Goal: Information Seeking & Learning: Learn about a topic

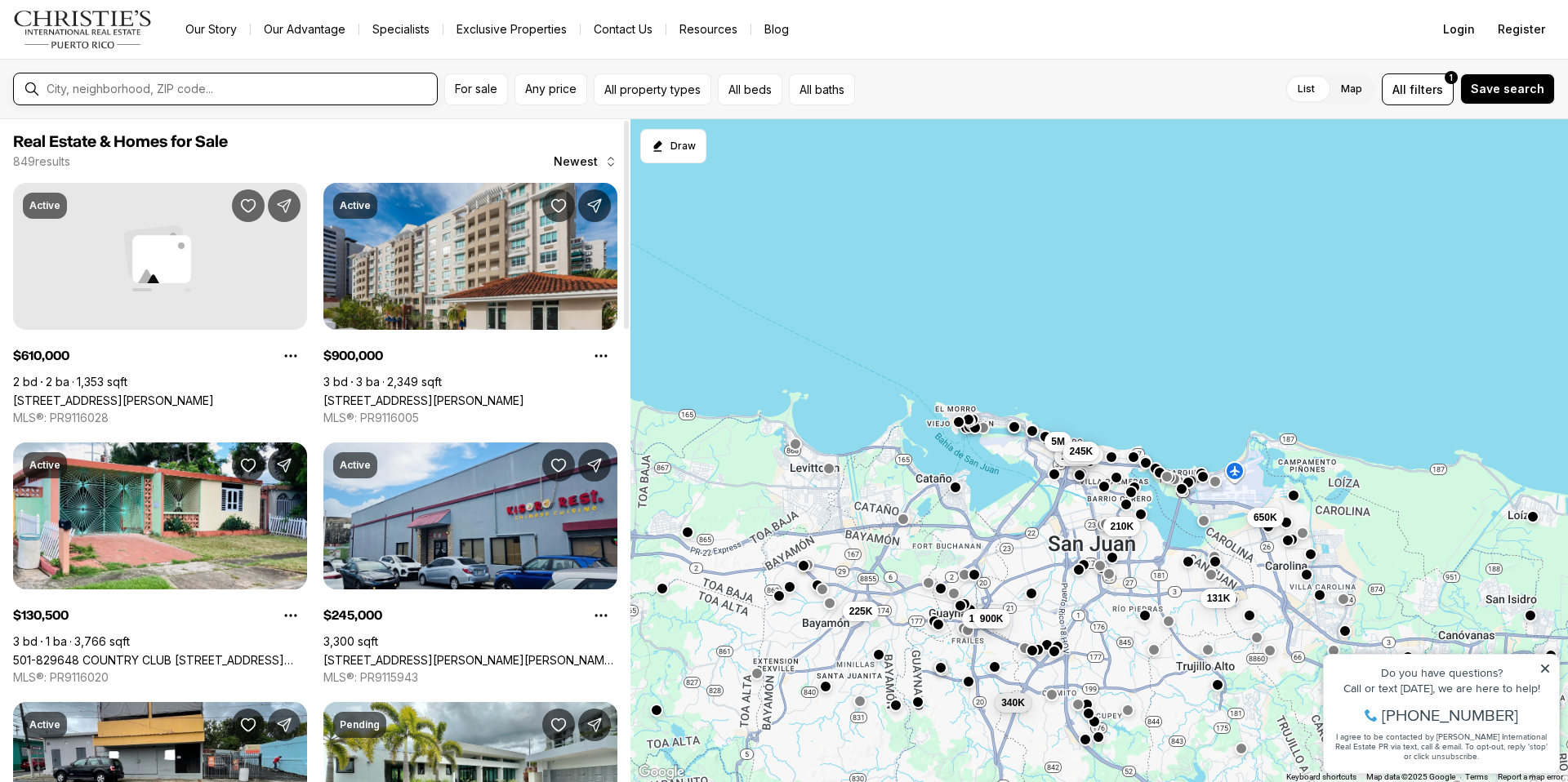
click at [260, 90] on input "text" at bounding box center [238, 88] width 384 height 14
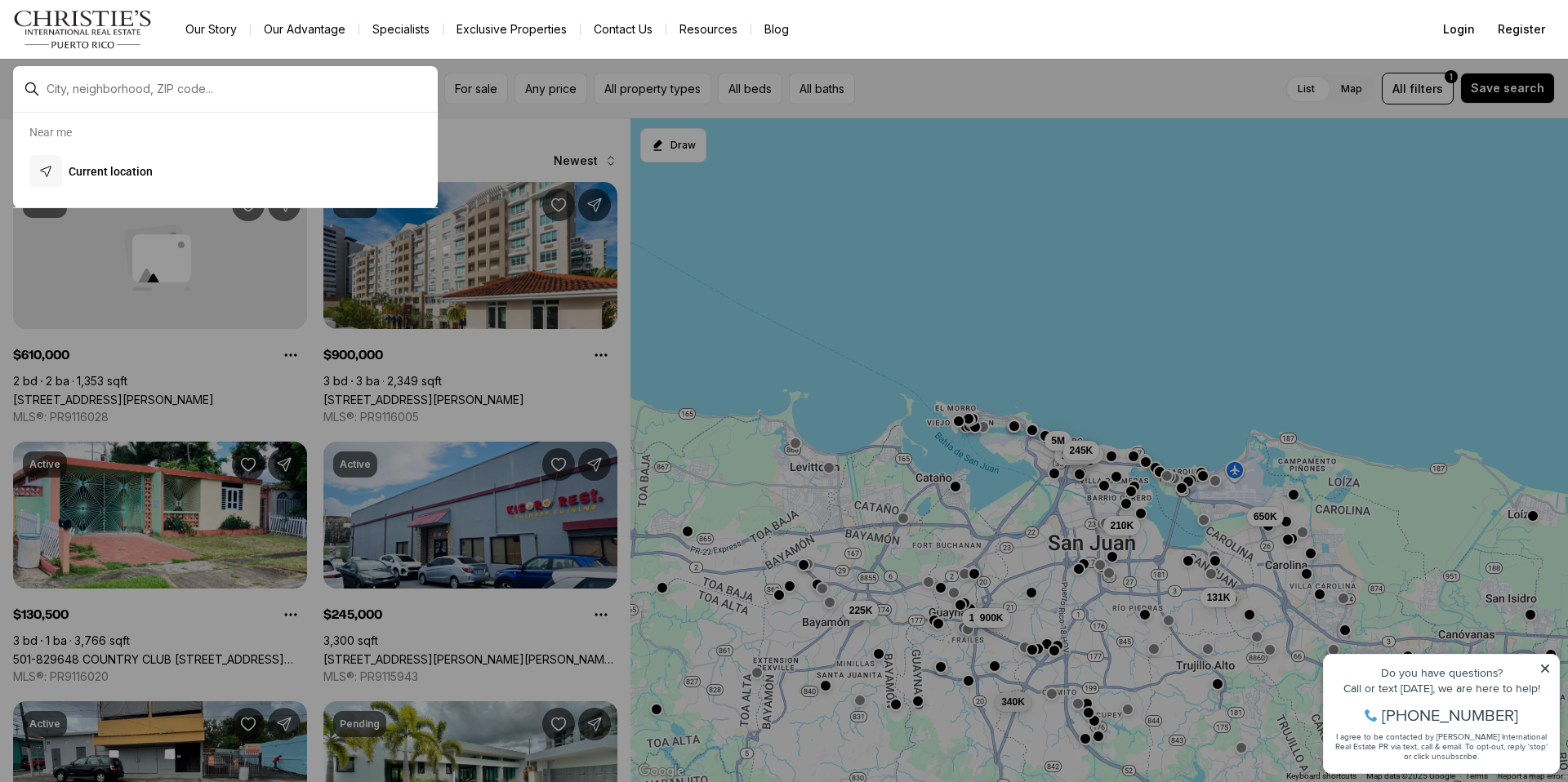
type input "**********"
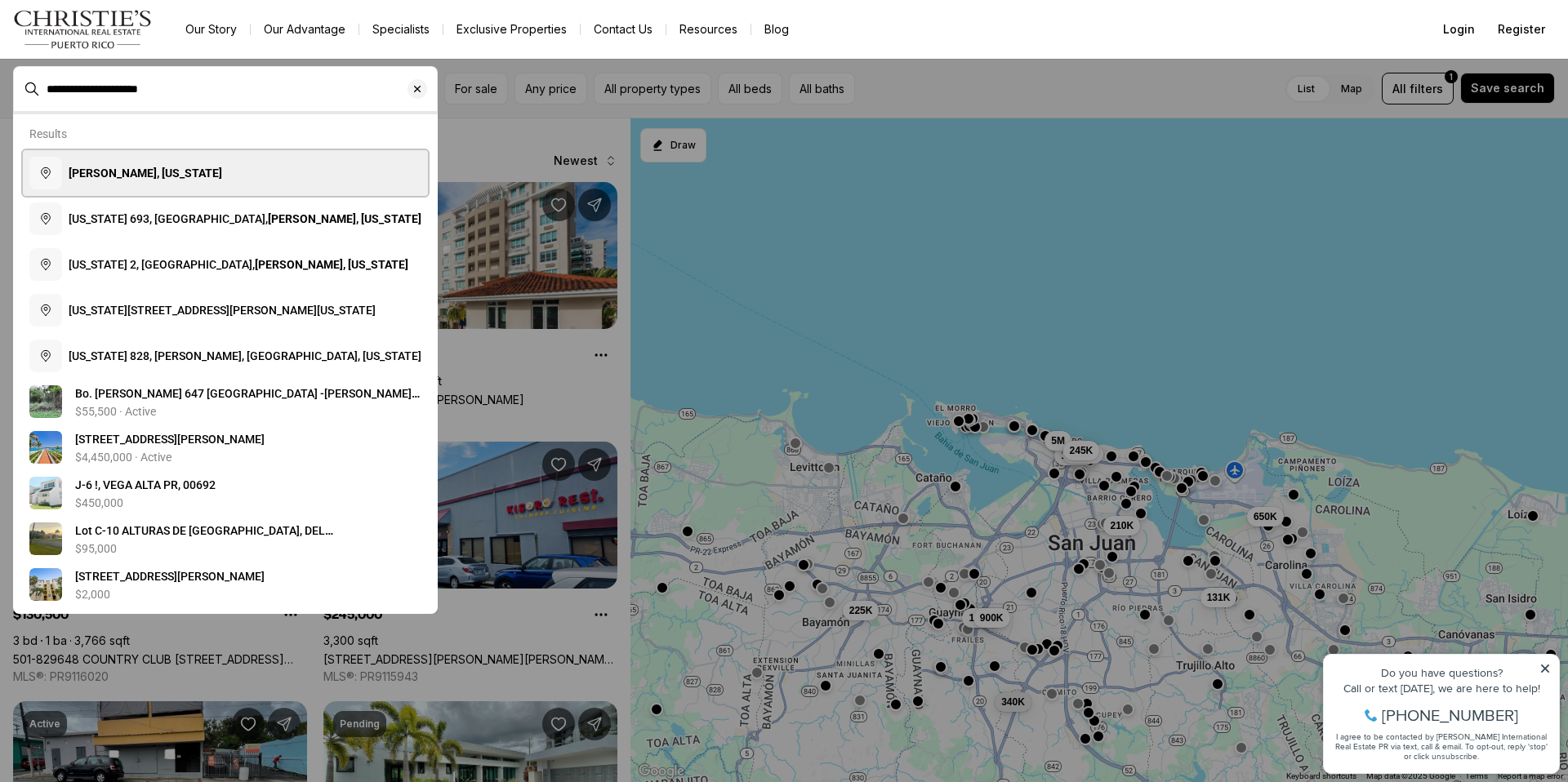
click at [135, 173] on b "Vega Alta, Puerto Rico" at bounding box center [145, 173] width 153 height 13
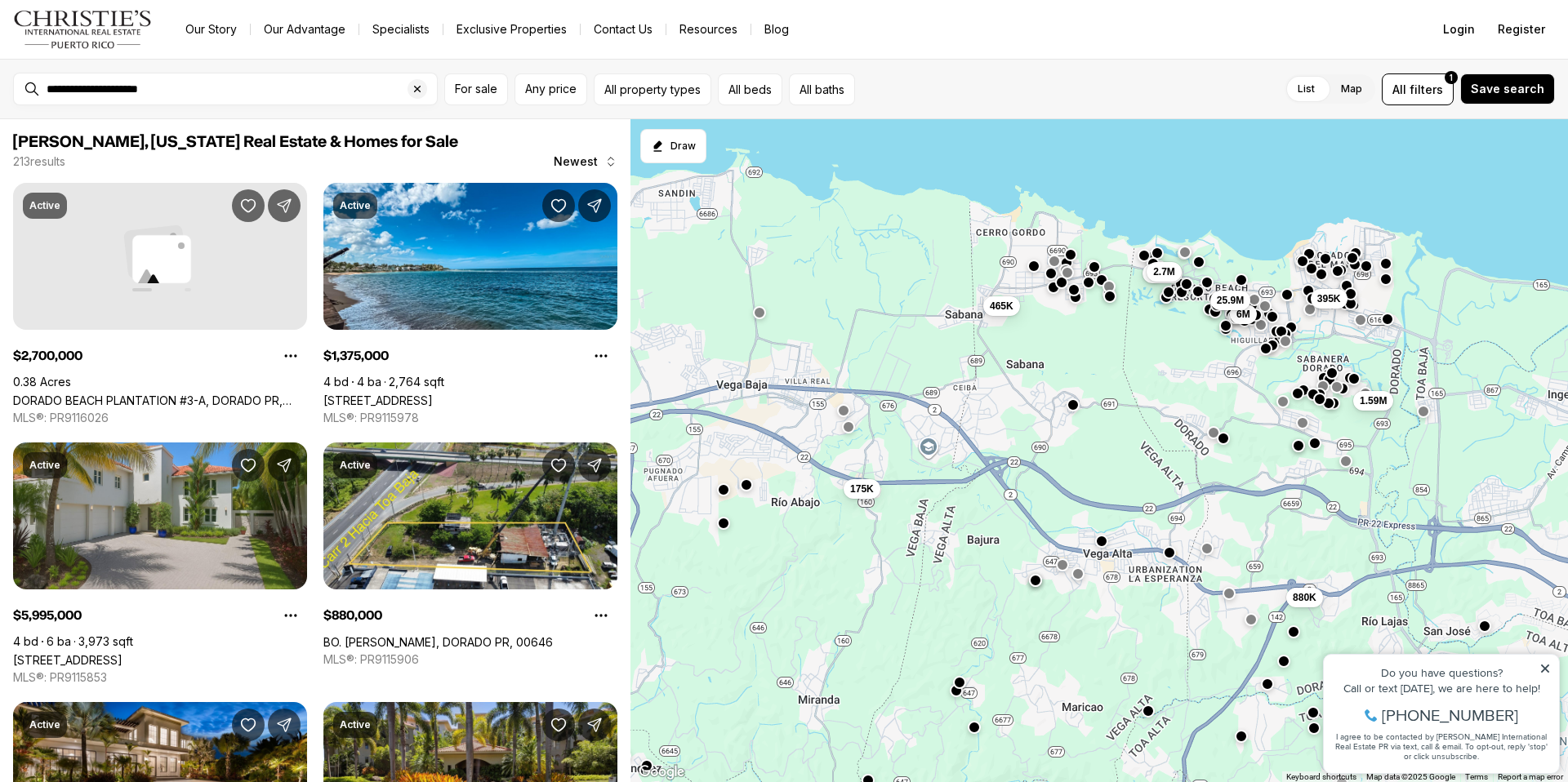
drag, startPoint x: 1204, startPoint y: 230, endPoint x: 1124, endPoint y: 358, distance: 150.9
click at [1124, 358] on div "1.38M 2.7M 465K 175K 1.59M 880K 185K 395K 6M 25.9M" at bounding box center [1099, 451] width 938 height 664
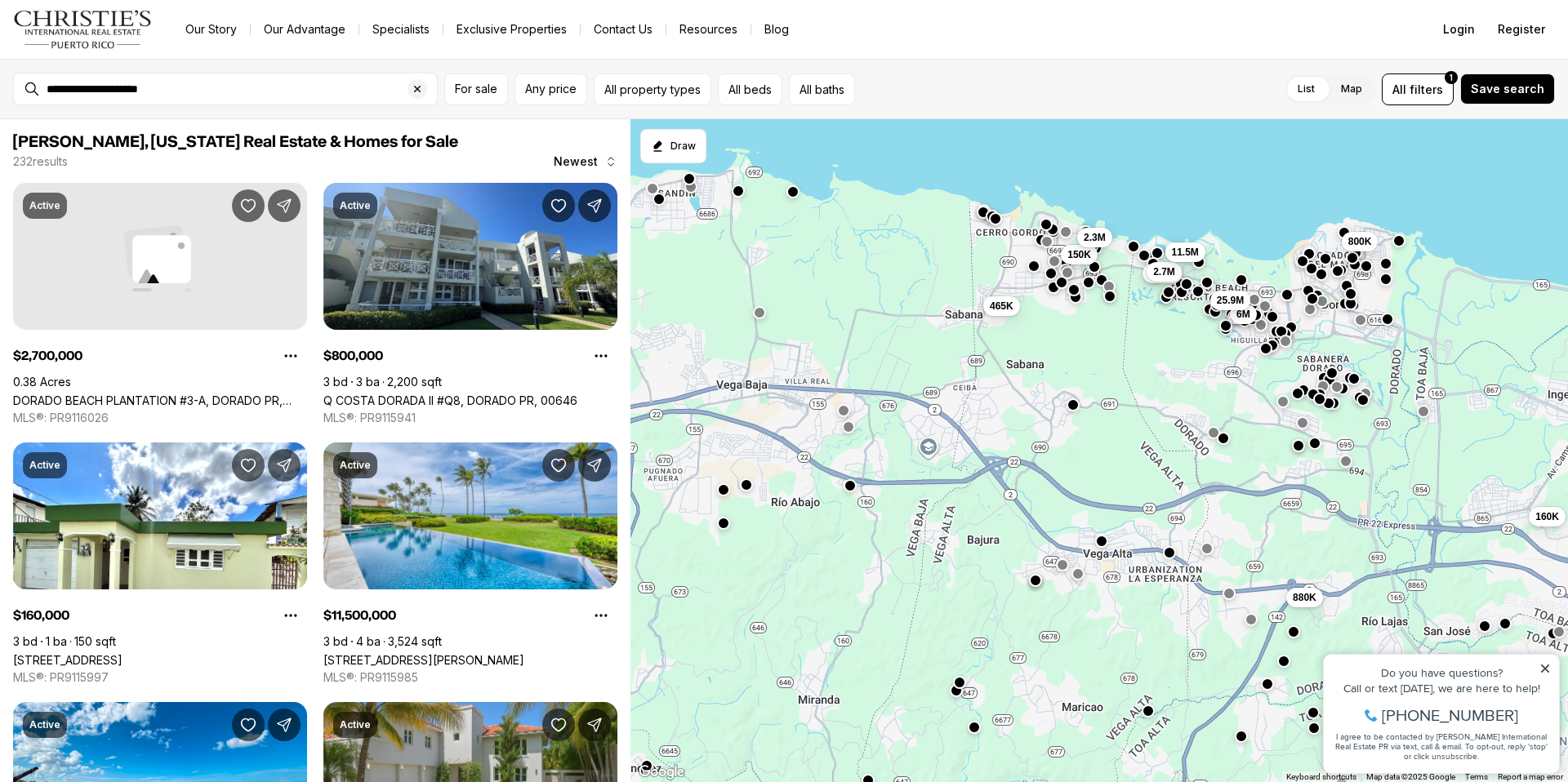
click at [1545, 667] on icon at bounding box center [1545, 669] width 12 height 12
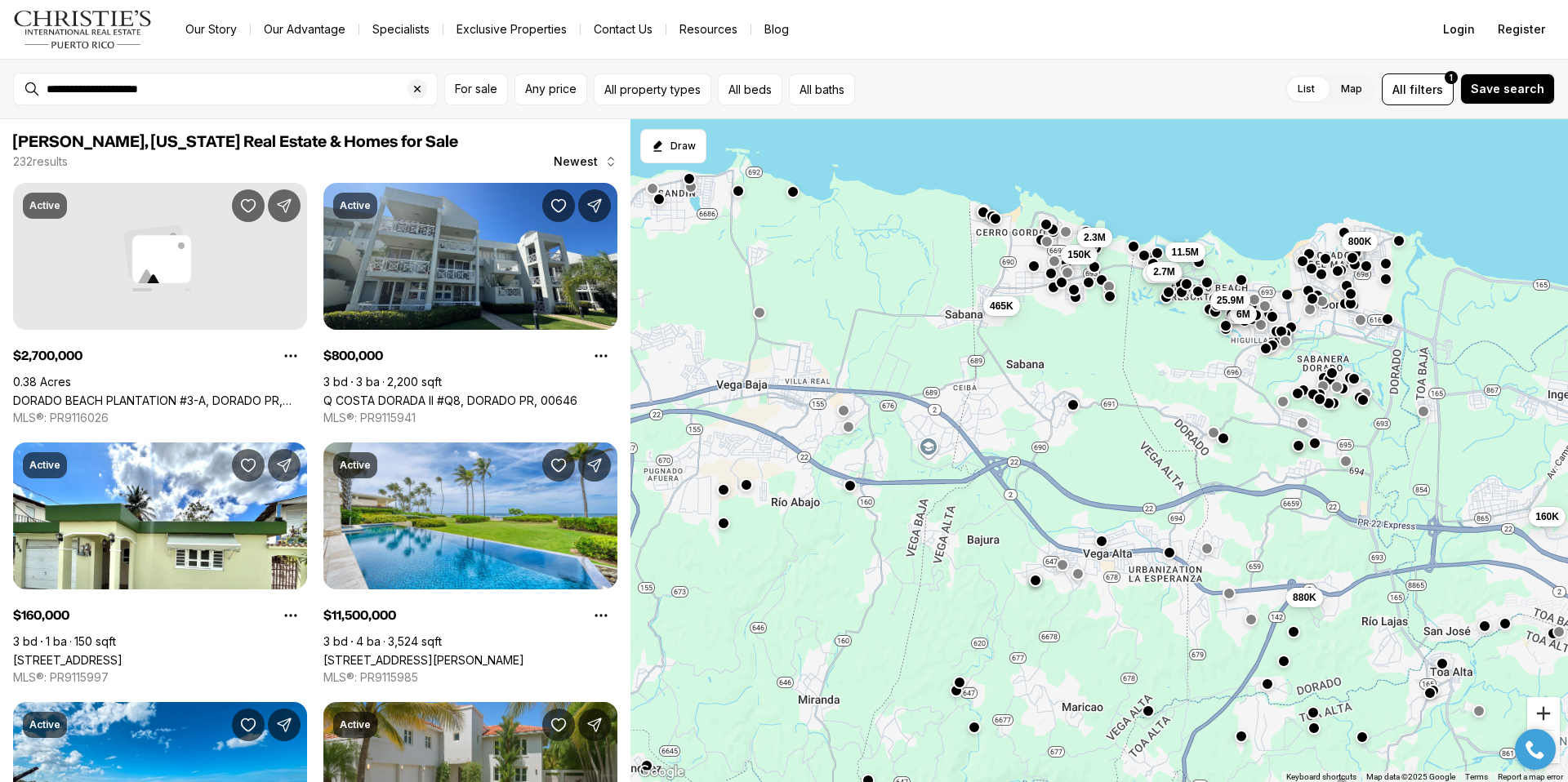
click at [1540, 718] on button "Zoom in" at bounding box center [1543, 714] width 33 height 33
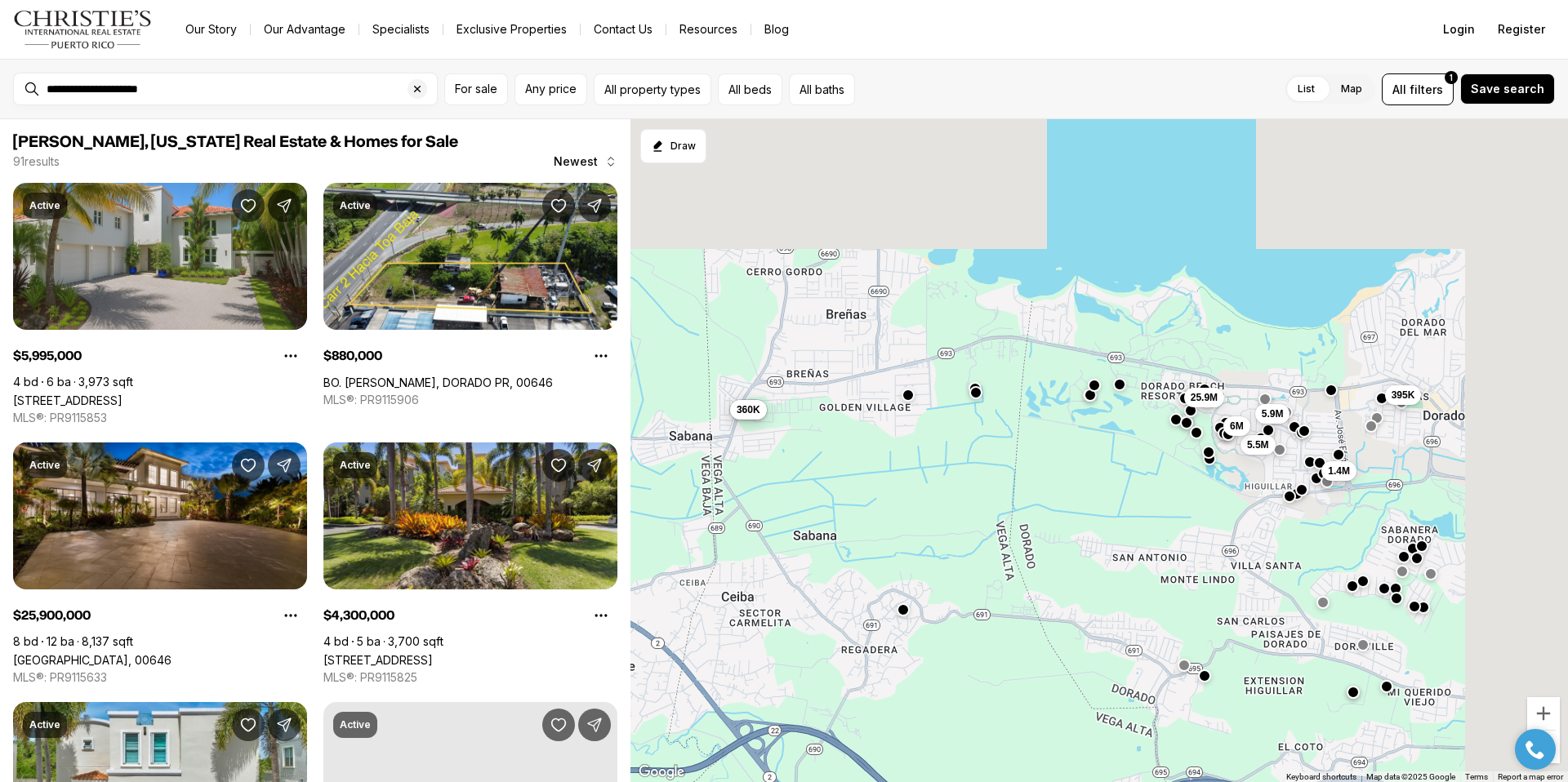
drag, startPoint x: 1183, startPoint y: 233, endPoint x: 1043, endPoint y: 496, distance: 297.9
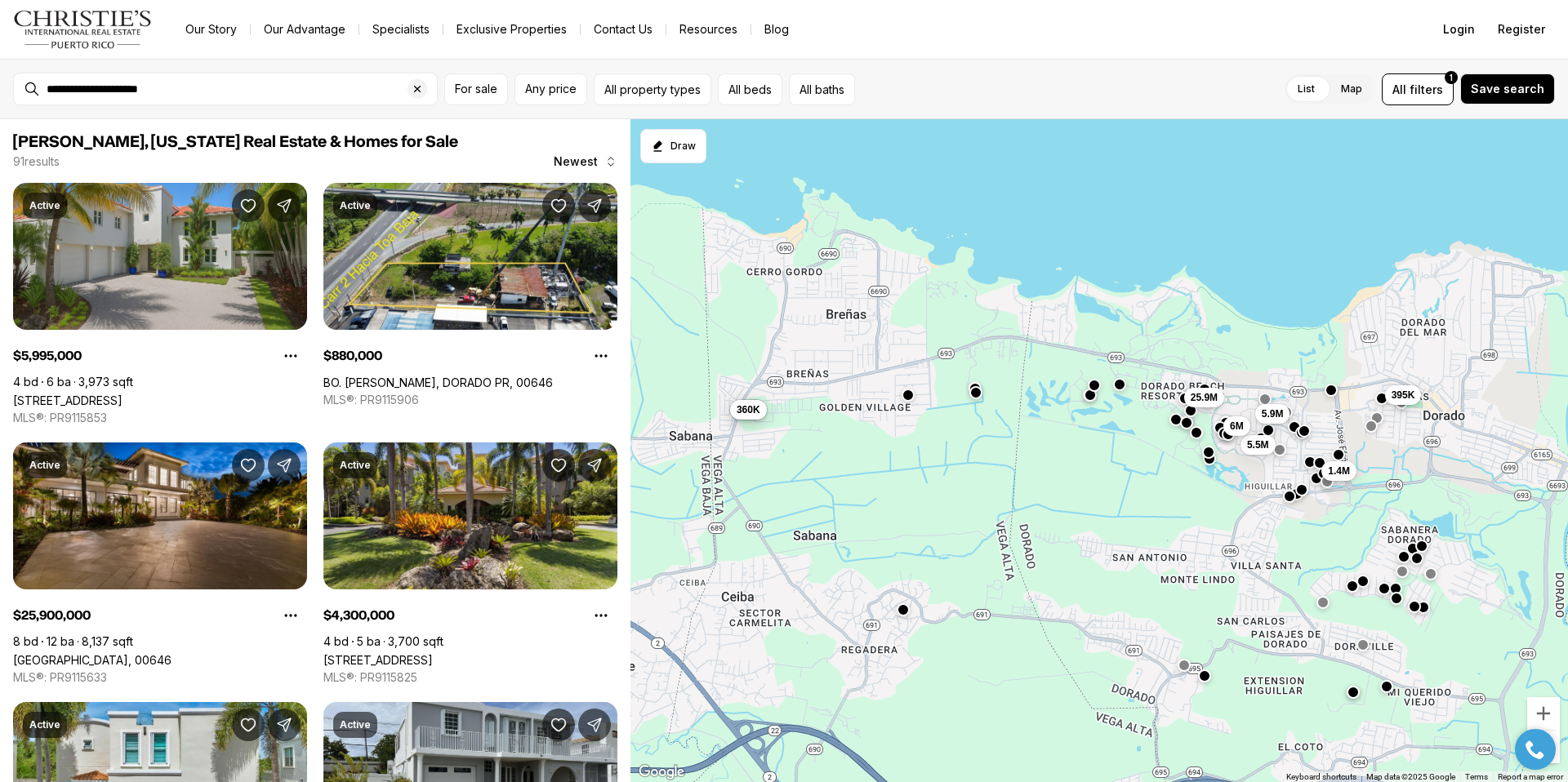
click at [1043, 496] on div "465K 360K 5.5M 880K 395K 5.9M 1.4M 6M 25.9M" at bounding box center [1099, 451] width 938 height 664
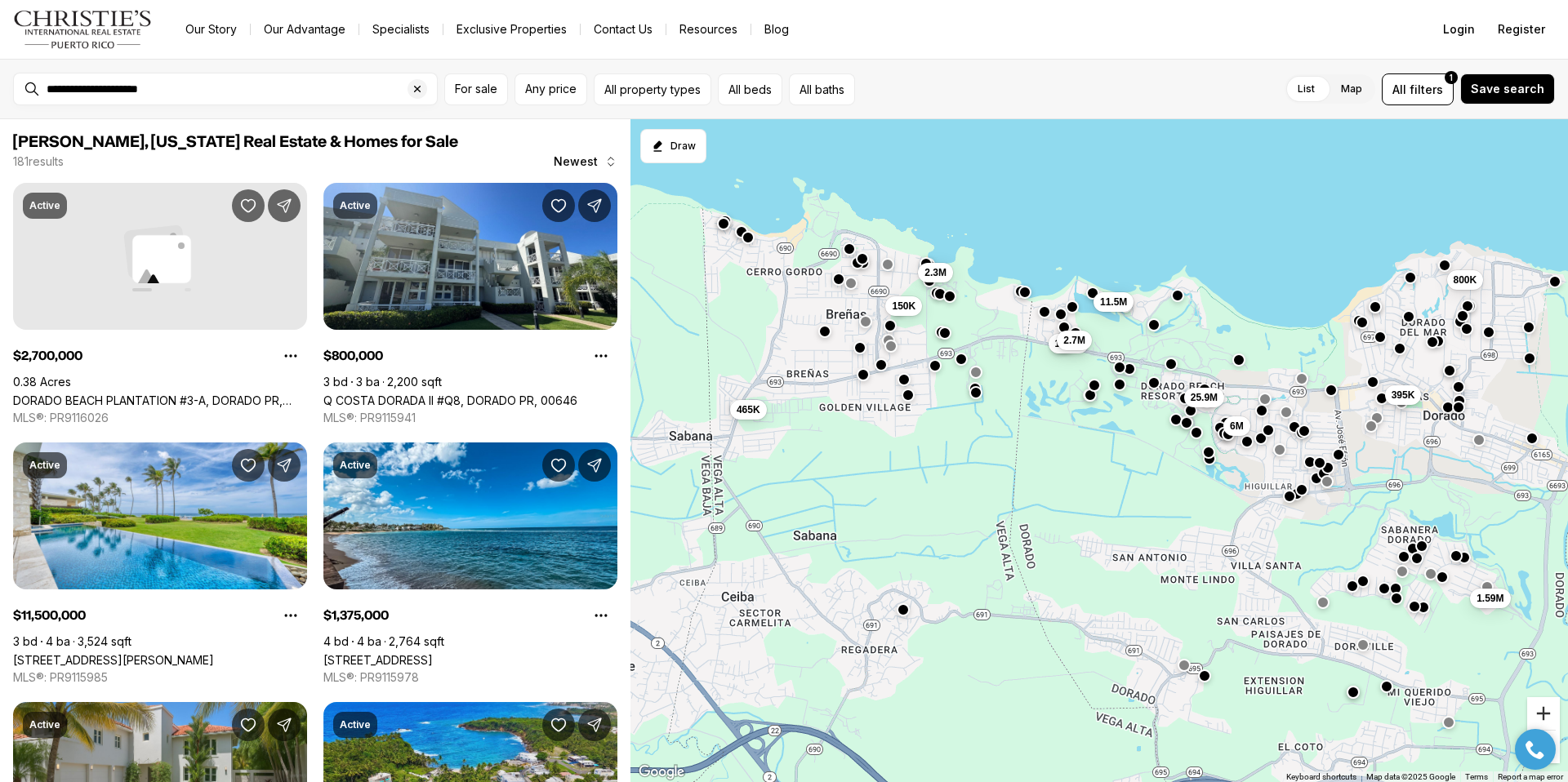
click at [1544, 715] on button "Zoom in" at bounding box center [1543, 714] width 33 height 33
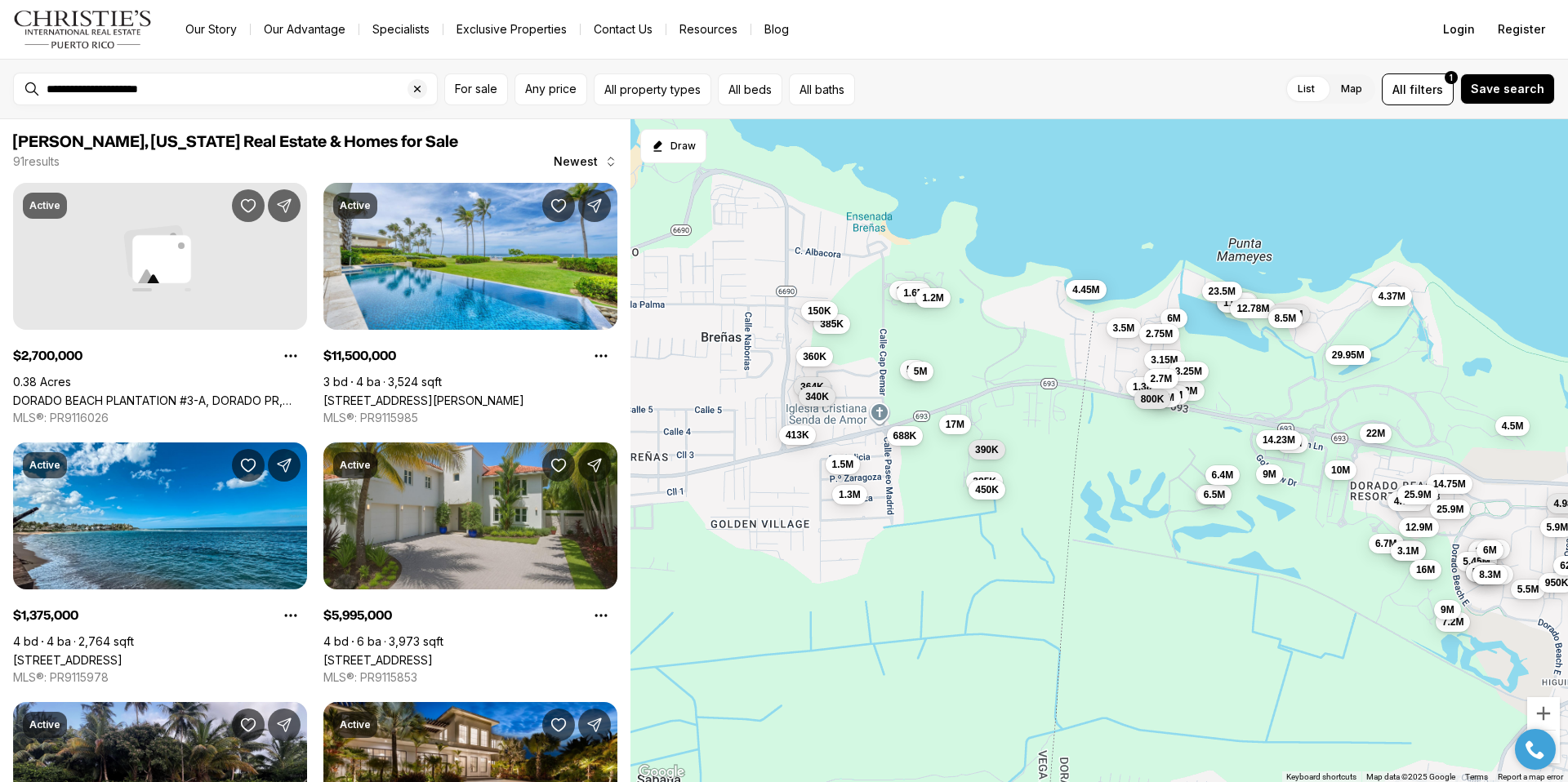
drag, startPoint x: 956, startPoint y: 390, endPoint x: 1085, endPoint y: 552, distance: 207.1
click at [1085, 552] on div "385K 450K 4.75M 6M 6.5M 9M 6.4M 4.9M 6.7M 1.3M 80K 5.5M 2.9M 1.45M 5.9M 1.75M 9…" at bounding box center [1099, 451] width 938 height 664
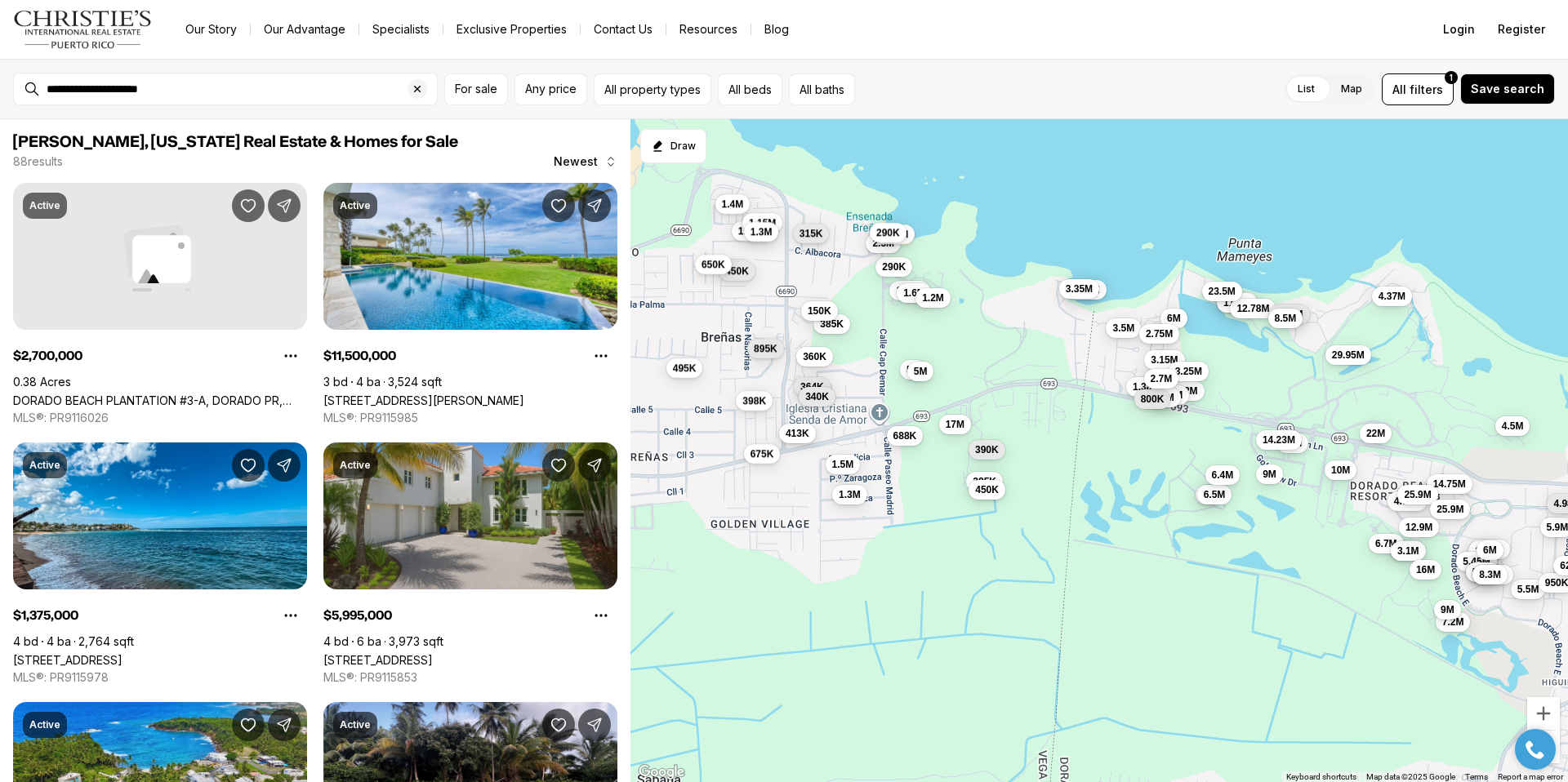
click at [800, 442] on button "413K" at bounding box center [798, 434] width 37 height 19
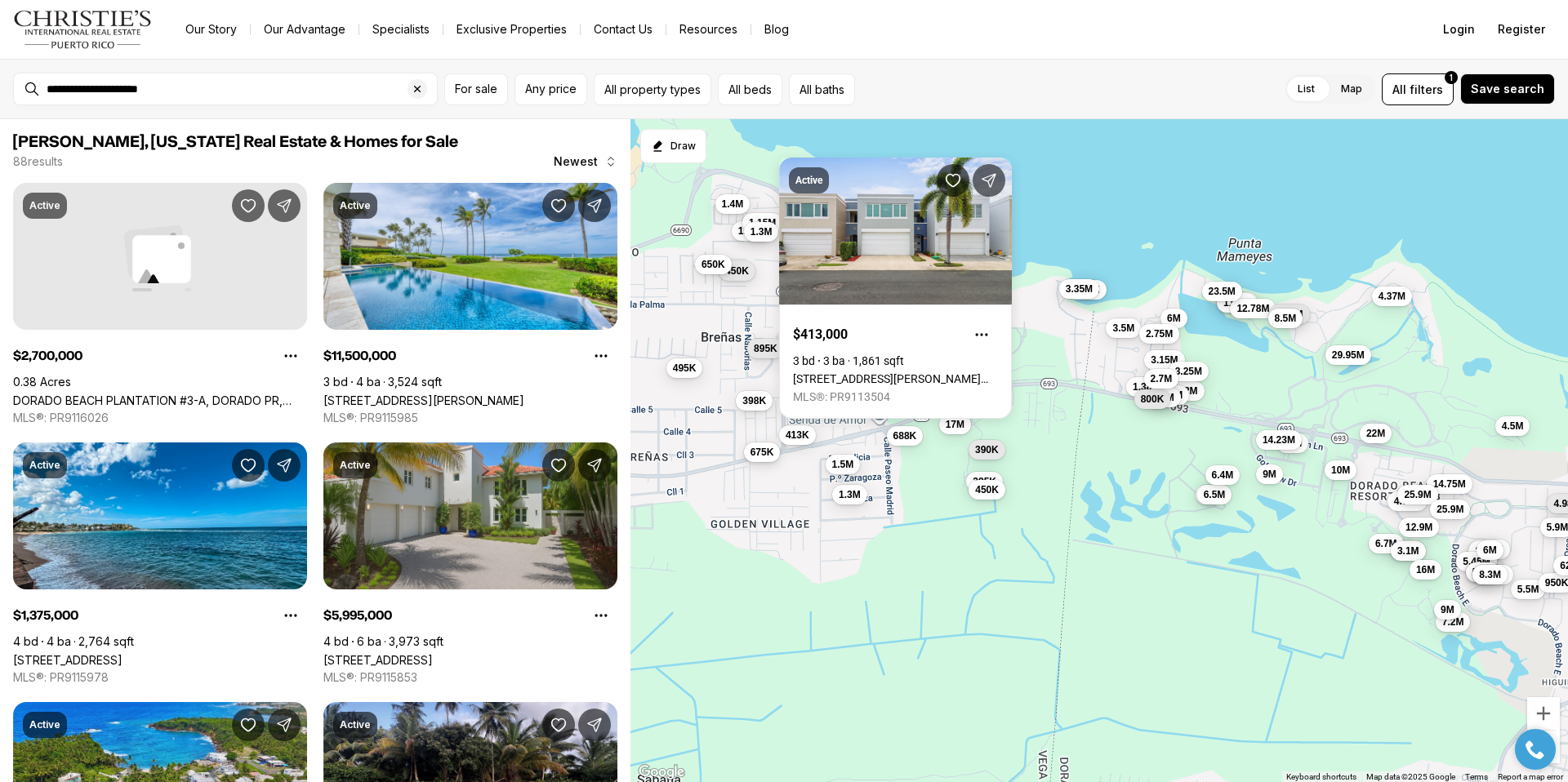
click at [757, 455] on span "675K" at bounding box center [763, 453] width 24 height 13
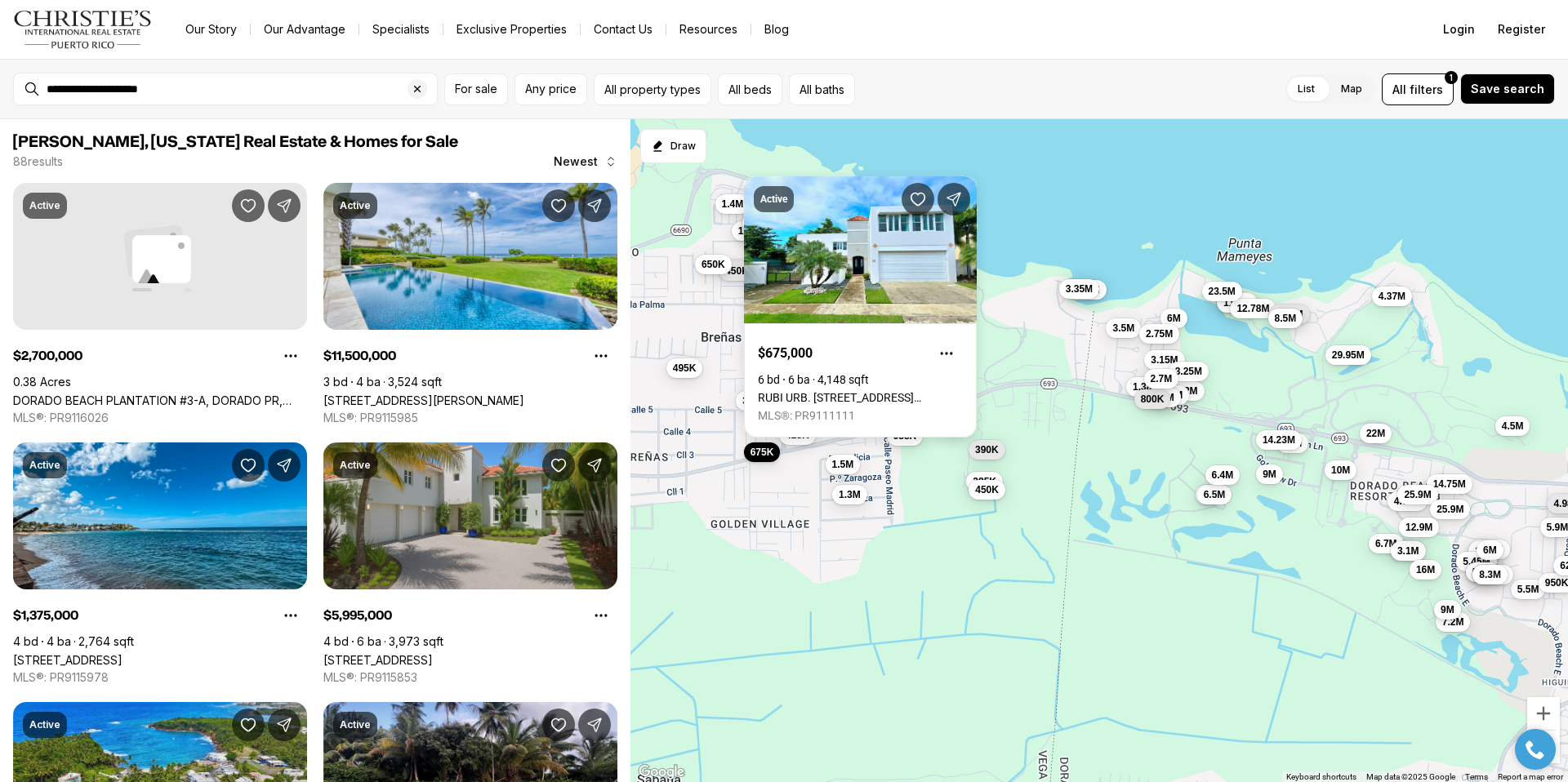
click at [732, 434] on div "385K 450K 4.75M 6M 6.5M 9M 6.4M 4.9M 6.7M 1.3M 5.5M 5.9M 950K 625K 4.98M 11.1M …" at bounding box center [1099, 451] width 938 height 664
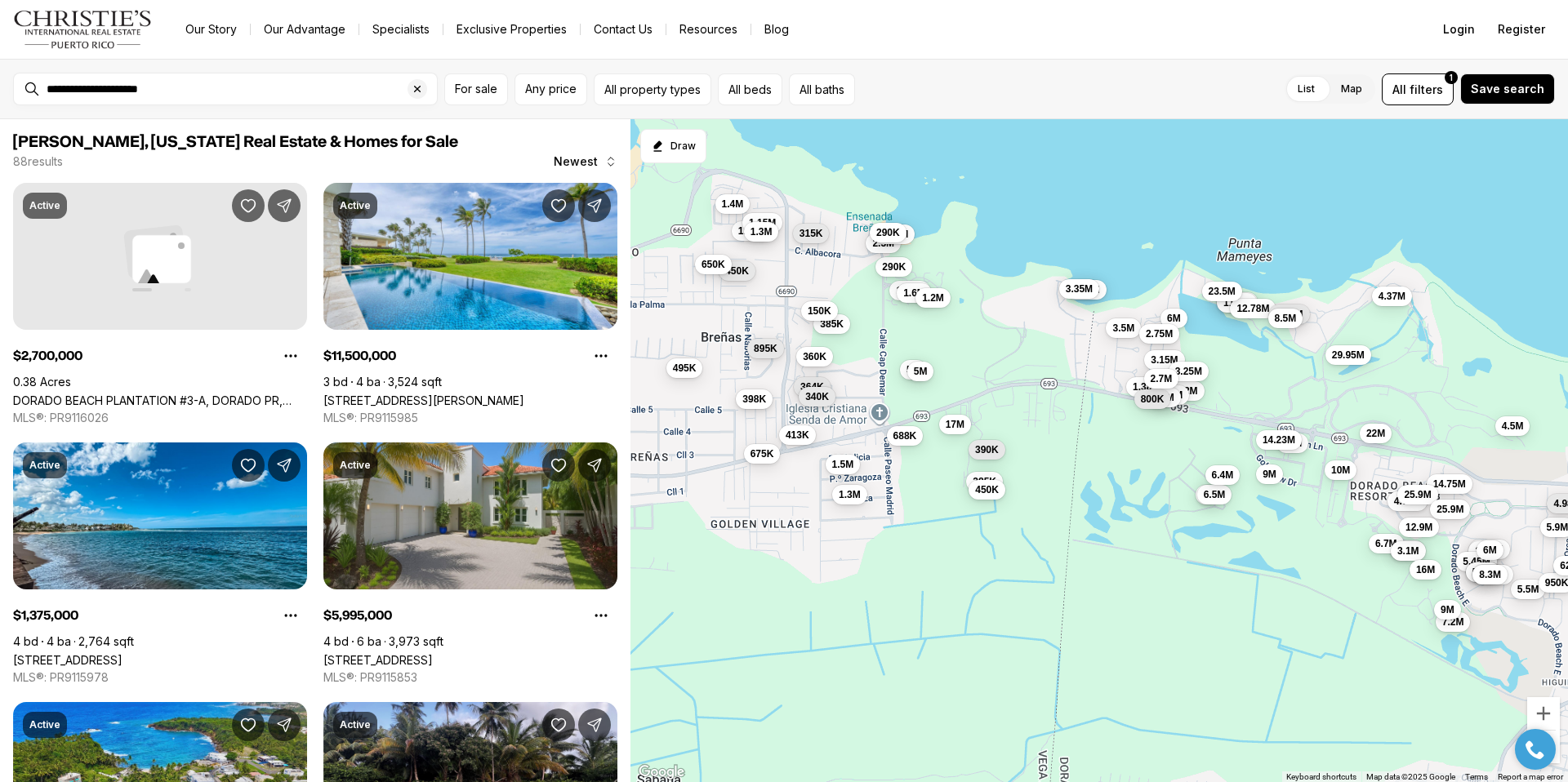
click at [752, 408] on button "398K" at bounding box center [754, 398] width 37 height 19
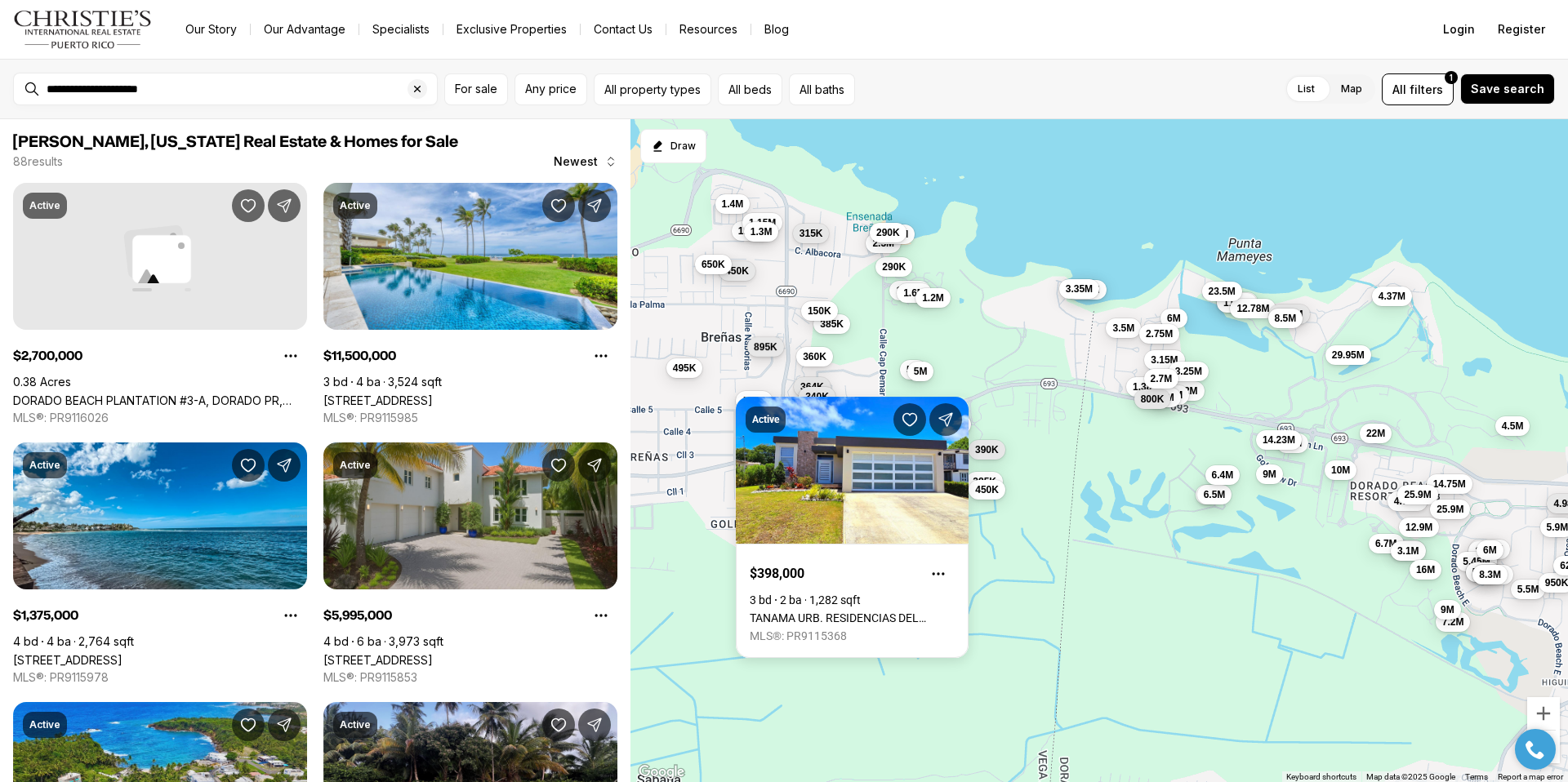
click span "895K"
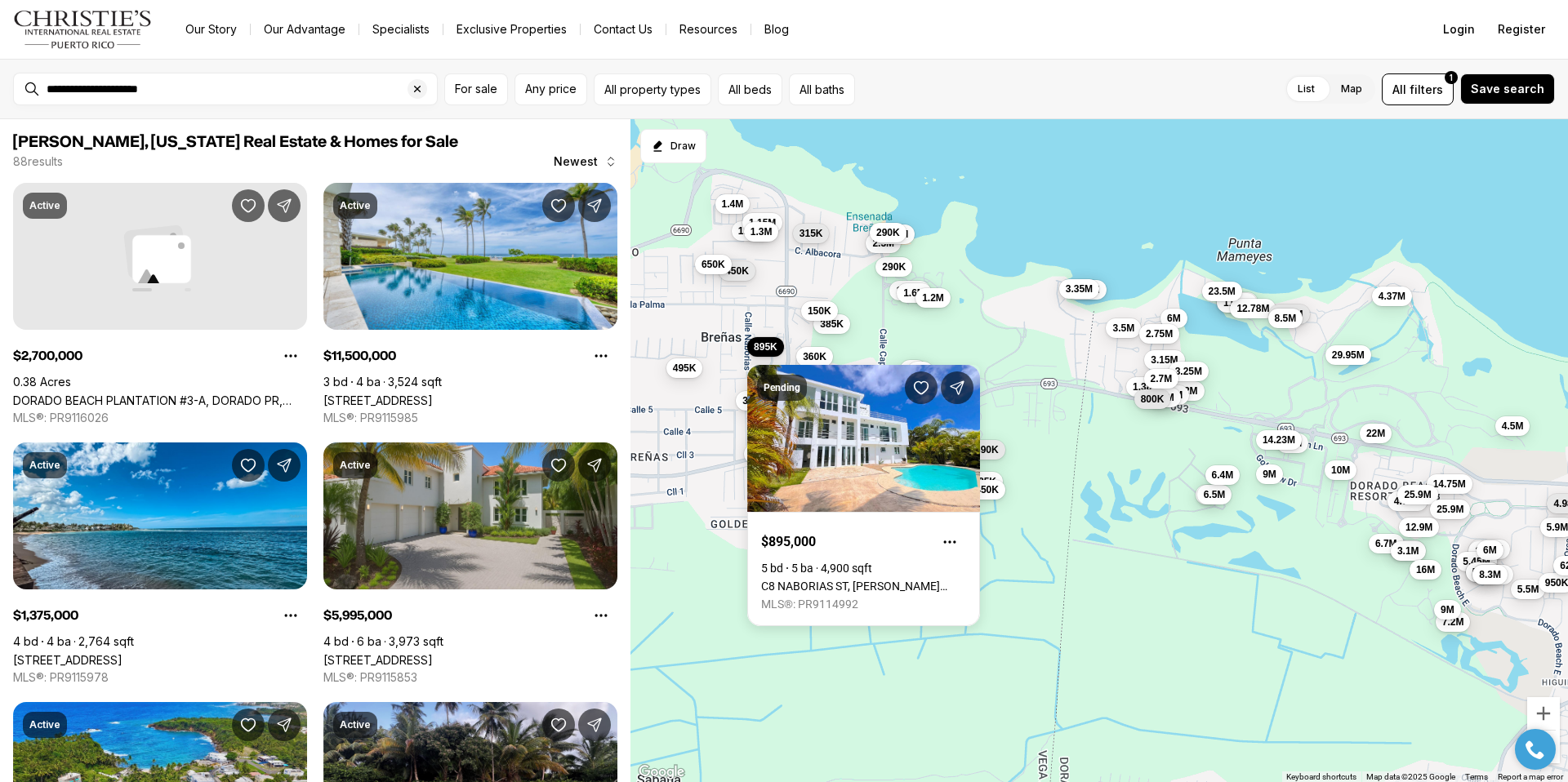
click div "385K 450K 4.75M 6M 6.5M 9M 6.4M 4.9M 6.7M 1.3M 5.5M 5.9M 950K 625K 4.98M 11.1M …"
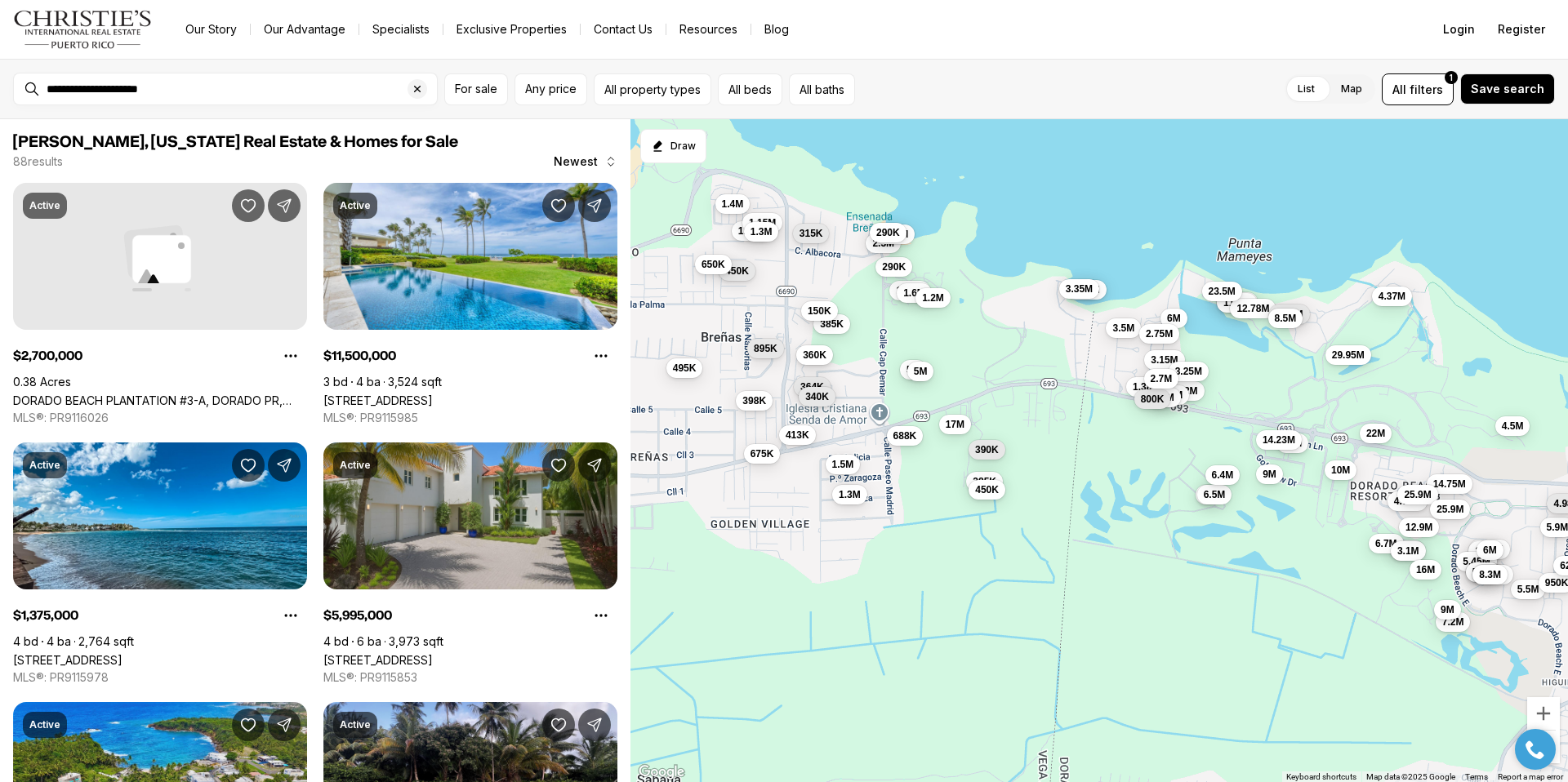
click span "360K"
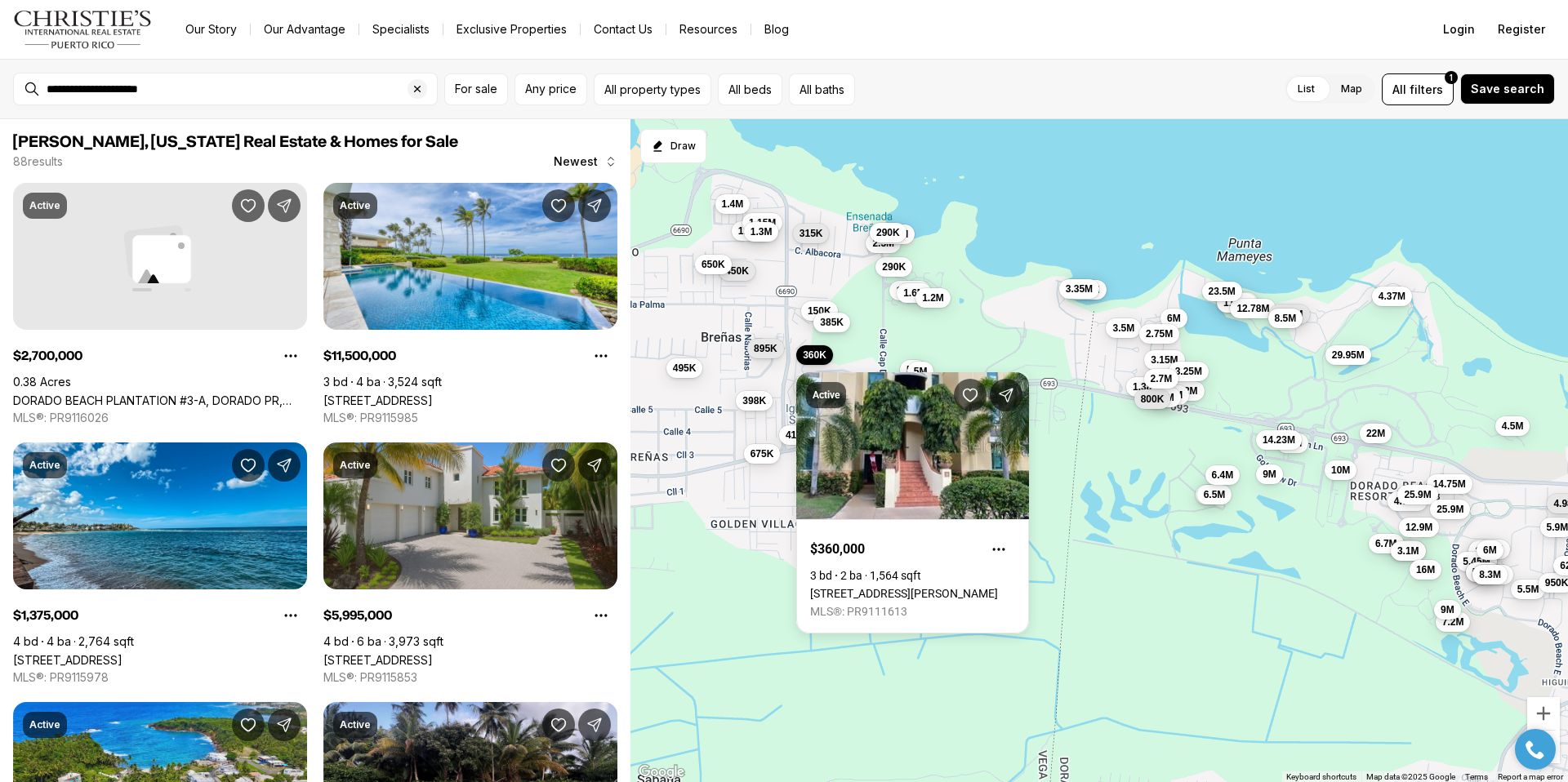
click button "385K"
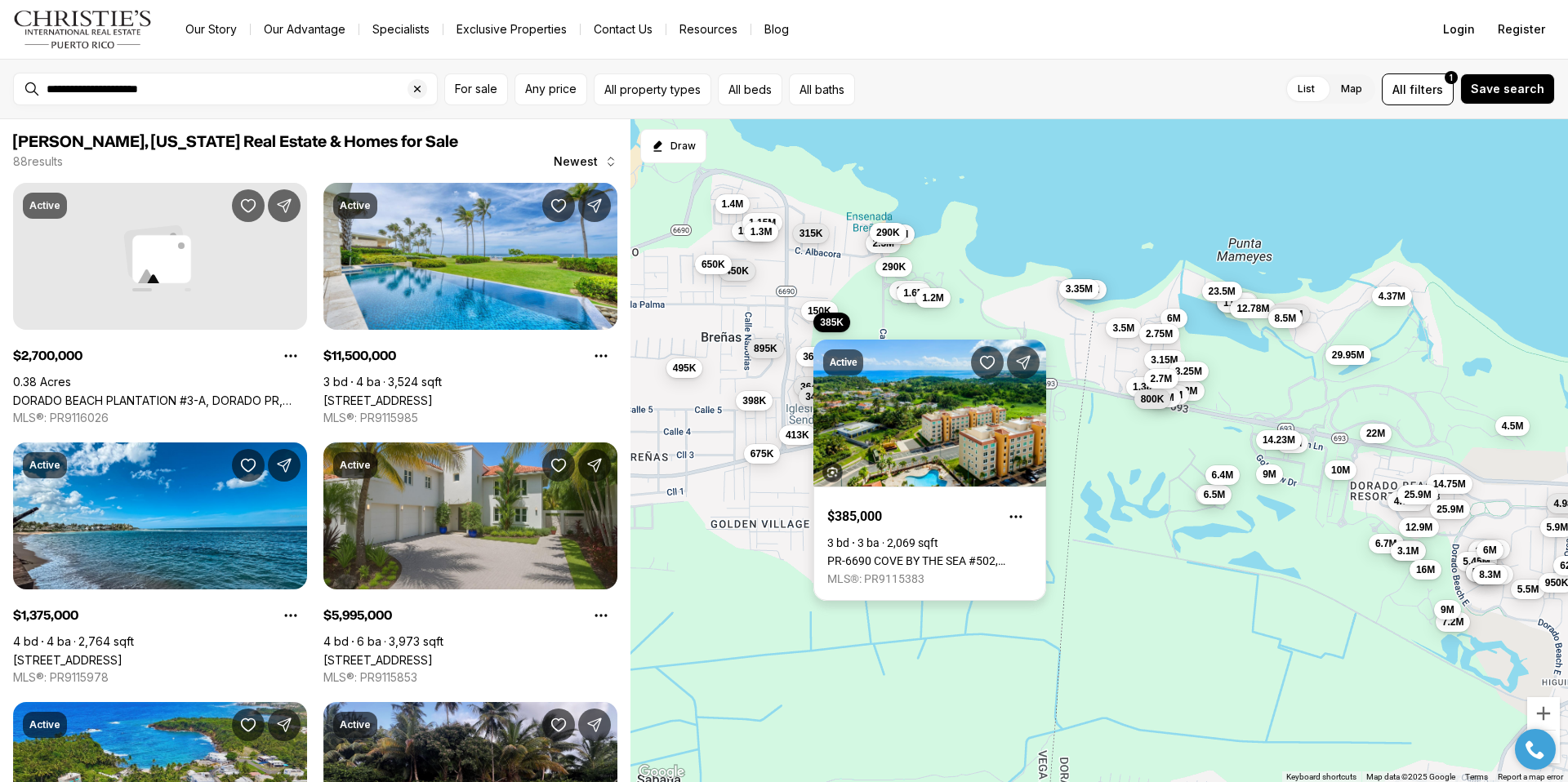
click link "PR-6690 COVE BY THE SEA #502, VEGA ALTA PR, 00692"
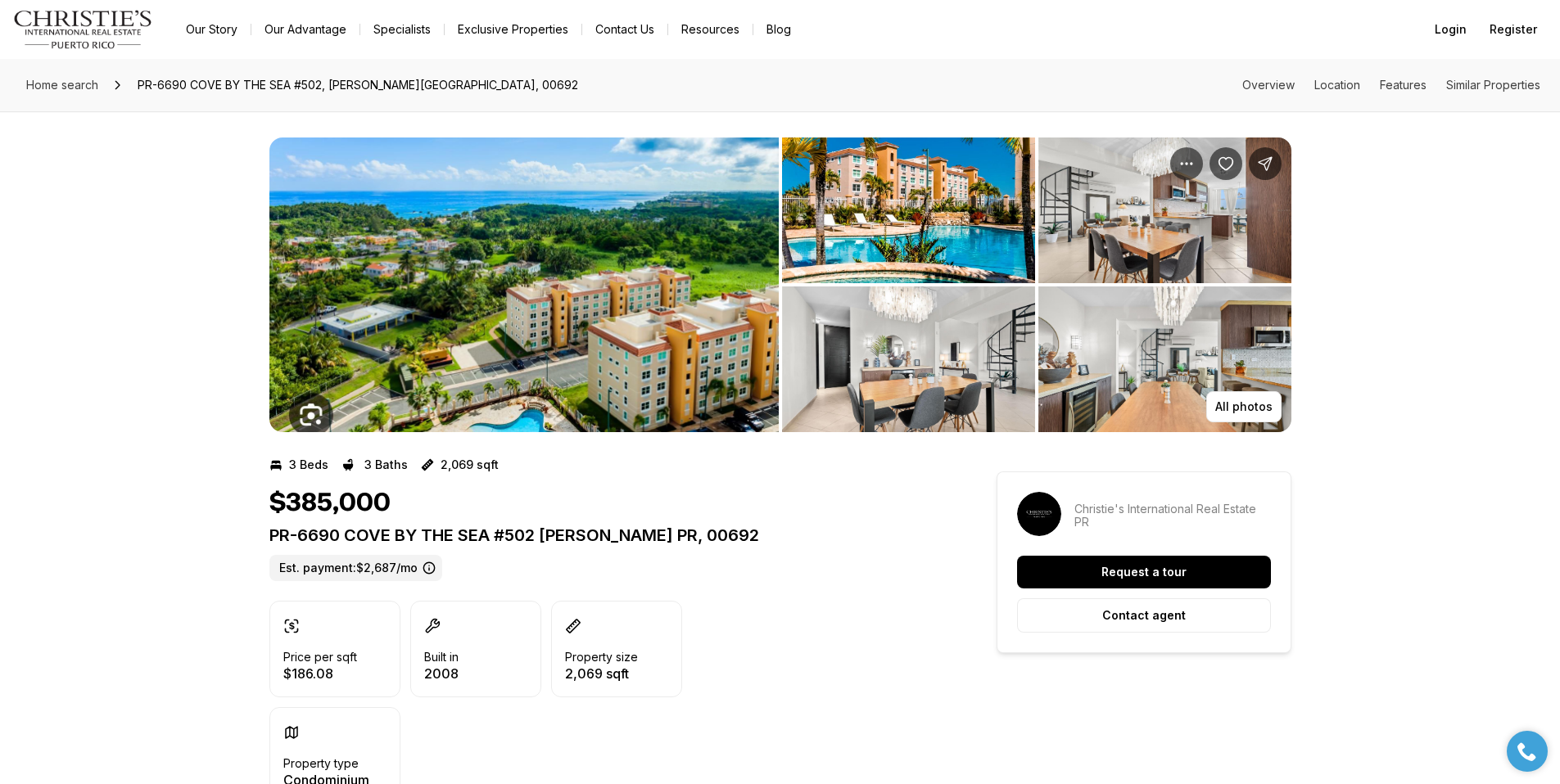
click at [550, 341] on img "View image gallery" at bounding box center [523, 284] width 509 height 295
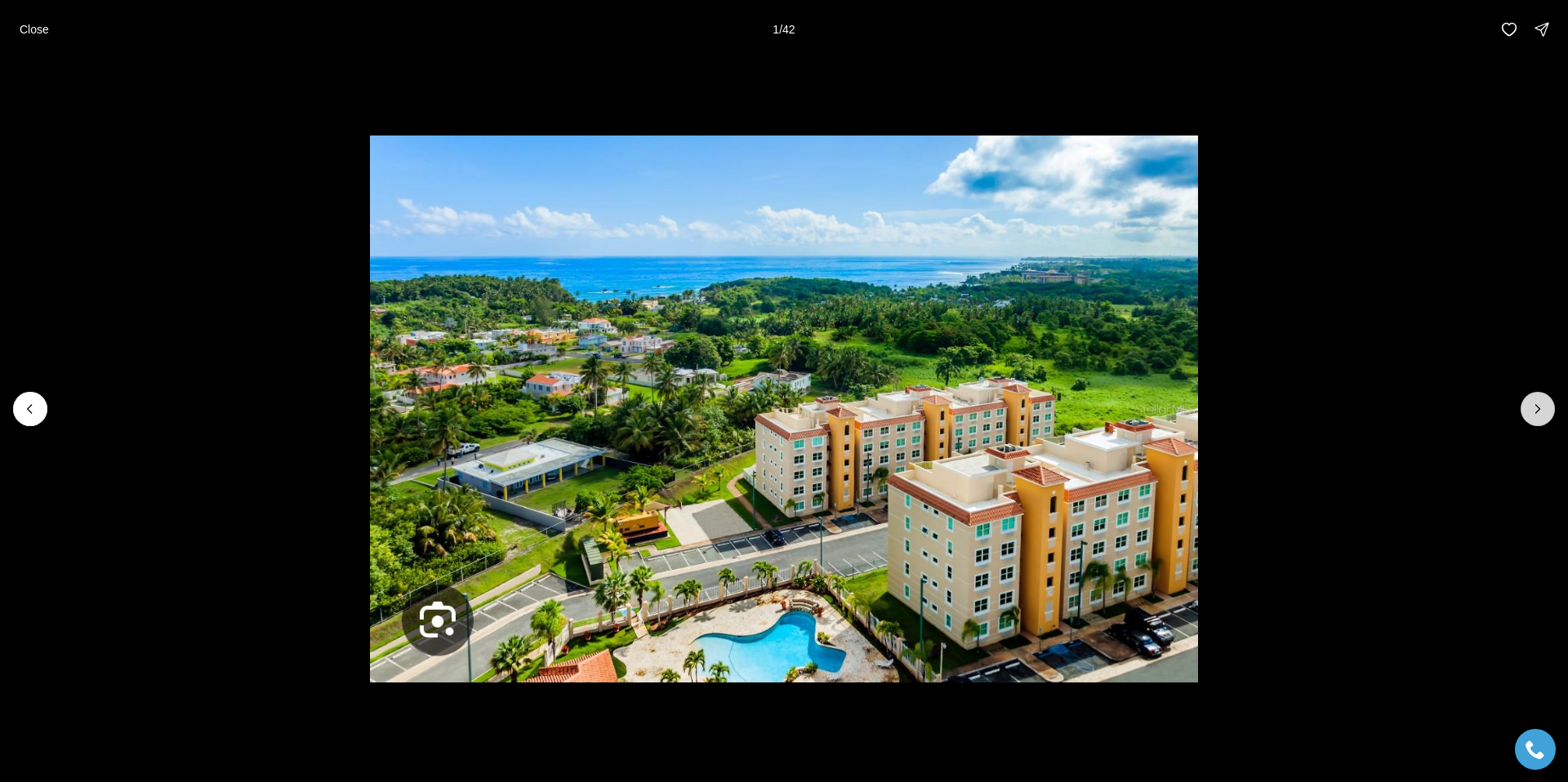
click at [1545, 412] on icon "Next slide" at bounding box center [1537, 408] width 16 height 16
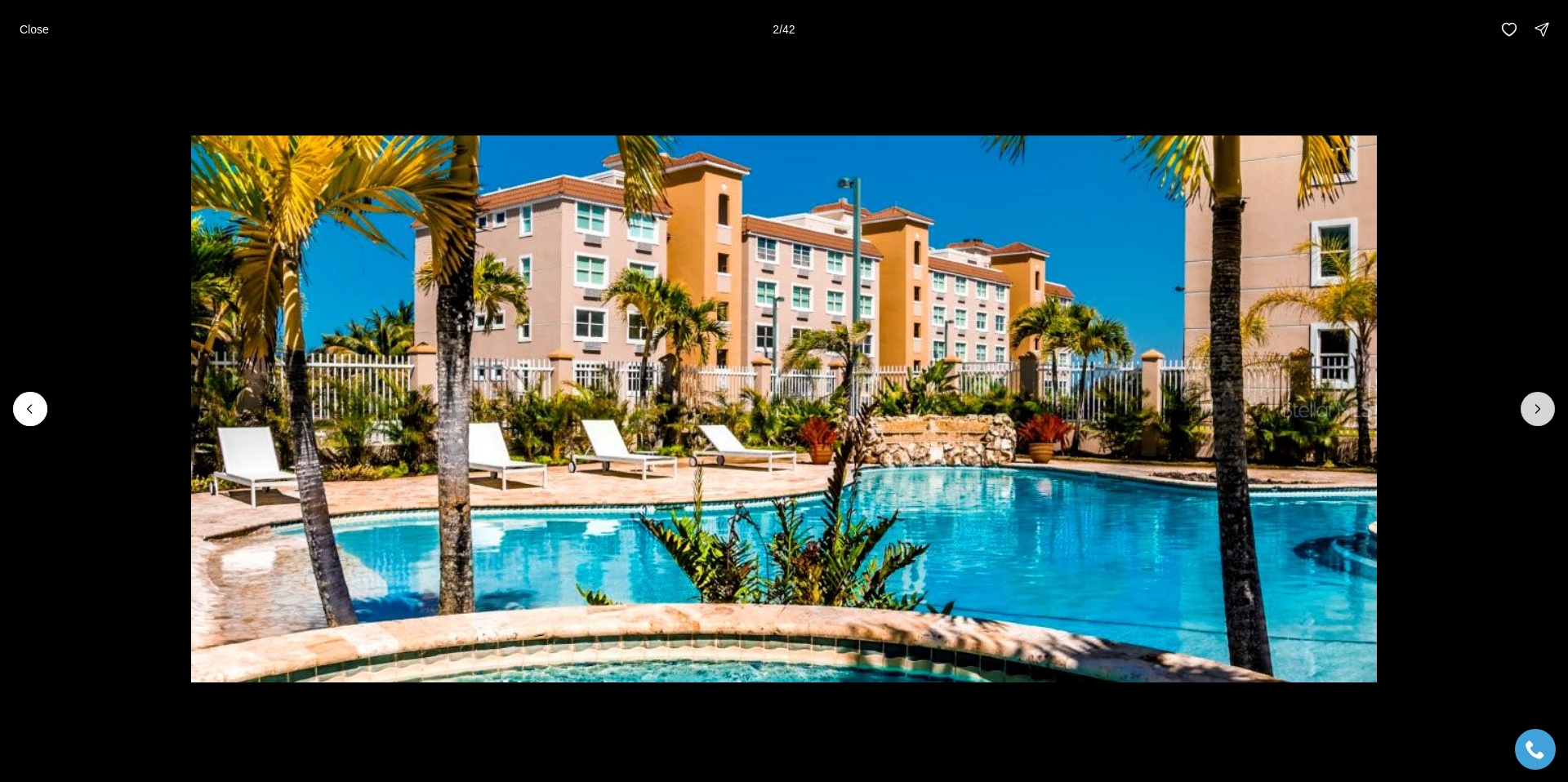
click at [1545, 412] on icon "Next slide" at bounding box center [1537, 408] width 16 height 16
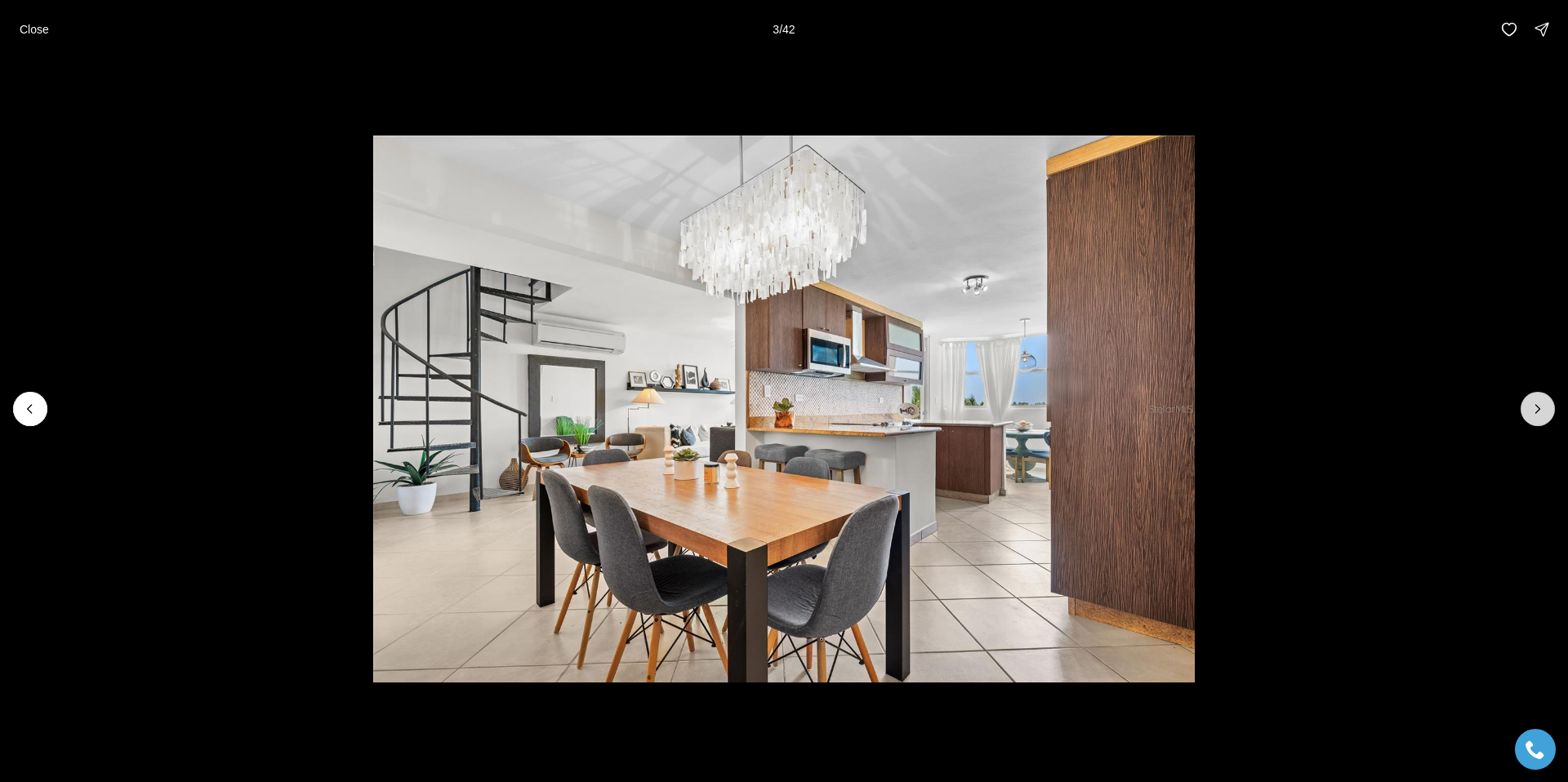
click at [1545, 412] on icon "Next slide" at bounding box center [1537, 408] width 16 height 16
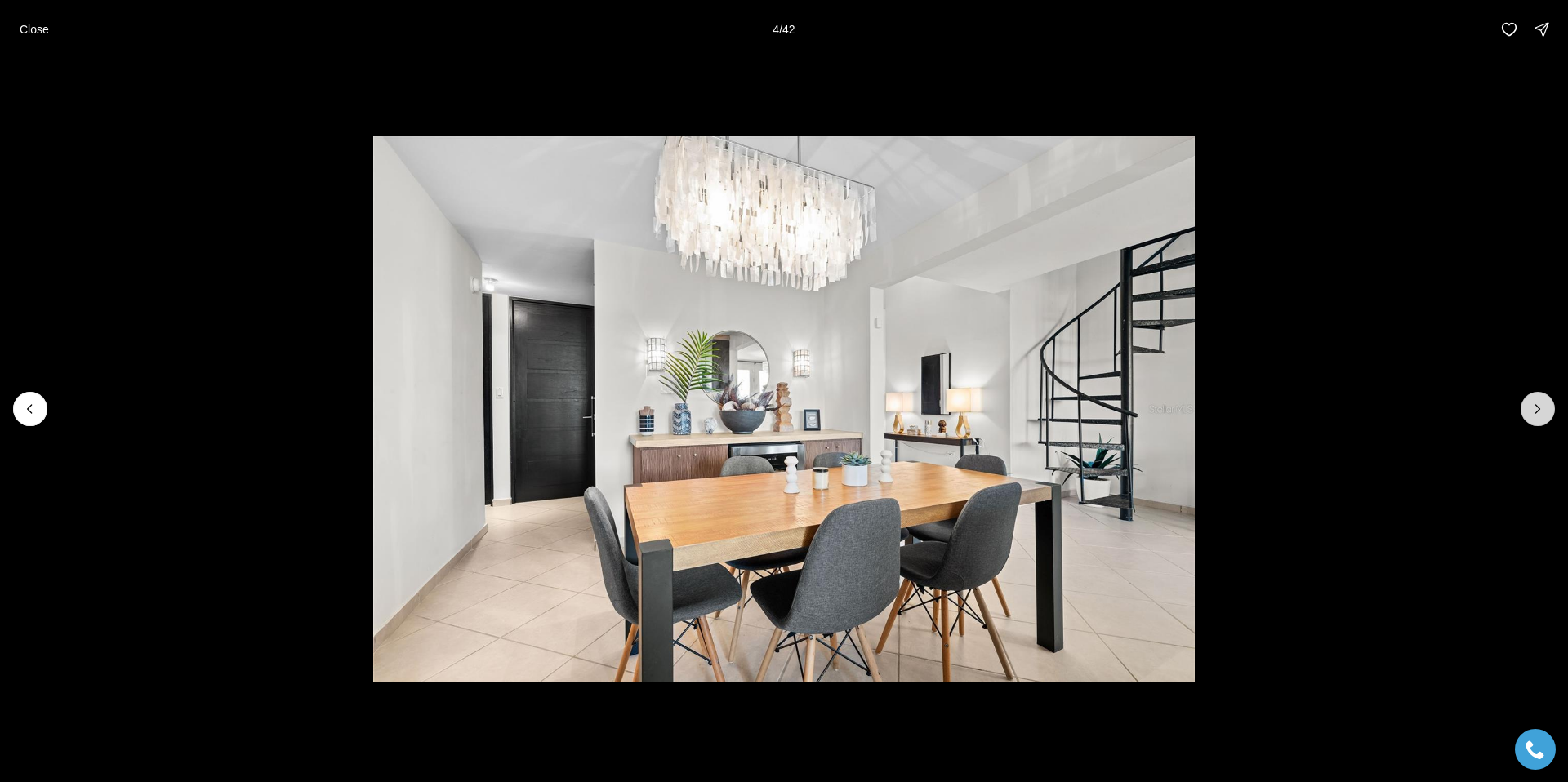
click at [1545, 412] on icon "Next slide" at bounding box center [1537, 408] width 16 height 16
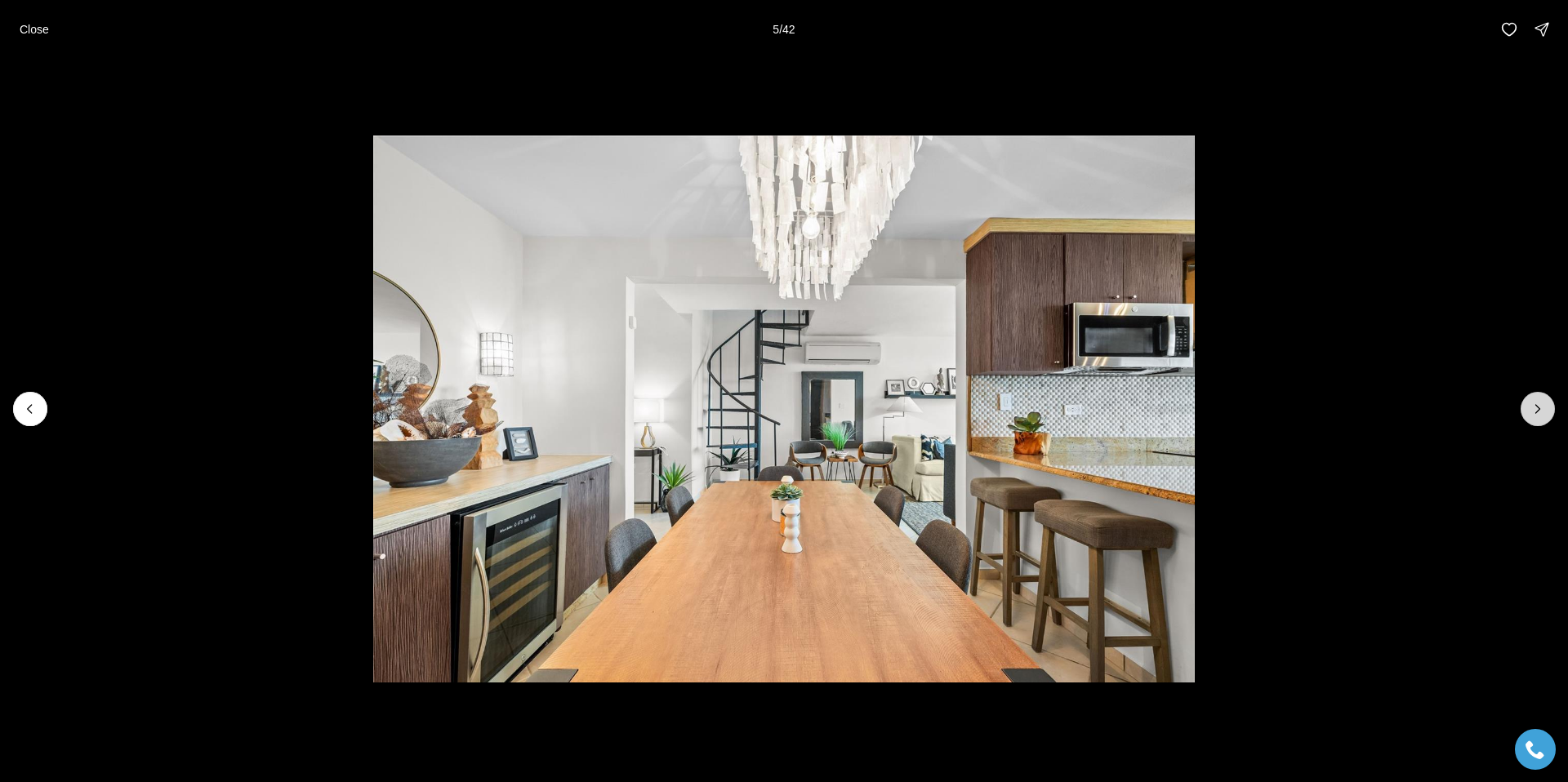
click at [1545, 412] on icon "Next slide" at bounding box center [1537, 408] width 16 height 16
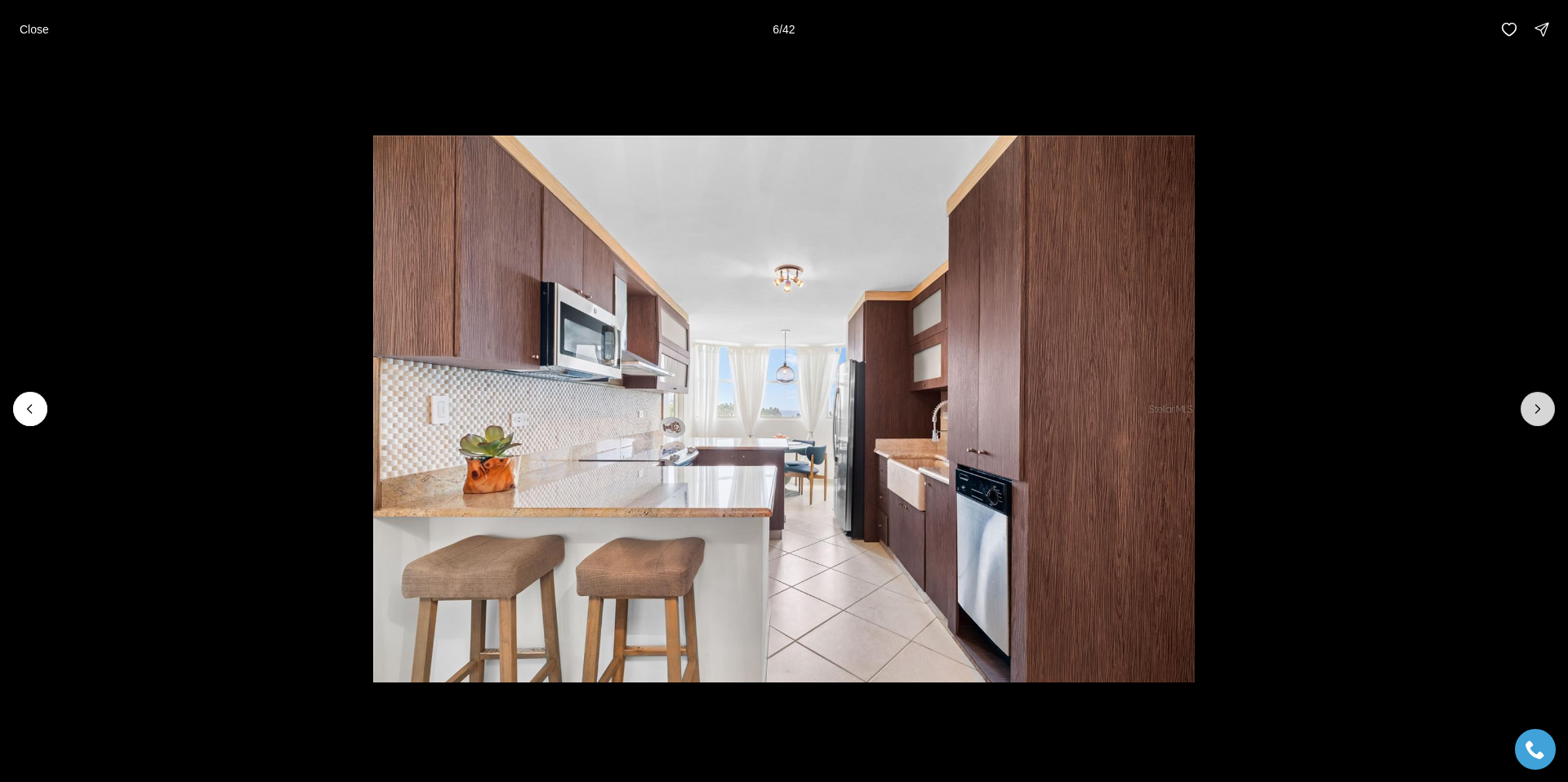
click at [1545, 412] on icon "Next slide" at bounding box center [1537, 408] width 16 height 16
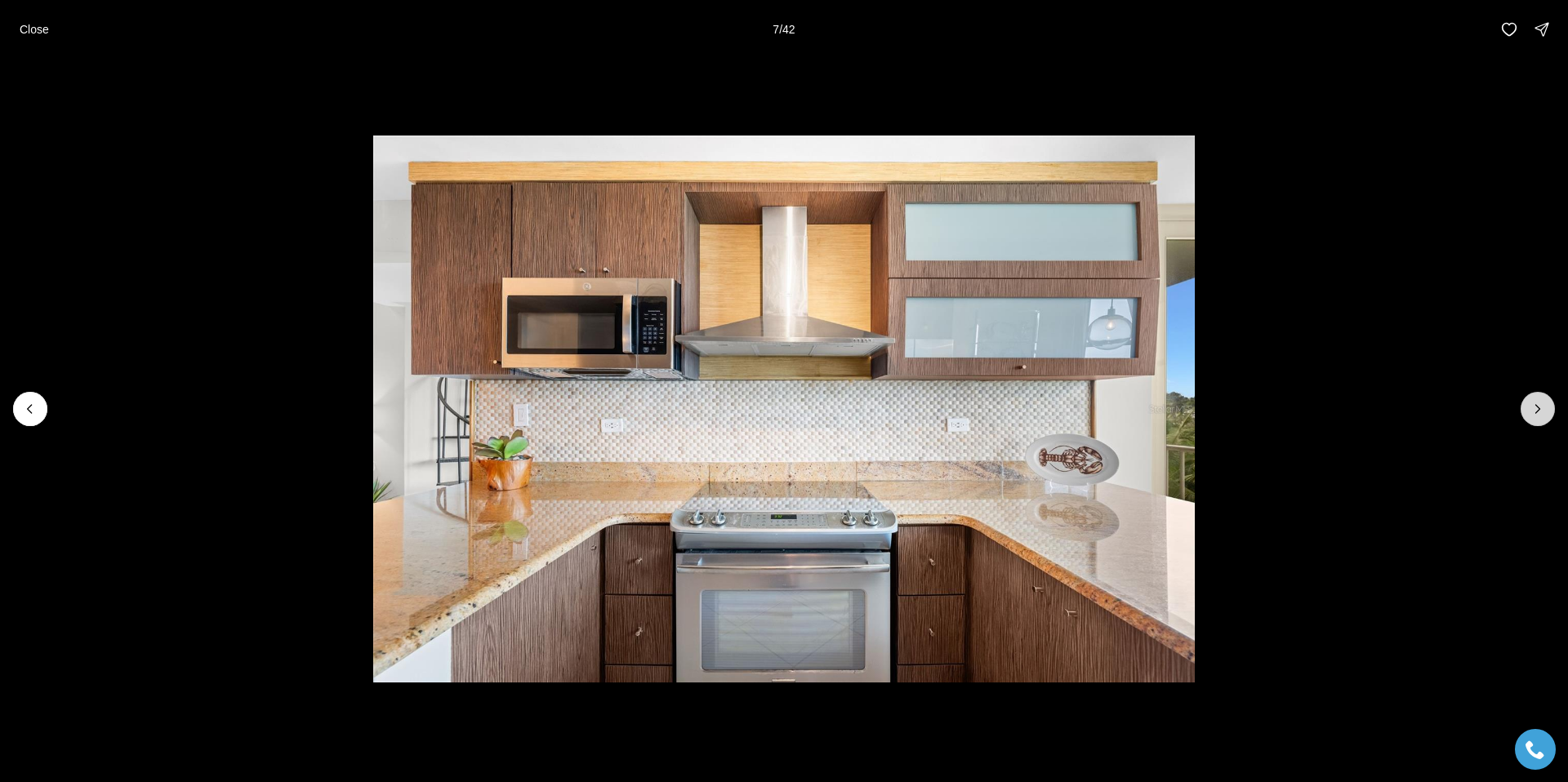
click at [1545, 412] on icon "Next slide" at bounding box center [1537, 408] width 16 height 16
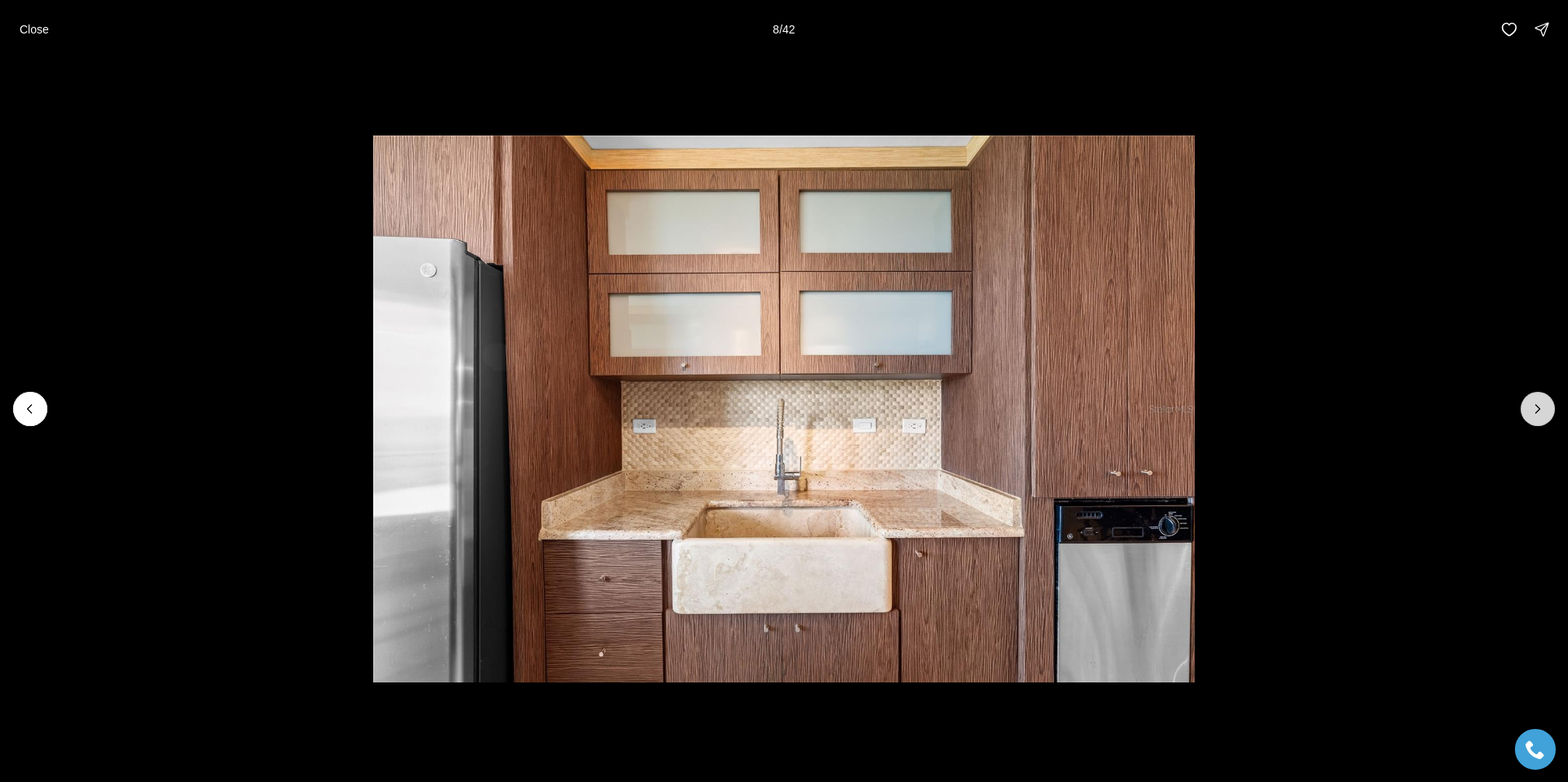
click at [1545, 412] on icon "Next slide" at bounding box center [1537, 408] width 16 height 16
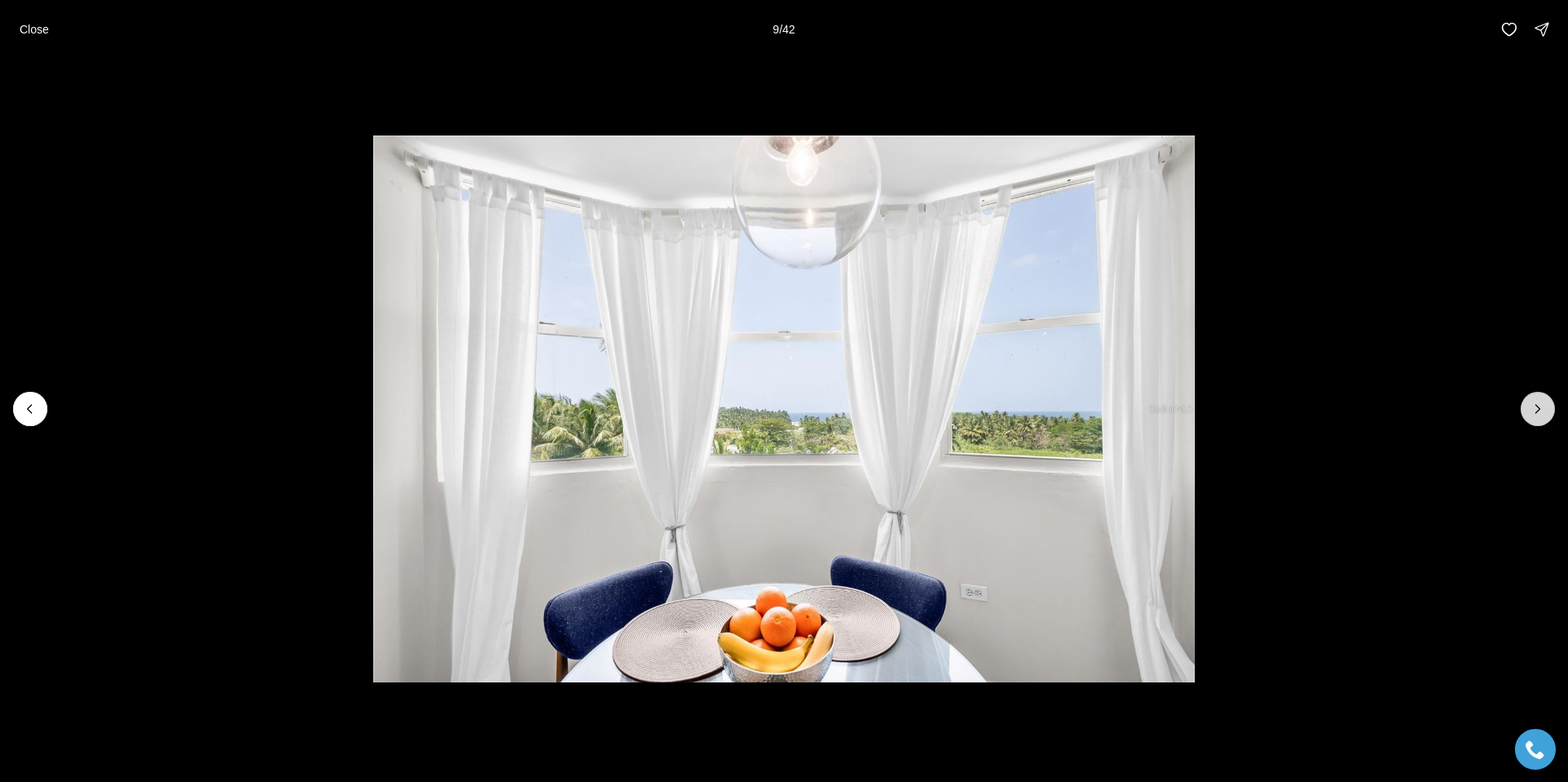
click at [1545, 412] on icon "Next slide" at bounding box center [1537, 408] width 16 height 16
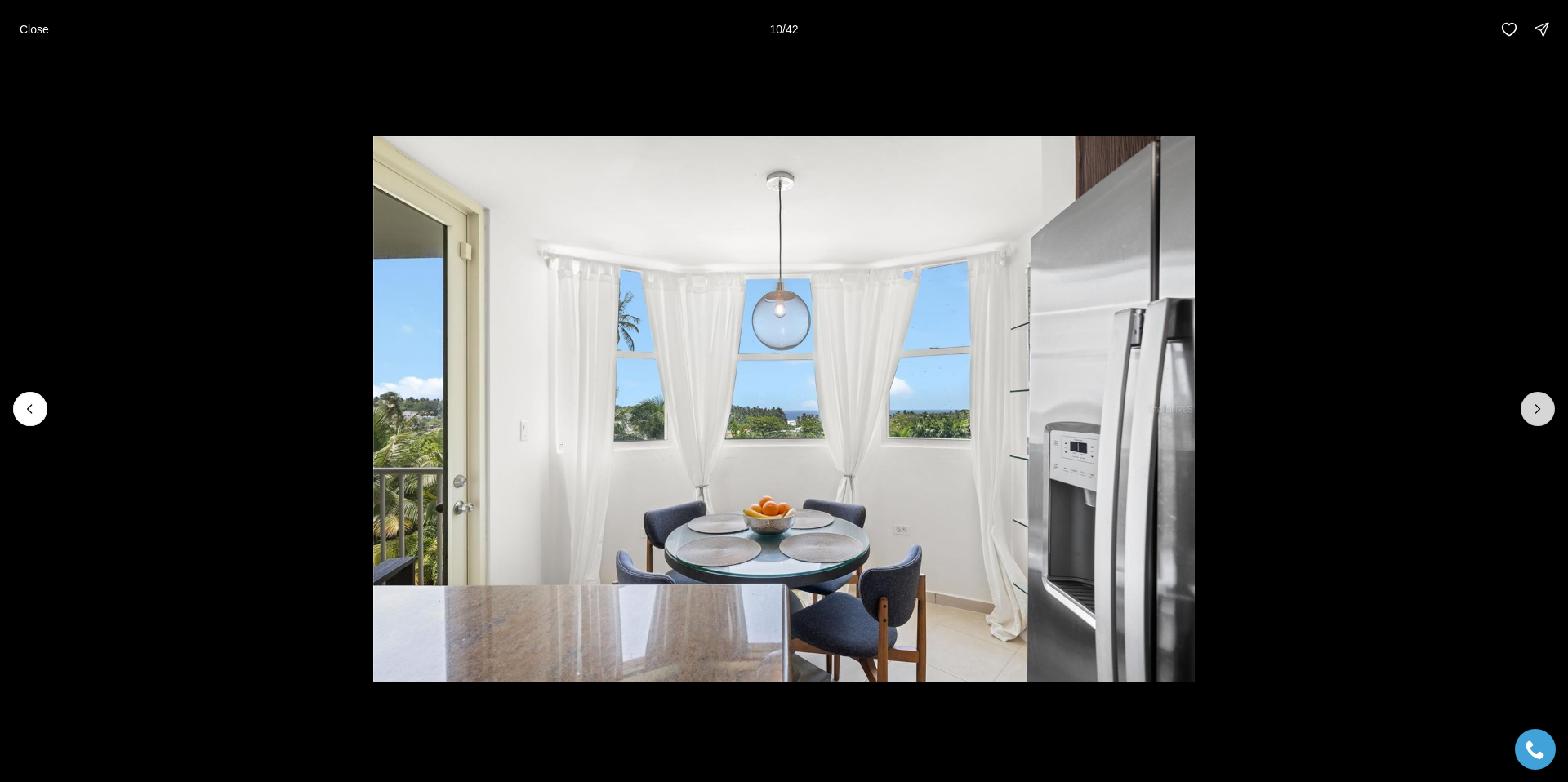
click at [1545, 412] on icon "Next slide" at bounding box center [1537, 408] width 16 height 16
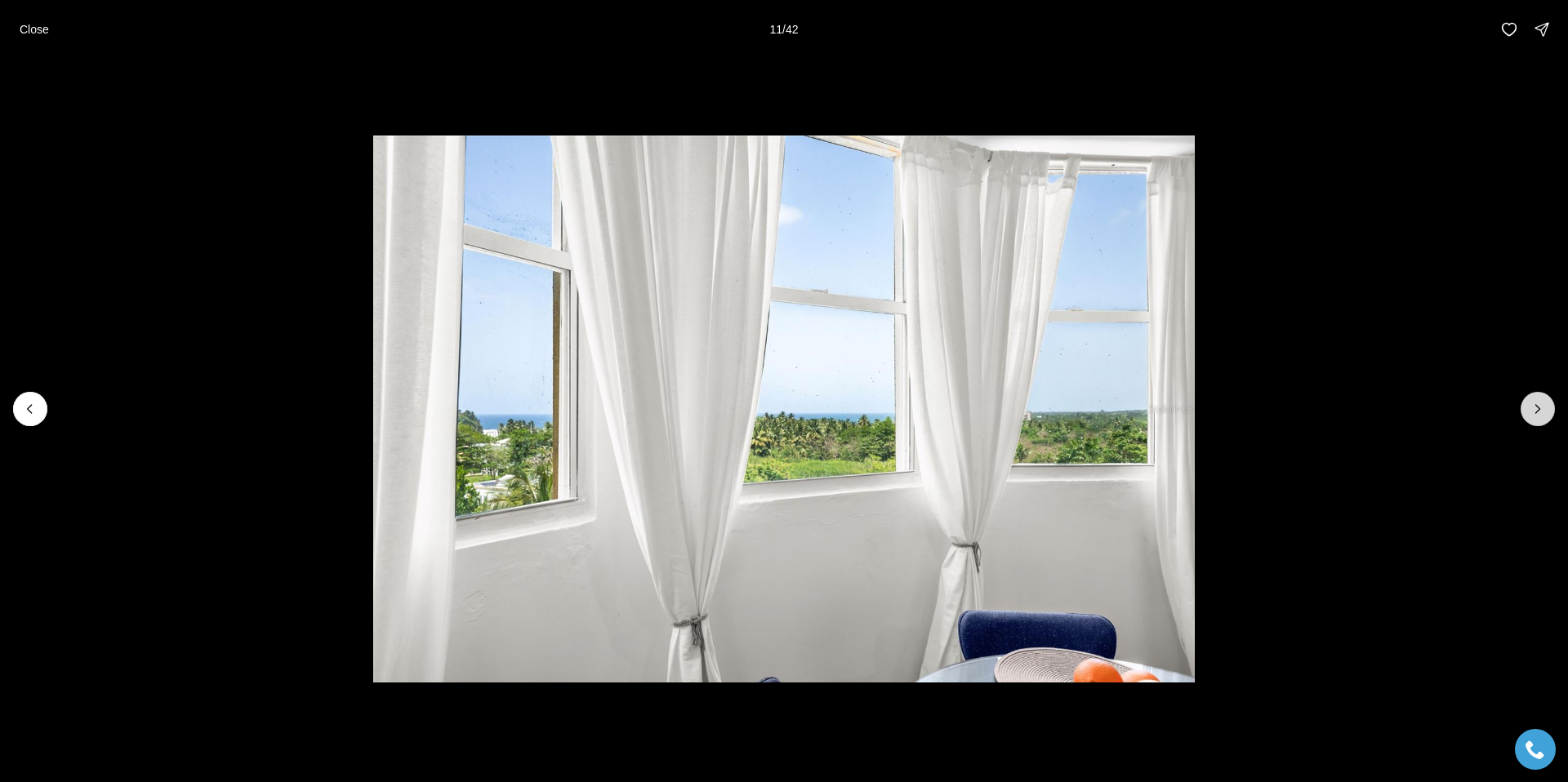
click at [1545, 412] on icon "Next slide" at bounding box center [1537, 408] width 16 height 16
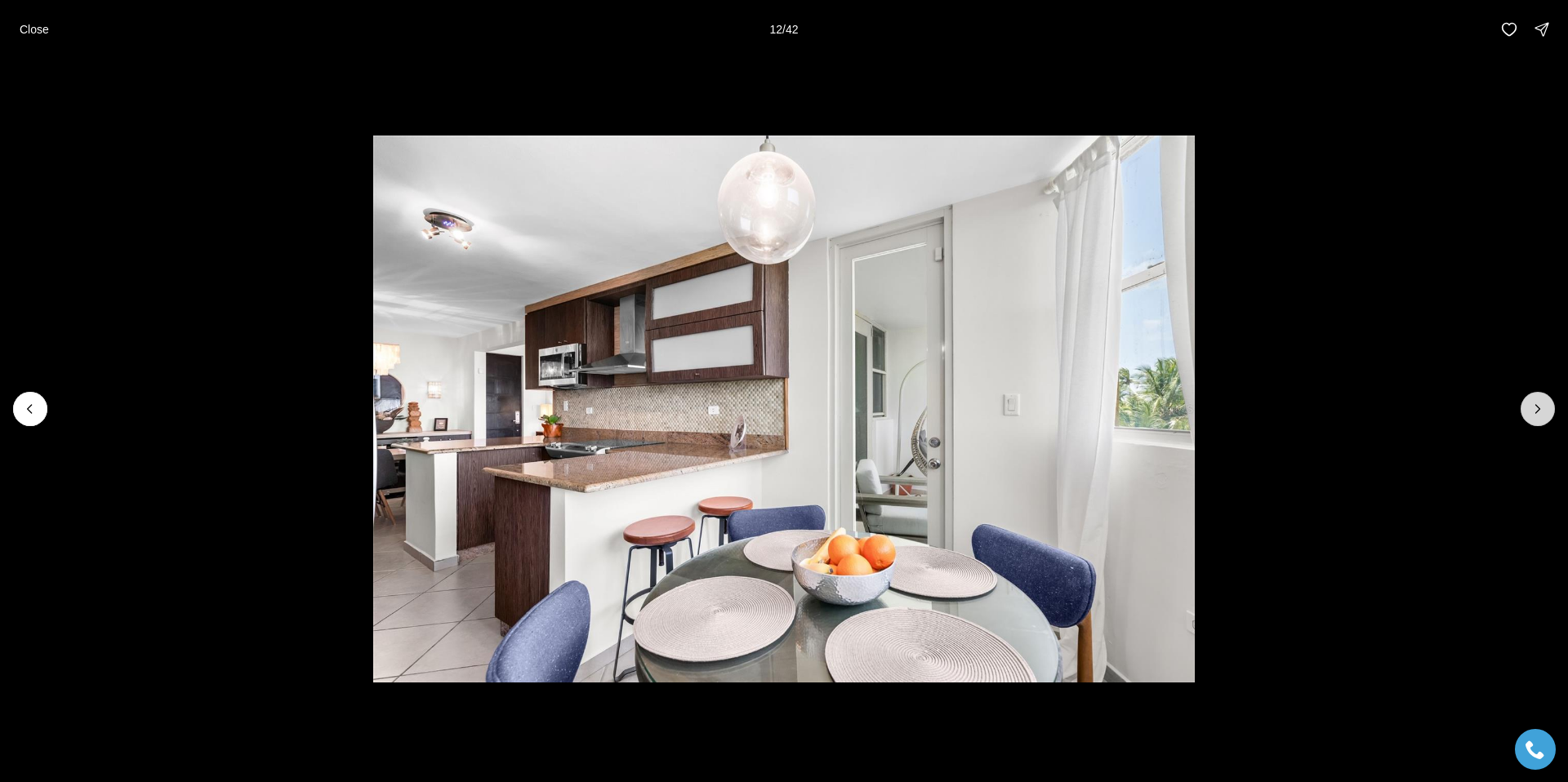
click at [1545, 412] on icon "Next slide" at bounding box center [1537, 408] width 16 height 16
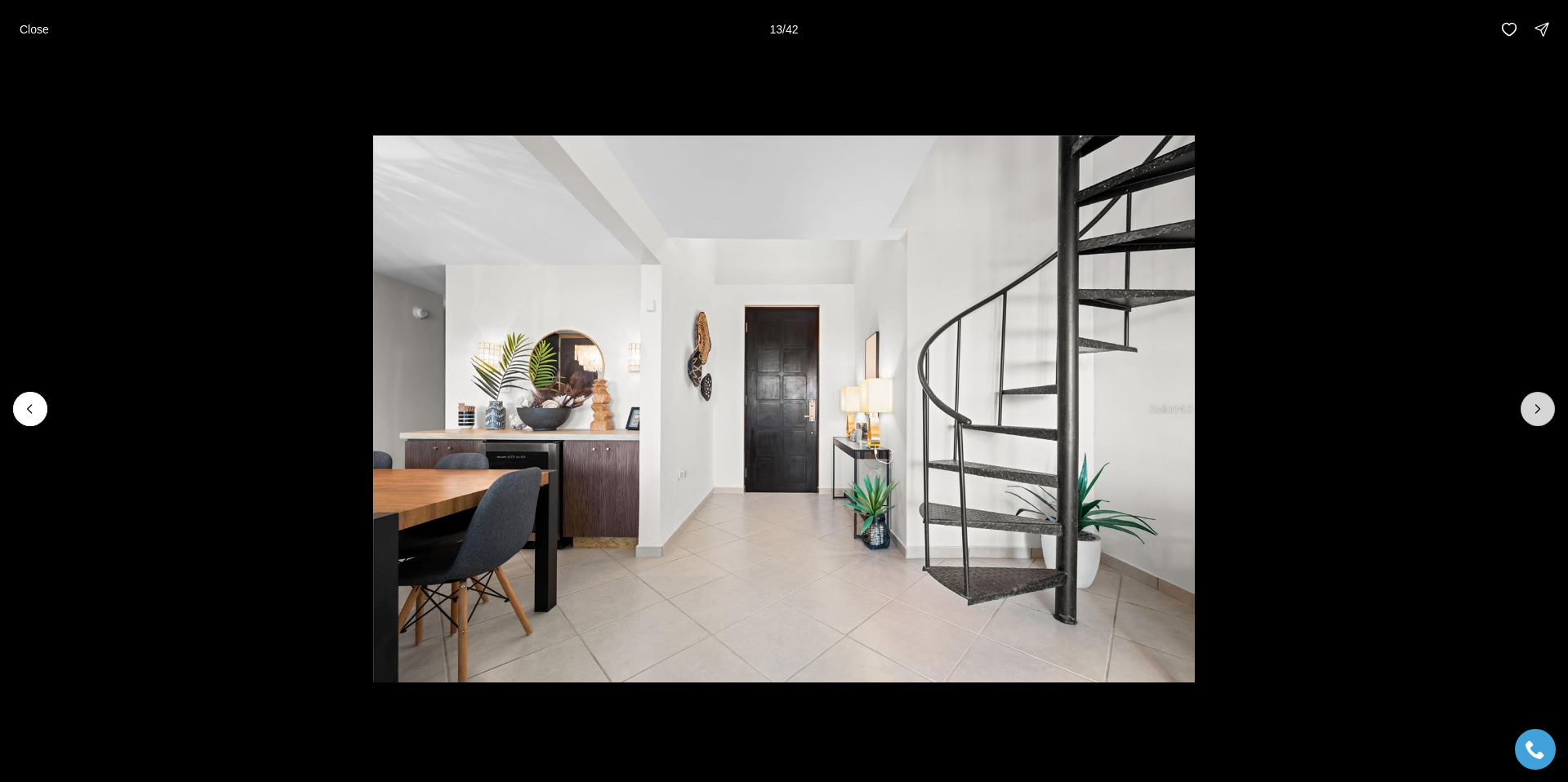
click at [1545, 412] on icon "Next slide" at bounding box center [1537, 408] width 16 height 16
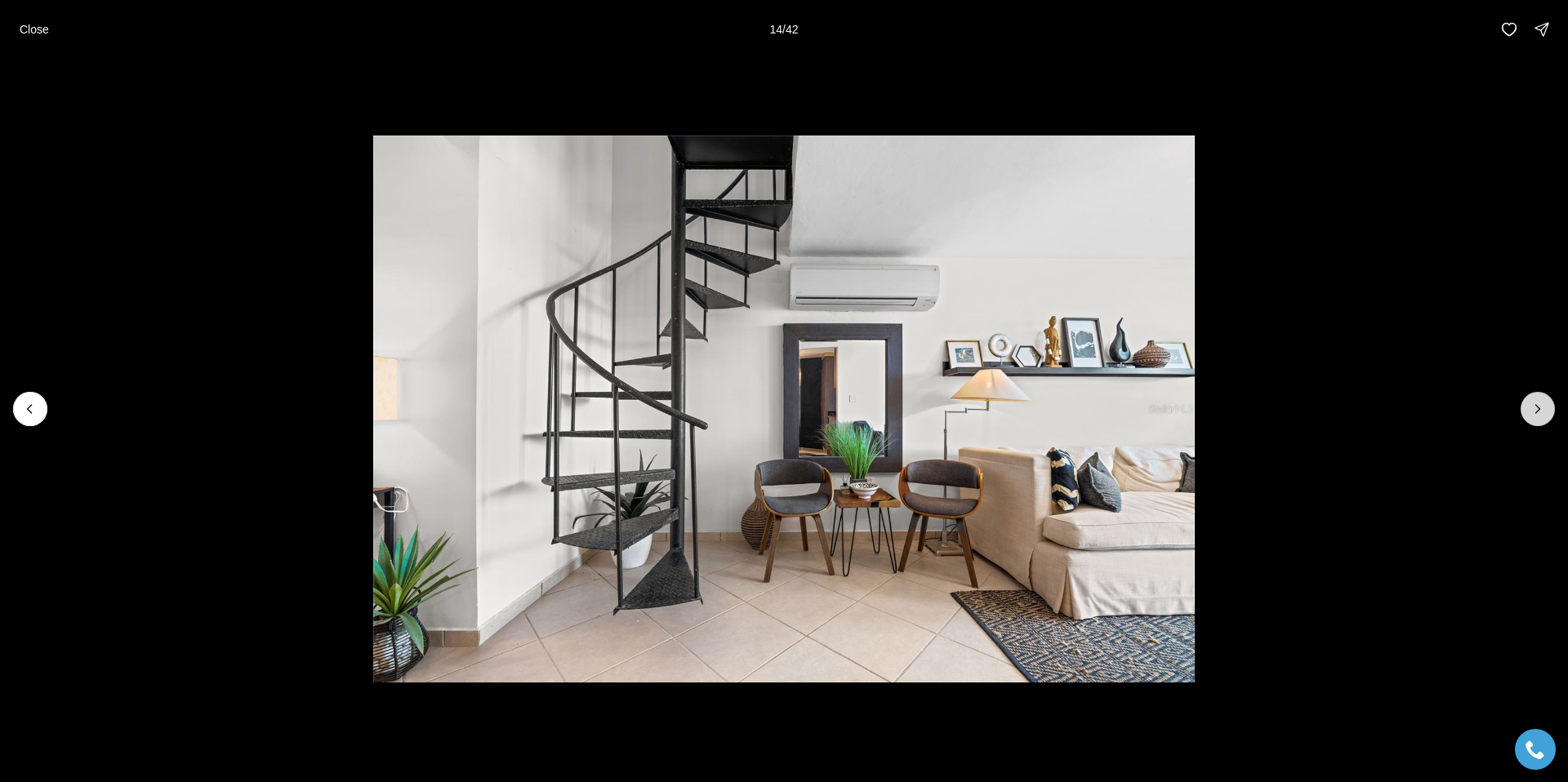
click at [1545, 412] on icon "Next slide" at bounding box center [1537, 408] width 16 height 16
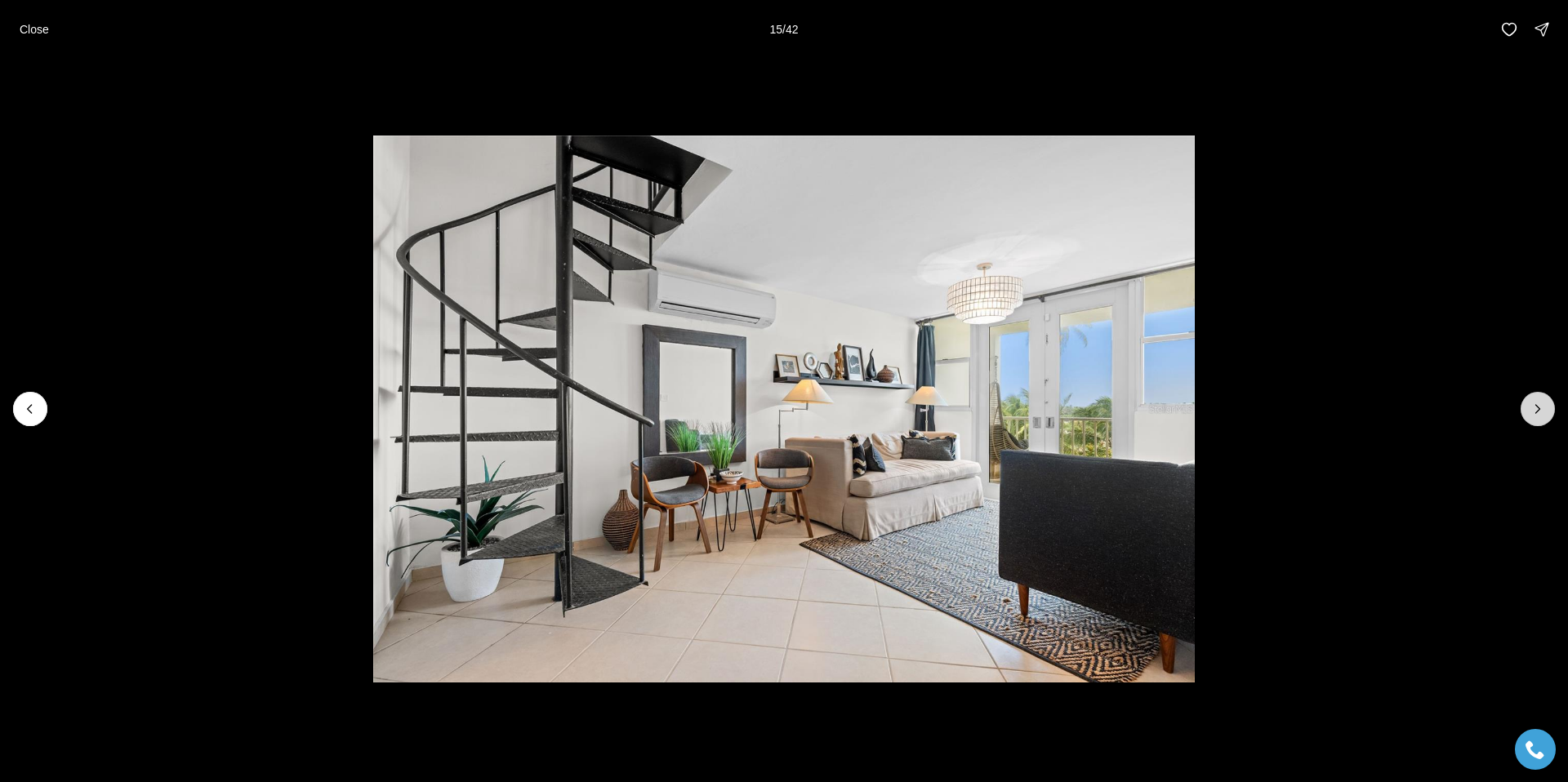
click at [1545, 412] on icon "Next slide" at bounding box center [1537, 408] width 16 height 16
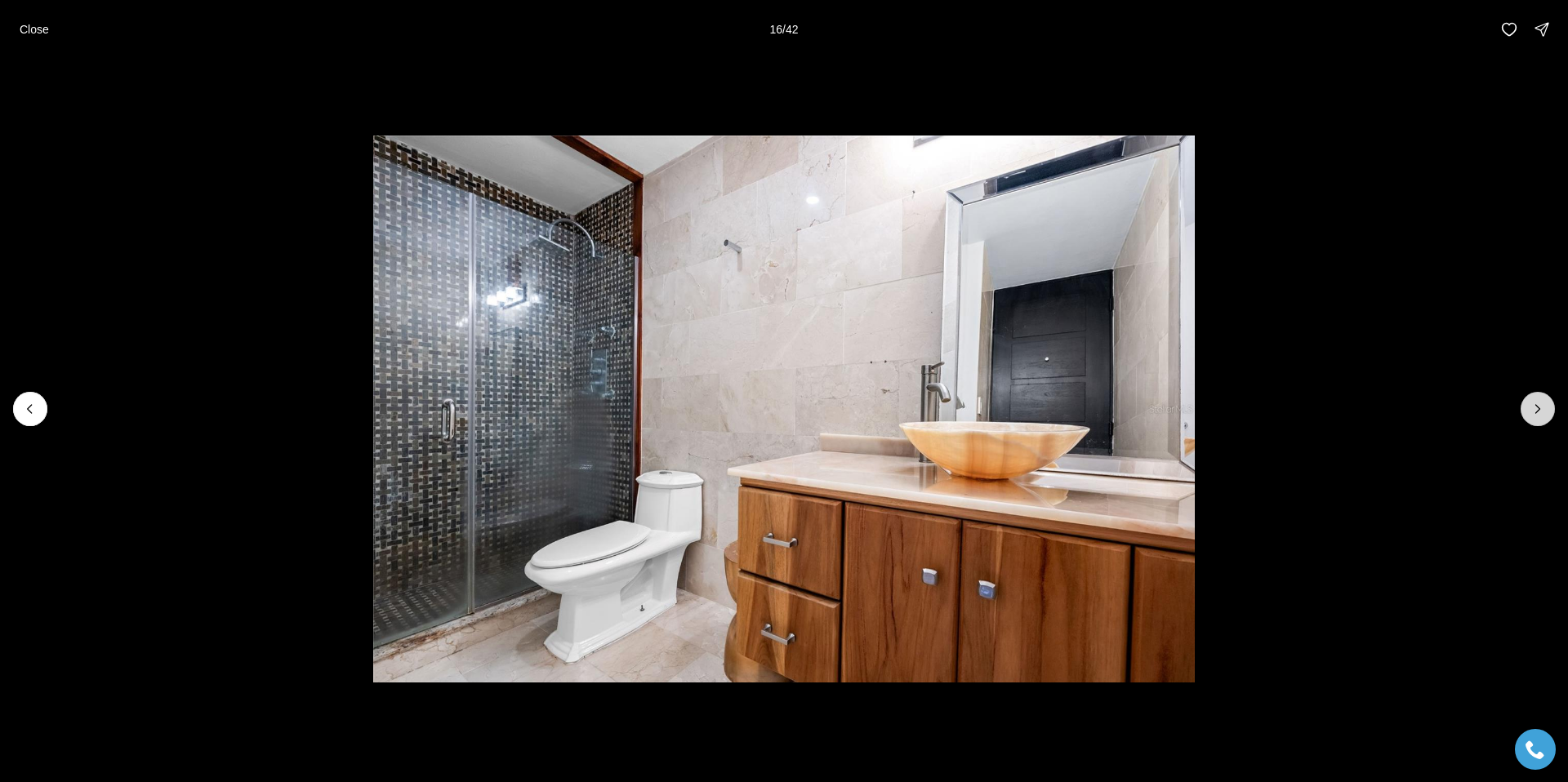
click at [1545, 412] on icon "Next slide" at bounding box center [1537, 408] width 16 height 16
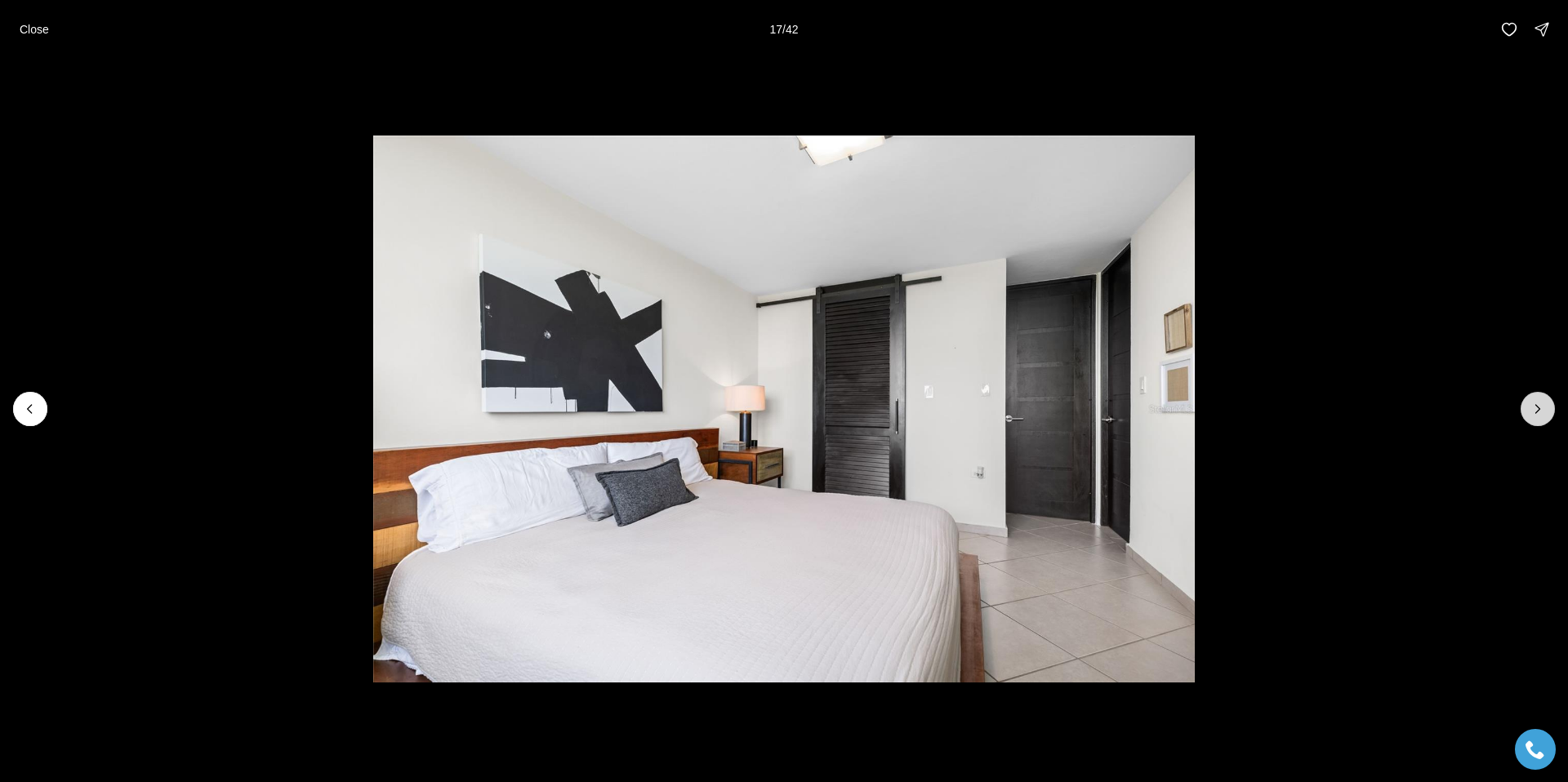
click at [1545, 412] on icon "Next slide" at bounding box center [1537, 408] width 16 height 16
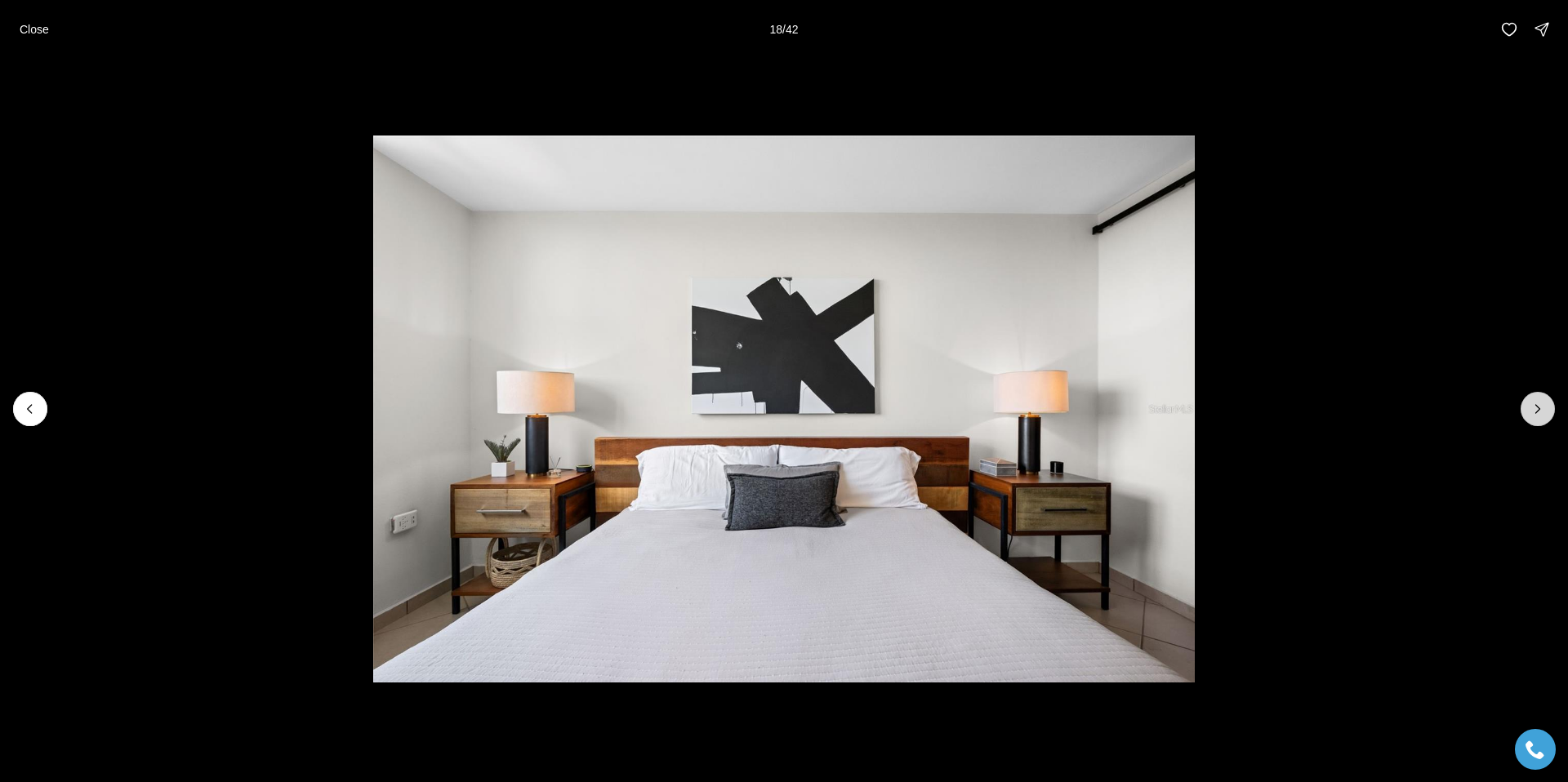
click at [1545, 412] on icon "Next slide" at bounding box center [1537, 408] width 16 height 16
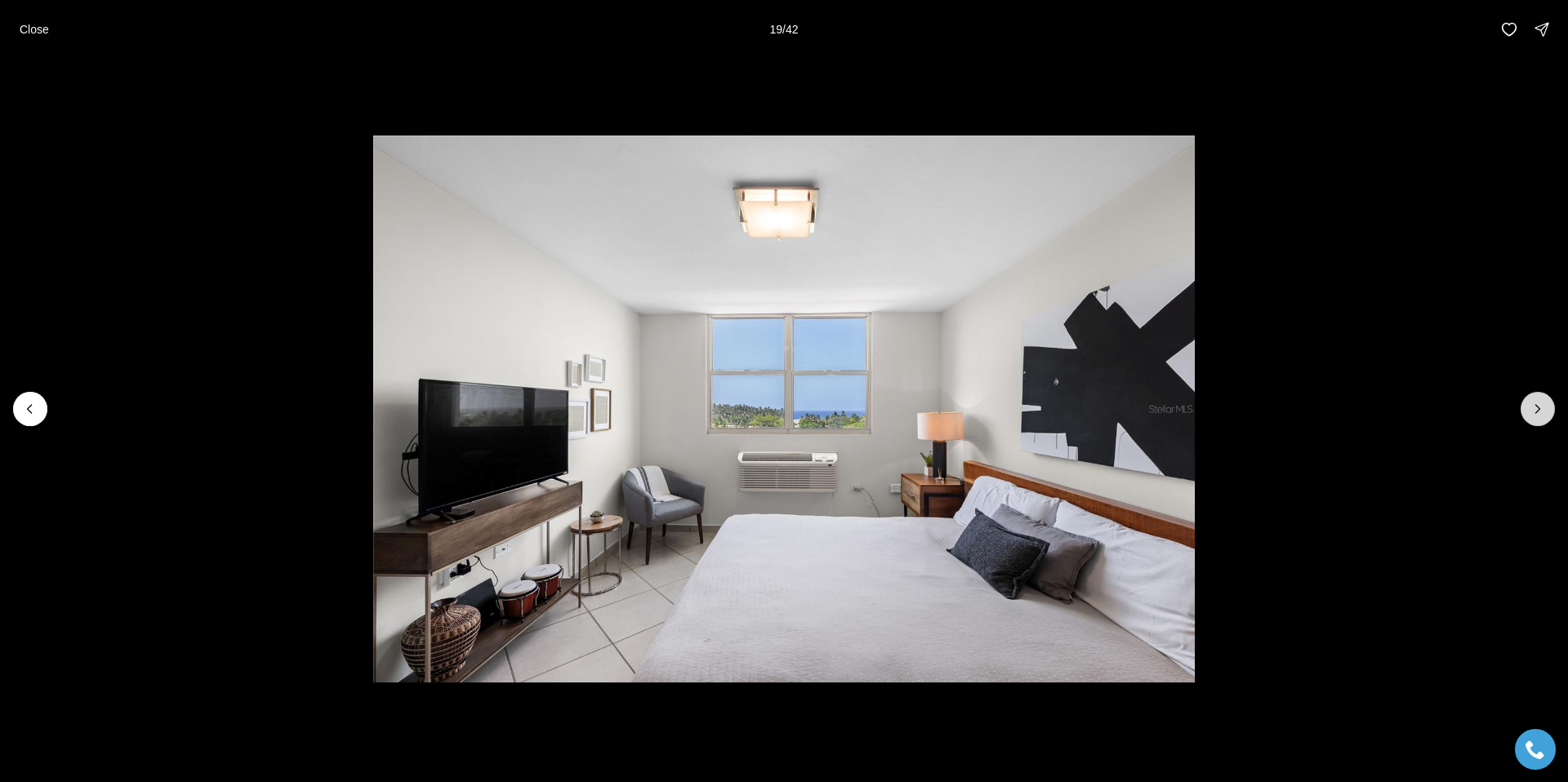
click at [1545, 412] on icon "Next slide" at bounding box center [1537, 408] width 16 height 16
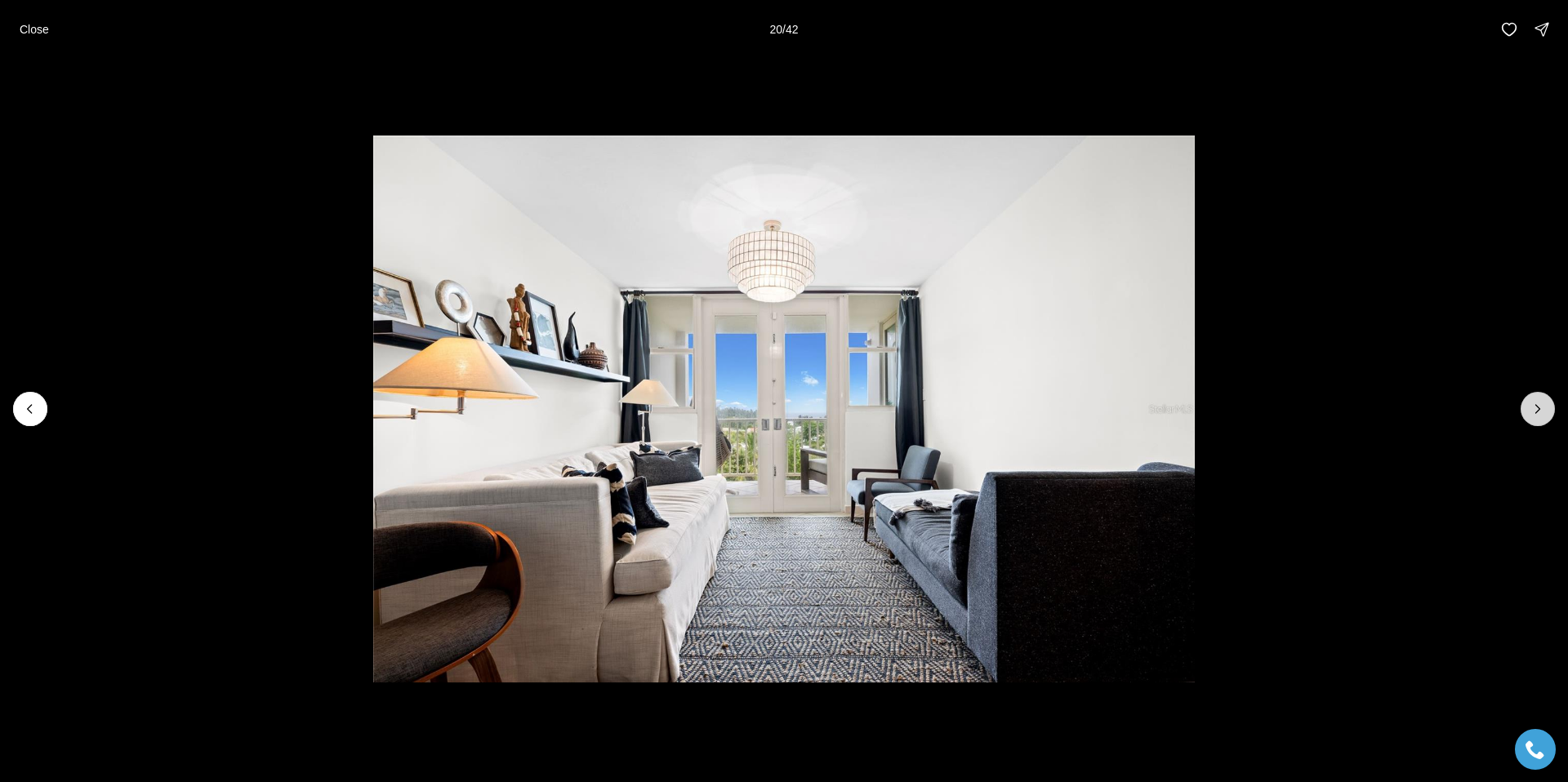
click at [1545, 412] on icon "Next slide" at bounding box center [1537, 408] width 16 height 16
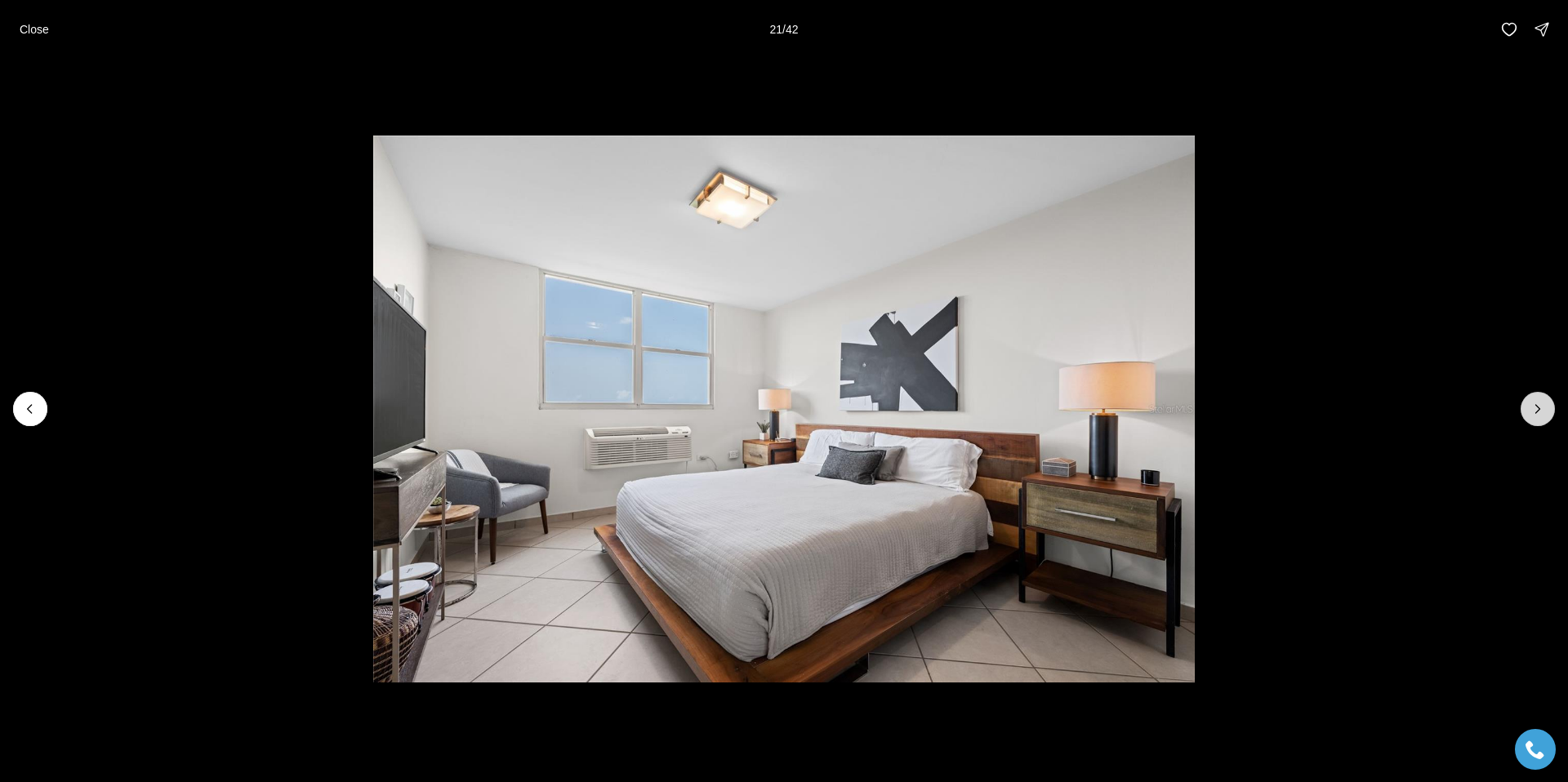
click at [1545, 412] on icon "Next slide" at bounding box center [1537, 408] width 16 height 16
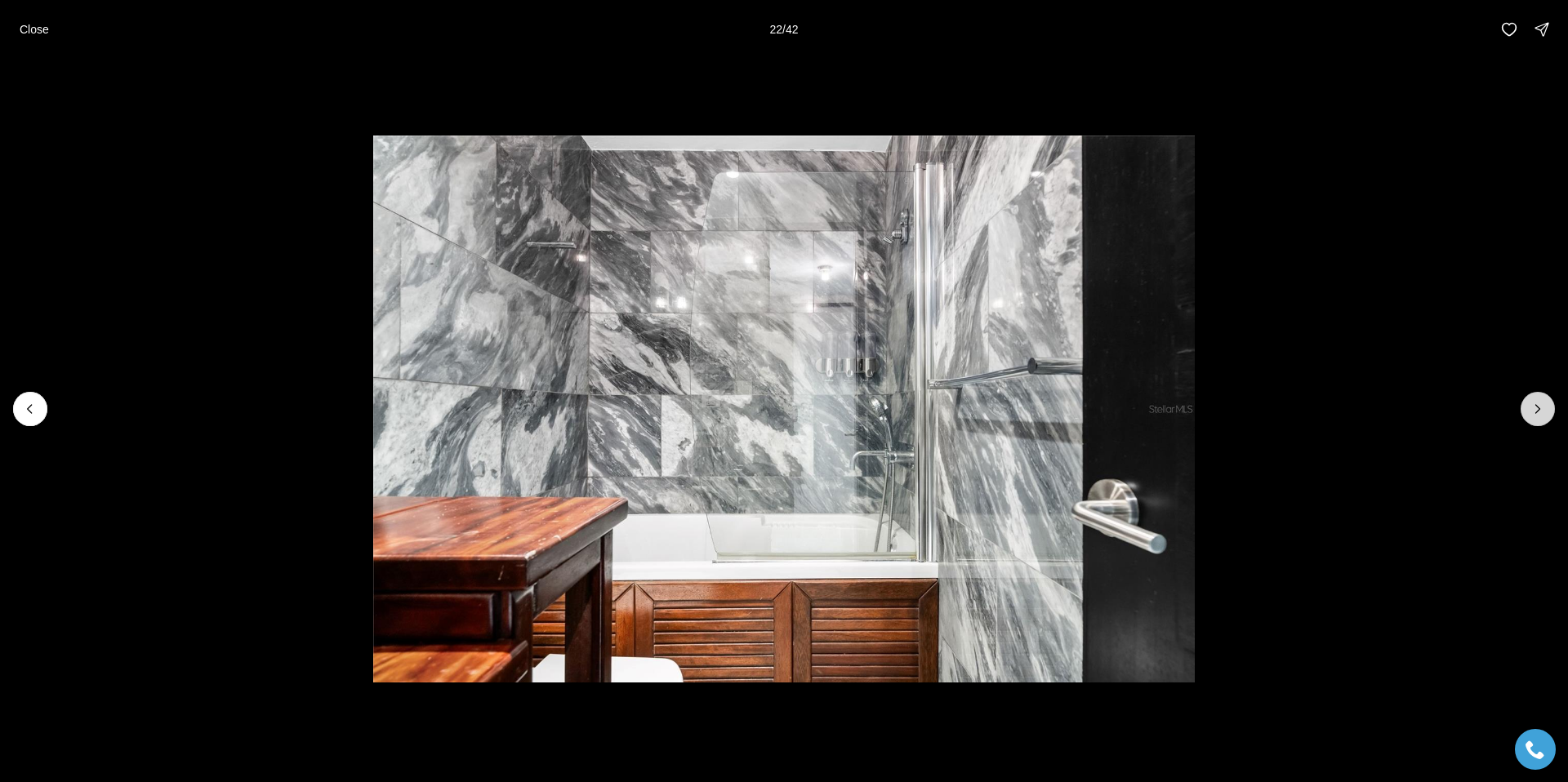
click at [1545, 412] on icon "Next slide" at bounding box center [1537, 408] width 16 height 16
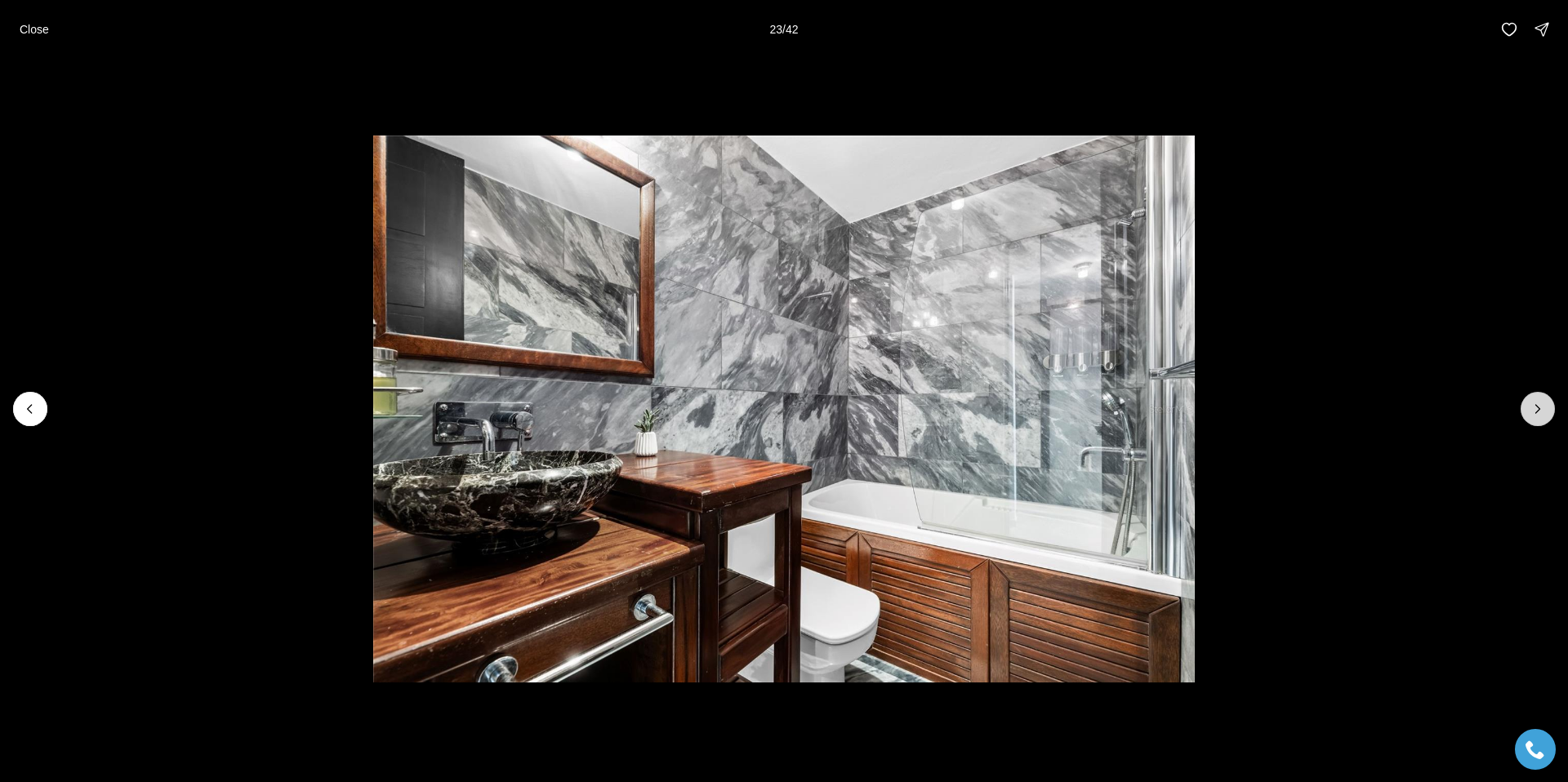
click at [1545, 412] on icon "Next slide" at bounding box center [1537, 408] width 16 height 16
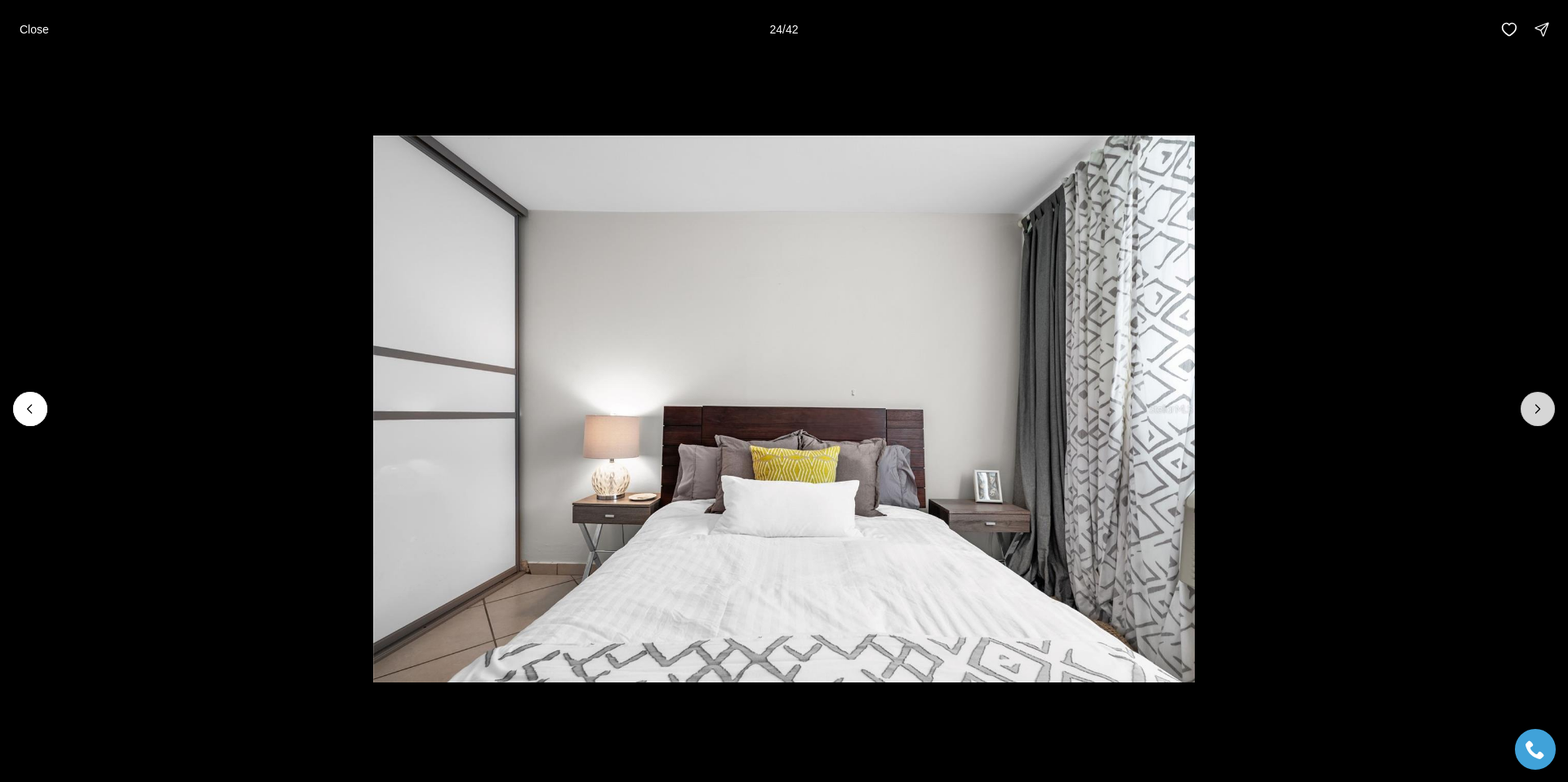
click at [1545, 412] on icon "Next slide" at bounding box center [1537, 408] width 16 height 16
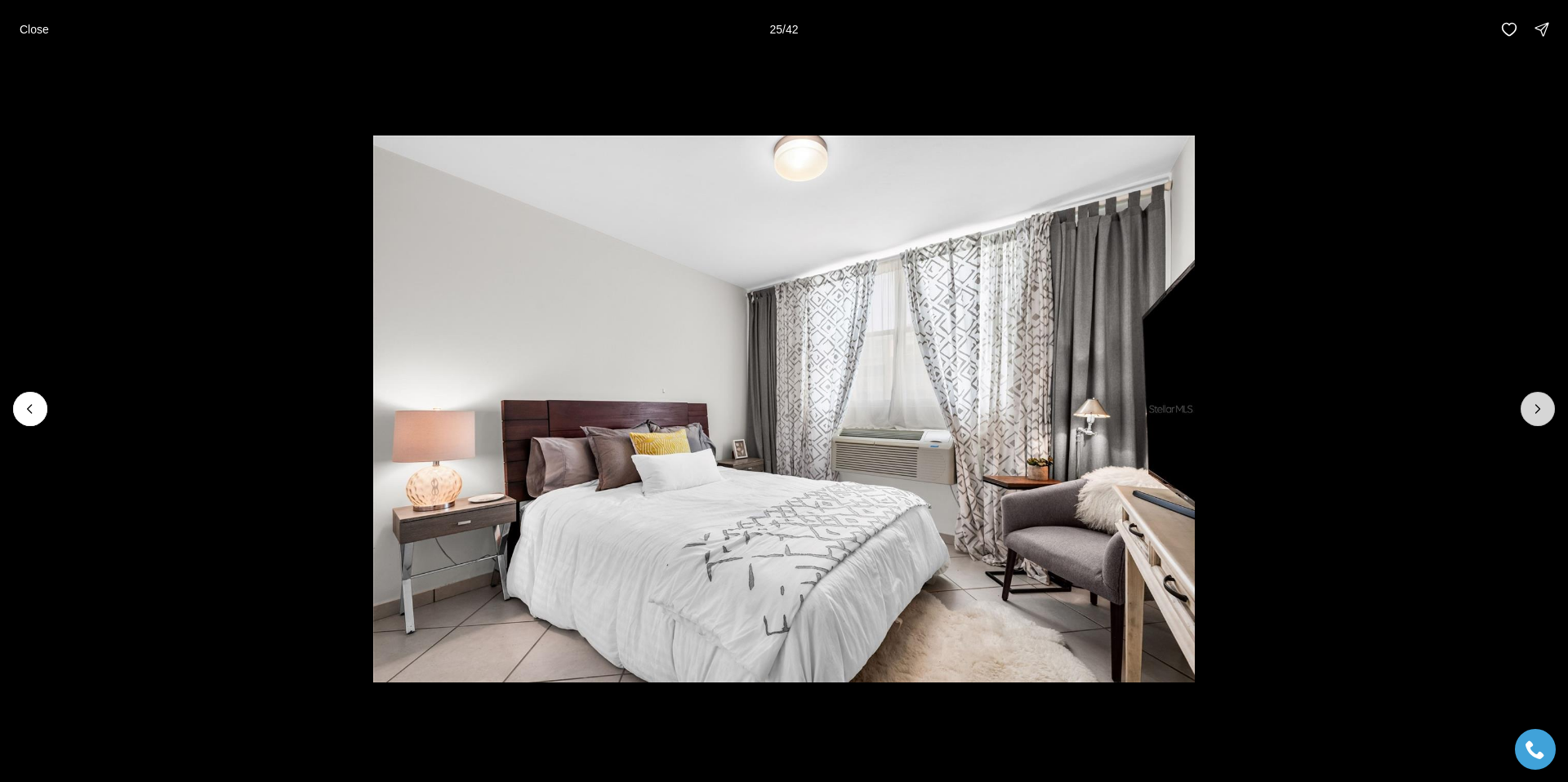
click at [1545, 412] on icon "Next slide" at bounding box center [1537, 408] width 16 height 16
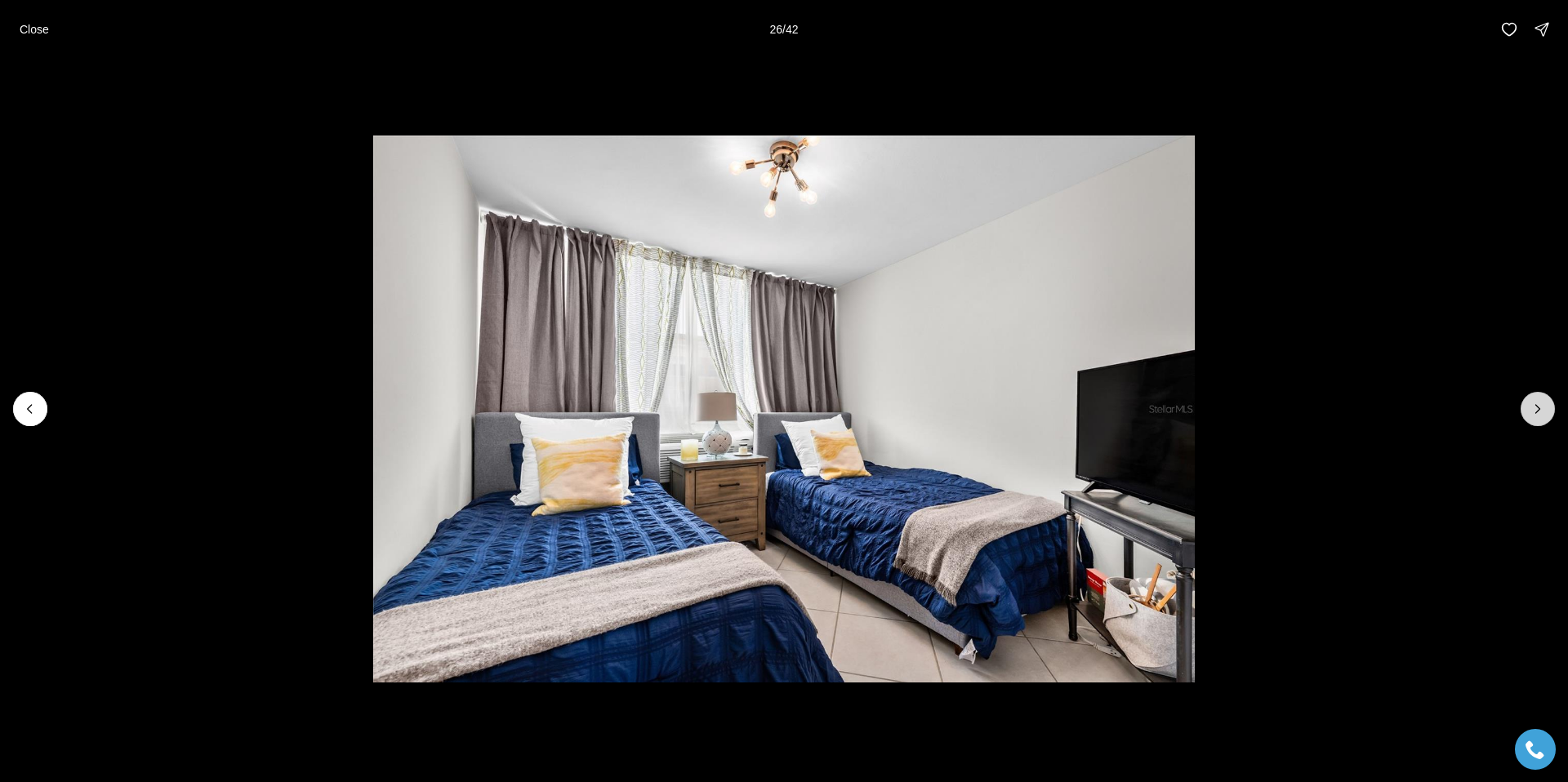
click at [1545, 412] on icon "Next slide" at bounding box center [1537, 408] width 16 height 16
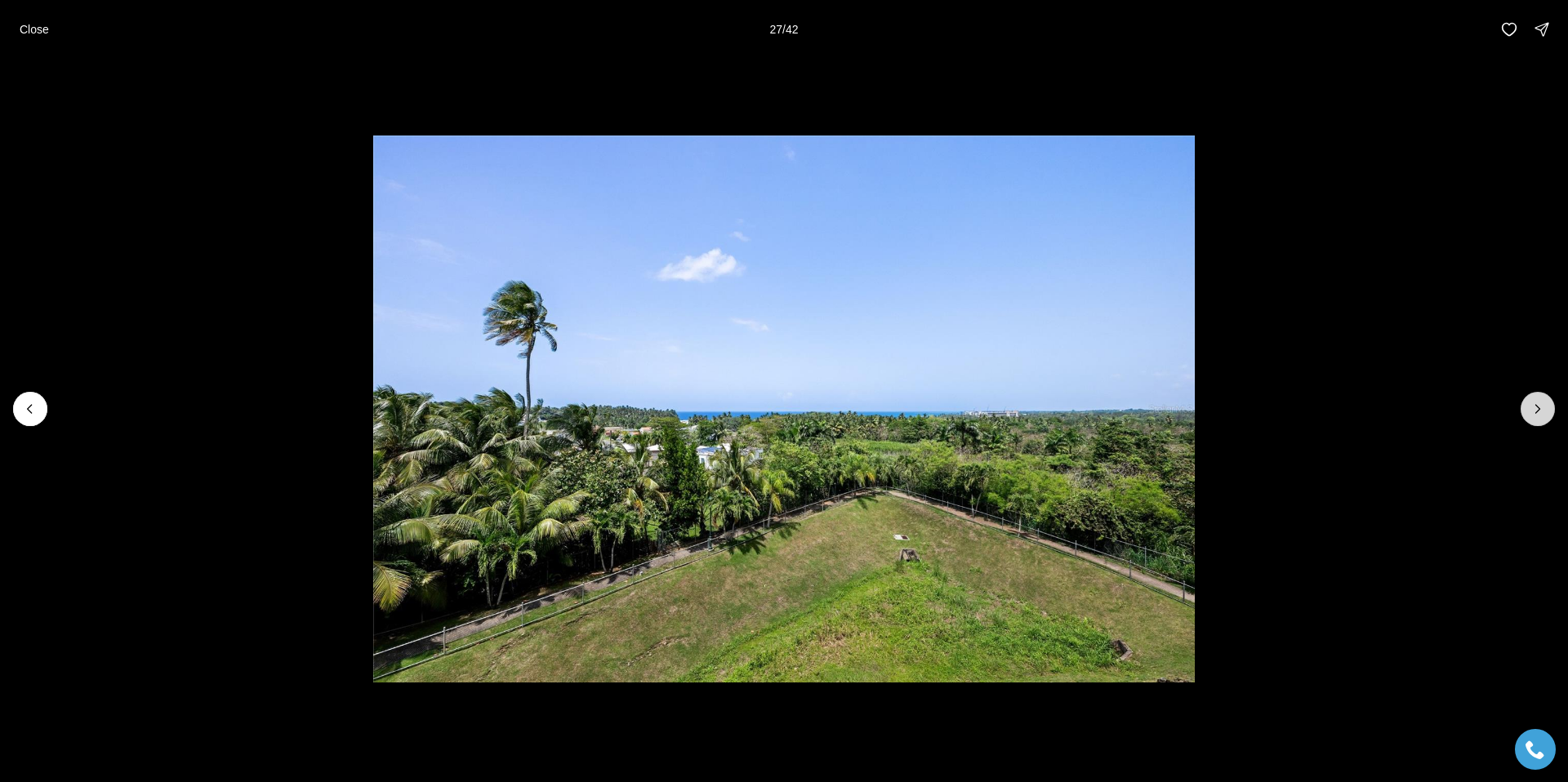
click at [1545, 412] on icon "Next slide" at bounding box center [1537, 408] width 16 height 16
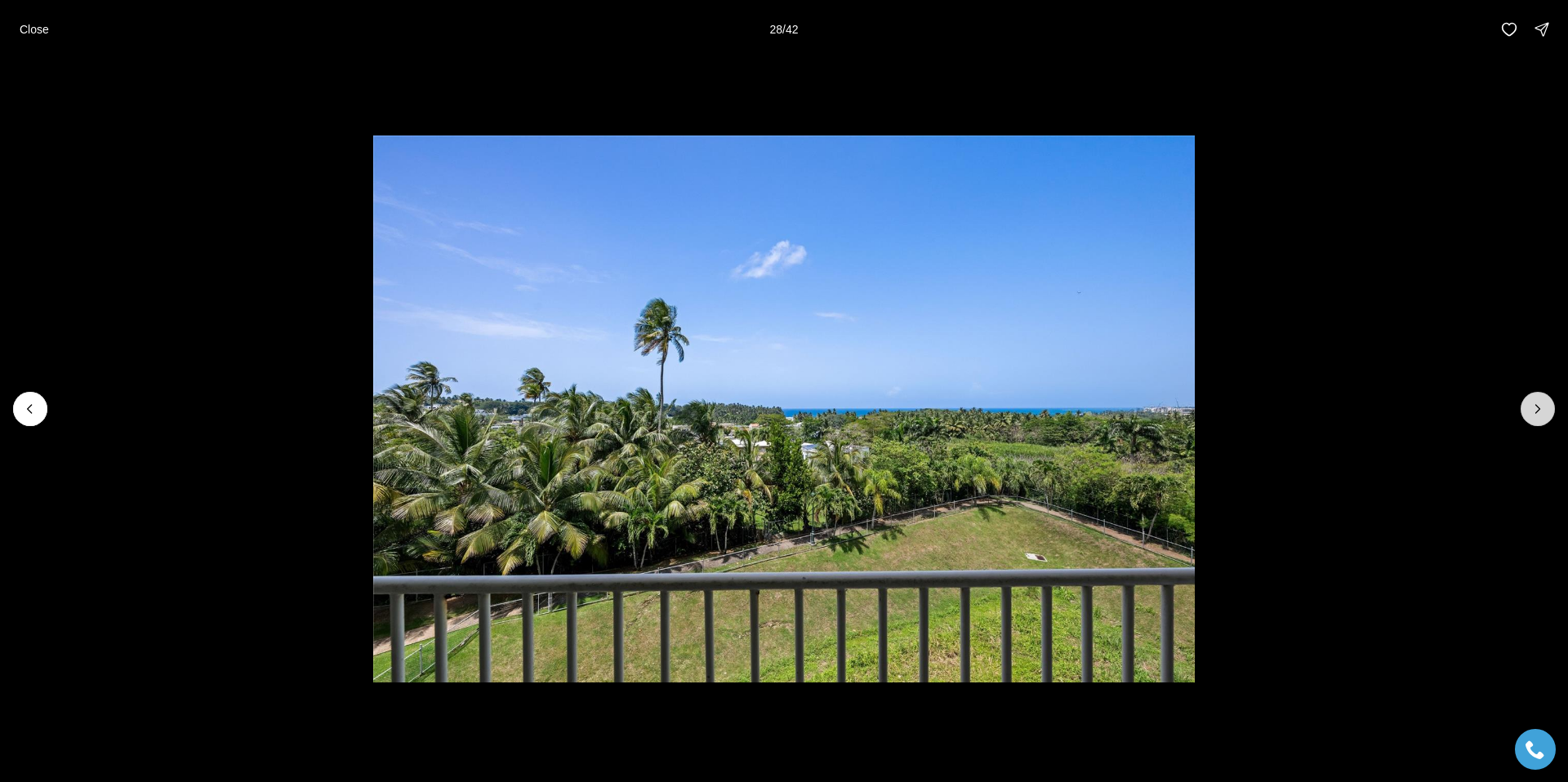
click at [1545, 412] on icon "Next slide" at bounding box center [1537, 408] width 16 height 16
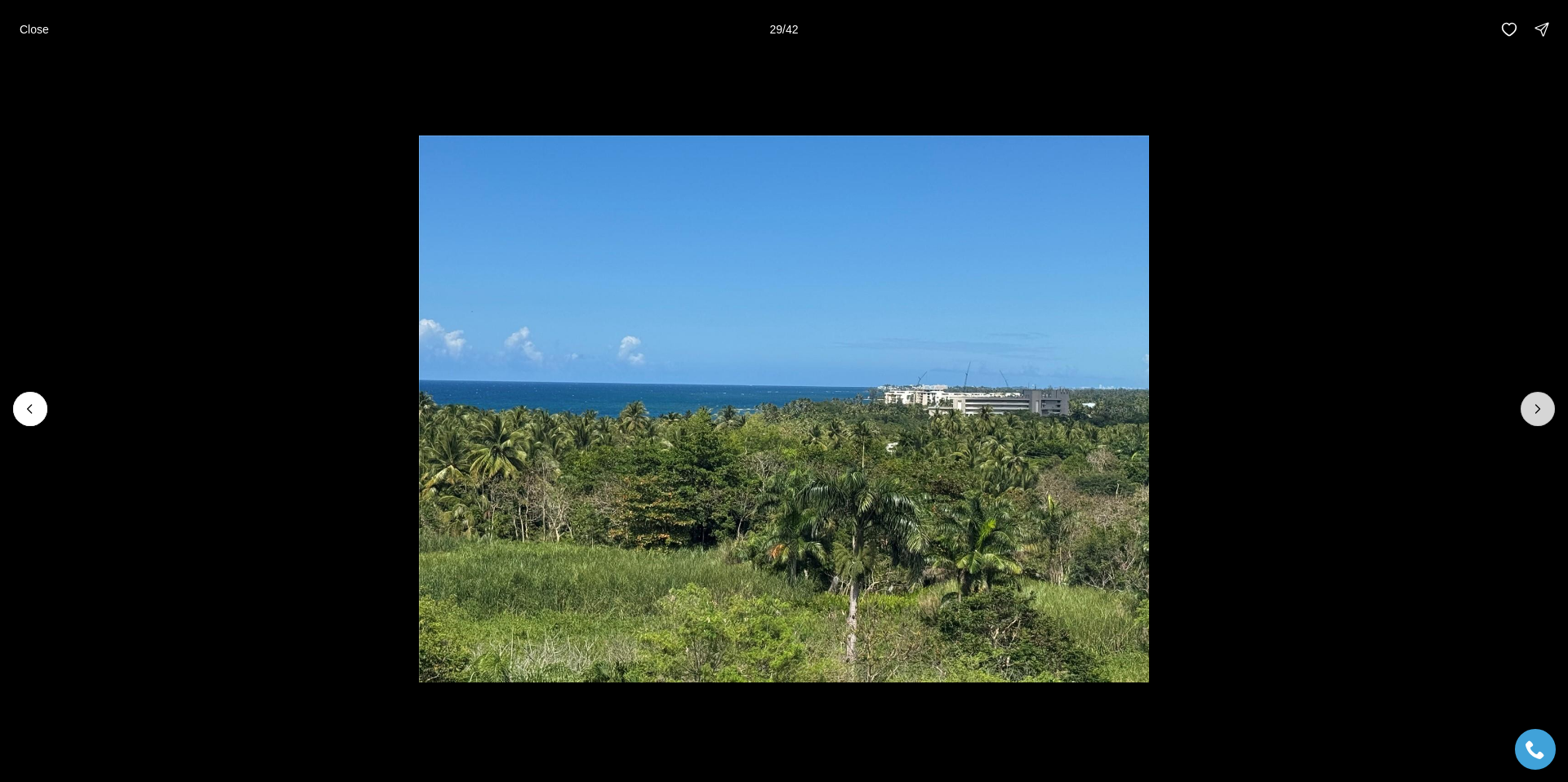
click at [1545, 412] on icon "Next slide" at bounding box center [1537, 408] width 16 height 16
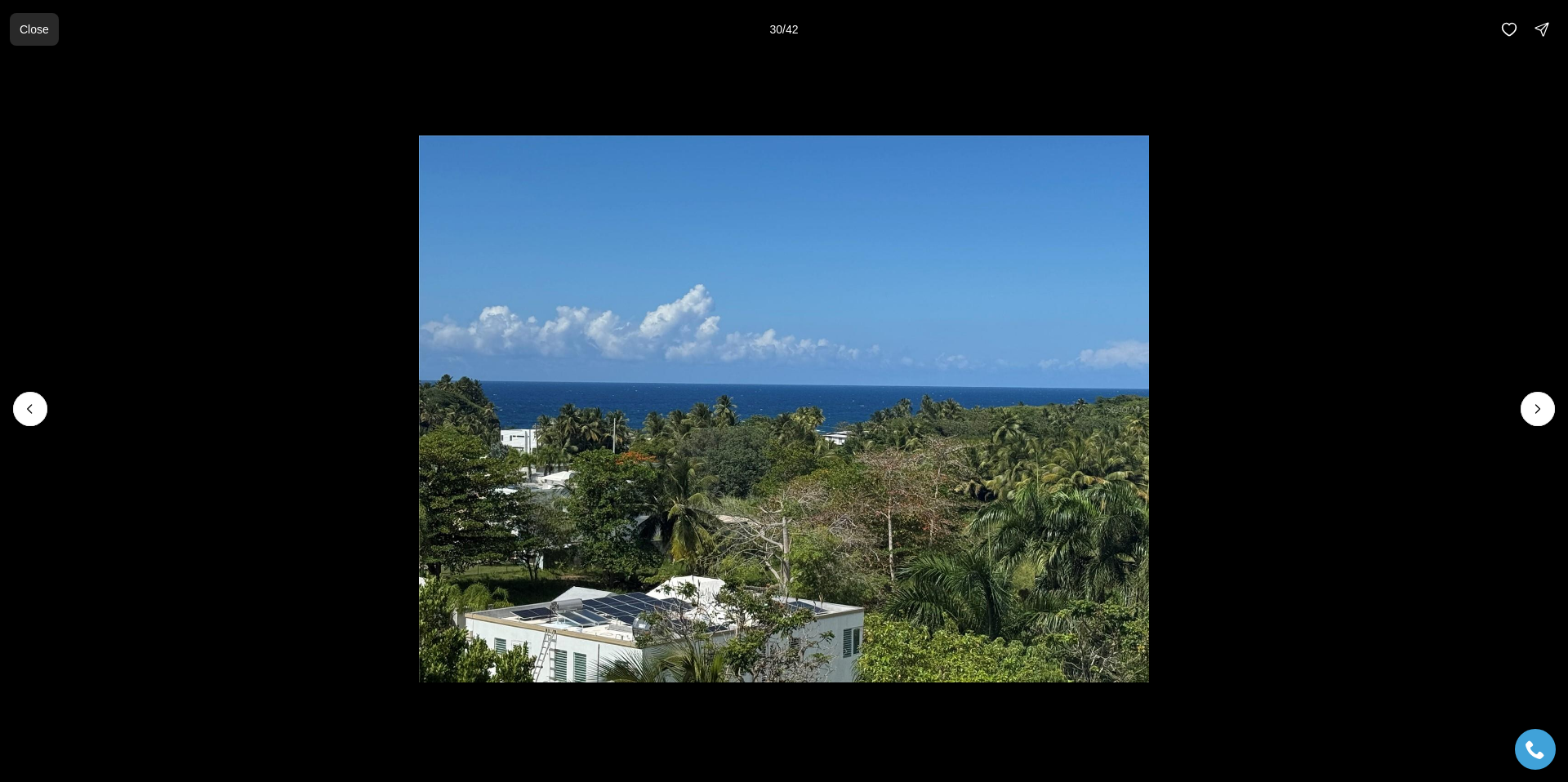
click at [38, 24] on p "Close" at bounding box center [34, 29] width 29 height 13
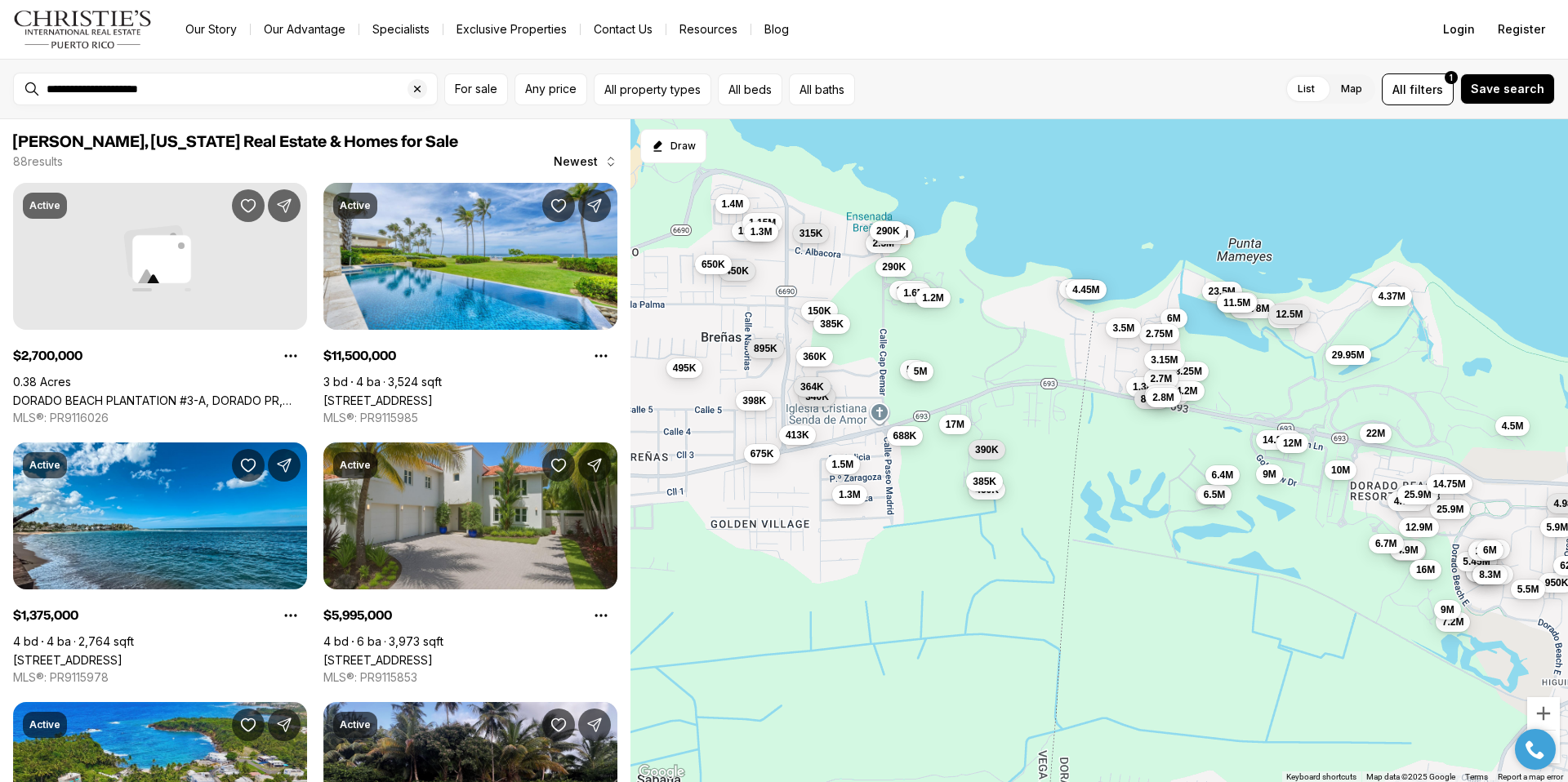
click at [890, 232] on span "290K" at bounding box center [888, 231] width 24 height 13
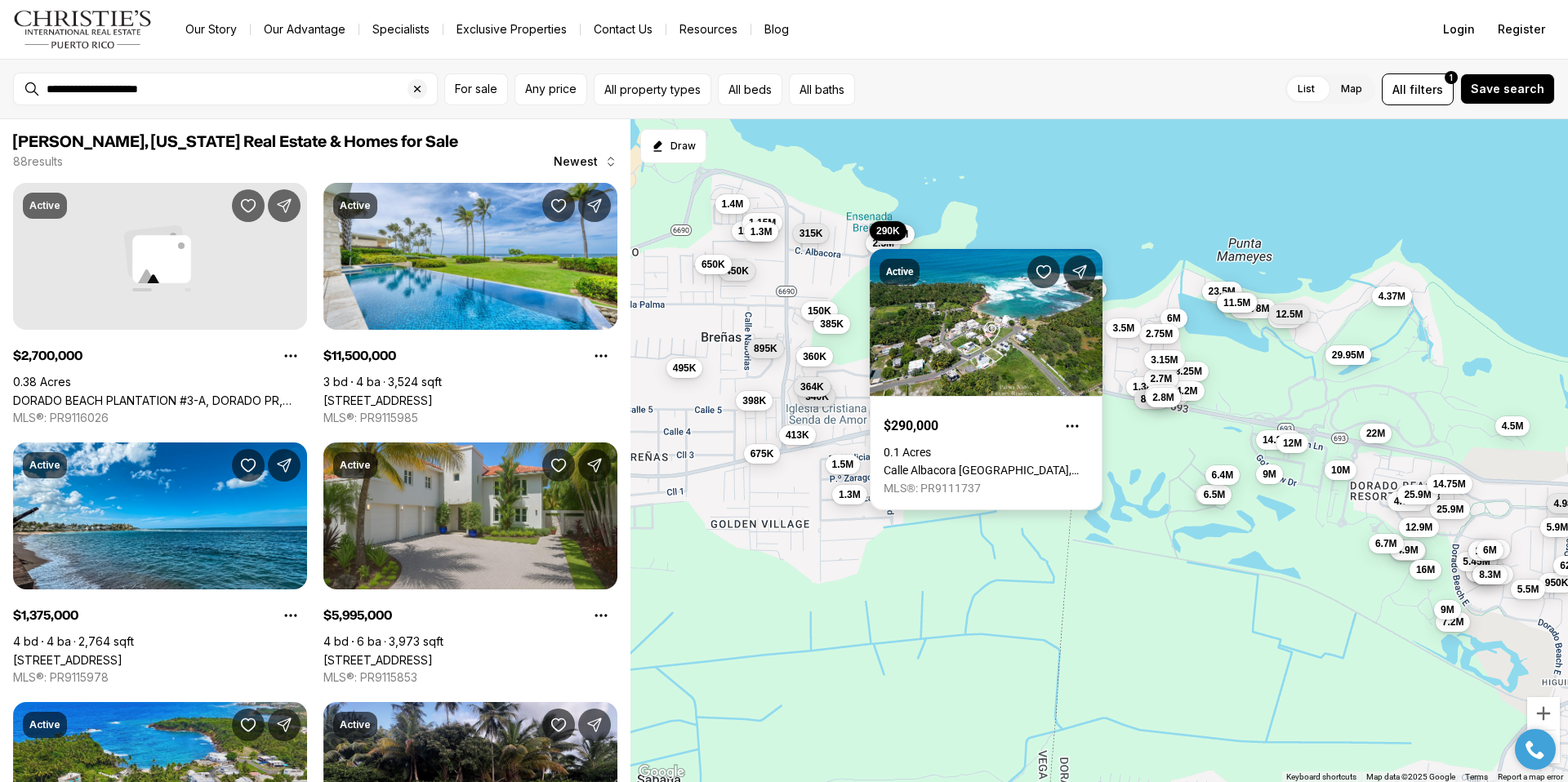
click at [962, 464] on link "Calle Albacora CAP DEL MAR, VEGA ALTA PR, 00692" at bounding box center [986, 471] width 205 height 13
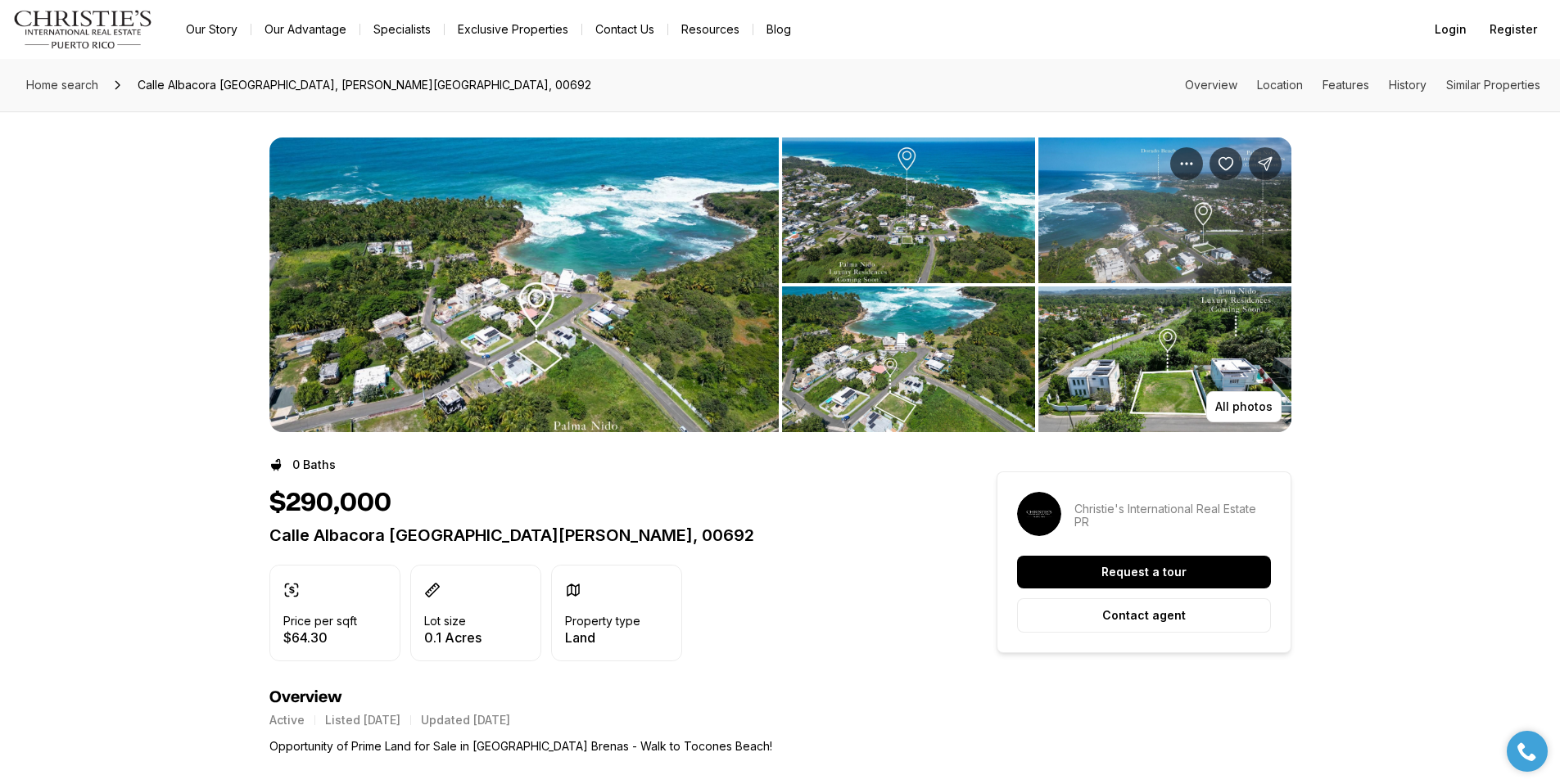
click at [1127, 381] on img "View image gallery" at bounding box center [1165, 360] width 253 height 146
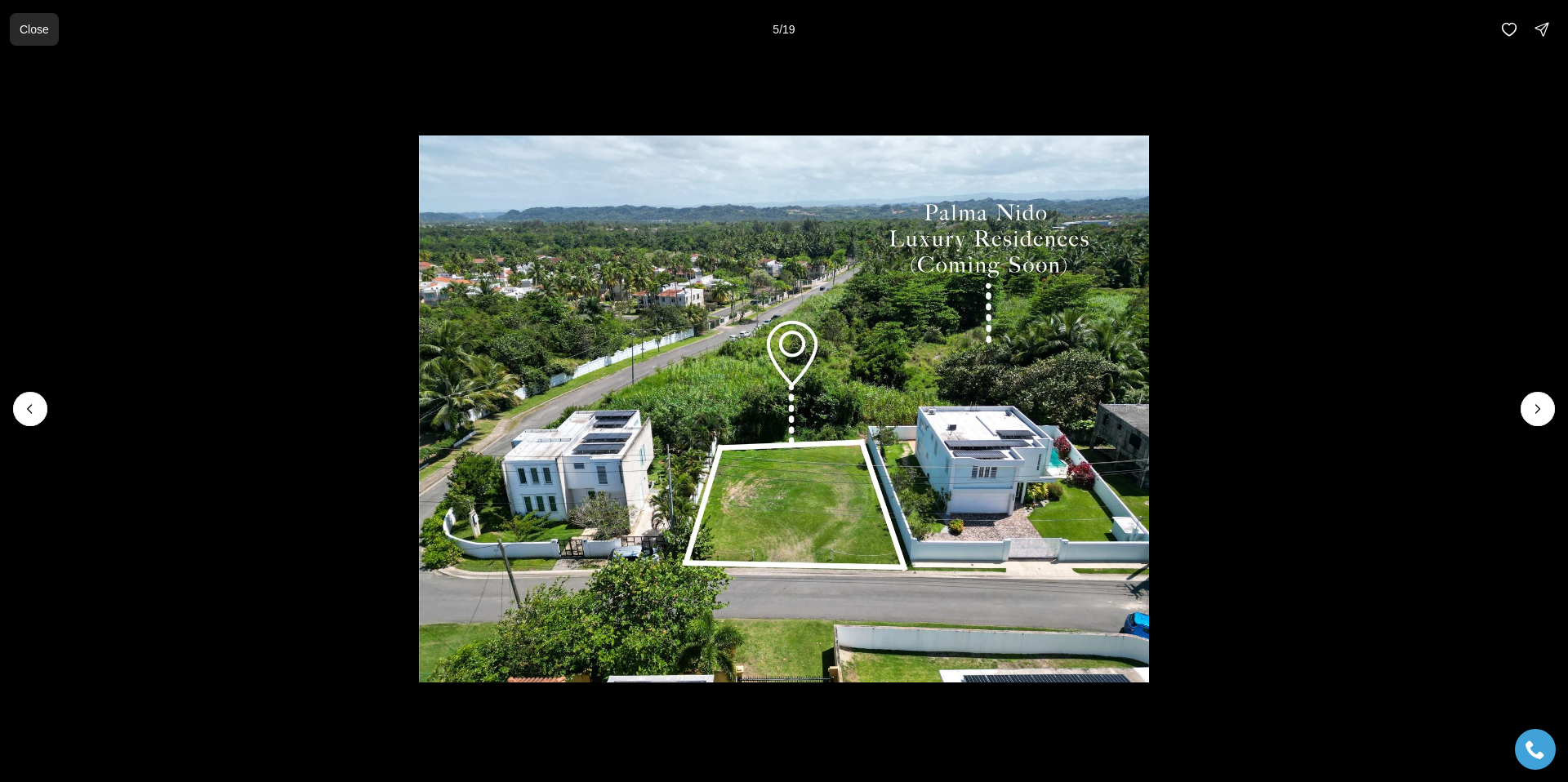
click at [34, 35] on p "Close" at bounding box center [34, 29] width 29 height 13
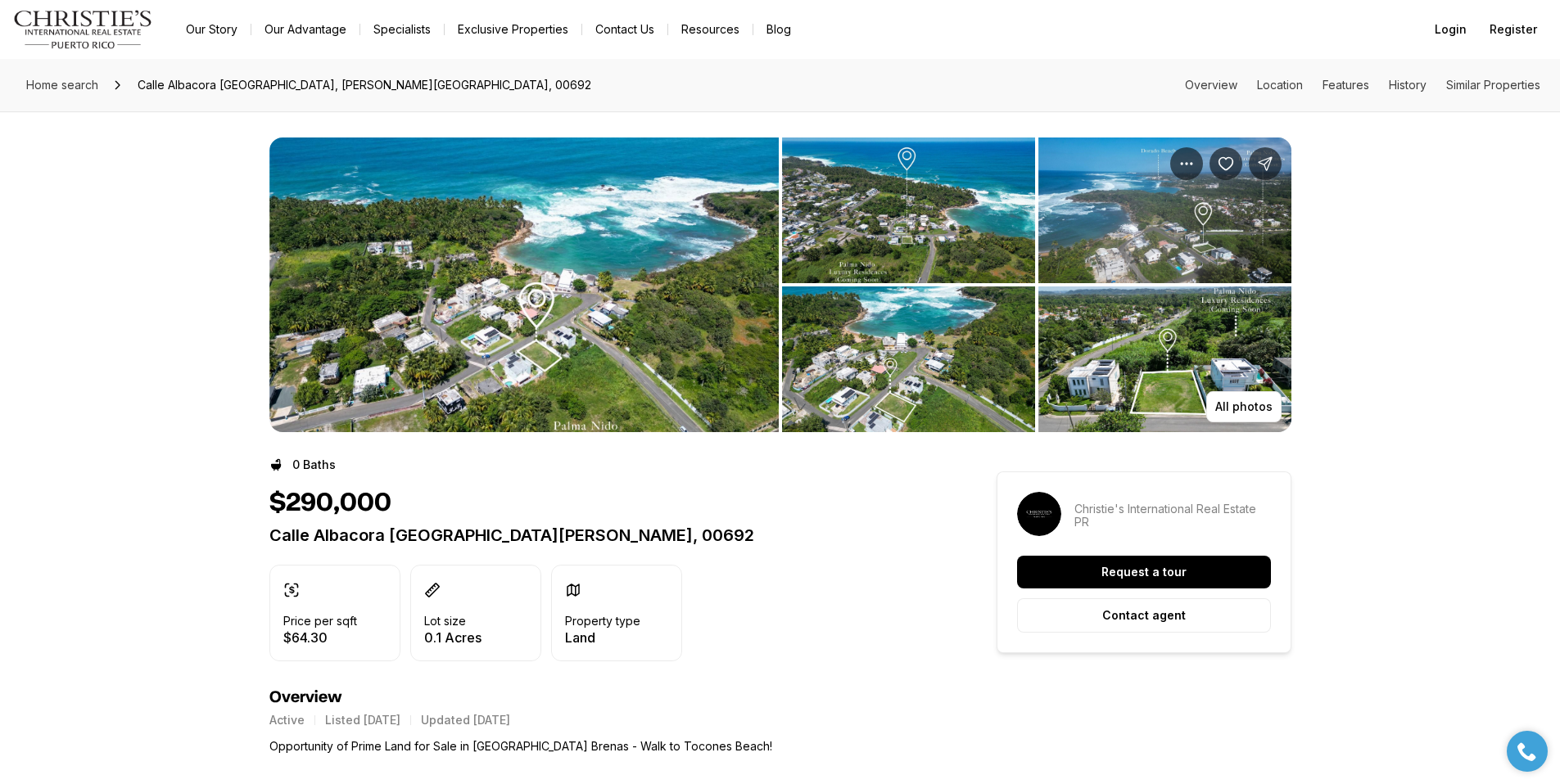
click at [1173, 259] on img "View image gallery" at bounding box center [1165, 210] width 253 height 146
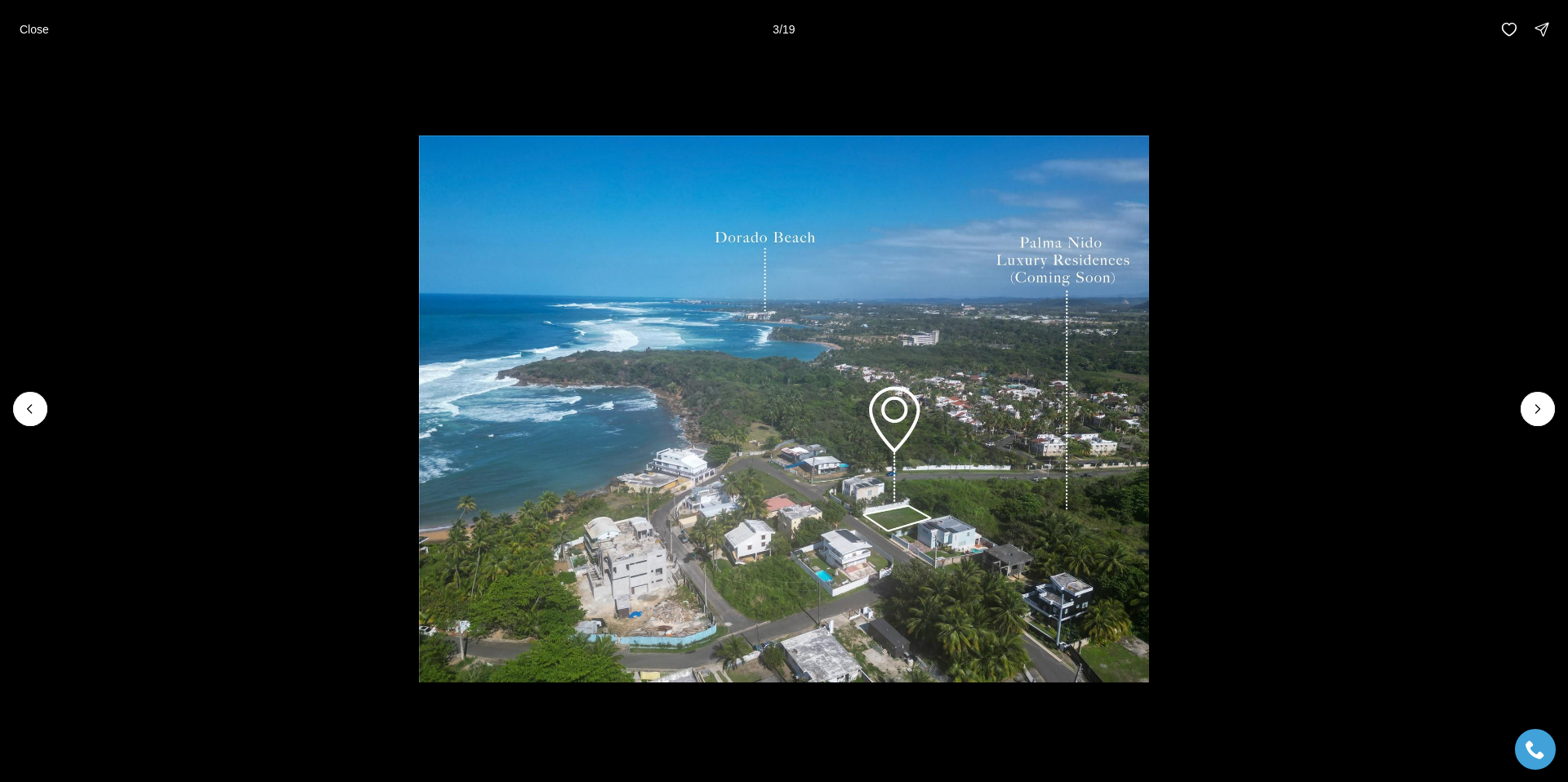
click at [618, 539] on img "3 of 19" at bounding box center [784, 409] width 730 height 548
click at [1073, 602] on img "3 of 19" at bounding box center [784, 409] width 730 height 548
click at [931, 528] on img "3 of 19" at bounding box center [784, 409] width 730 height 548
click at [907, 519] on img "3 of 19" at bounding box center [784, 409] width 730 height 548
click at [39, 31] on p "Close" at bounding box center [34, 29] width 29 height 13
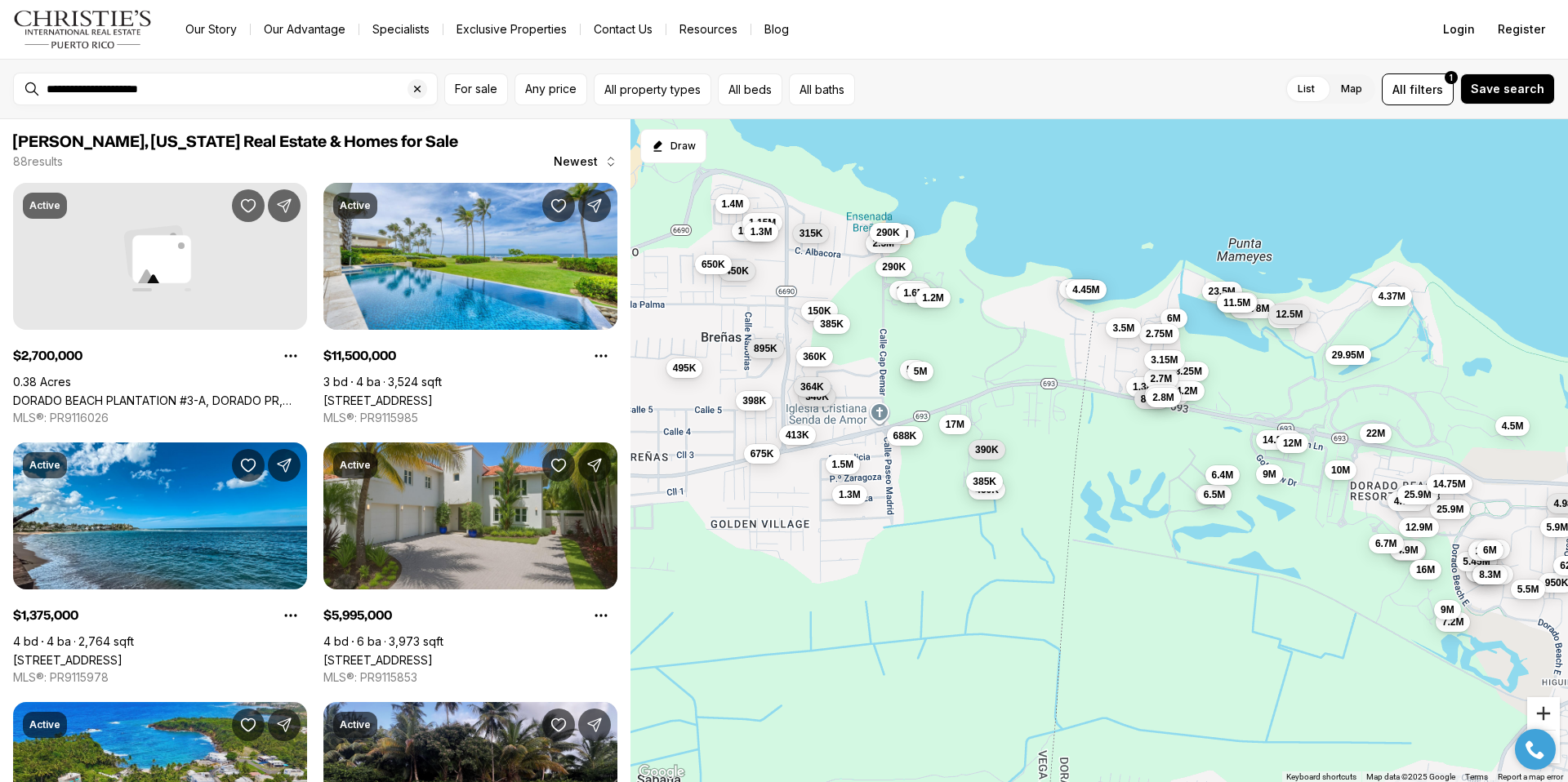
click at [1539, 710] on button "Zoom in" at bounding box center [1543, 714] width 33 height 33
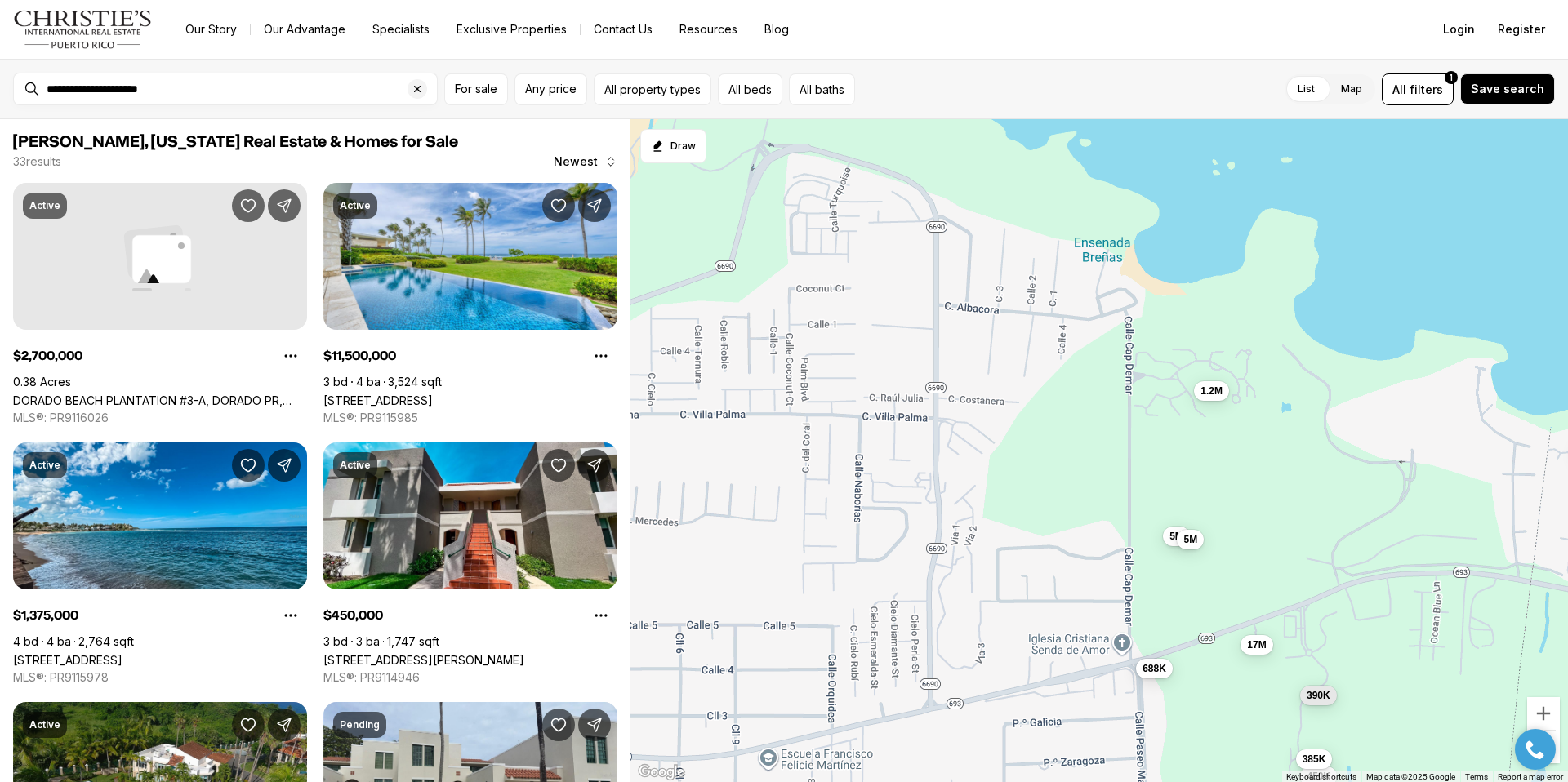
drag, startPoint x: 806, startPoint y: 232, endPoint x: 1267, endPoint y: 494, distance: 530.2
click at [1267, 494] on div "3.2M 6M 3.25M 4.2M 6M 6.5M 14.23M 6.4M 29.95M 12.78M 9M 8.5M 12M 12.5M 10M 12.5…" at bounding box center [1099, 451] width 938 height 664
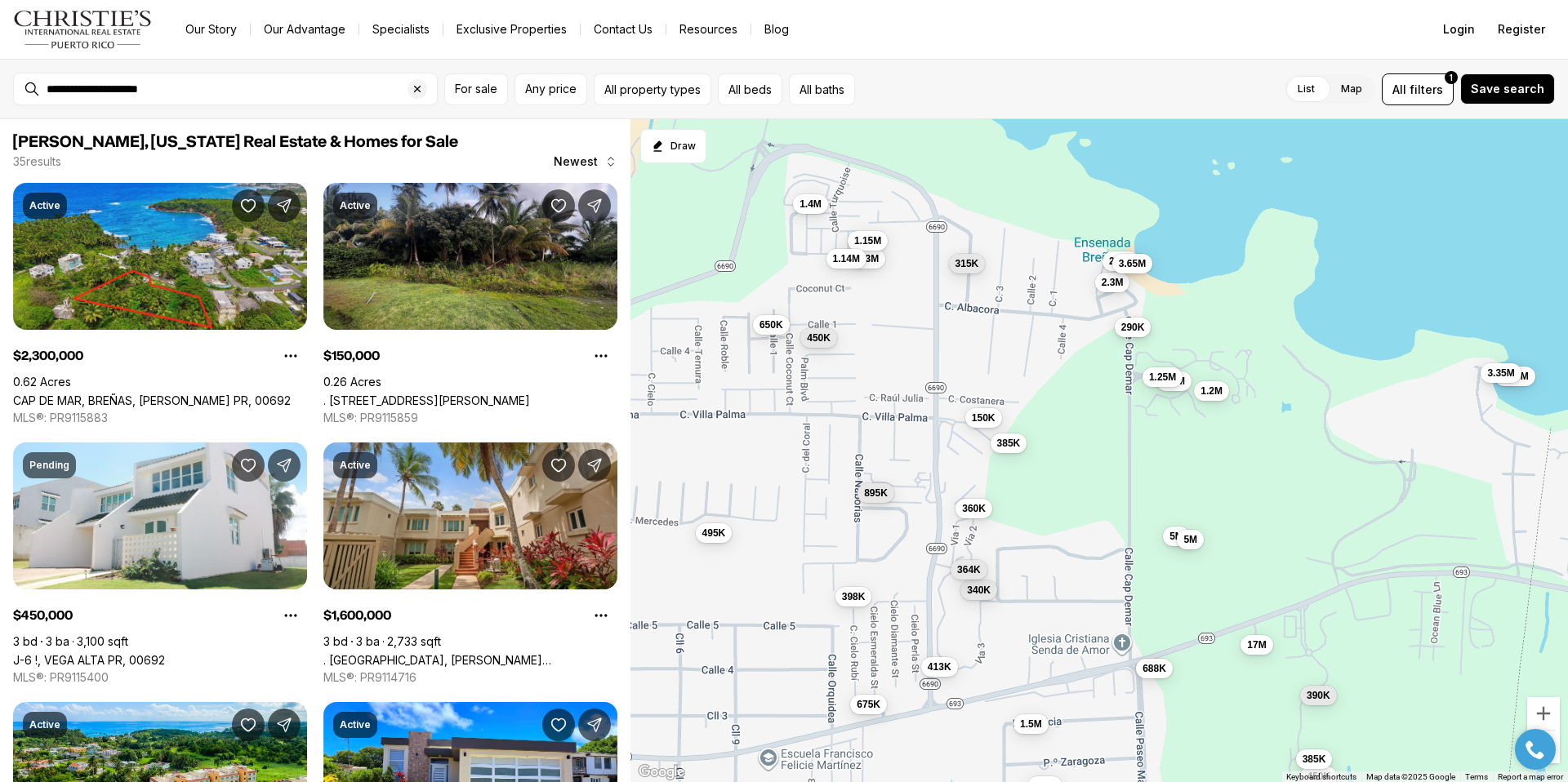
click at [1140, 330] on span "290K" at bounding box center [1133, 327] width 24 height 13
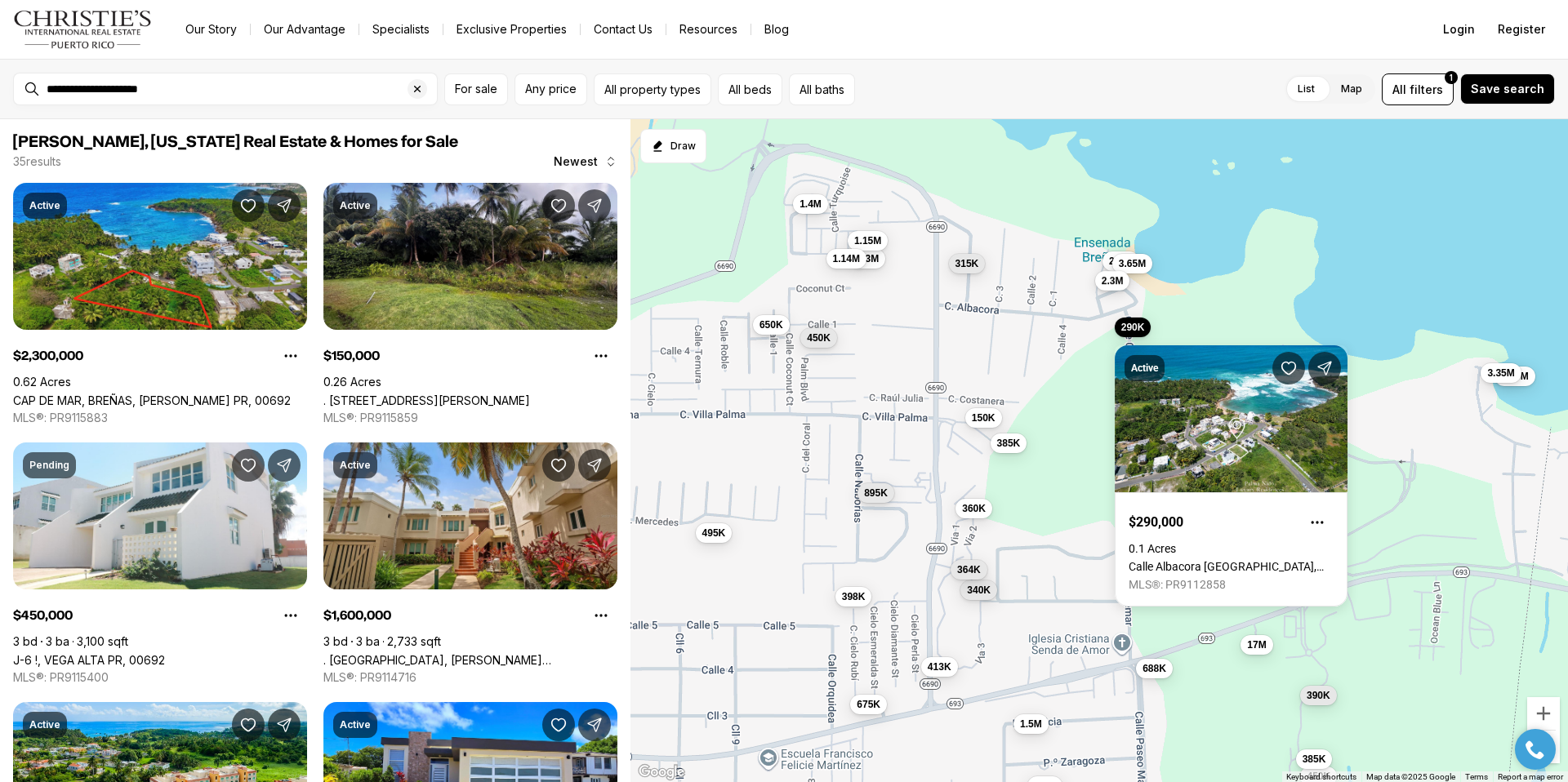
click at [1120, 287] on span "2.3M" at bounding box center [1113, 281] width 22 height 13
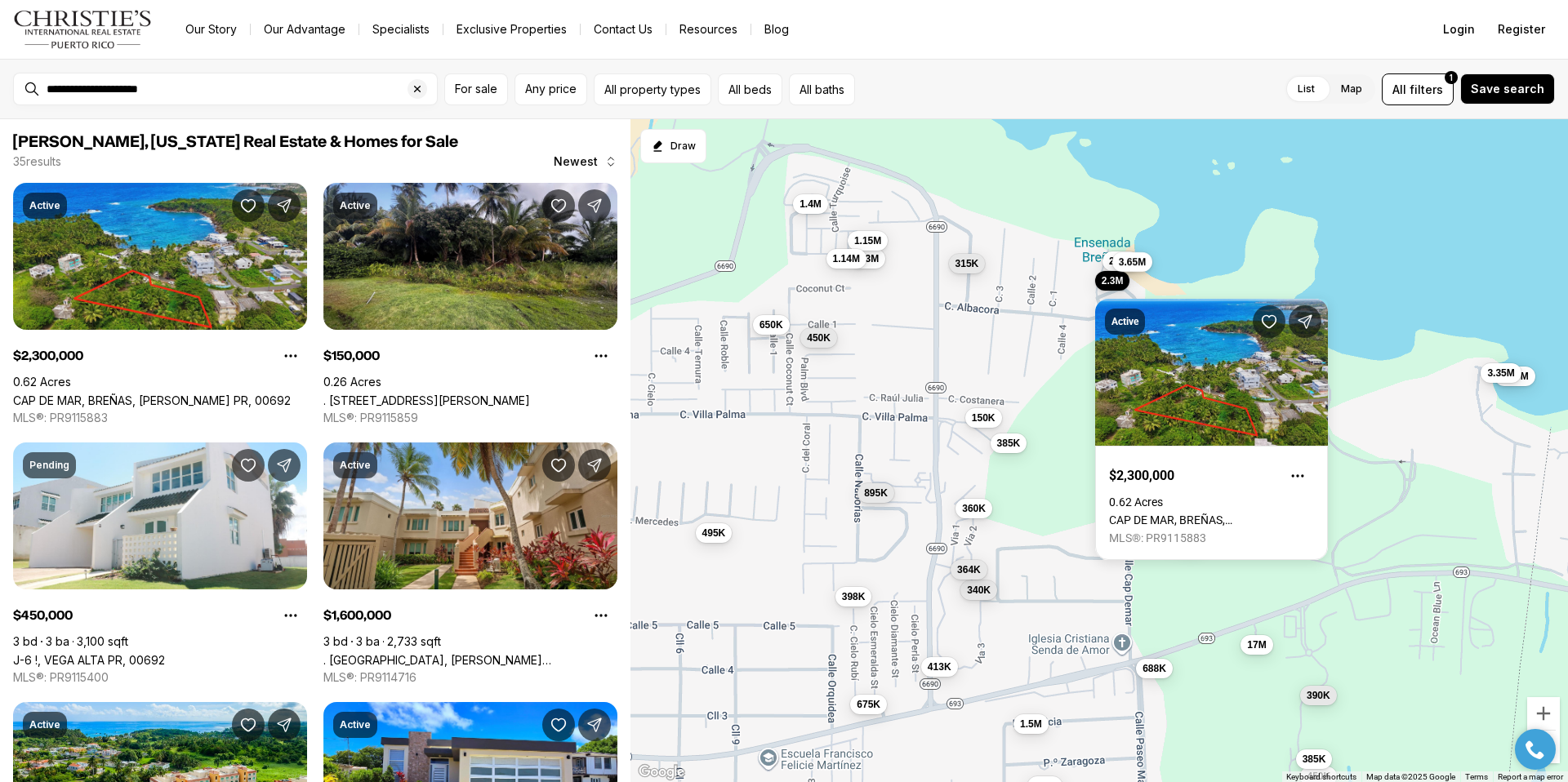
click at [1135, 268] on span "3.65M" at bounding box center [1132, 263] width 27 height 13
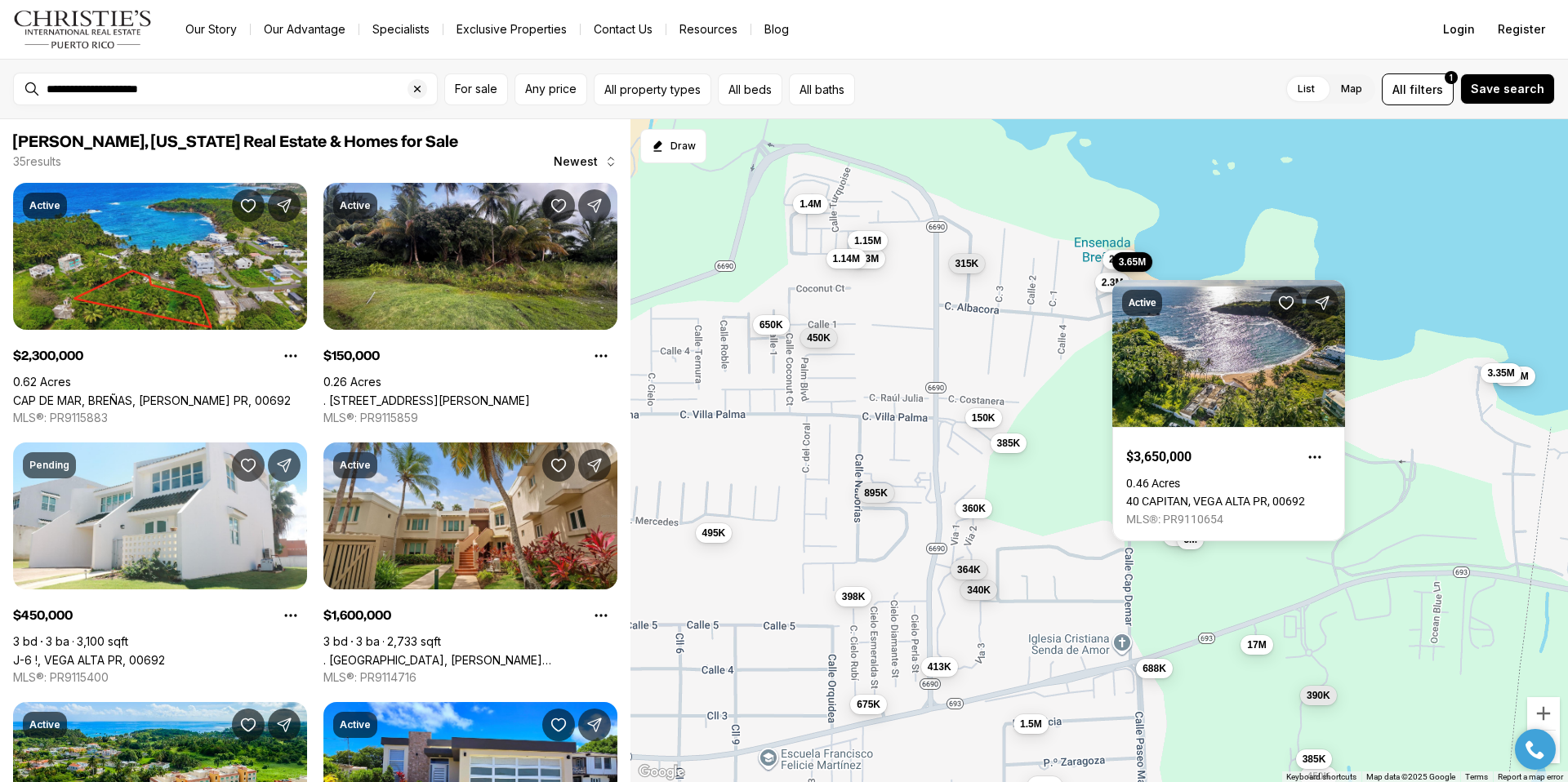
click at [1108, 258] on span "290K" at bounding box center [1120, 260] width 24 height 13
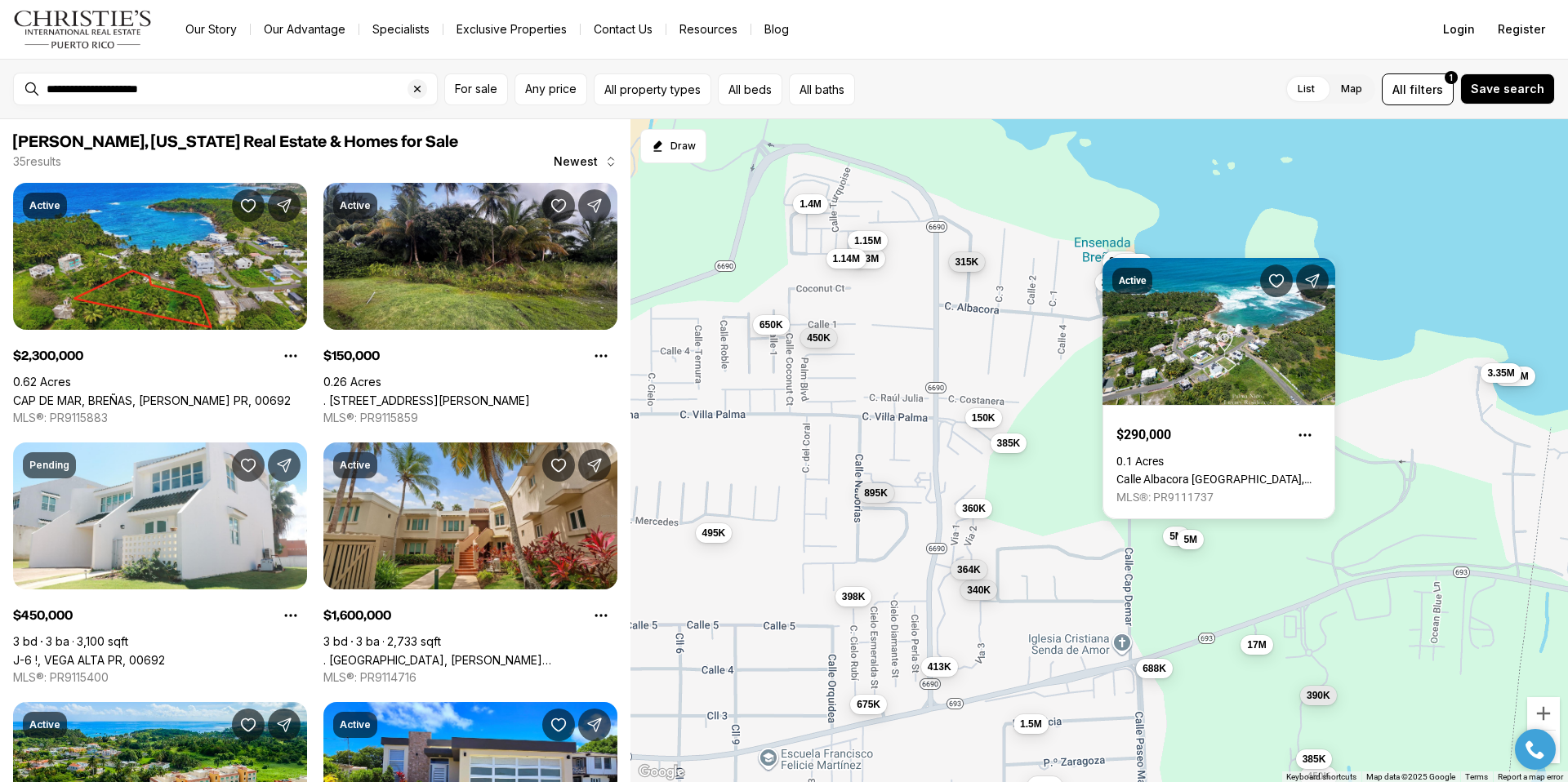
click at [969, 268] on button "315K" at bounding box center [967, 261] width 37 height 19
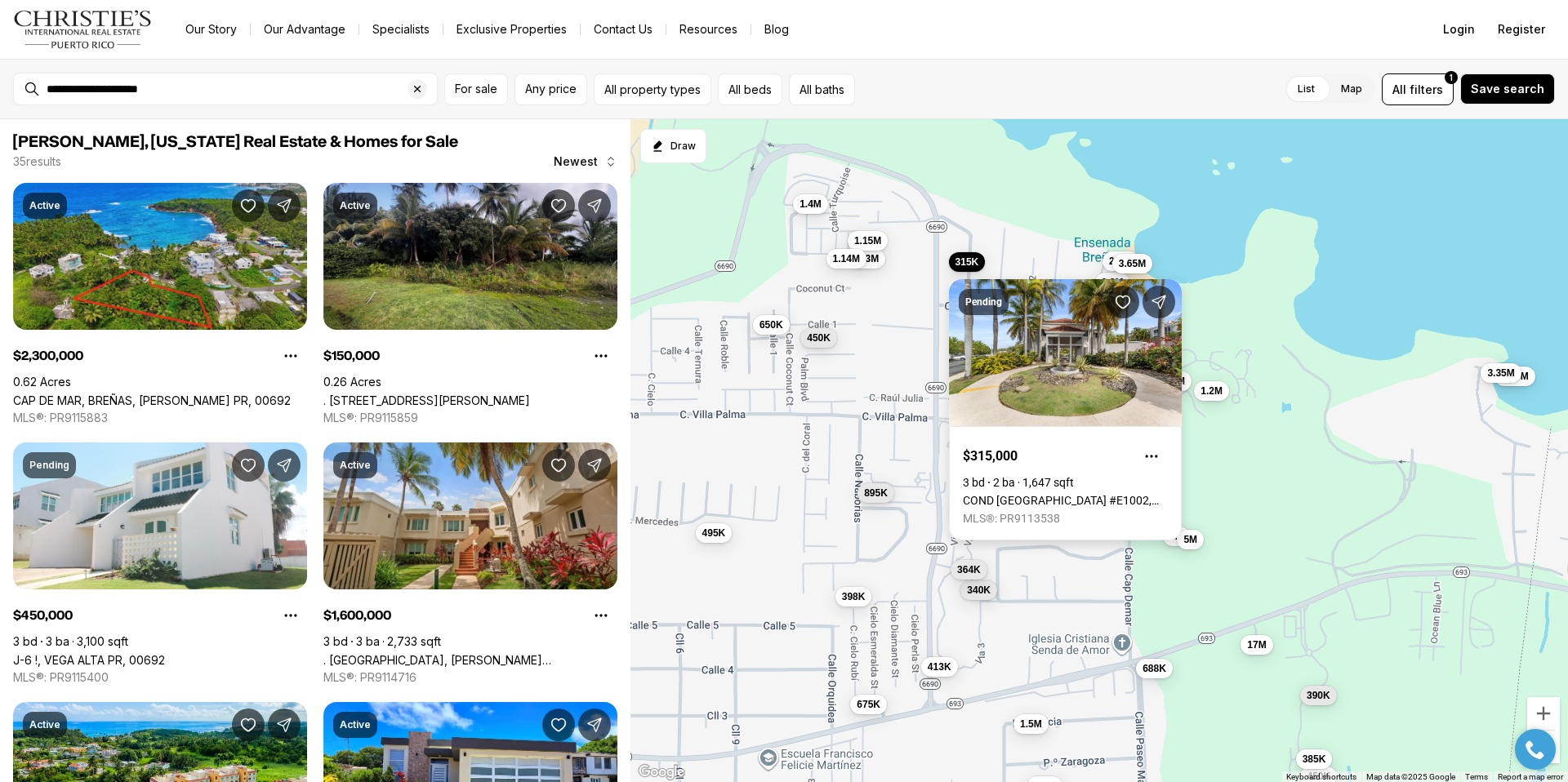
click at [1068, 494] on link "COND [GEOGRAPHIC_DATA] #E1002, [PERSON_NAME][GEOGRAPHIC_DATA], 00692" at bounding box center [1066, 501] width 205 height 13
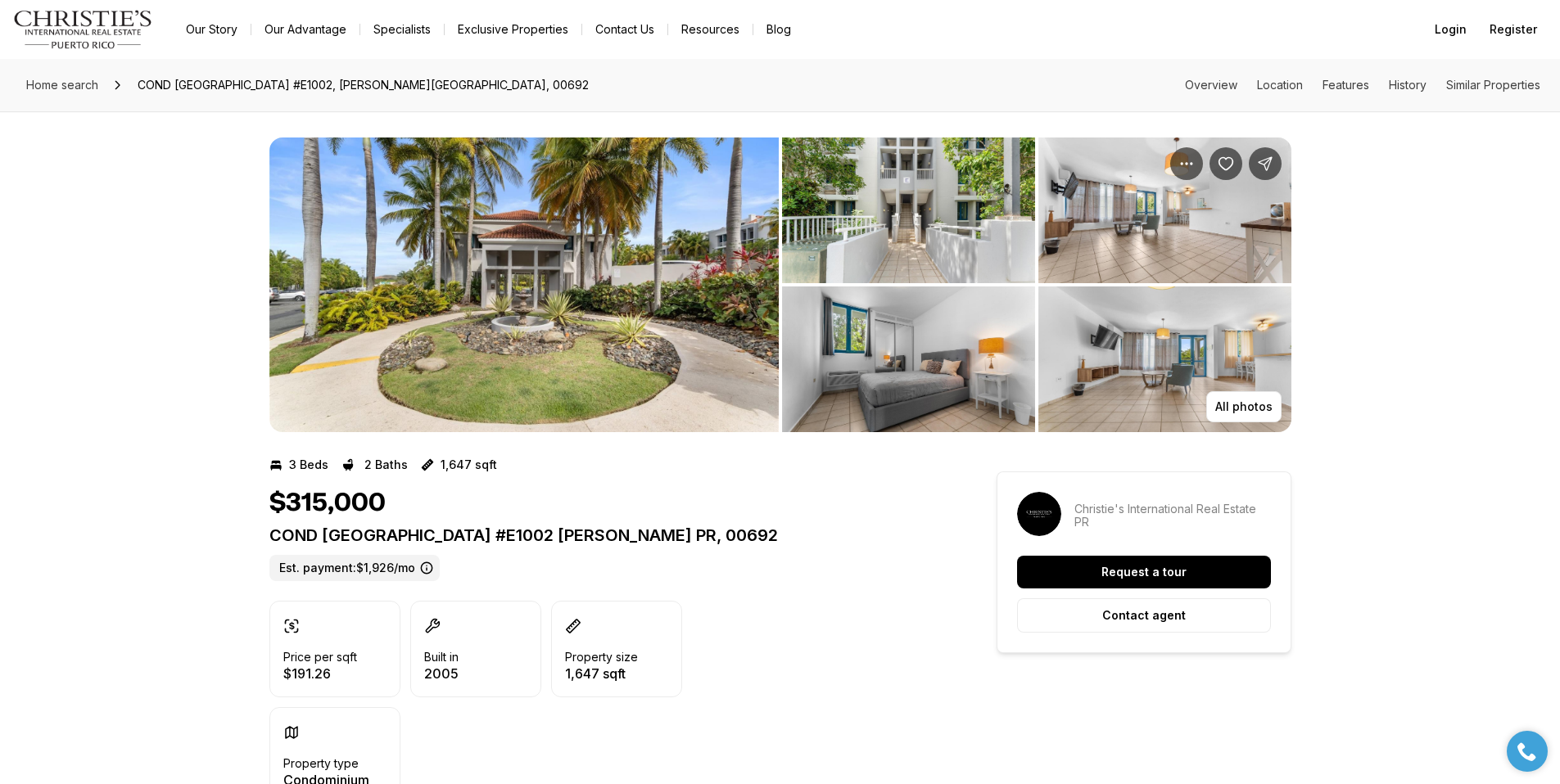
click at [896, 372] on img "View image gallery" at bounding box center [908, 360] width 253 height 146
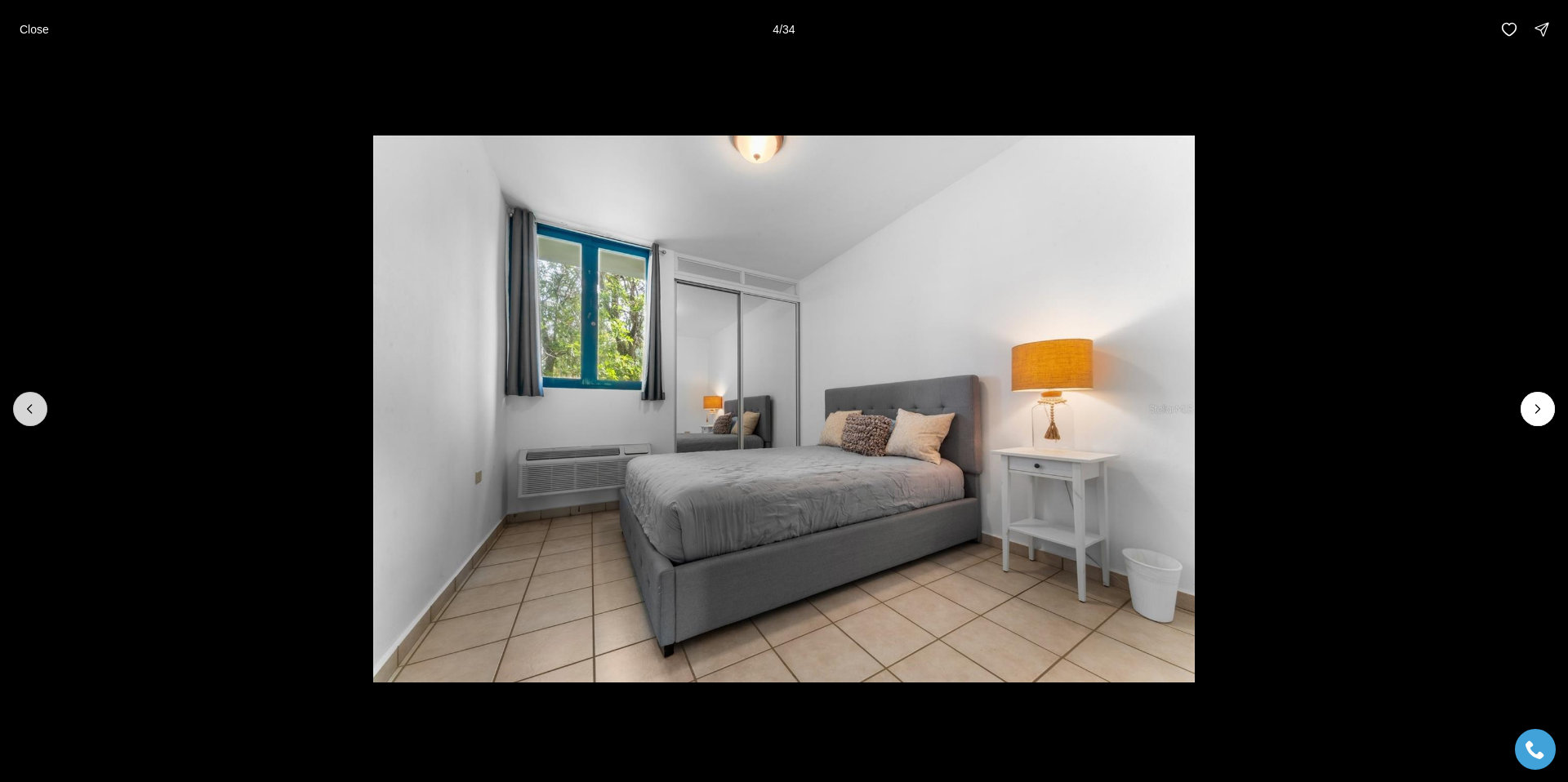
click at [29, 407] on icon "Previous slide" at bounding box center [29, 409] width 4 height 8
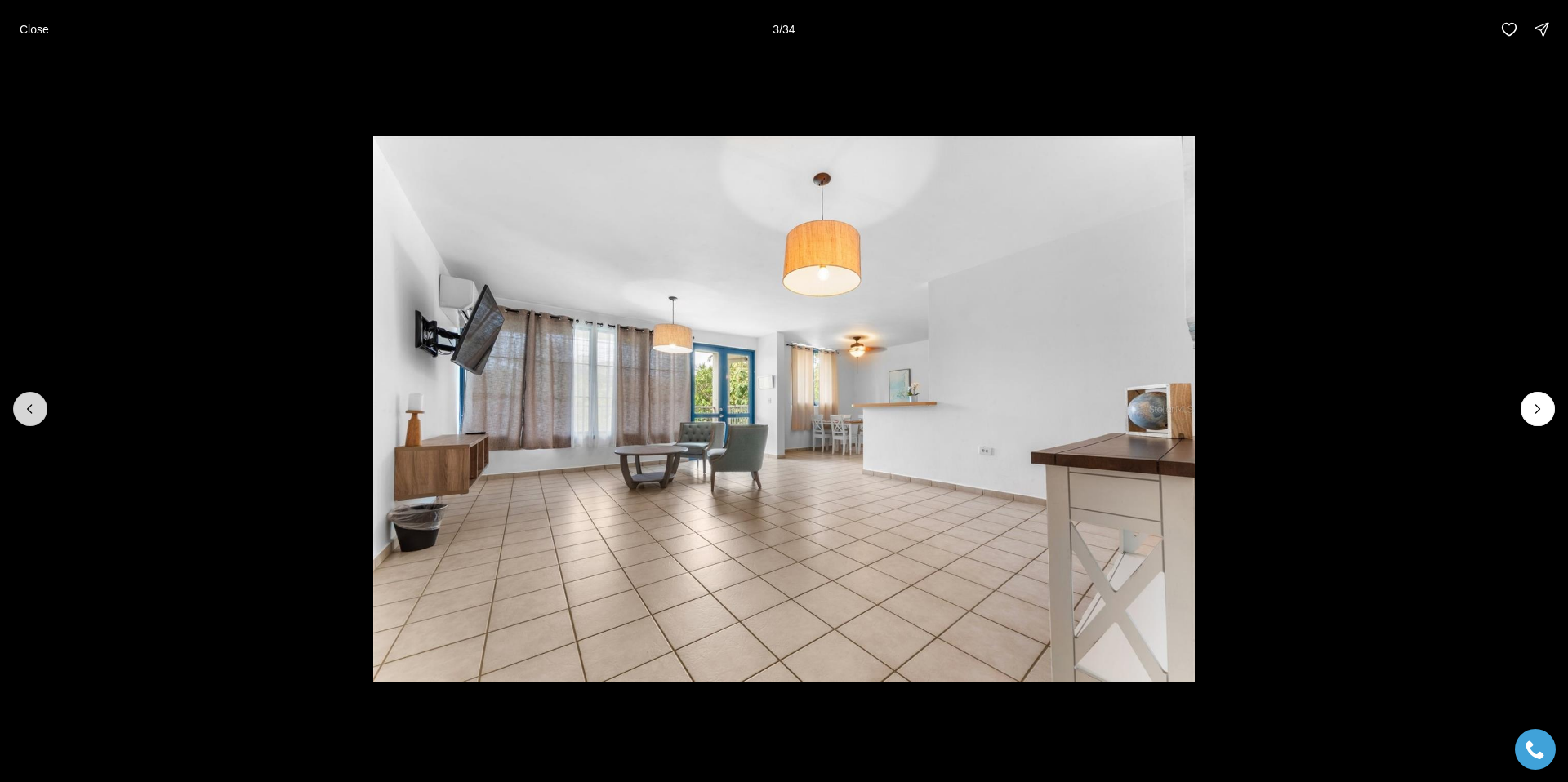
click at [29, 408] on icon "Previous slide" at bounding box center [29, 409] width 4 height 8
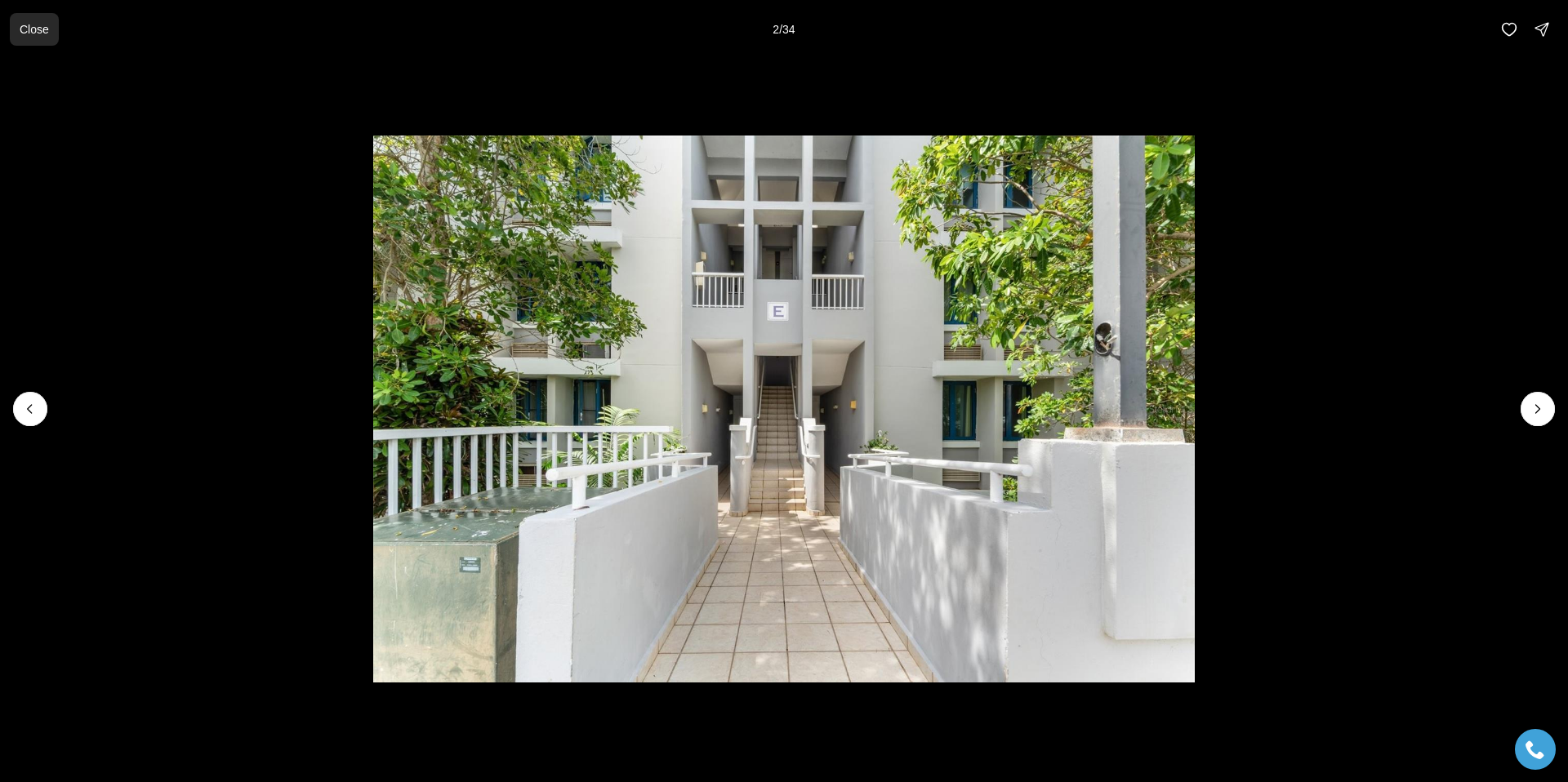
click at [26, 29] on p "Close" at bounding box center [34, 29] width 29 height 13
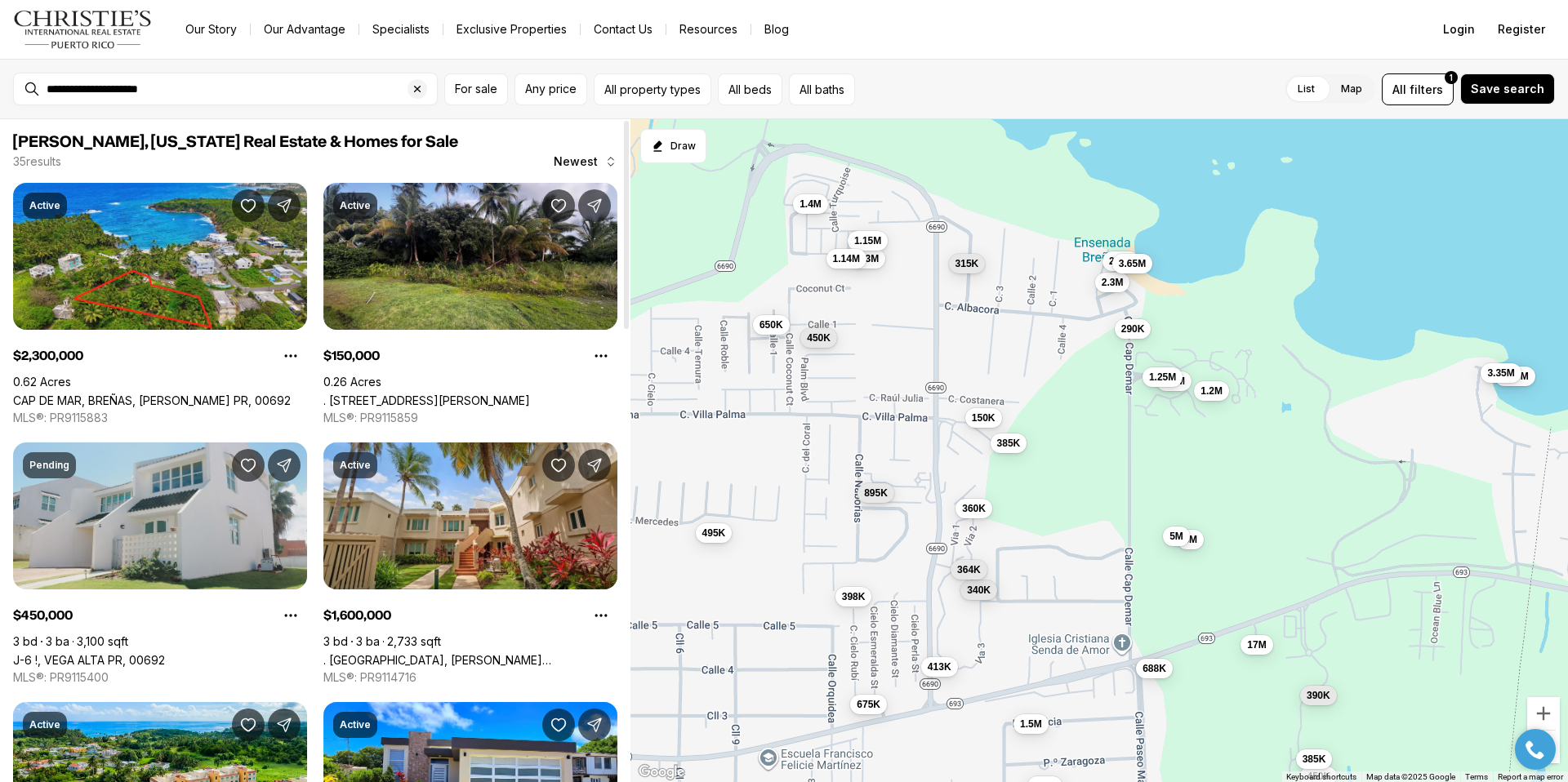
click at [165, 653] on link "J-6 !, VEGA ALTA PR, 00692" at bounding box center [89, 660] width 151 height 13
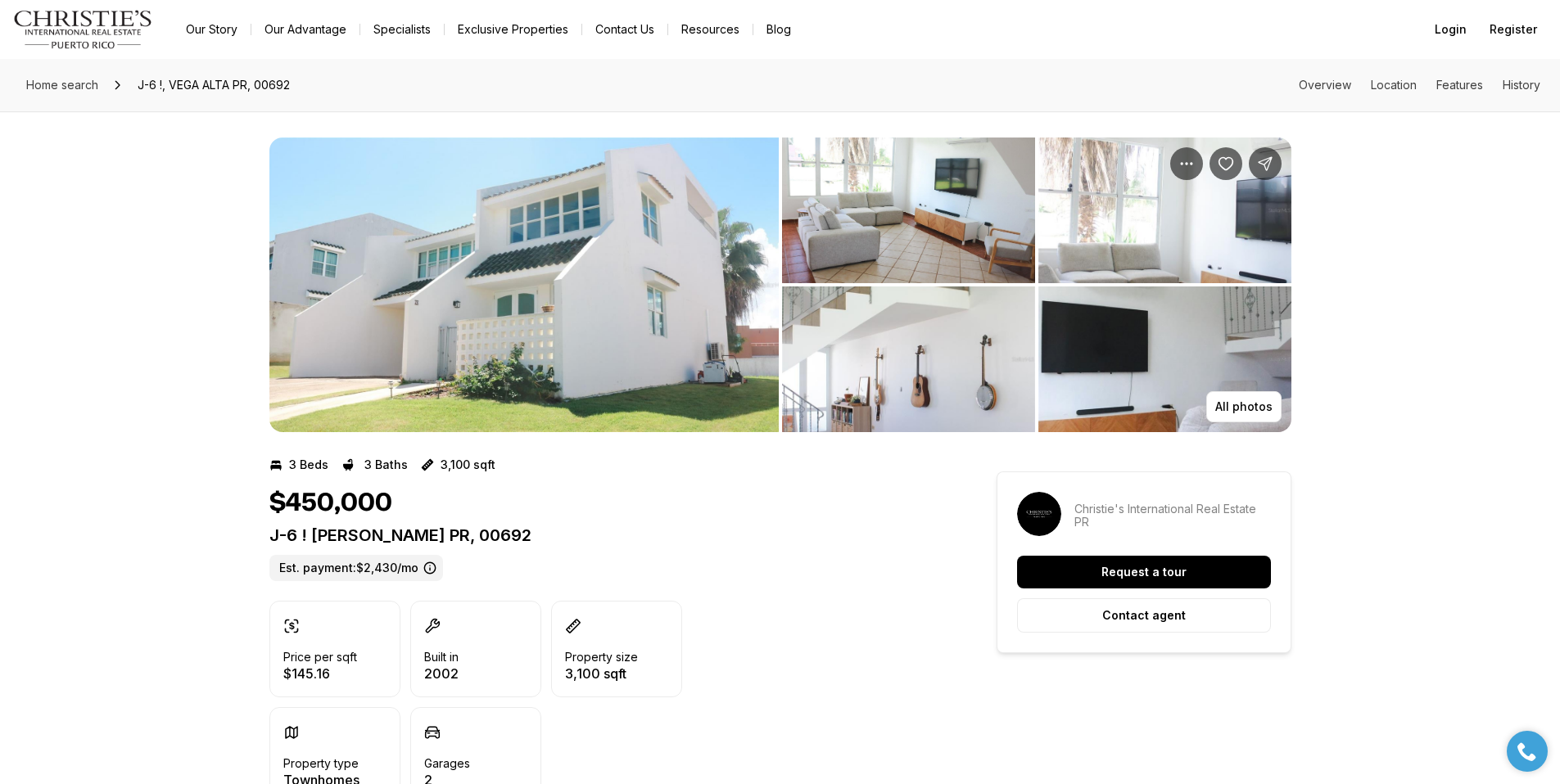
click at [658, 391] on img "View image gallery" at bounding box center [523, 284] width 509 height 295
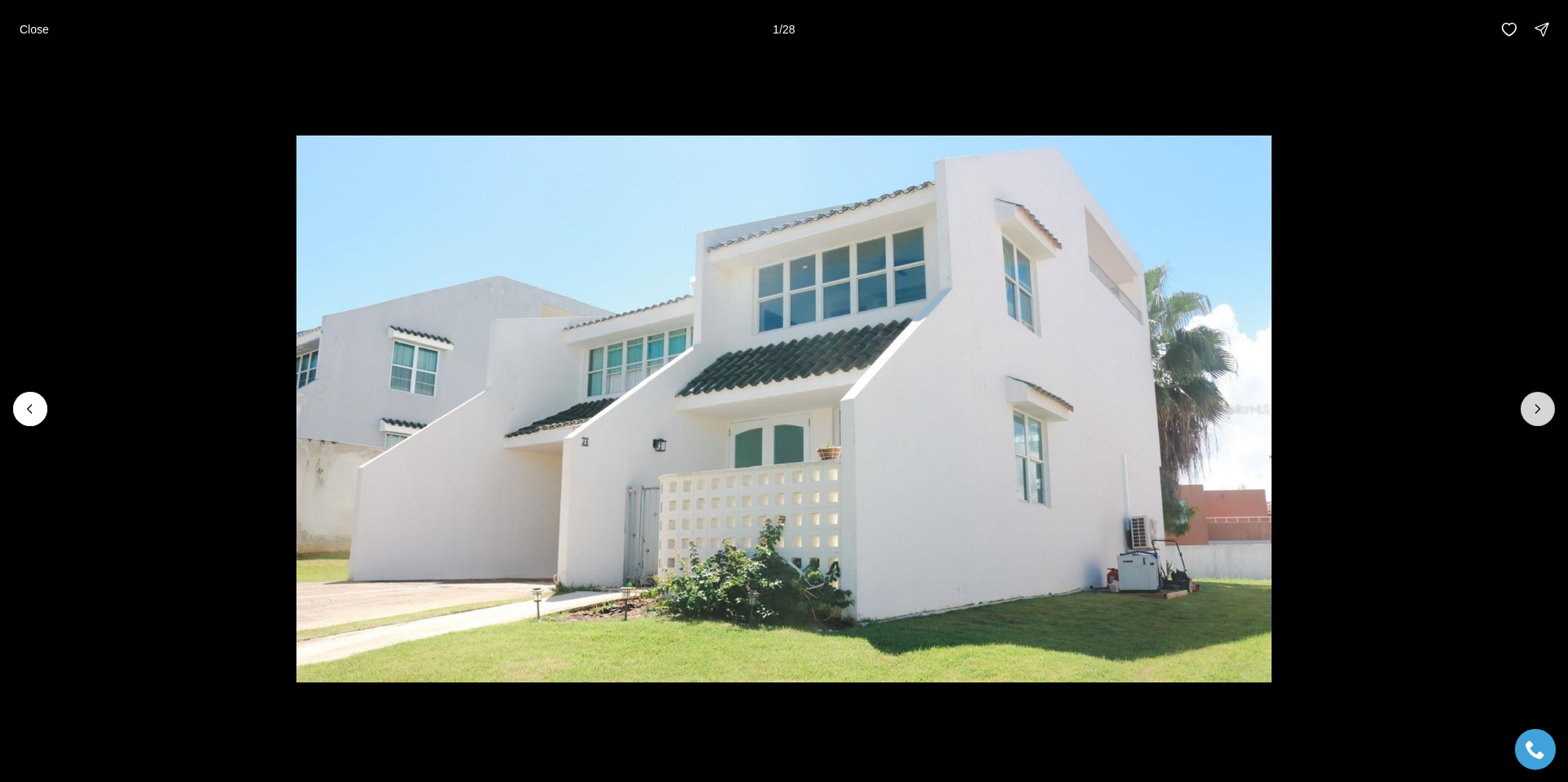
click at [1546, 413] on button "Next slide" at bounding box center [1537, 409] width 35 height 35
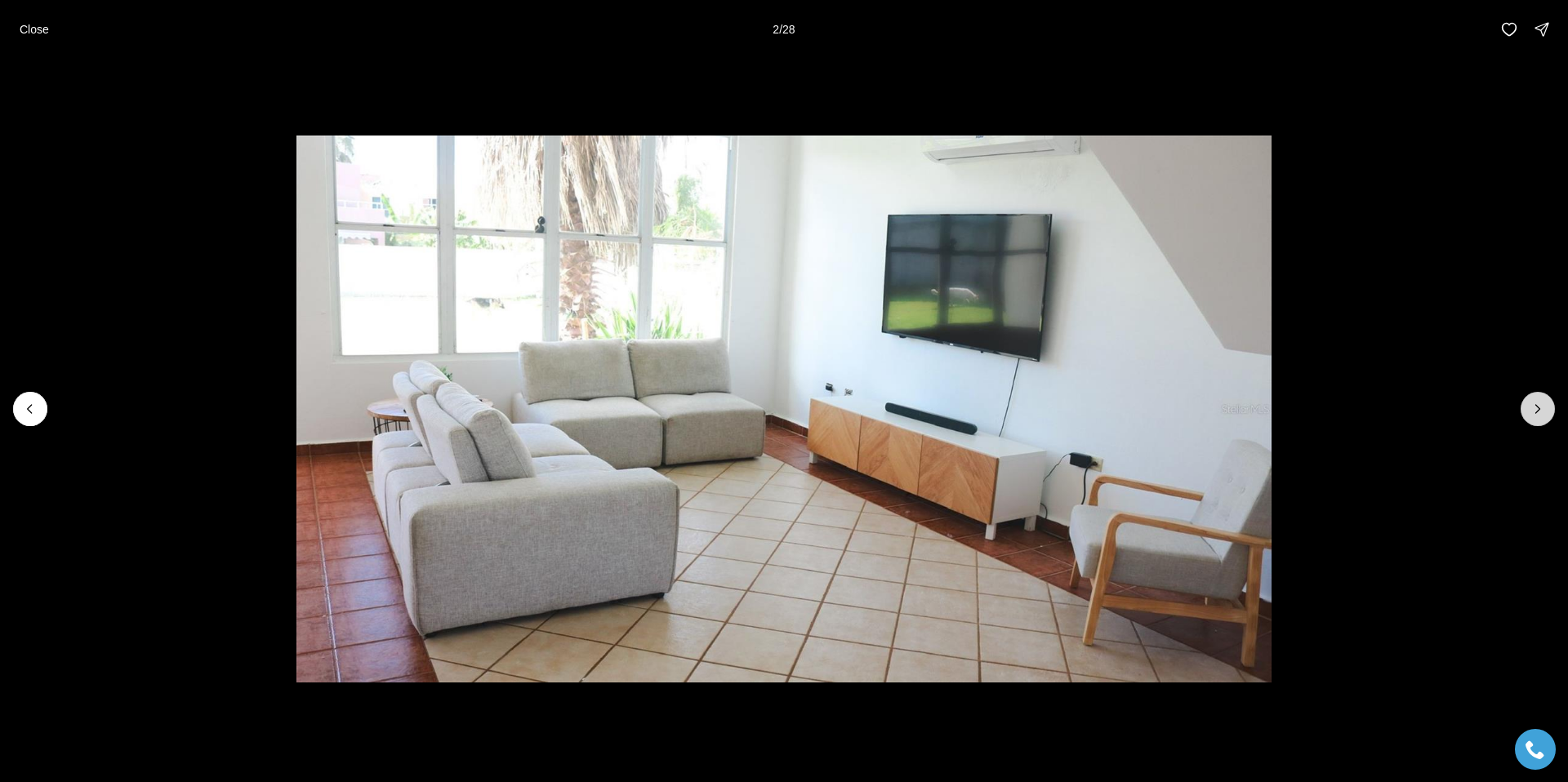
click at [1546, 413] on button "Next slide" at bounding box center [1537, 409] width 35 height 35
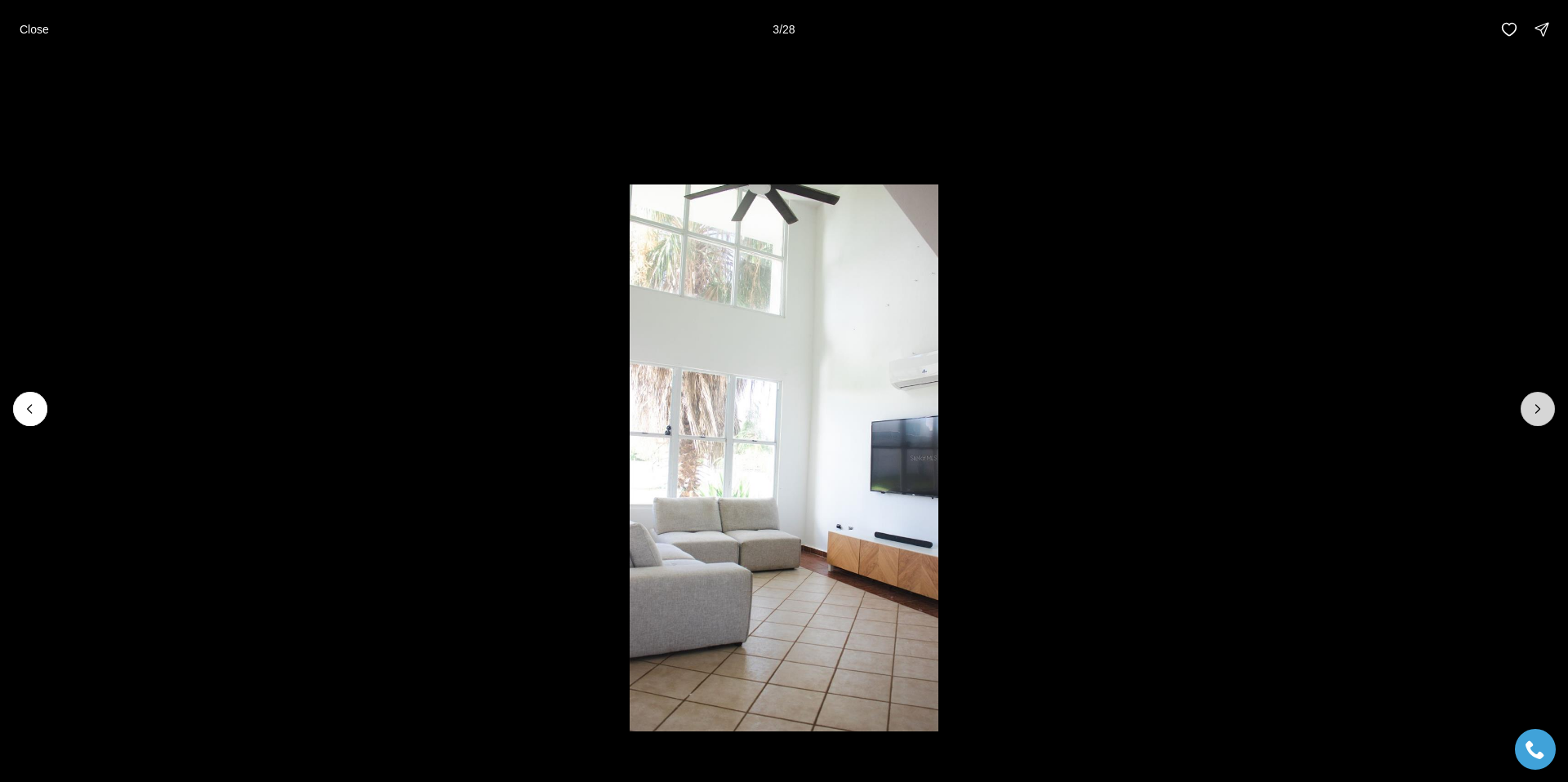
click at [1546, 413] on button "Next slide" at bounding box center [1537, 409] width 35 height 35
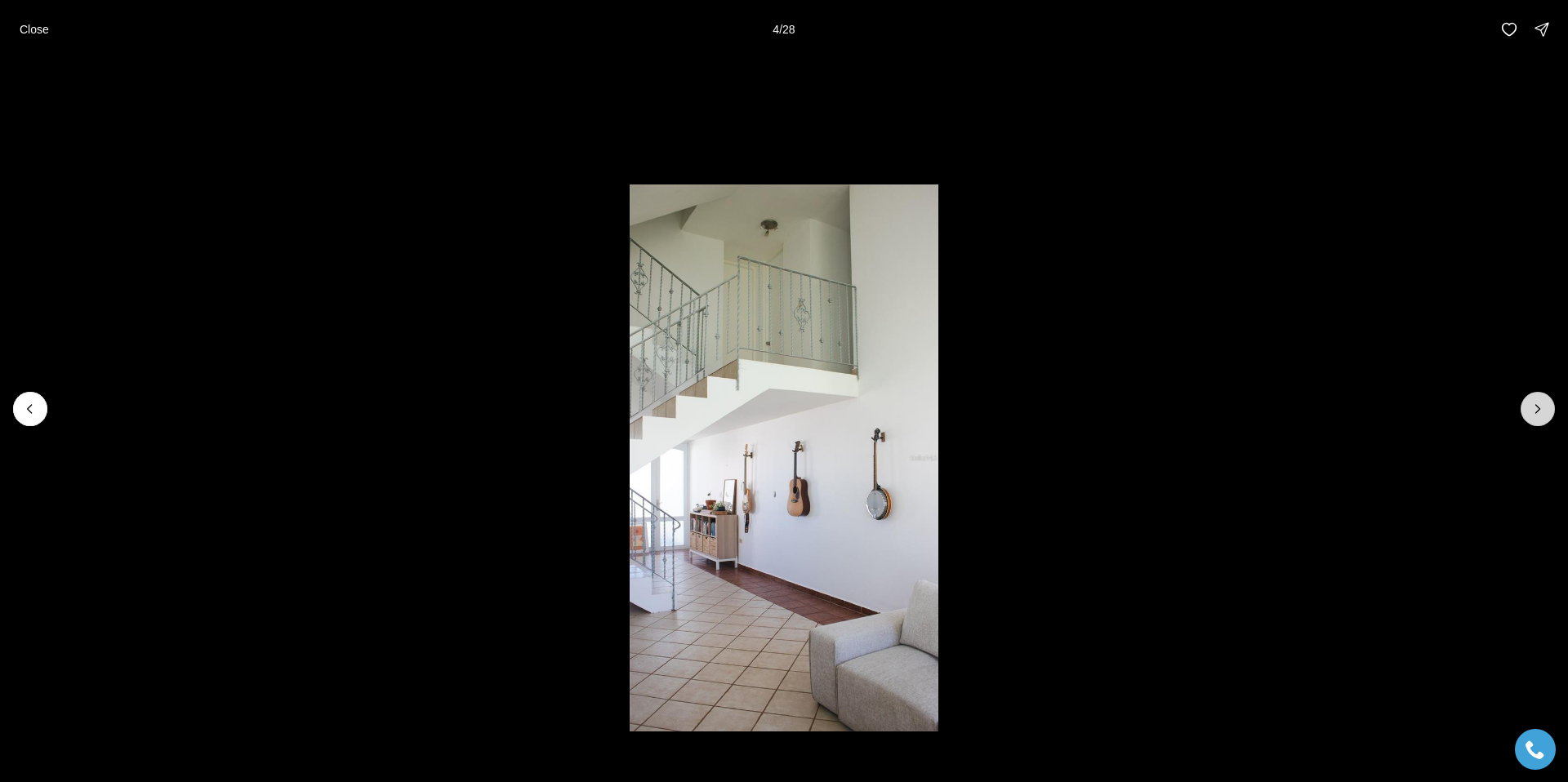
click at [1546, 413] on button "Next slide" at bounding box center [1537, 409] width 35 height 35
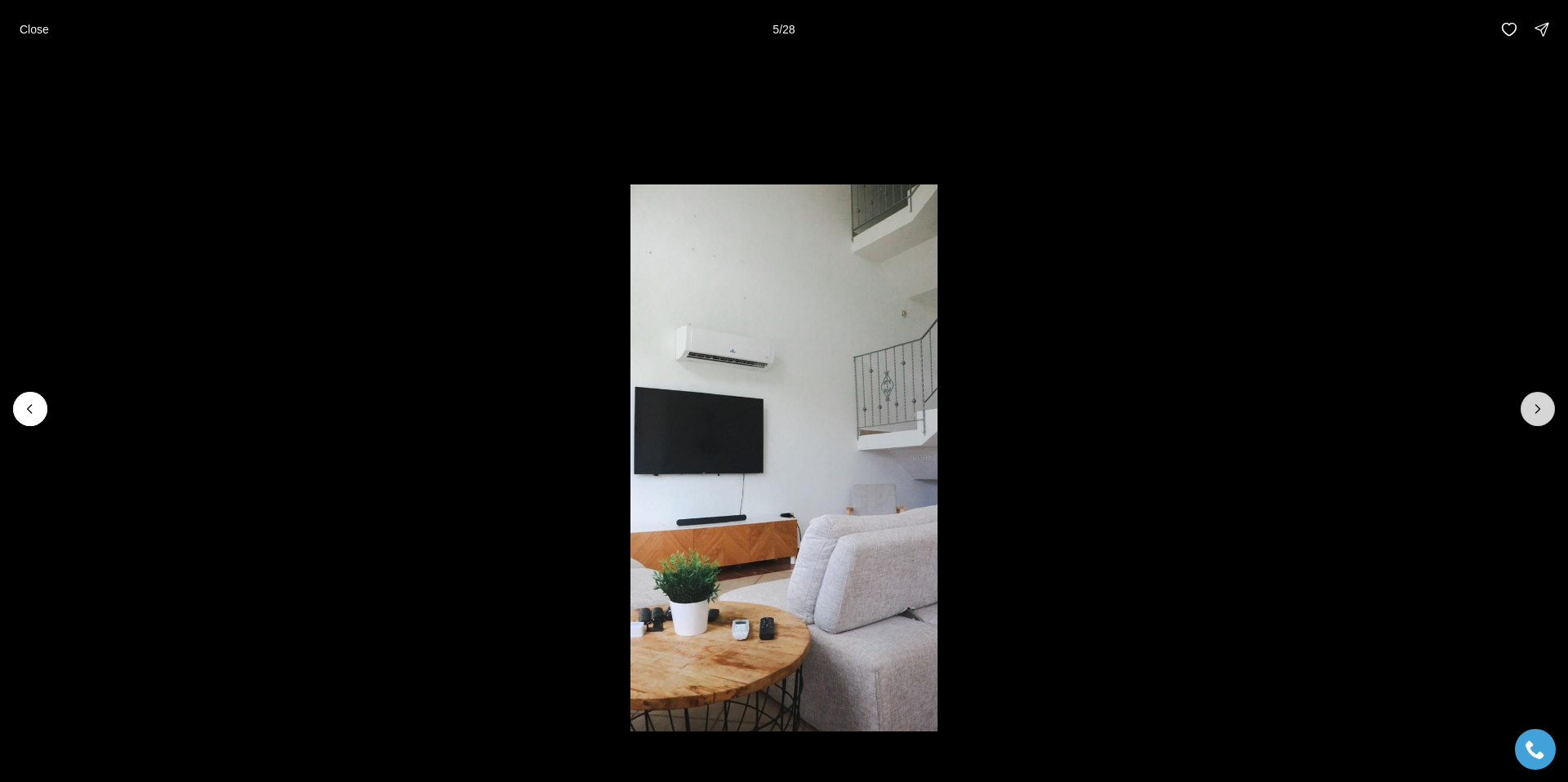
click at [1546, 413] on button "Next slide" at bounding box center [1537, 409] width 35 height 35
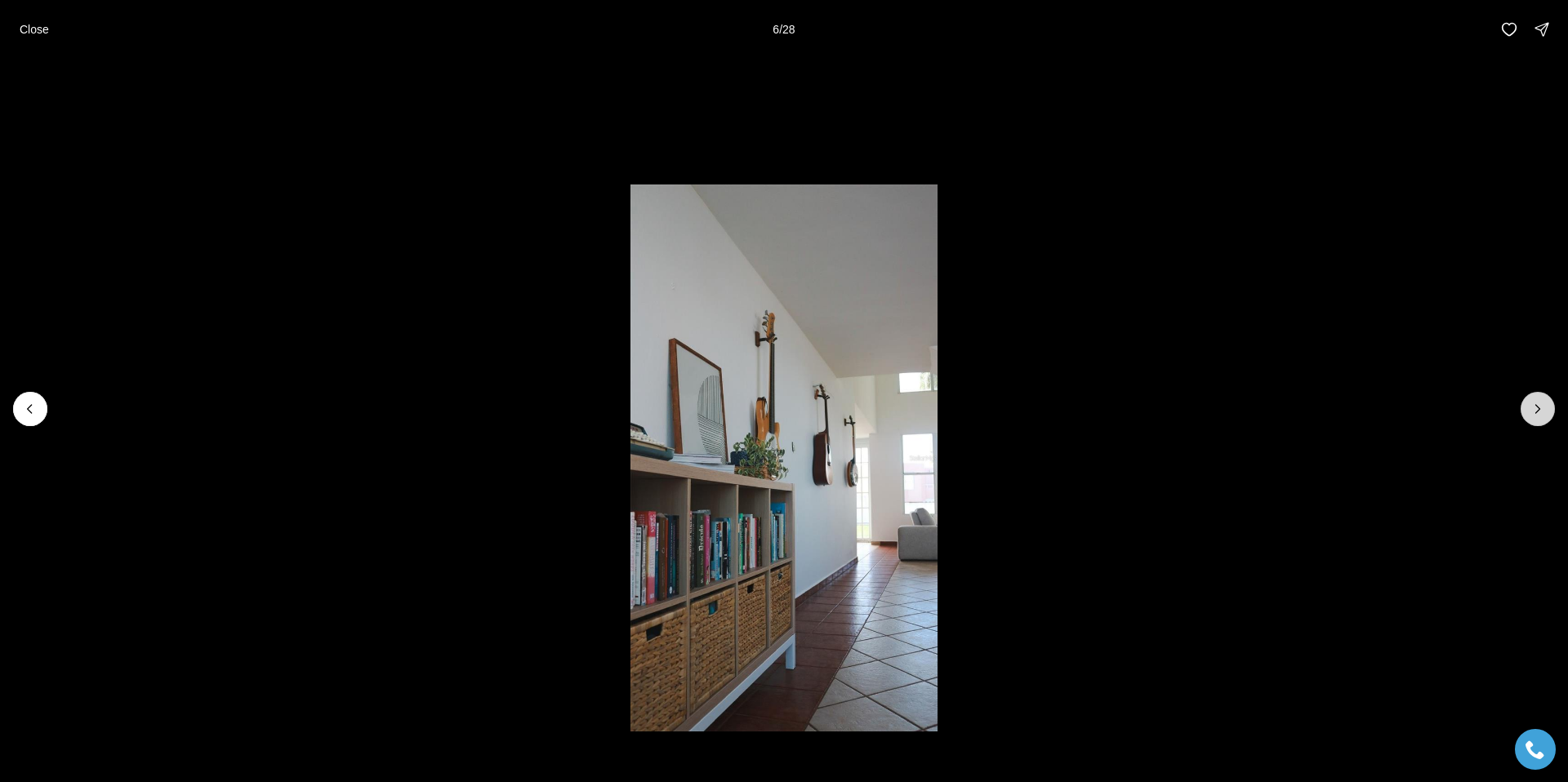
click at [1546, 413] on button "Next slide" at bounding box center [1537, 409] width 35 height 35
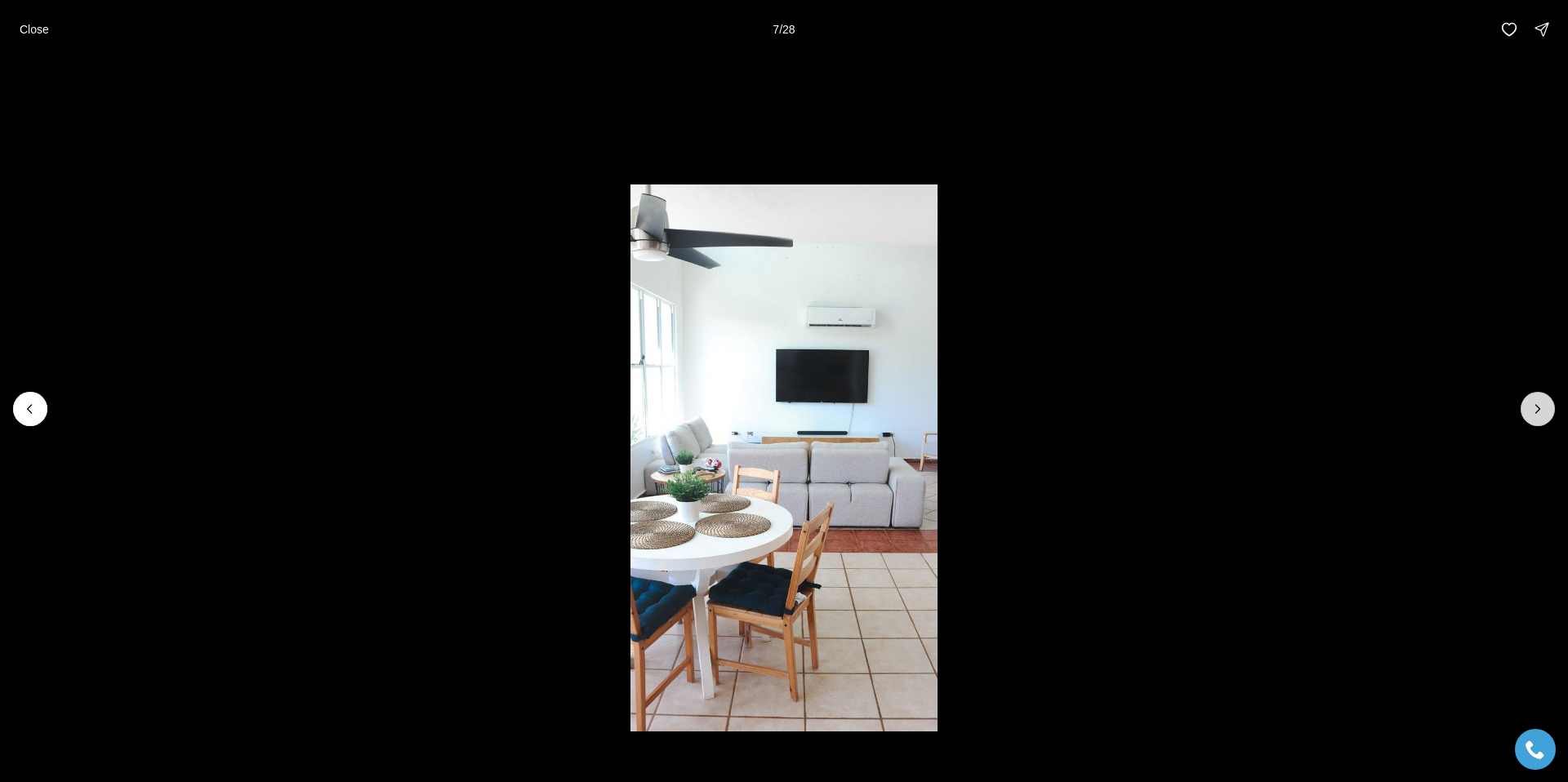
click at [1546, 413] on button "Next slide" at bounding box center [1537, 409] width 35 height 35
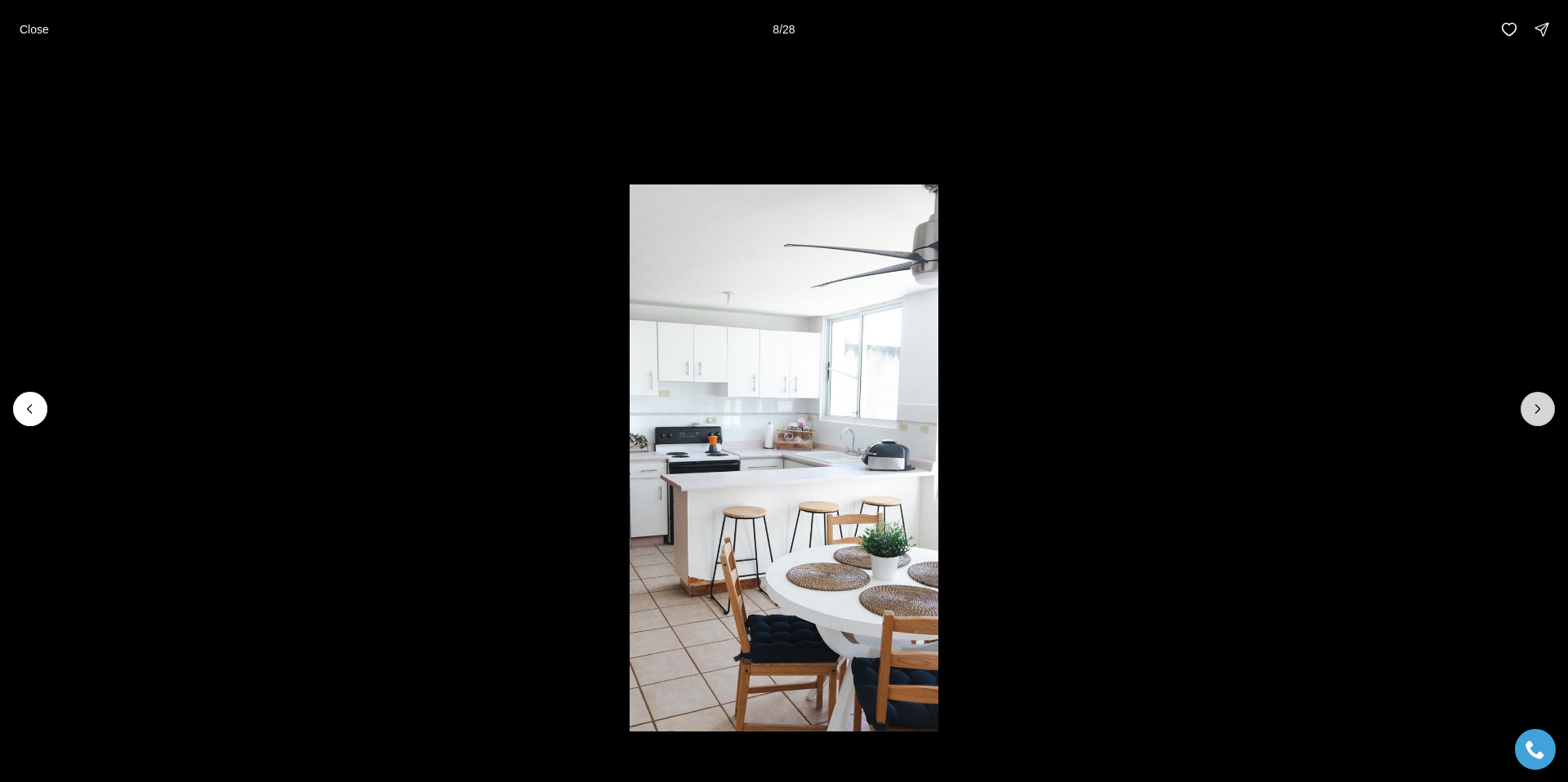
click at [1546, 413] on button "Next slide" at bounding box center [1537, 409] width 35 height 35
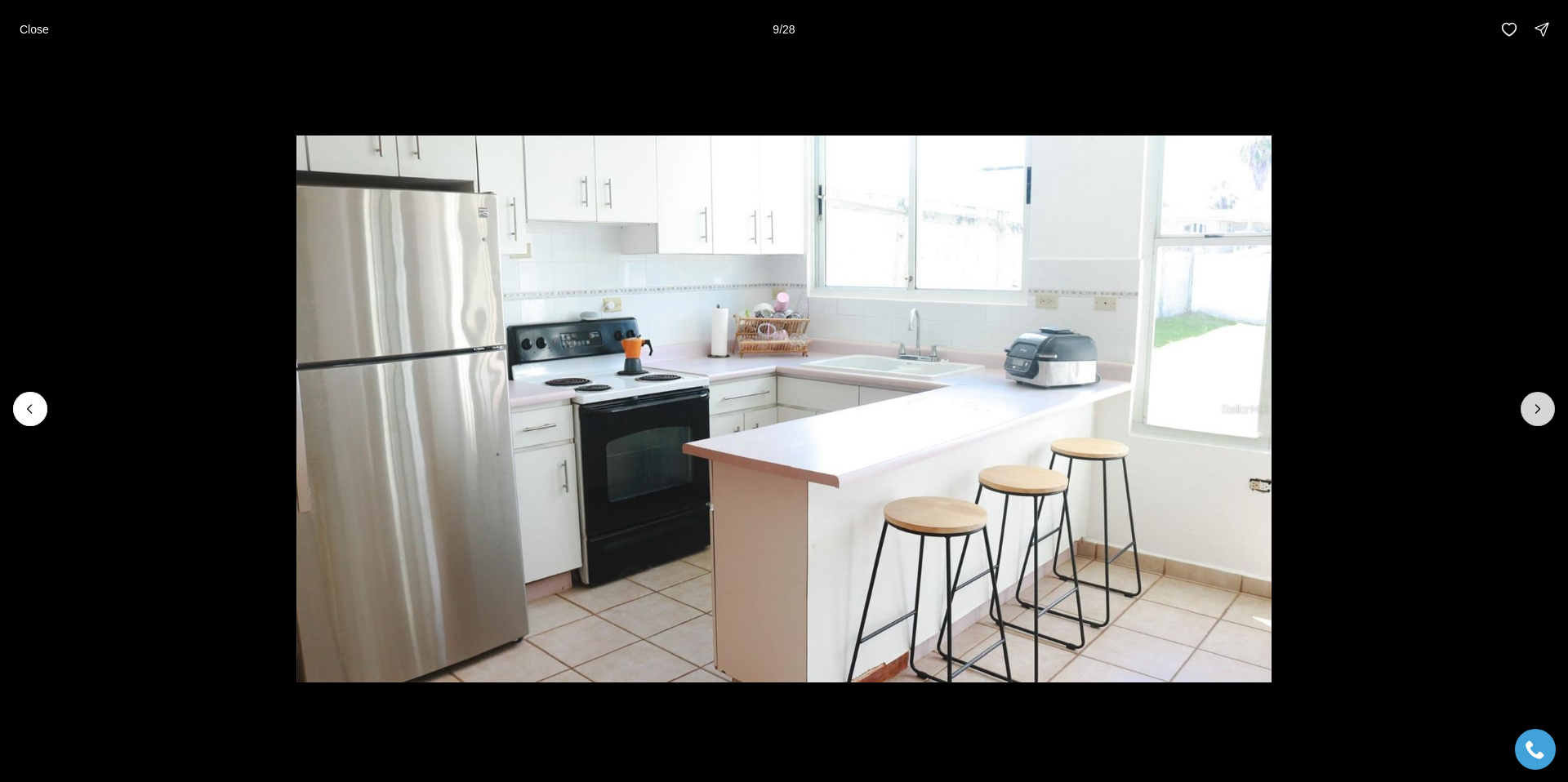
click at [1546, 413] on button "Next slide" at bounding box center [1537, 409] width 35 height 35
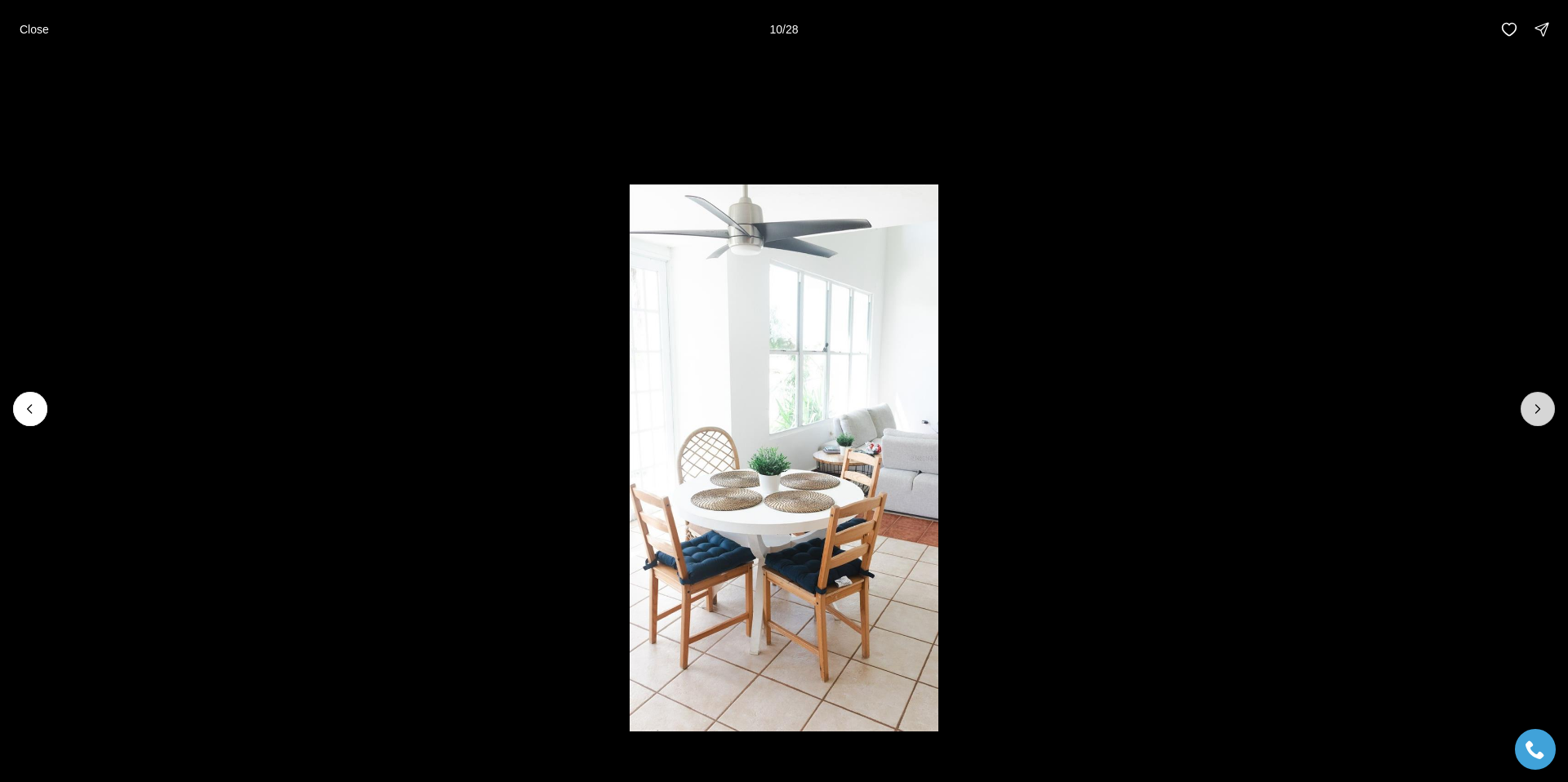
click at [1546, 413] on button "Next slide" at bounding box center [1537, 409] width 35 height 35
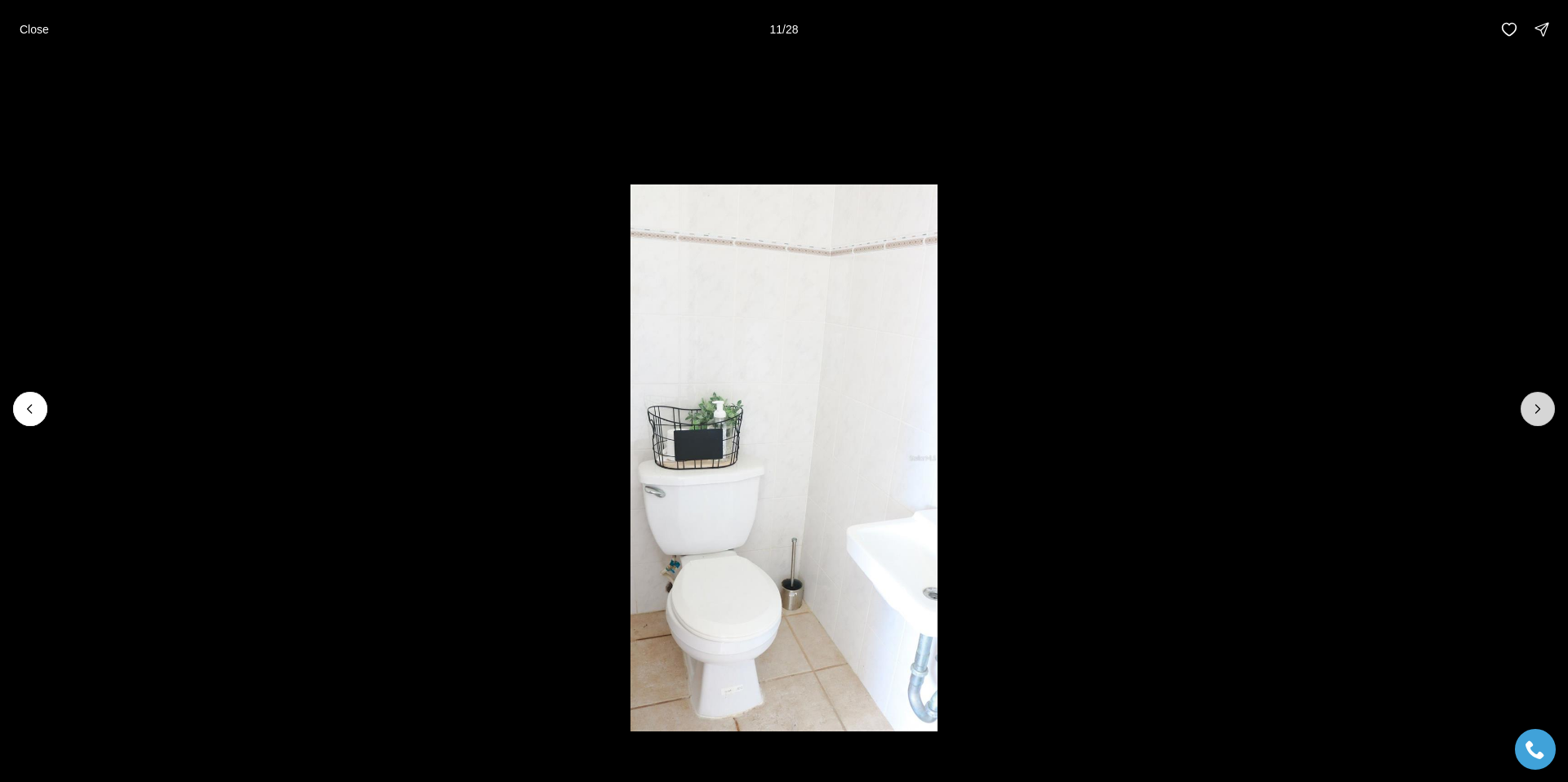
click at [1546, 413] on button "Next slide" at bounding box center [1537, 409] width 35 height 35
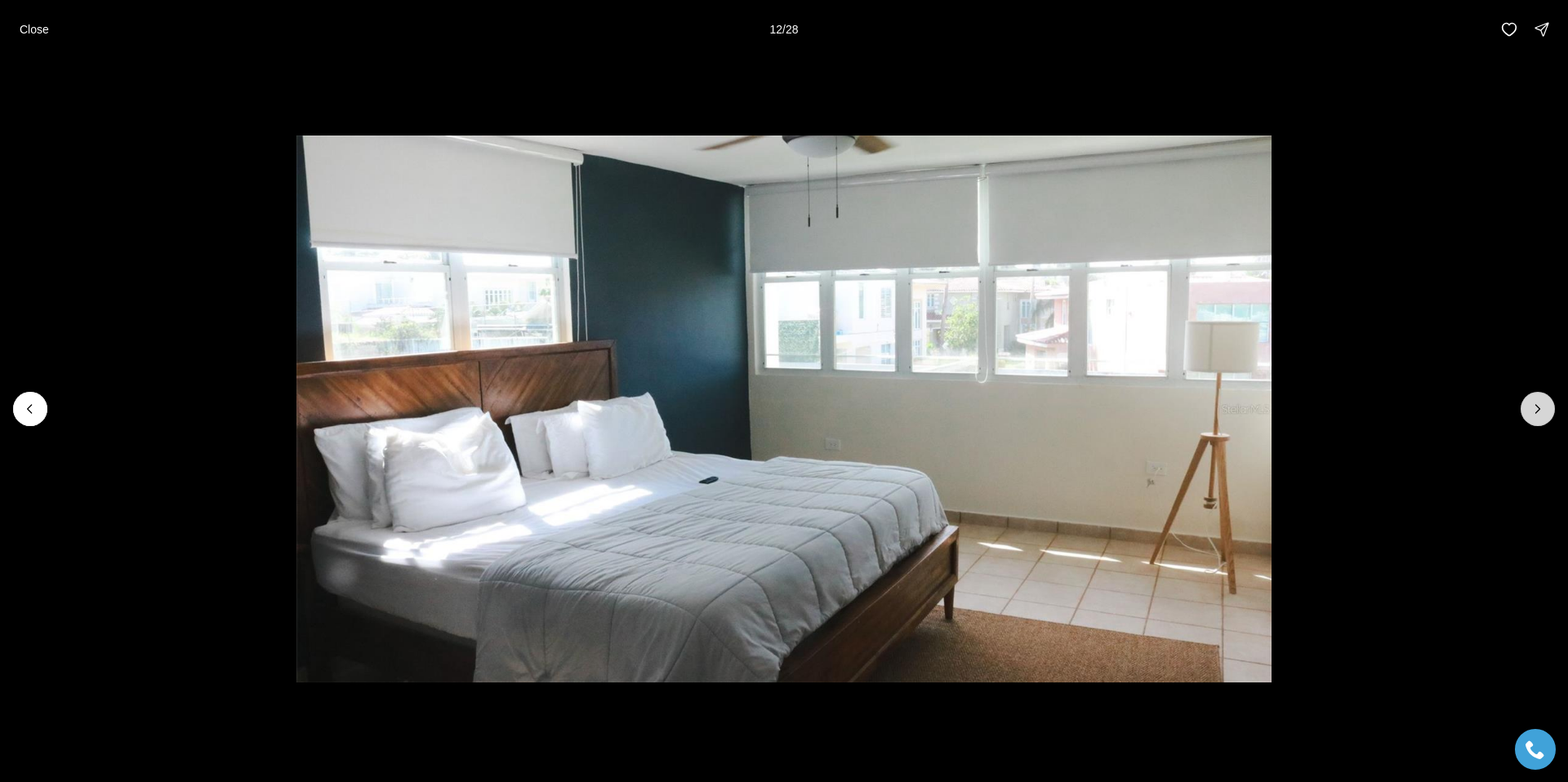
click at [1546, 413] on button "Next slide" at bounding box center [1537, 409] width 35 height 35
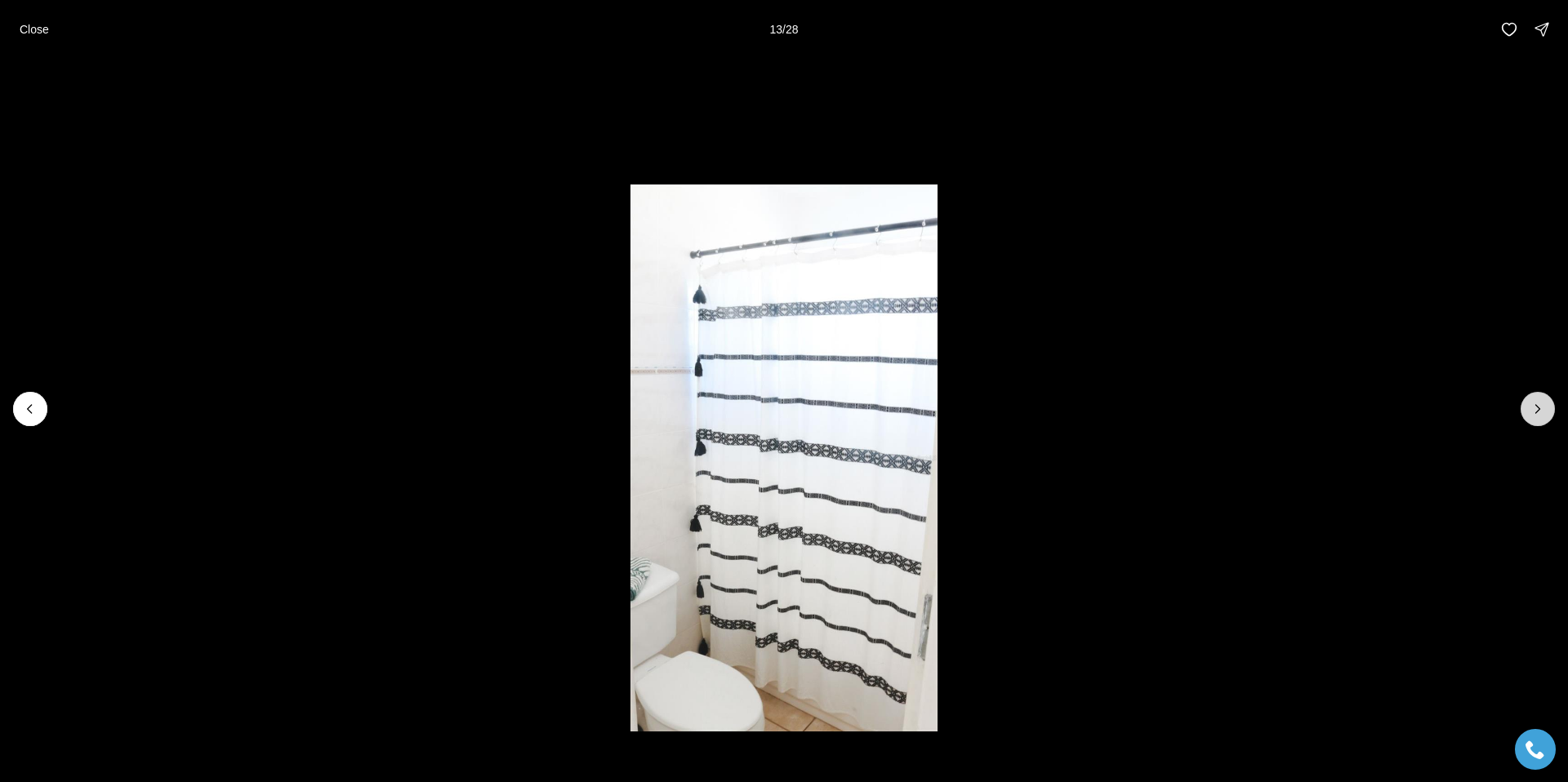
click at [1546, 413] on button "Next slide" at bounding box center [1537, 409] width 35 height 35
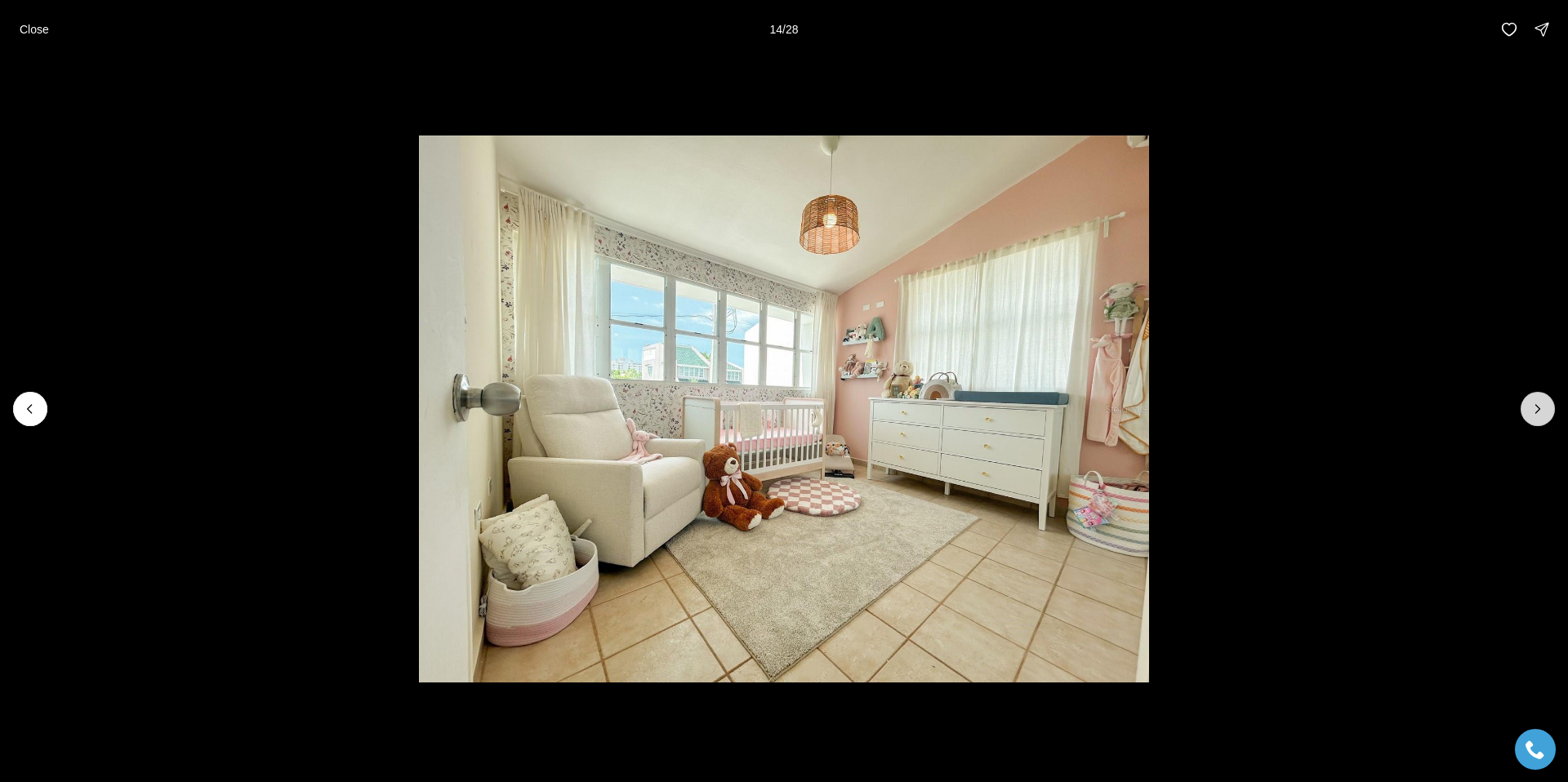
click at [1546, 413] on button "Next slide" at bounding box center [1537, 409] width 35 height 35
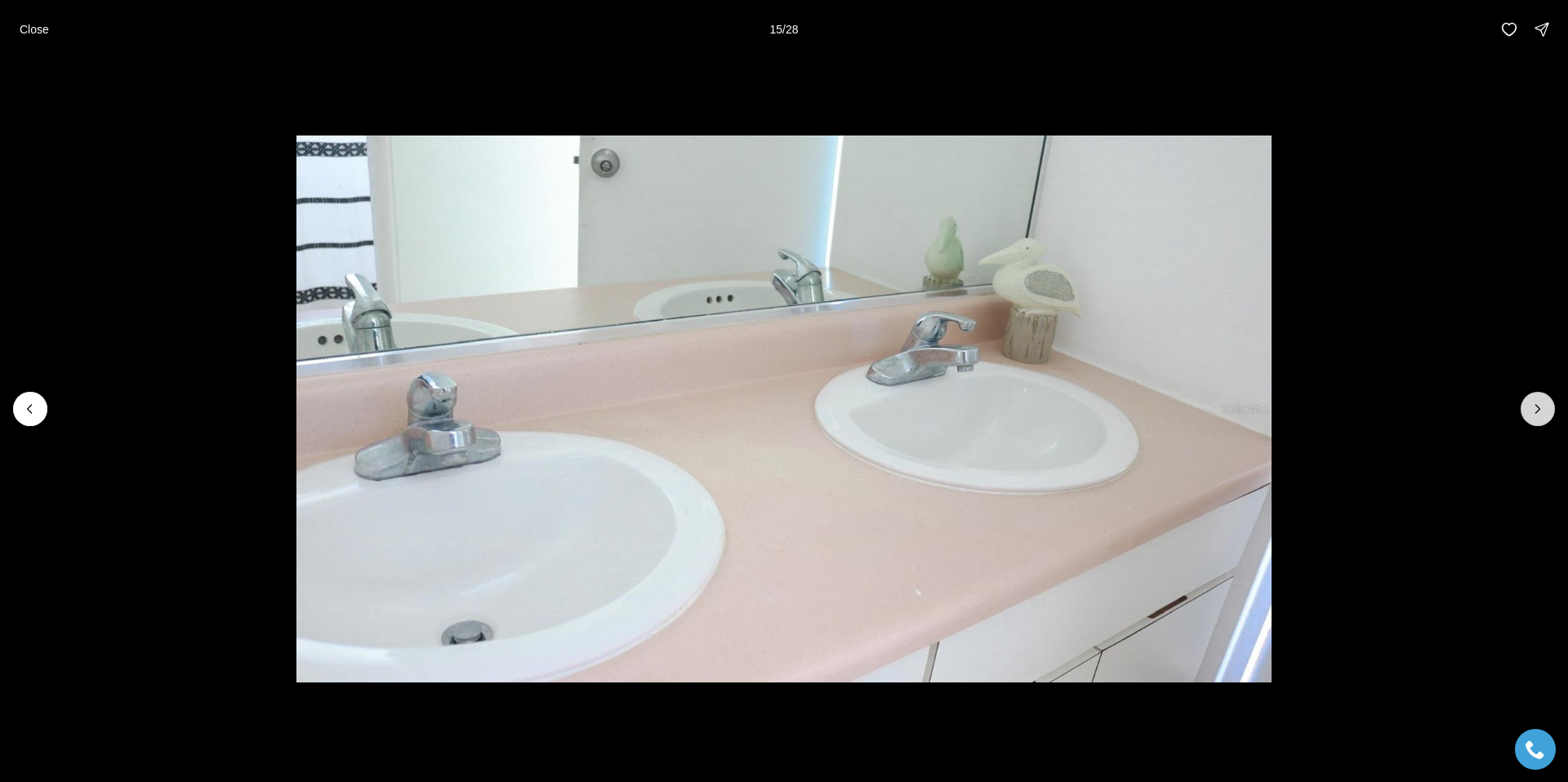
click at [1546, 413] on button "Next slide" at bounding box center [1537, 409] width 35 height 35
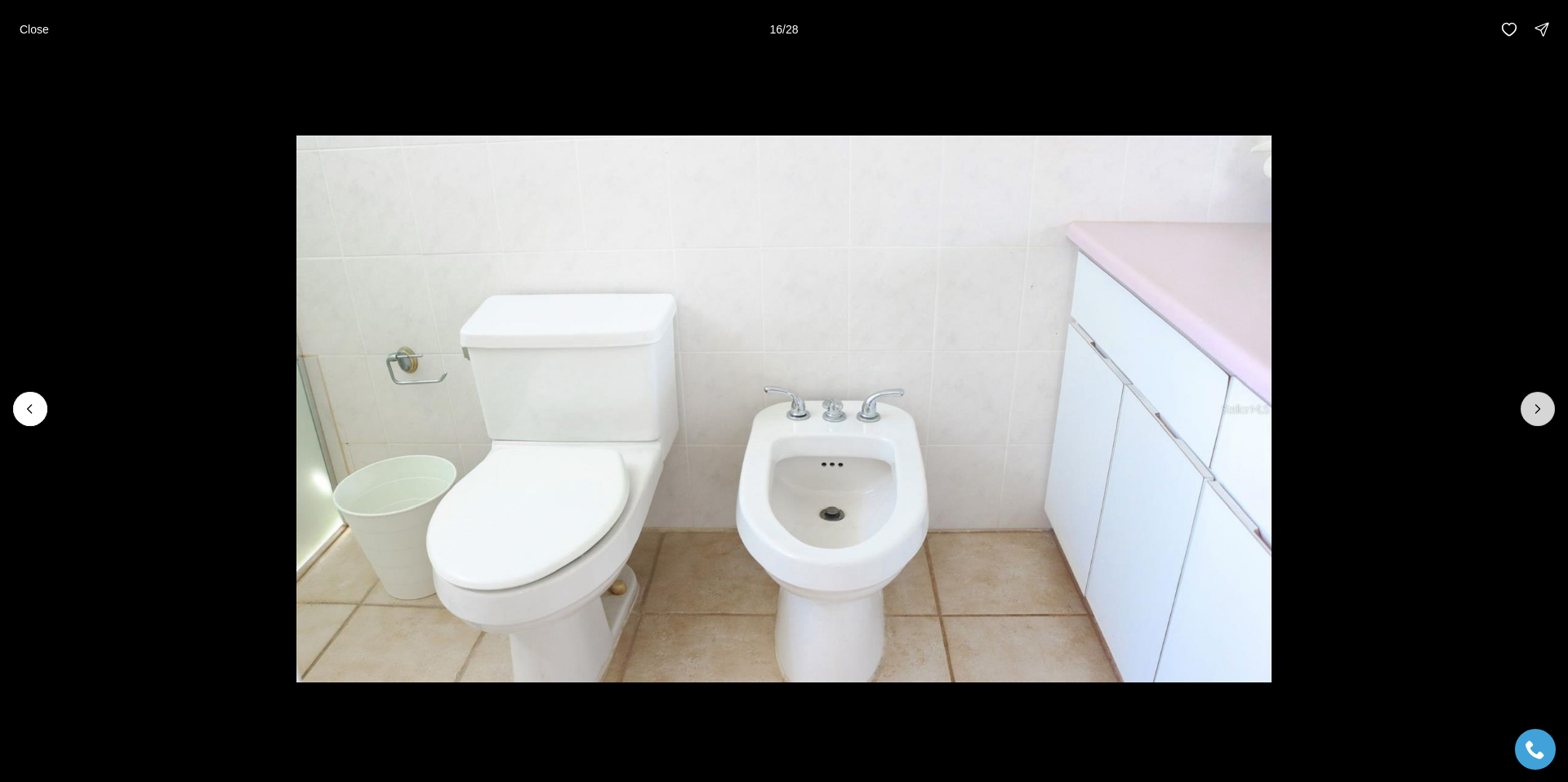
click at [1546, 413] on button "Next slide" at bounding box center [1537, 409] width 35 height 35
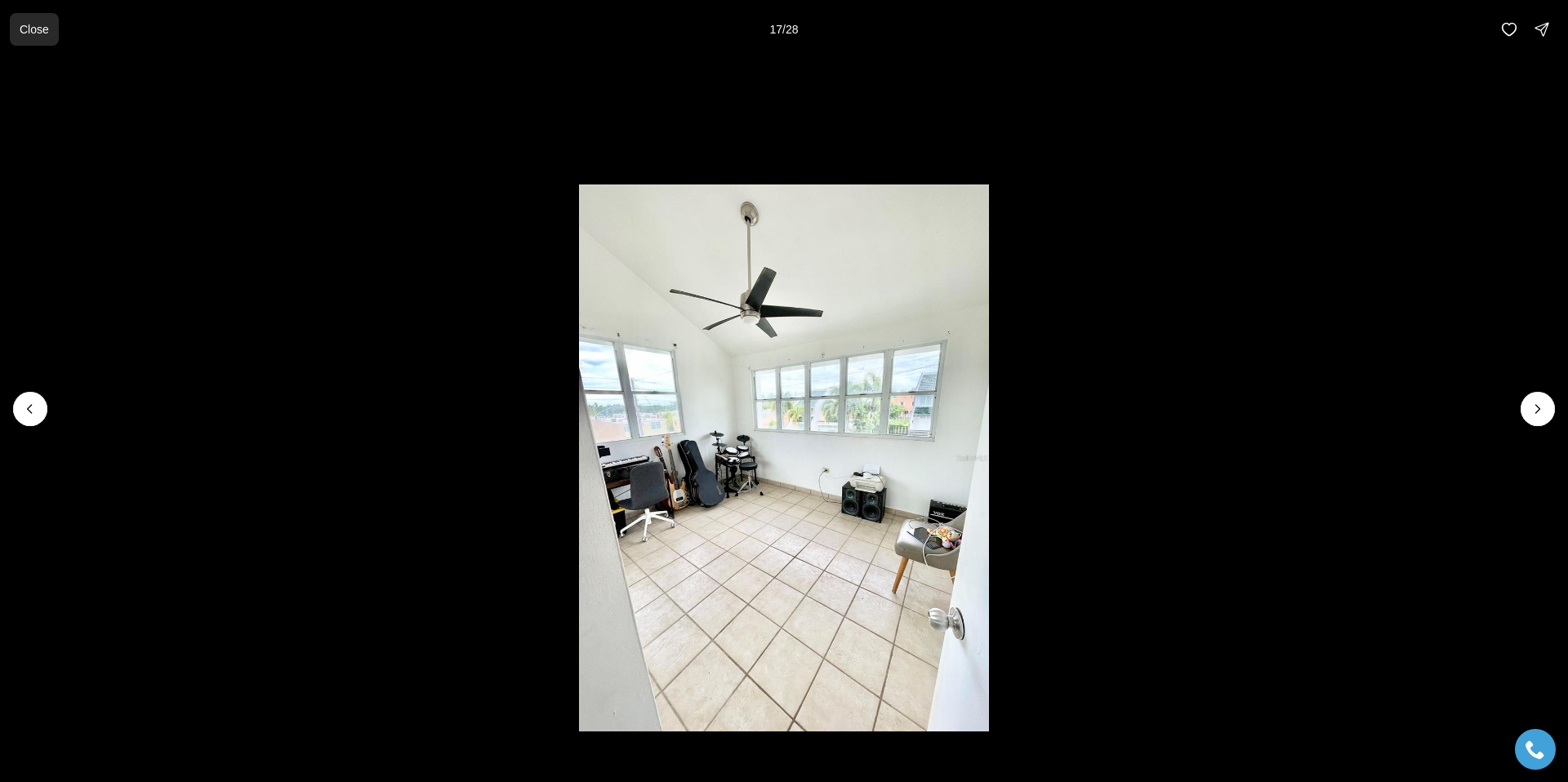
click at [41, 24] on p "Close" at bounding box center [34, 29] width 29 height 13
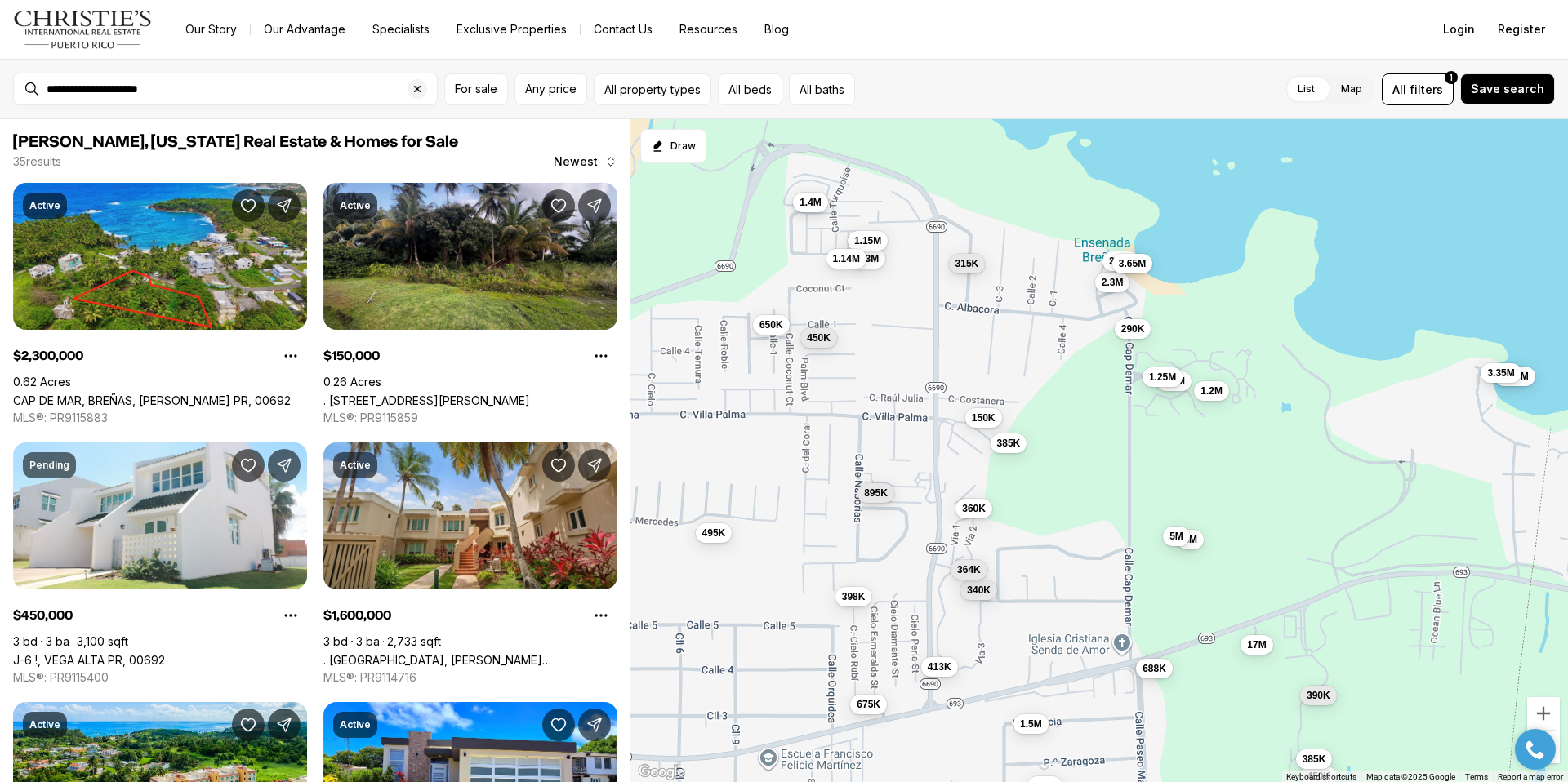
click at [810, 211] on div "1.4M" at bounding box center [811, 203] width 35 height 19
click at [874, 240] on span "1.15M" at bounding box center [868, 239] width 27 height 13
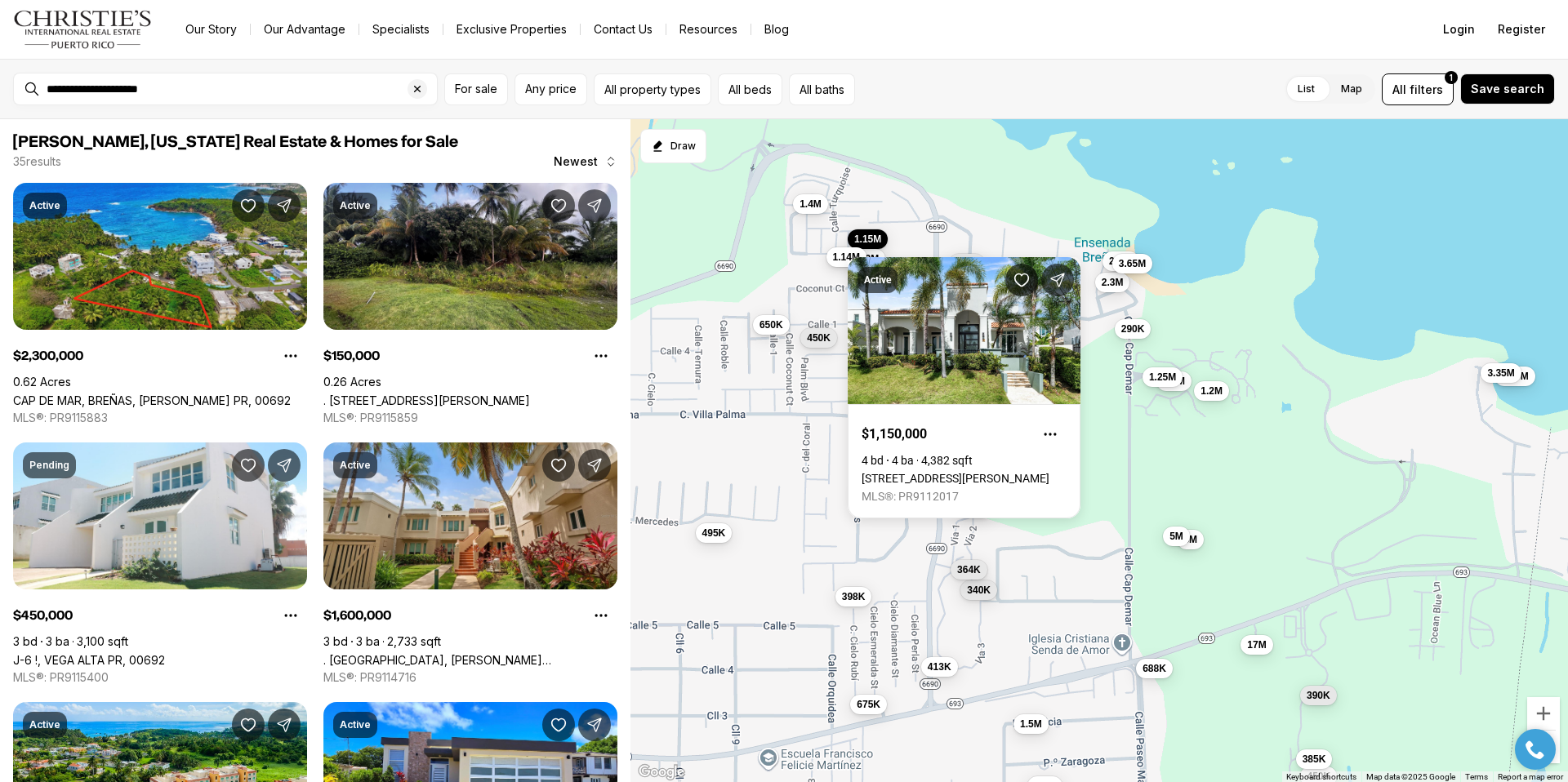
click at [842, 256] on span "1.14M" at bounding box center [847, 257] width 27 height 13
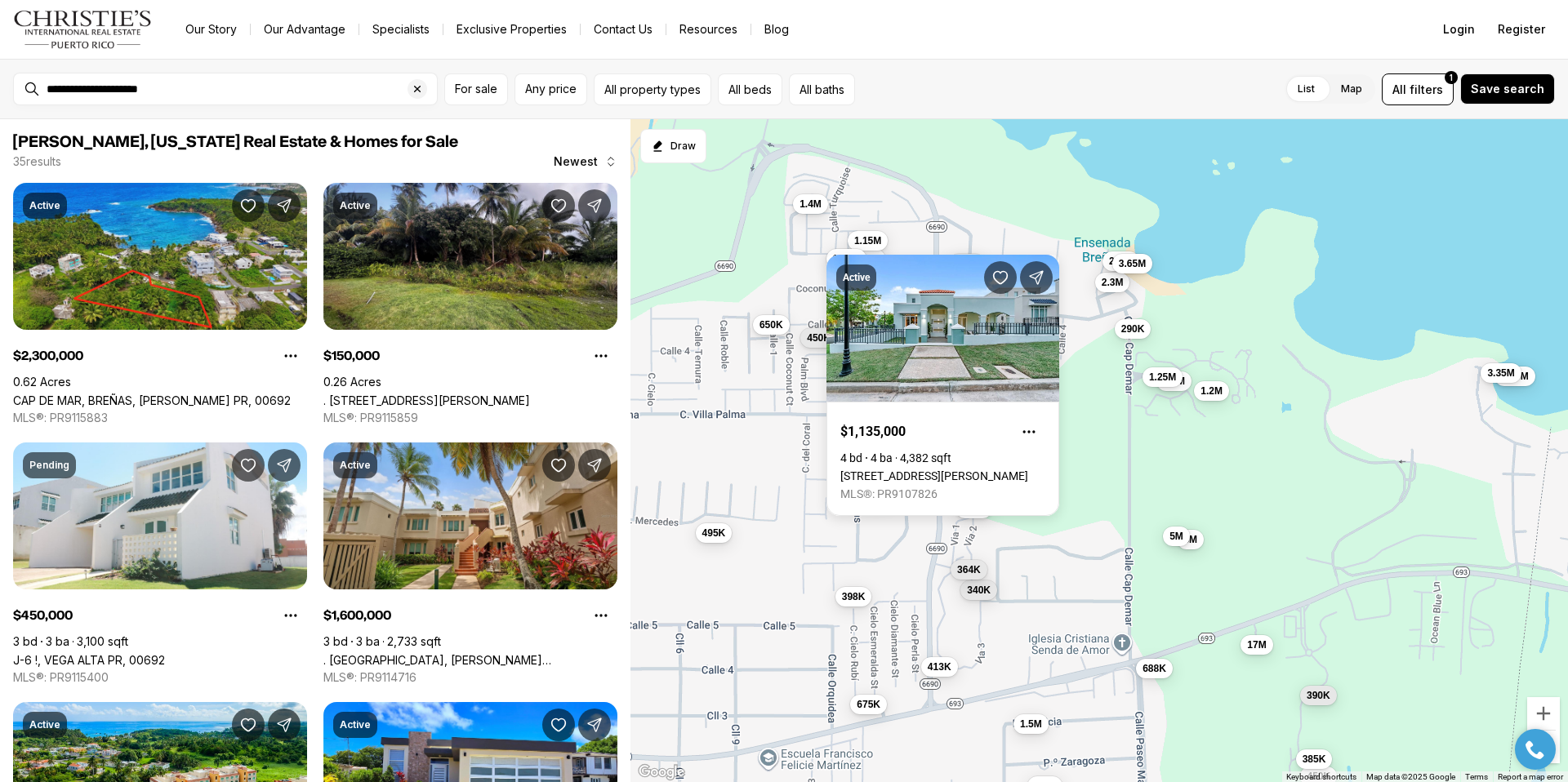
click at [877, 263] on div "Active $1,135,000 4 bd 4 ba 4,382 sqft [STREET_ADDRESS][PERSON_NAME] MLS®: PR91…" at bounding box center [943, 386] width 232 height 261
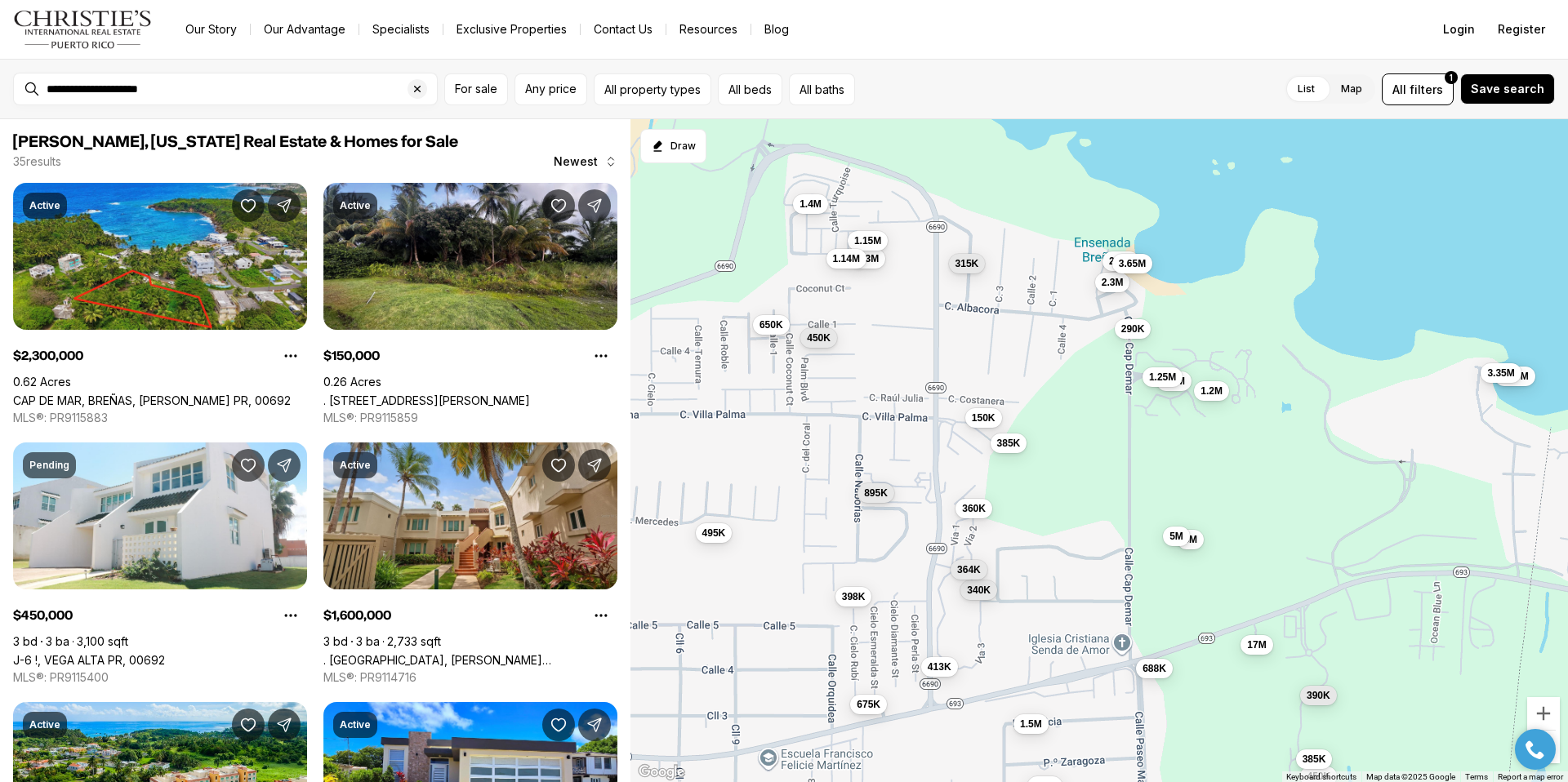
click at [877, 263] on button "1.3M" at bounding box center [869, 258] width 35 height 19
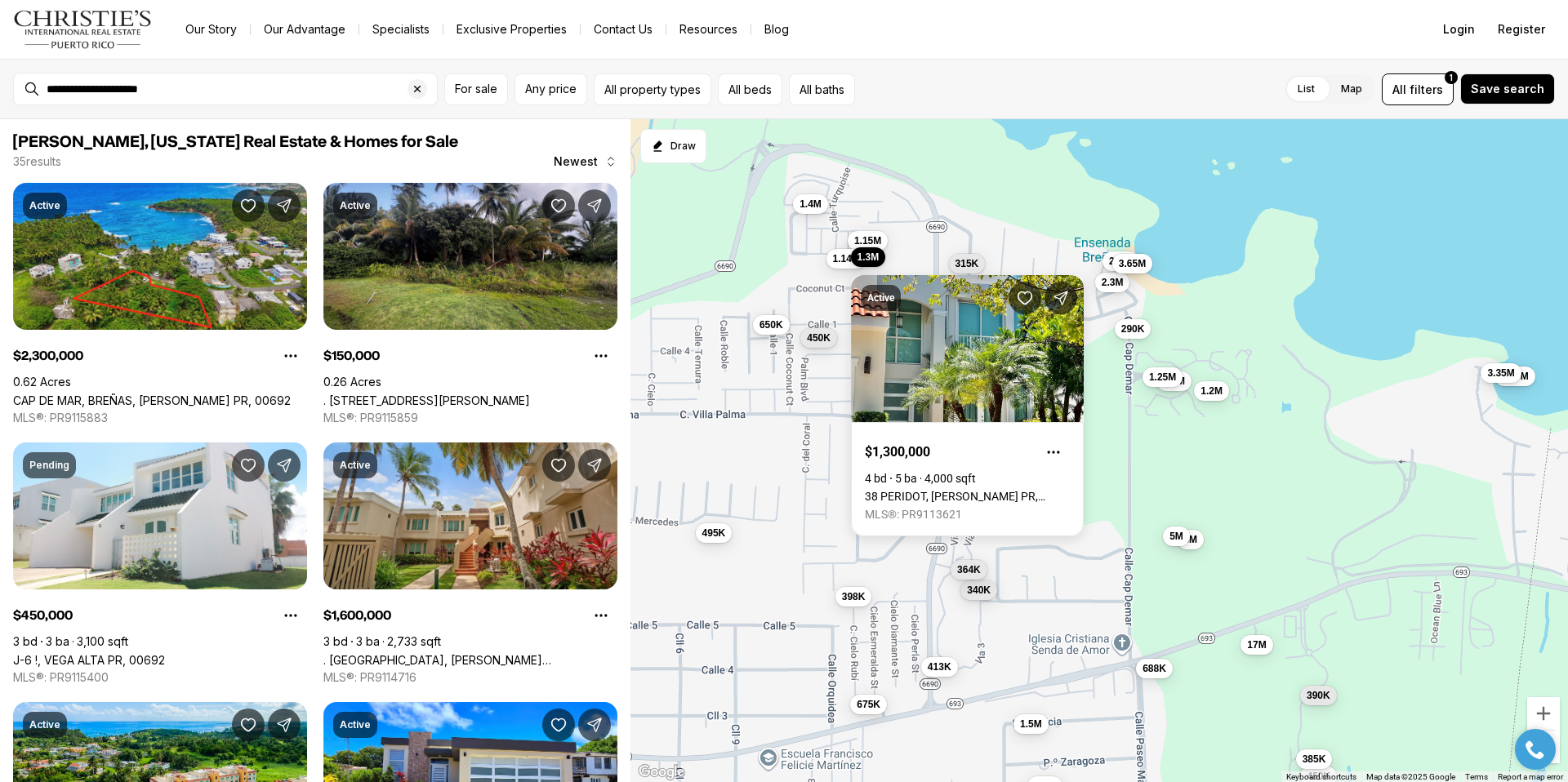
click at [949, 242] on div "2.3M 150K 450K 1.6M 385K 398K 1.4M 895K 450K 1.2M 650K 17M 340K 1.3M 315K 413K …" at bounding box center [1099, 451] width 938 height 664
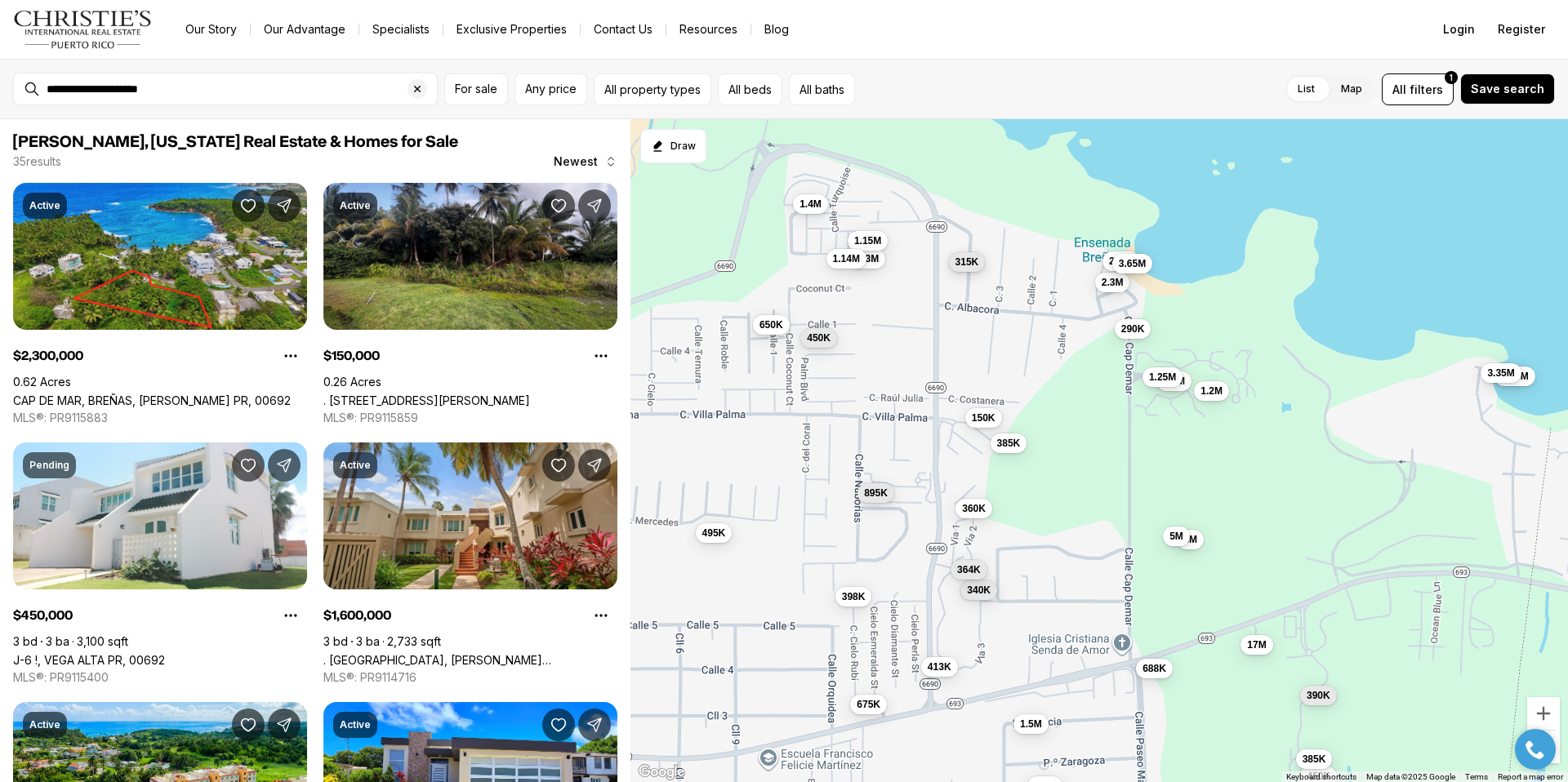
click at [971, 260] on span "315K" at bounding box center [967, 262] width 24 height 13
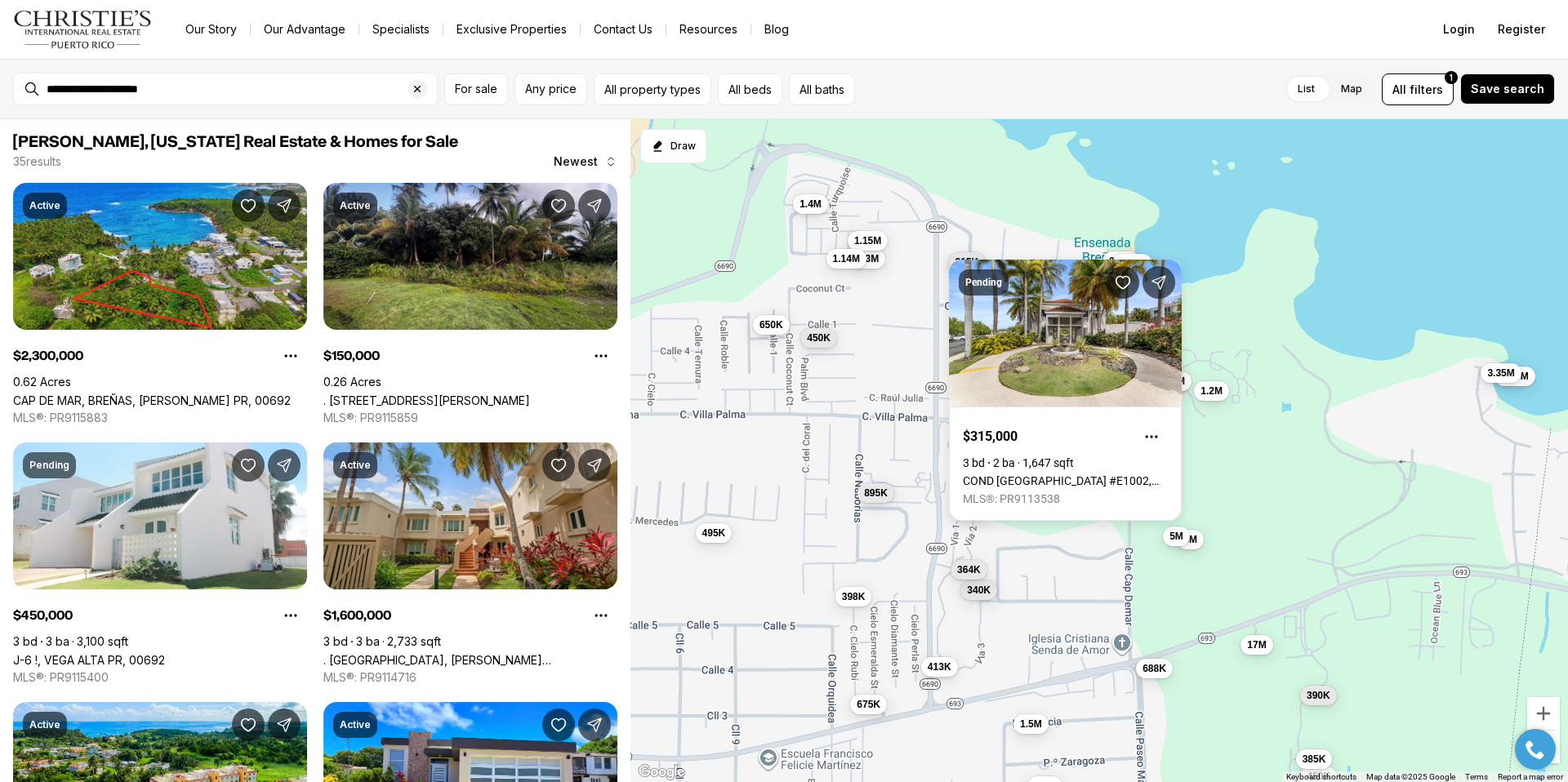
click at [971, 260] on div "Pending $315,000 3 bd 2 ba 1,647 sqft COND [GEOGRAPHIC_DATA][PERSON_NAME], 0069…" at bounding box center [1065, 391] width 232 height 261
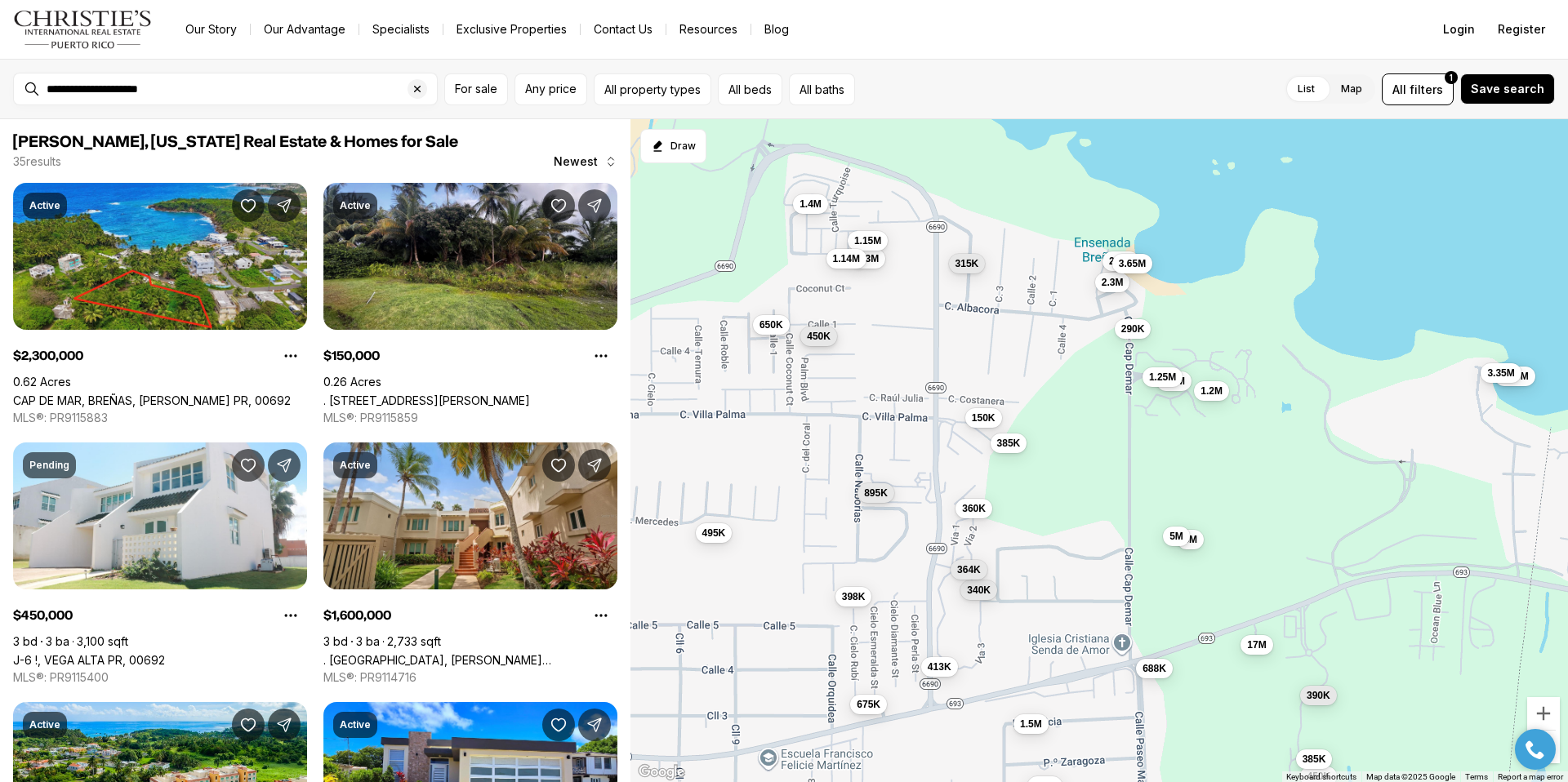
click at [814, 346] on div "450K" at bounding box center [819, 338] width 37 height 19
click at [817, 340] on span "450K" at bounding box center [819, 337] width 24 height 13
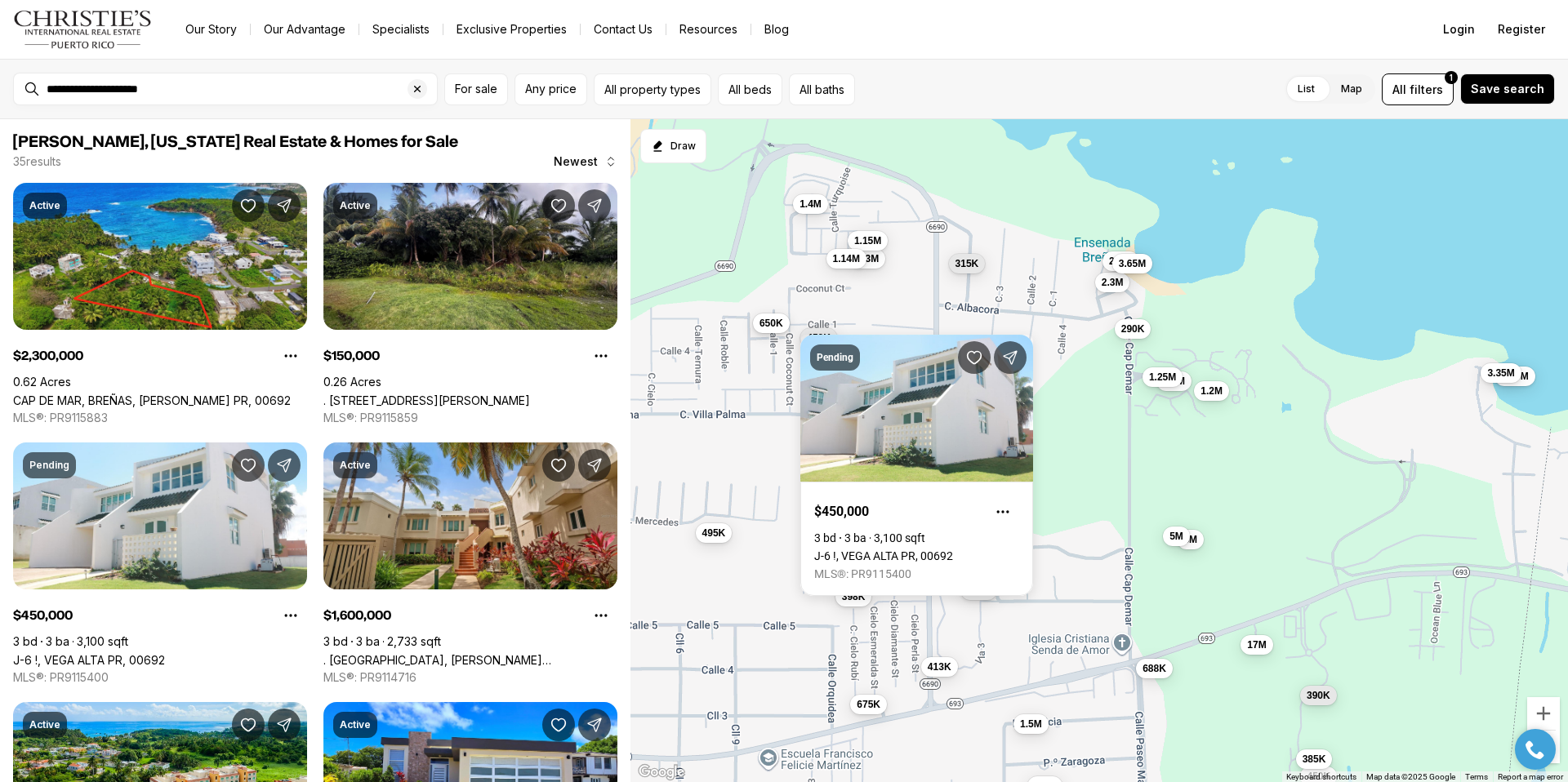
click at [773, 330] on button "650K" at bounding box center [771, 322] width 37 height 19
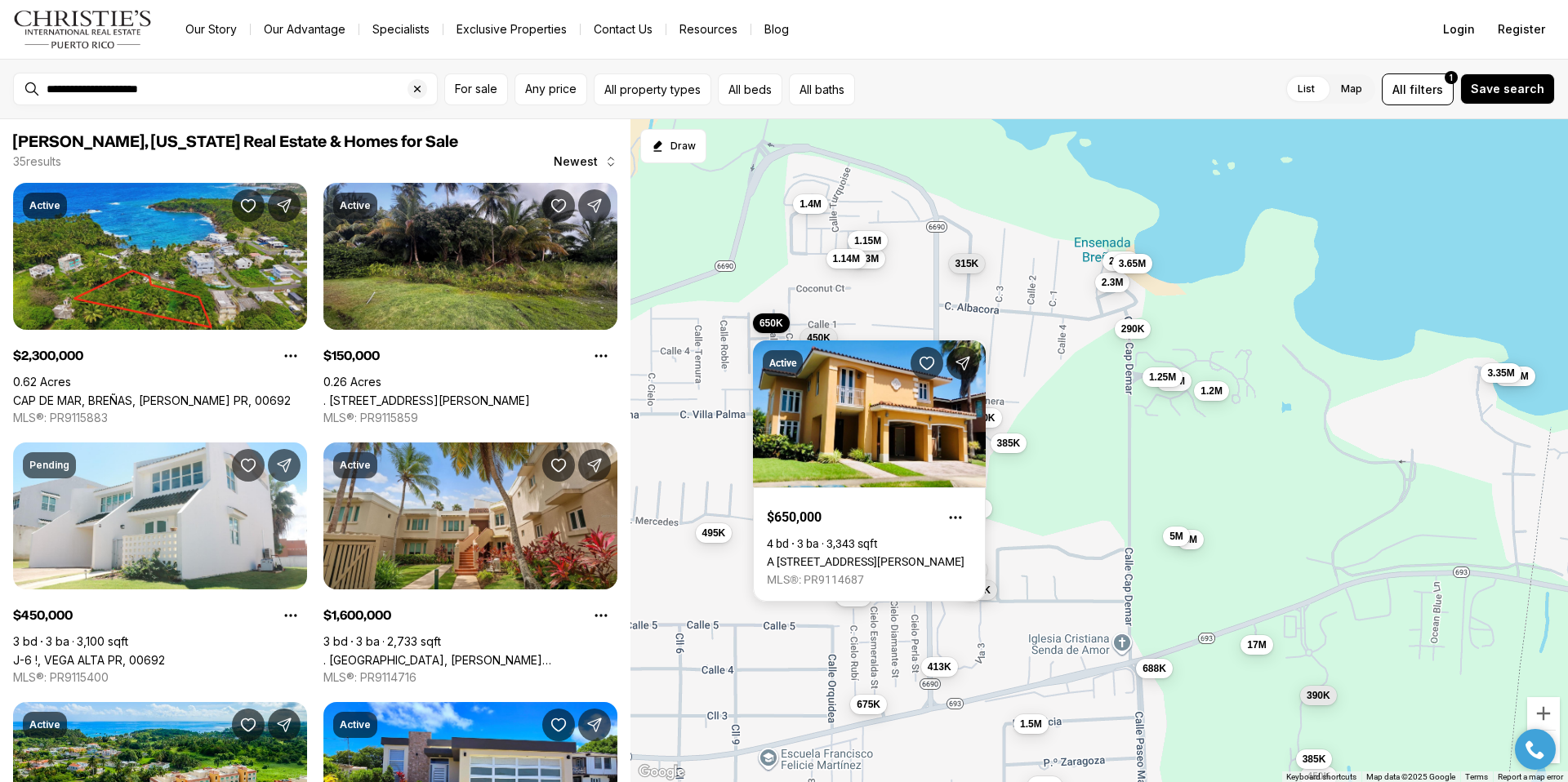
click at [837, 309] on div "2.3M 150K 450K 1.6M 385K 398K 1.4M 895K 450K 1.2M 650K 17M 340K 1.3M 315K 413K …" at bounding box center [1099, 451] width 938 height 664
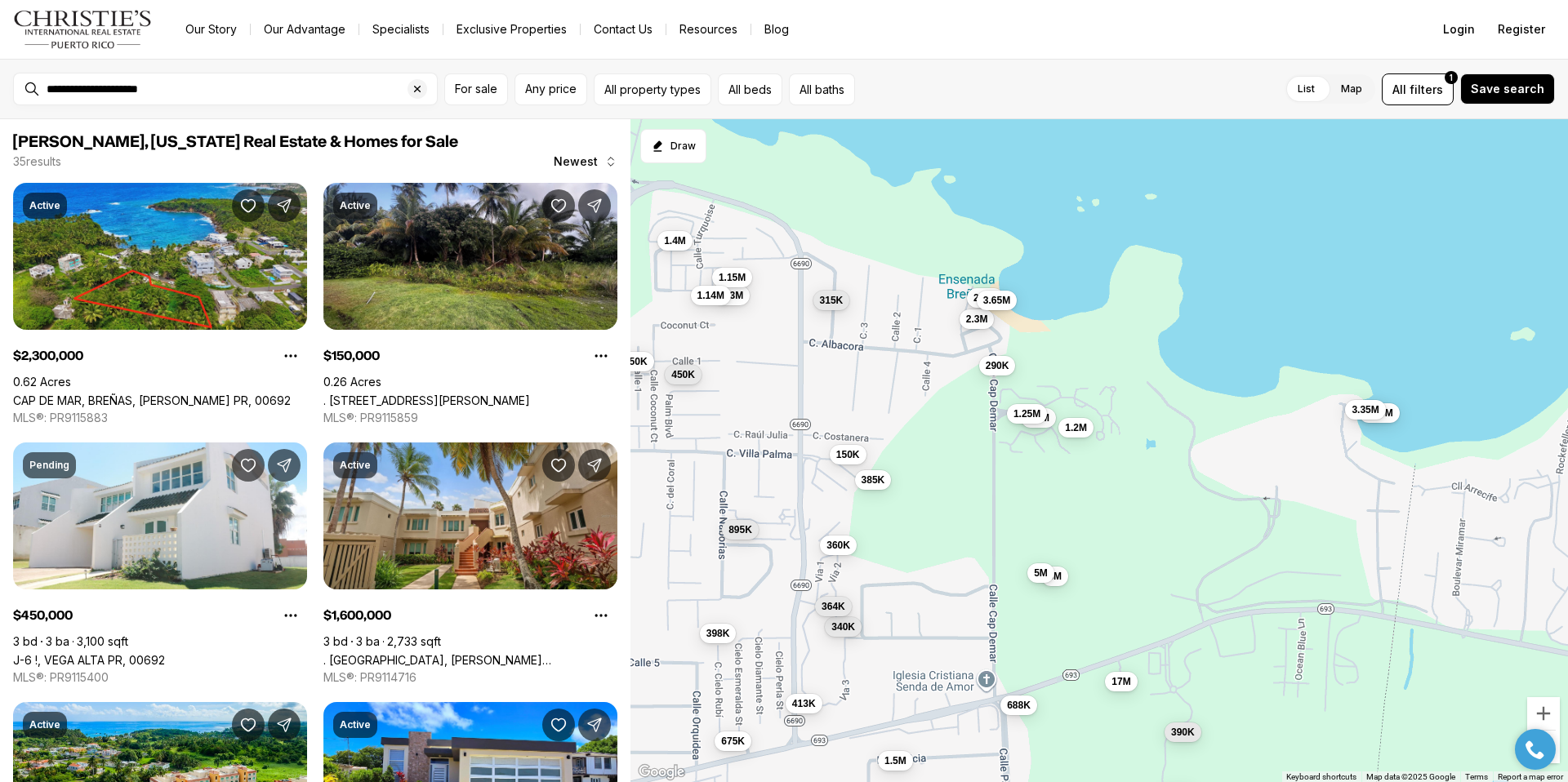
drag, startPoint x: 1284, startPoint y: 352, endPoint x: 1140, endPoint y: 393, distance: 149.7
click at [1140, 393] on div "2.3M 150K 450K 1.6M 385K 398K 1.4M 895K 450K 1.2M 650K 17M 340K 1.3M 315K 413K …" at bounding box center [1099, 451] width 938 height 664
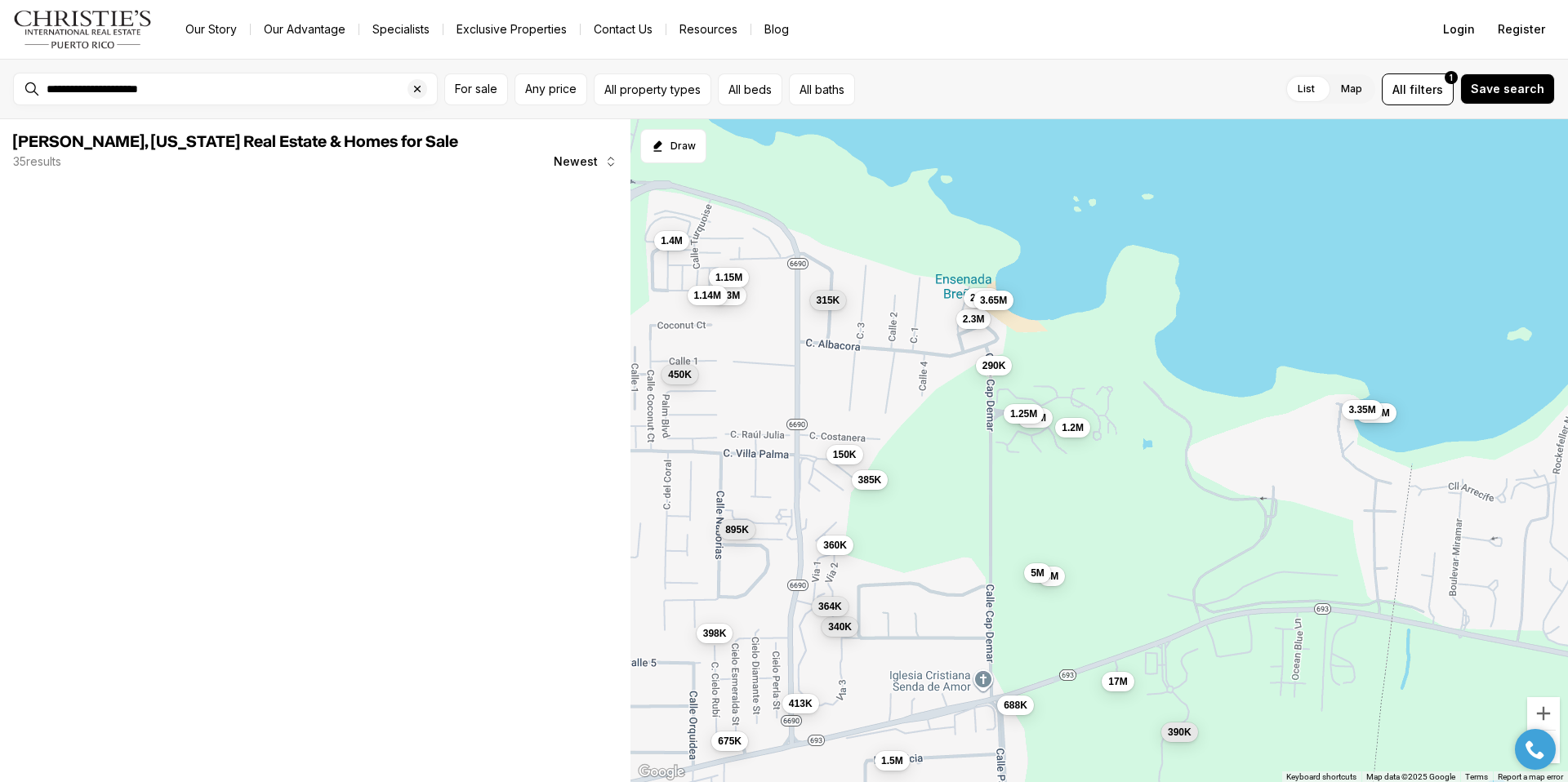
click at [1074, 438] on div "1.2M" at bounding box center [1072, 428] width 35 height 19
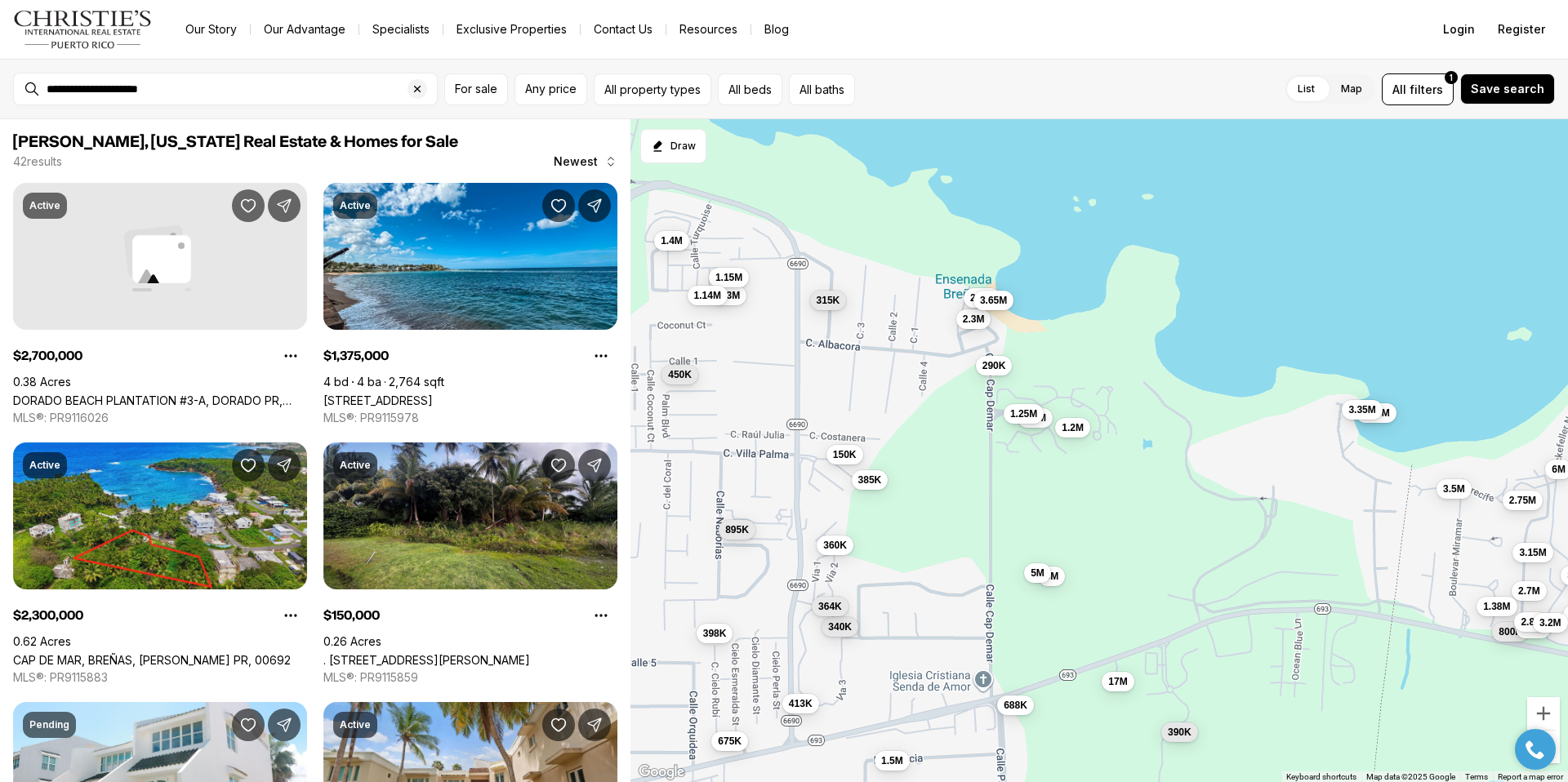
click at [1074, 438] on div "1.2M" at bounding box center [1072, 428] width 35 height 19
click at [1074, 434] on button "1.2M" at bounding box center [1072, 426] width 35 height 19
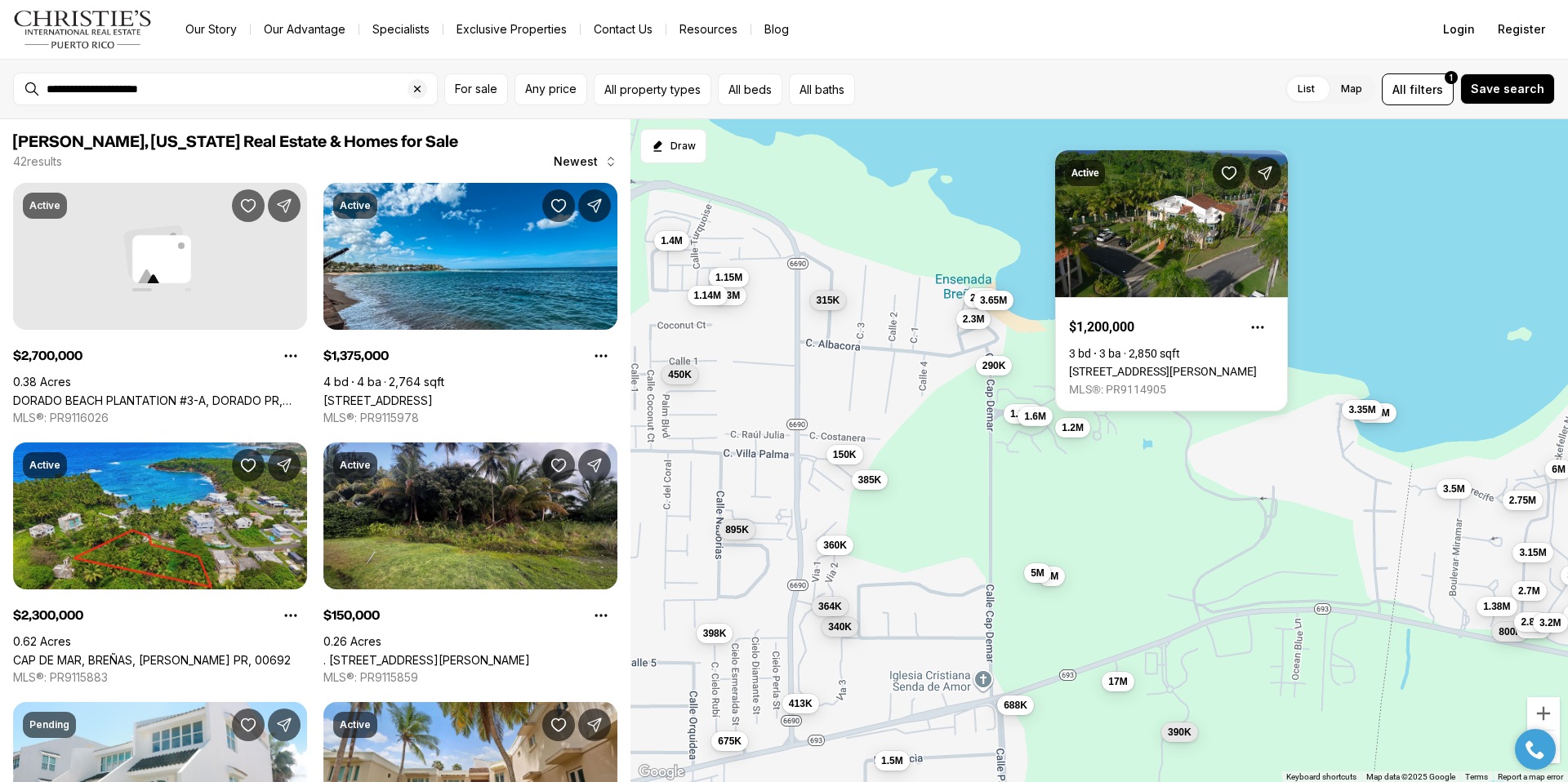
click at [1035, 418] on span "1.6M" at bounding box center [1035, 417] width 22 height 13
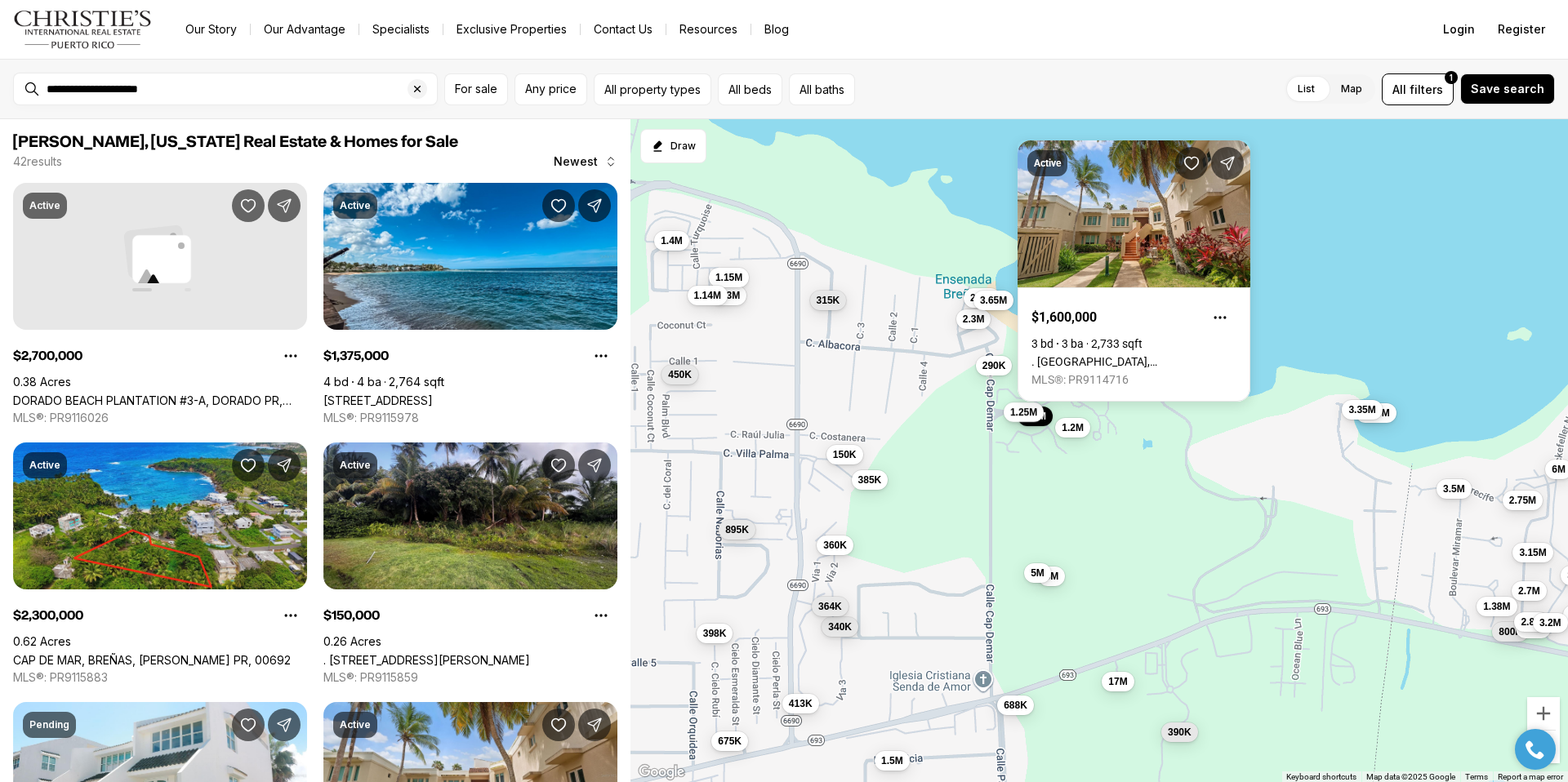
click at [1010, 416] on span "1.25M" at bounding box center [1023, 412] width 27 height 13
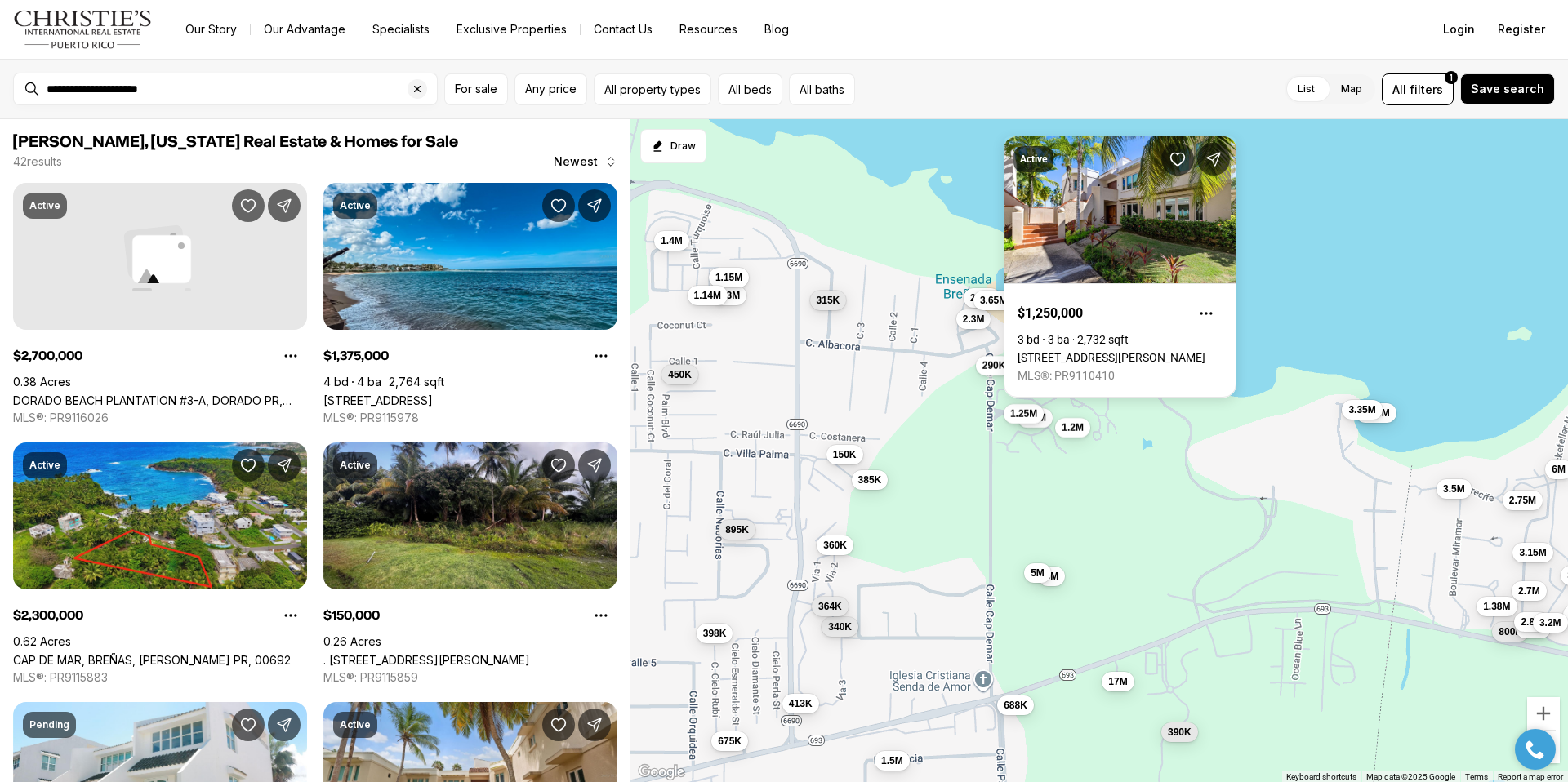
click at [1081, 495] on div "2.3M 150K 450K 1.6M 385K 398K 1.4M 895K 1.2M 17M 340K 1.3M 315K 413K 364K 290K …" at bounding box center [1099, 451] width 938 height 664
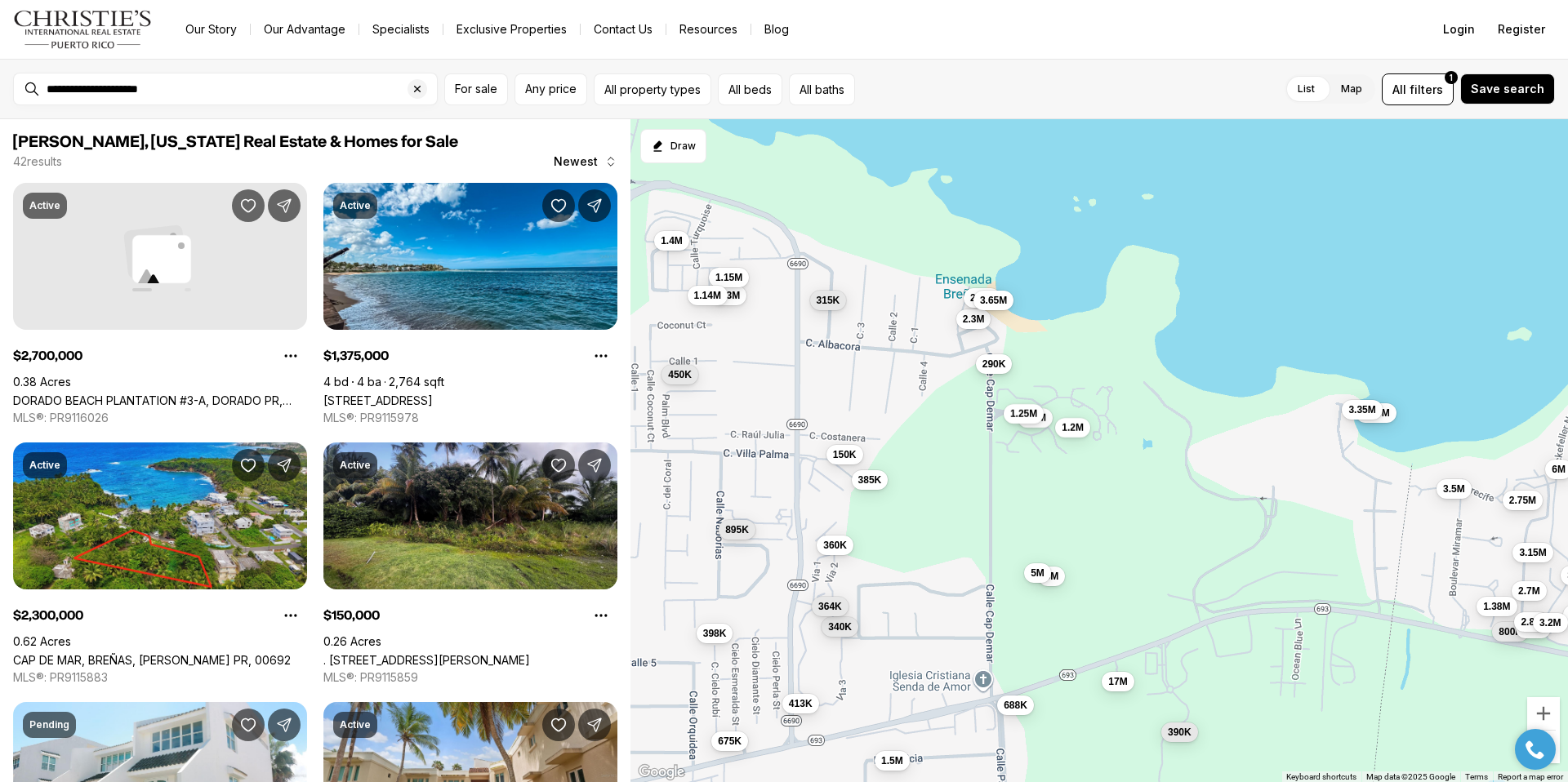
click at [1000, 364] on span "290K" at bounding box center [994, 364] width 24 height 13
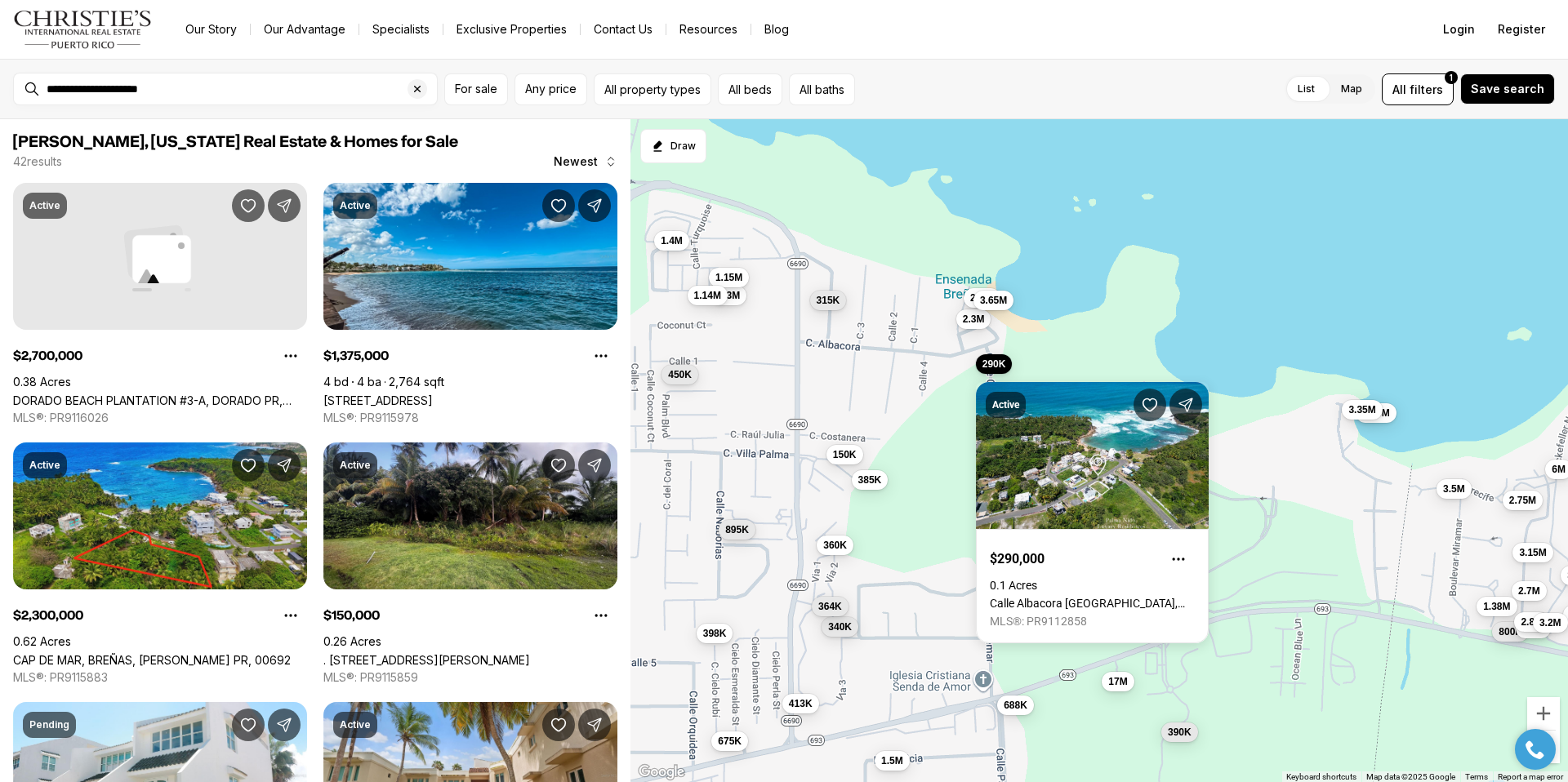
click at [1057, 361] on body "**********" at bounding box center [784, 391] width 1568 height 782
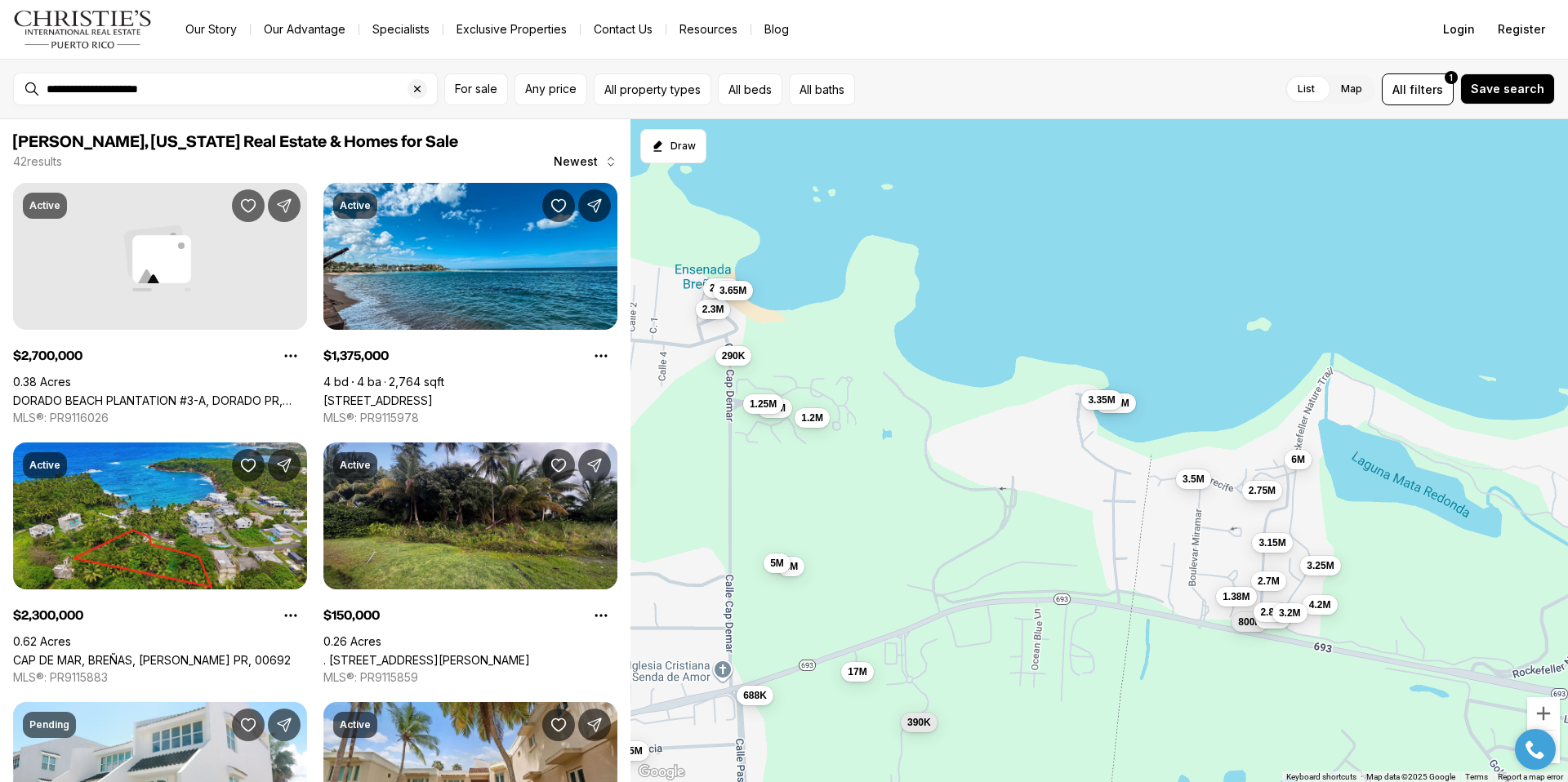
drag, startPoint x: 1261, startPoint y: 481, endPoint x: 998, endPoint y: 472, distance: 263.2
click at [998, 472] on div "2.3M 150K 450K 1.6M 385K 398K 1.4M 895K 1.2M 17M 340K 1.3M 315K 413K 364K 290K …" at bounding box center [1099, 451] width 938 height 664
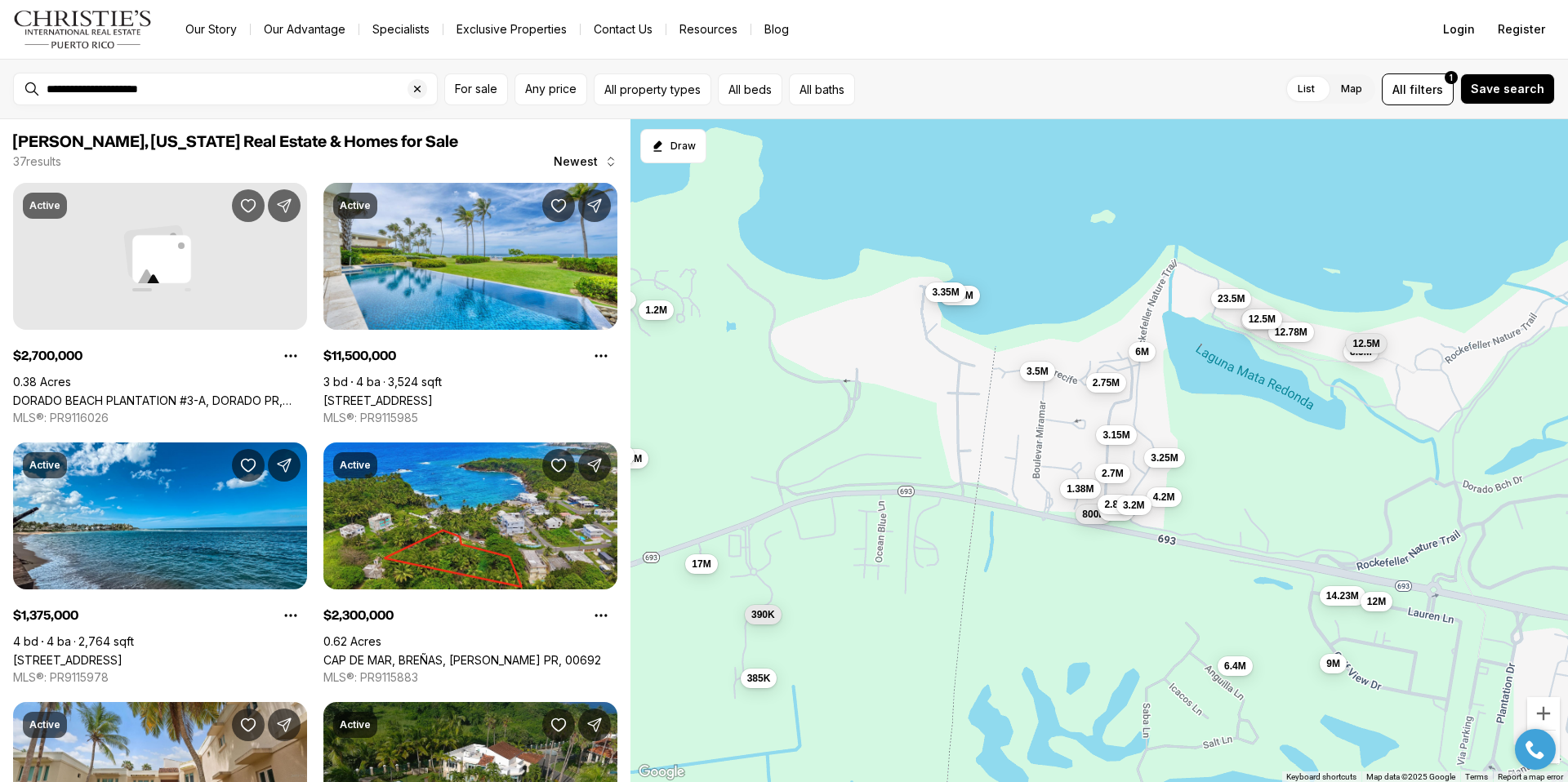
drag, startPoint x: 1103, startPoint y: 468, endPoint x: 942, endPoint y: 361, distance: 193.3
click at [942, 361] on div "2.3M 1.6M 1.2M 17M 290K 390K 688K 290K 4.45M 5M 3.65M 1.25M 3.35M 5M 2.7M 1.38M…" at bounding box center [1099, 451] width 938 height 664
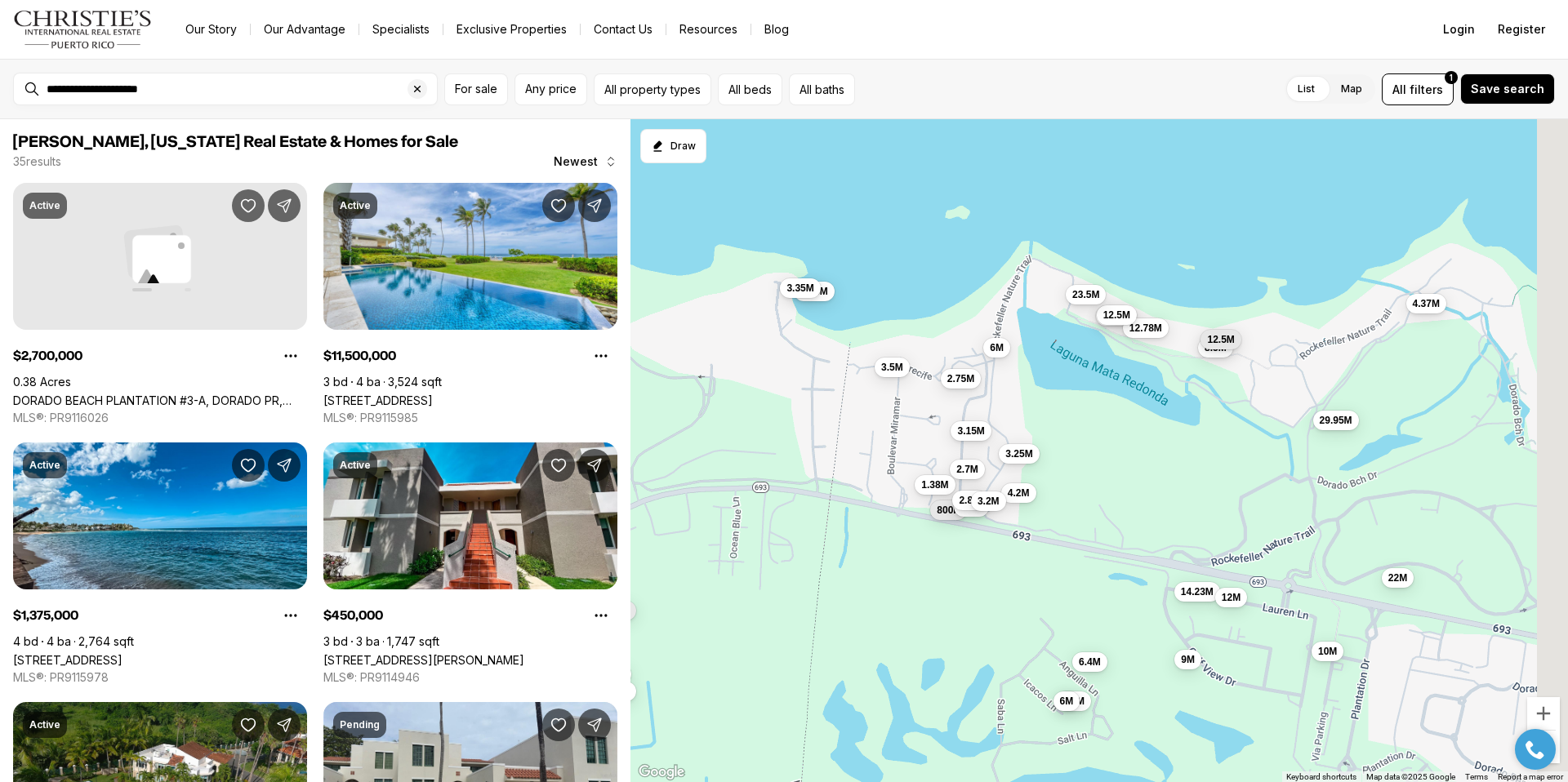
drag, startPoint x: 1264, startPoint y: 402, endPoint x: 1122, endPoint y: 394, distance: 142.2
click at [1124, 394] on div "1.2M 17M 390K 4.45M 3.35M 2.7M 1.38M 800K 3.15M 4.2M 2.8M 2.8M 6M 3.5M 3.25M 3.…" at bounding box center [1099, 451] width 938 height 664
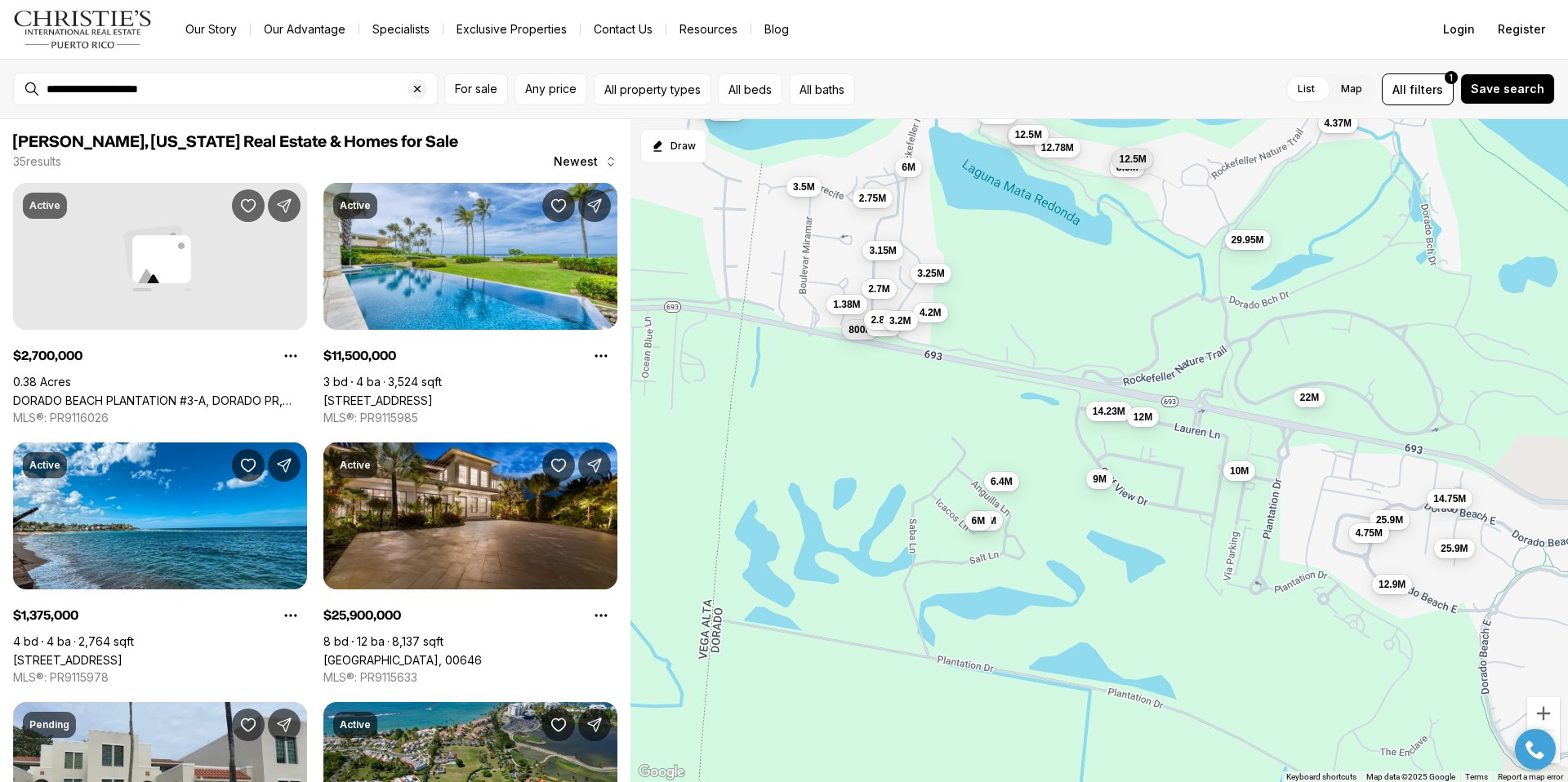
drag, startPoint x: 1087, startPoint y: 507, endPoint x: 1041, endPoint y: 320, distance: 192.6
click at [1041, 320] on div "4.45M 3.35M 2.7M 1.38M 800K 3.15M 4.2M 2.8M 2.8M 6M 3.5M 3.25M 3.2M 2.75M 11.5M…" at bounding box center [1099, 451] width 938 height 664
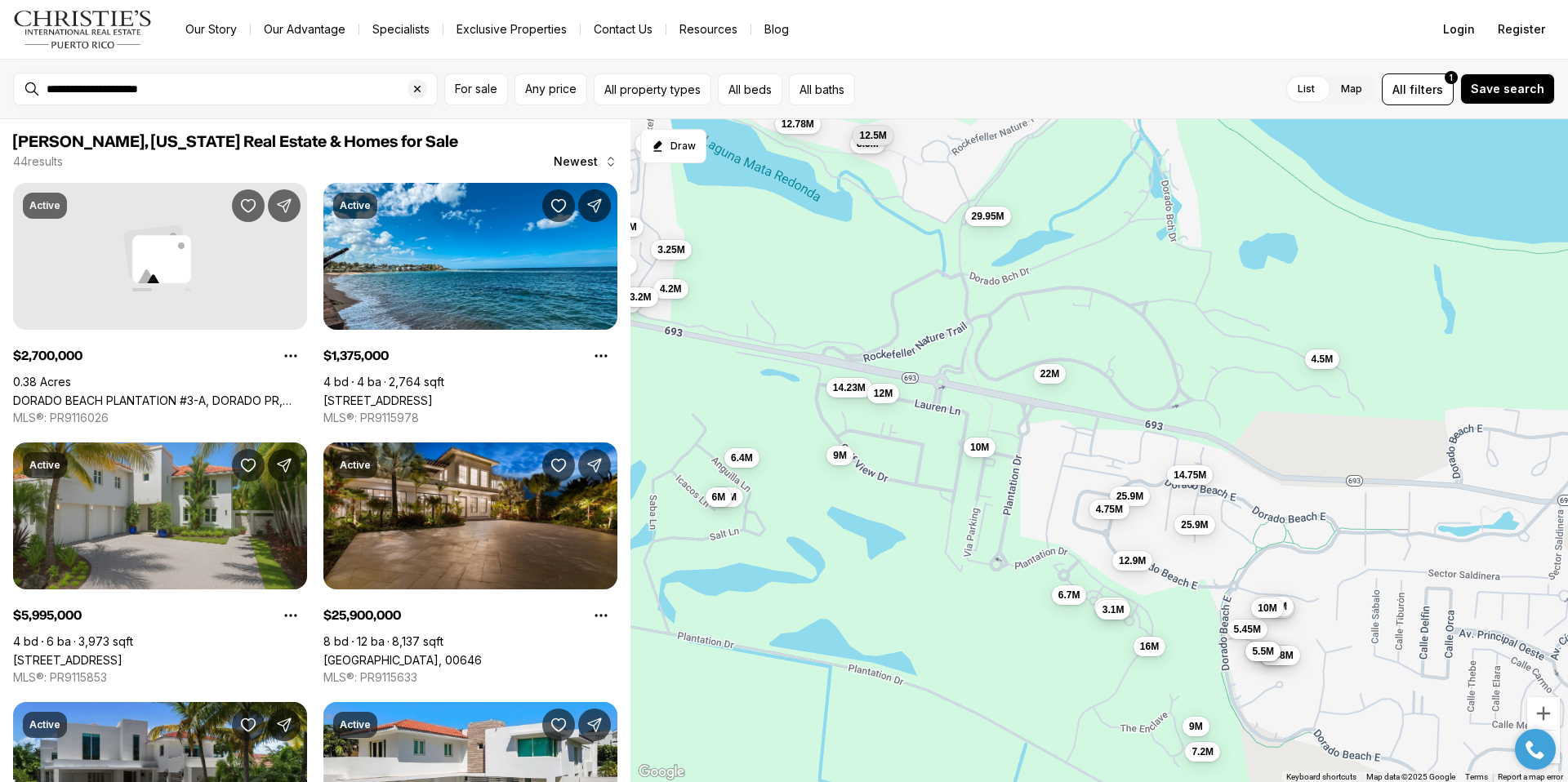
drag, startPoint x: 1409, startPoint y: 361, endPoint x: 1151, endPoint y: 343, distance: 258.6
click at [1151, 343] on div "2.7M 1.38M 800K 3.15M 4.2M 2.8M 2.8M 6M 3.5M 3.25M 3.2M 2.75M 12.78M 6.4M 14.23…" at bounding box center [1099, 451] width 938 height 664
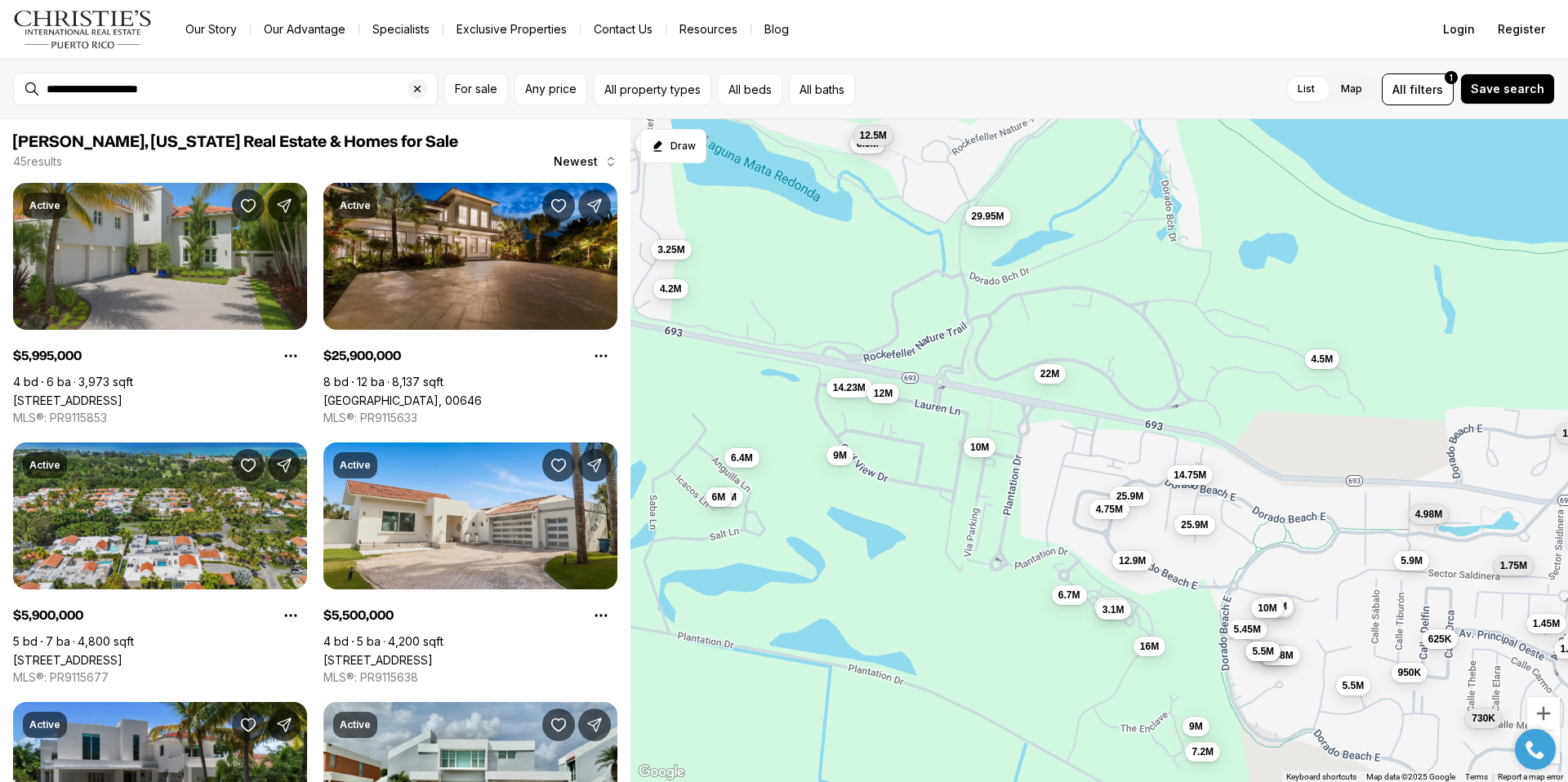
drag, startPoint x: 1378, startPoint y: 441, endPoint x: 1273, endPoint y: 427, distance: 105.9
click at [1276, 428] on div "4.2M 6M 3.25M 6.4M 14.23M 9M 8.5M 12M 12.5M 29.95M 6.5M 6M 10M 22M 25.9M 14.75M…" at bounding box center [1099, 451] width 938 height 664
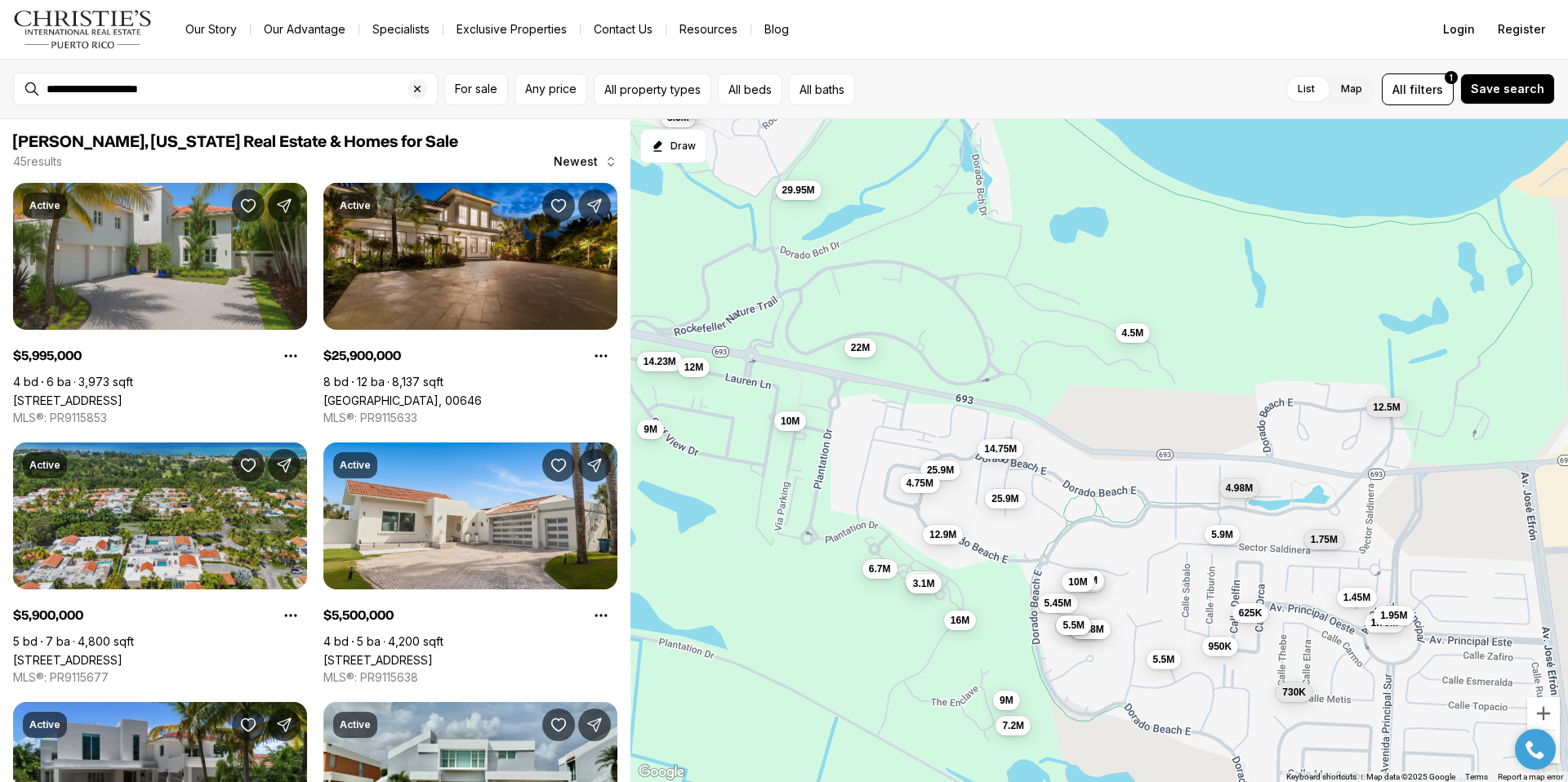
click at [1179, 354] on div "4.2M 6M 3.25M 6.4M 14.23M 9M 8.5M 12M 12.5M 29.95M 6.5M 6M 10M 22M 25.9M 14.75M…" at bounding box center [1099, 451] width 938 height 664
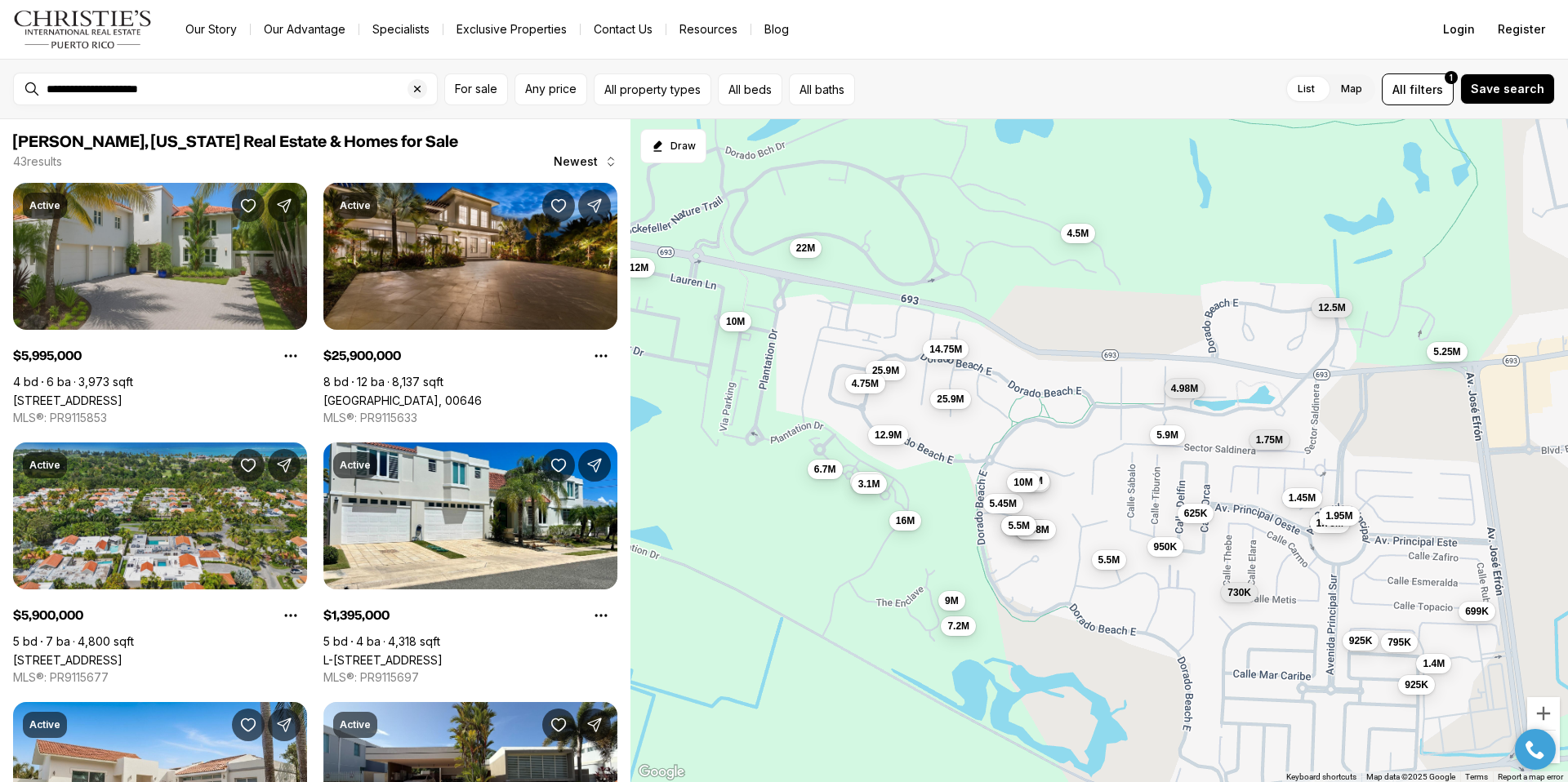
drag, startPoint x: 1255, startPoint y: 387, endPoint x: 1198, endPoint y: 285, distance: 116.8
click at [1198, 285] on div "14.23M 9M 12M 29.95M 10M 22M 25.9M 14.75M 4.75M 25.9M 12.9M 6M 8.3M 5.45M 4.9M …" at bounding box center [1099, 451] width 938 height 664
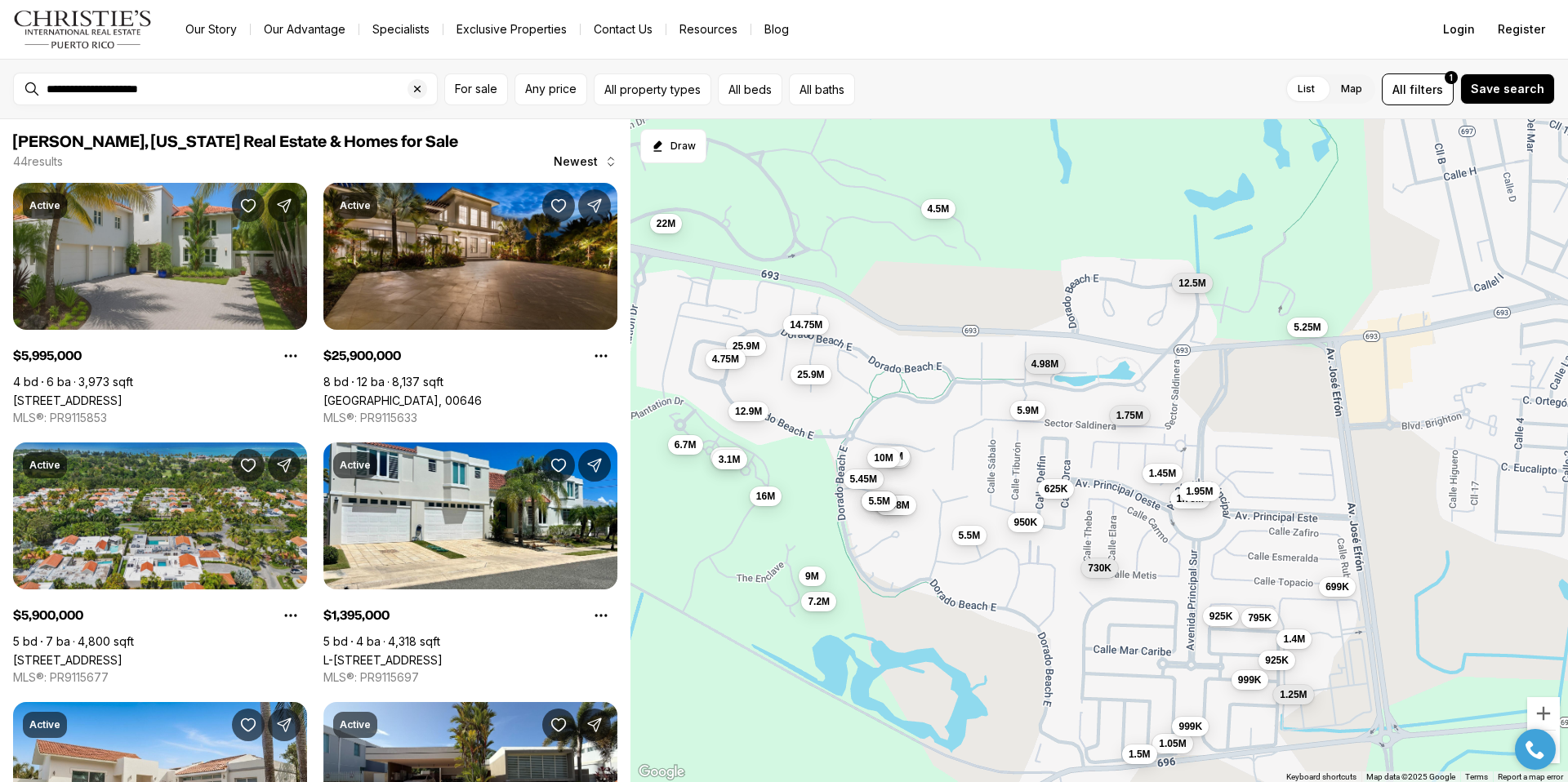
drag, startPoint x: 1358, startPoint y: 344, endPoint x: 1217, endPoint y: 323, distance: 142.6
click at [1217, 323] on div "10M 22M 25.9M 14.75M 4.75M 25.9M 12.9M 6M 8.3M 5.45M 4.9M 9.98M 5.5M 3.1M 7.2M …" at bounding box center [1099, 451] width 938 height 664
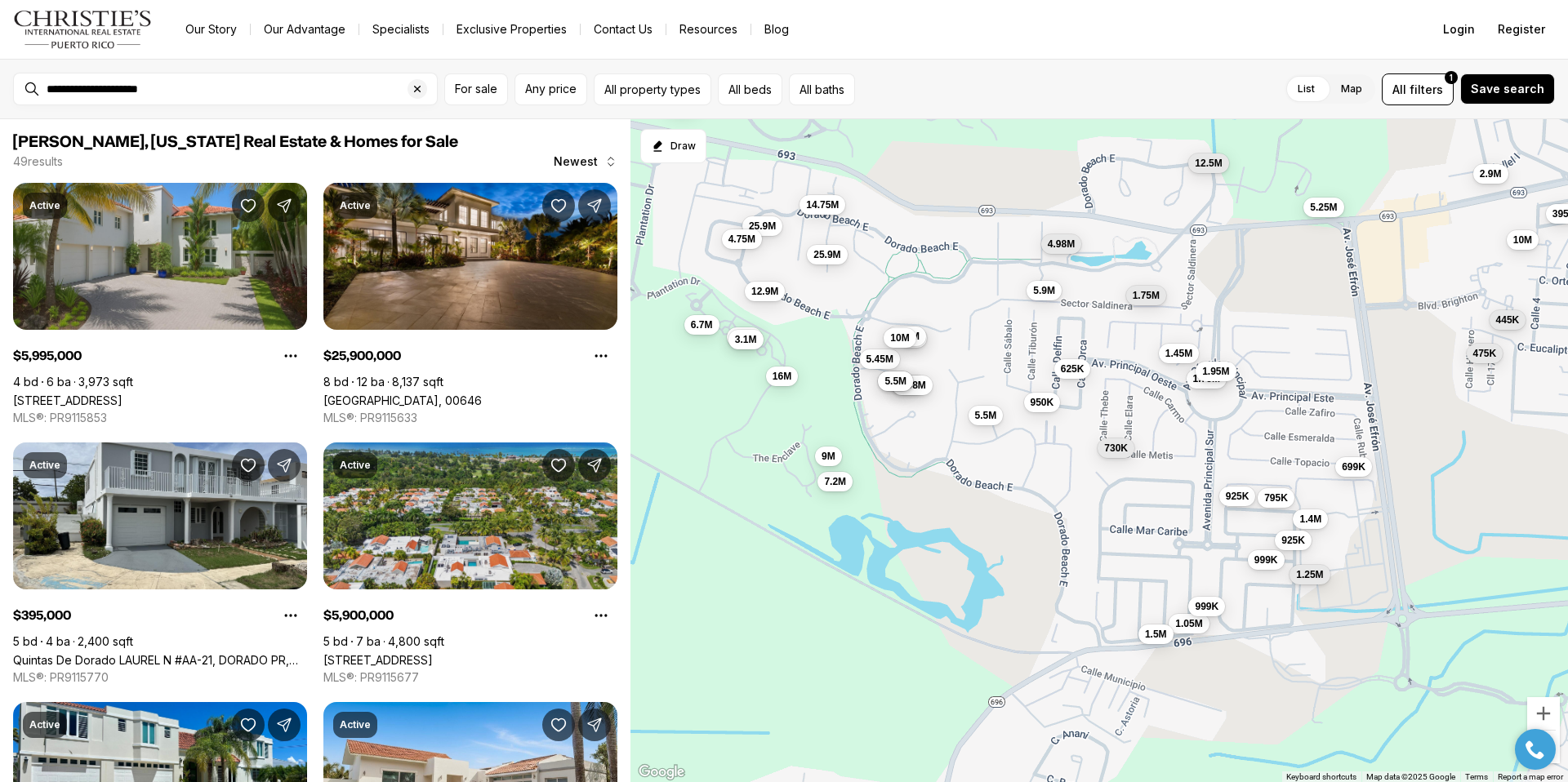
drag, startPoint x: 909, startPoint y: 581, endPoint x: 926, endPoint y: 459, distance: 123.2
click at [926, 459] on div "22M 25.9M 14.75M 4.75M 25.9M 12.9M 6M 8.3M 5.45M 4.9M 9.98M 5.5M 3.1M 7.2M 5.5M…" at bounding box center [1099, 451] width 938 height 664
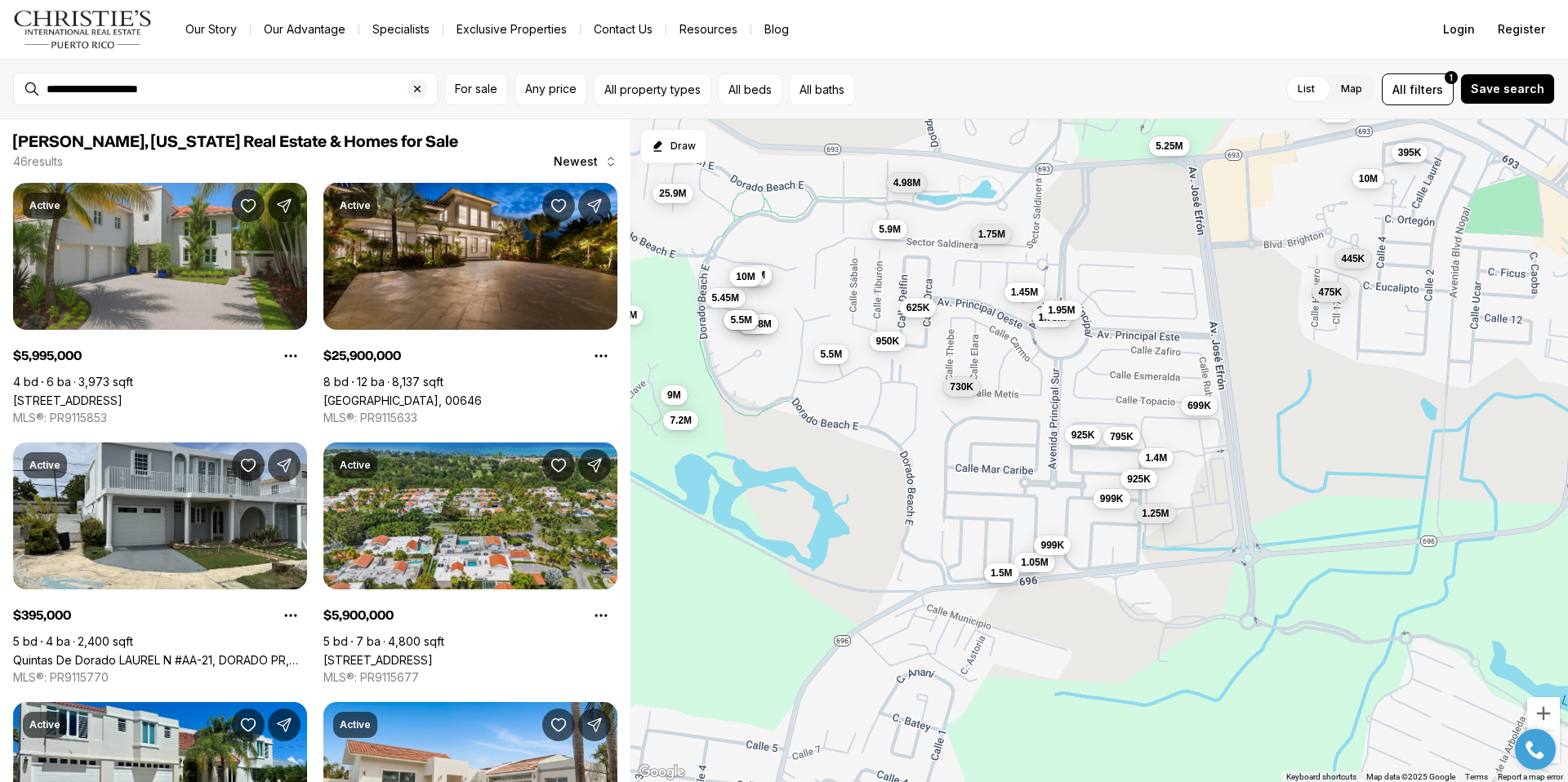
drag, startPoint x: 1119, startPoint y: 521, endPoint x: 962, endPoint y: 460, distance: 168.4
click at [962, 460] on div "25.9M 14.75M 4.75M 25.9M 12.9M 6M 8.3M 5.45M 4.9M 9.98M 5.5M 3.1M 7.2M 5.5M 11.…" at bounding box center [1099, 451] width 938 height 664
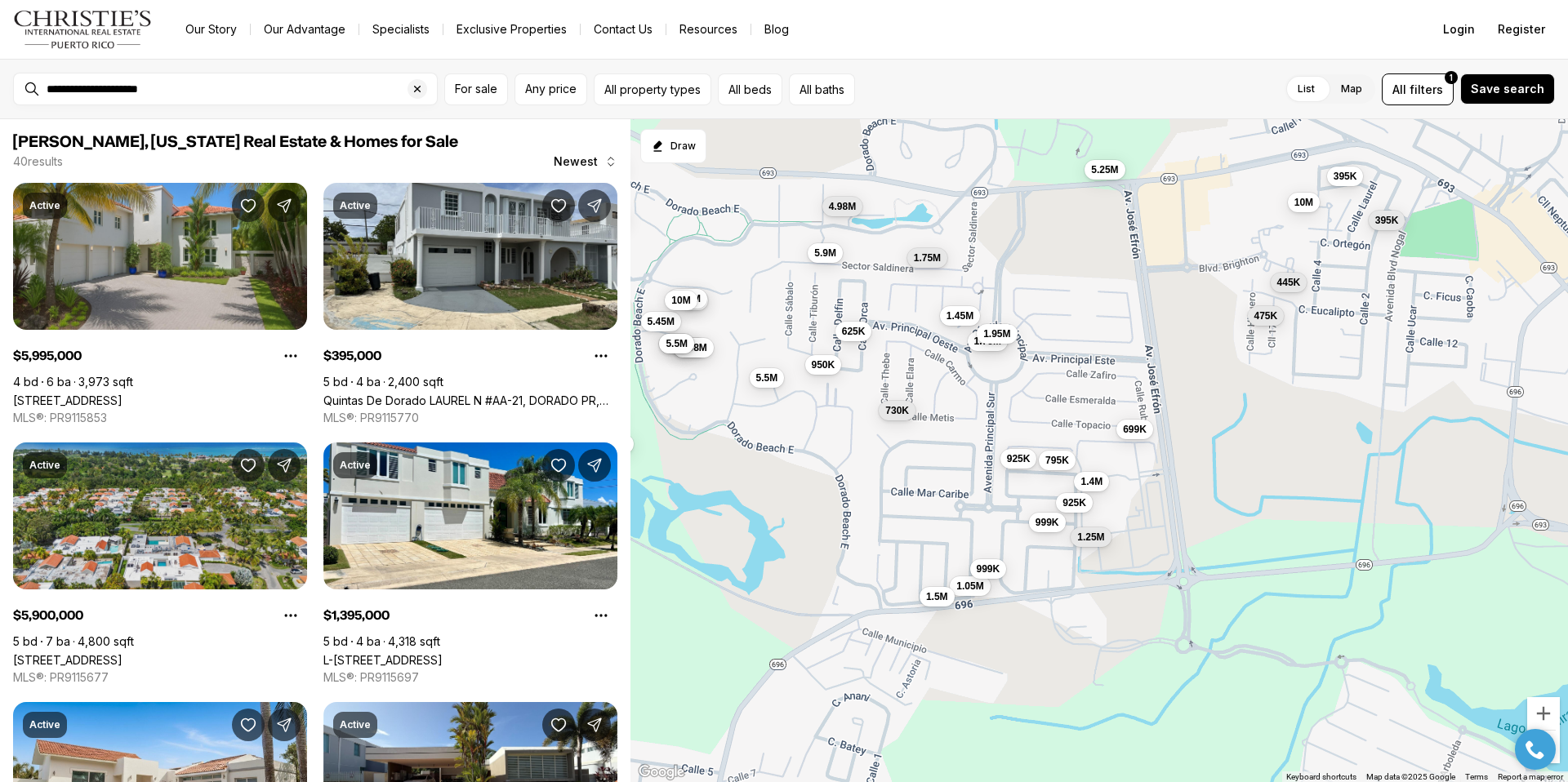
drag, startPoint x: 1110, startPoint y: 636, endPoint x: 990, endPoint y: 691, distance: 132.0
click at [990, 691] on div "14.75M 25.9M 6M 8.3M 5.45M 9.98M 5.5M 7.2M 5.5M 11.1M 9M 10M 5.9M 5.5M 625K 730…" at bounding box center [1099, 451] width 938 height 664
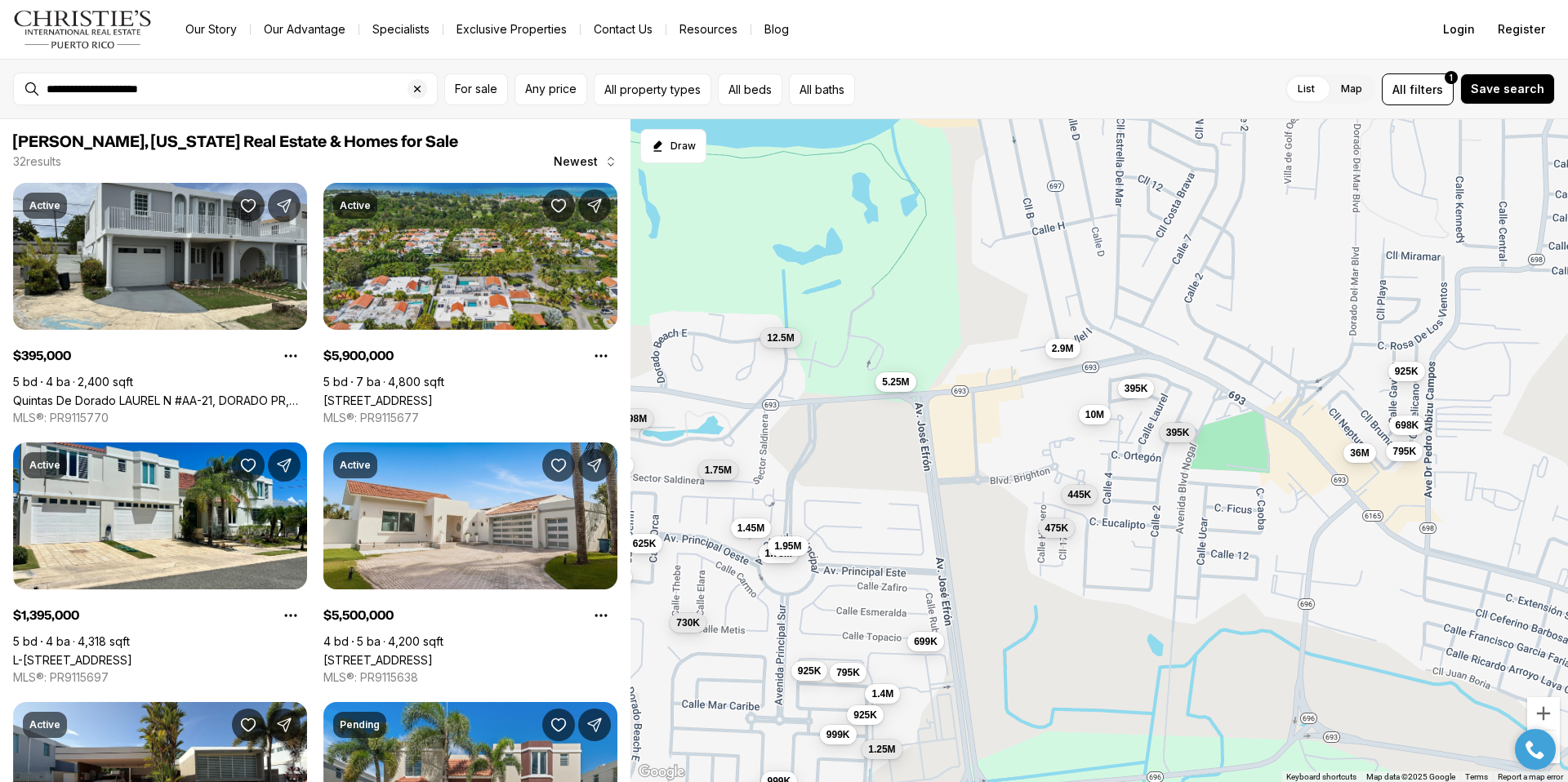
drag, startPoint x: 1221, startPoint y: 478, endPoint x: 1068, endPoint y: 658, distance: 236.2
click at [1068, 658] on div "5.9M 5.5M 625K 730K 950K 1.75M 1.75M 1.45M 4.98M 1.95M 1.4M 699K 925K 795K 925K…" at bounding box center [1099, 451] width 938 height 664
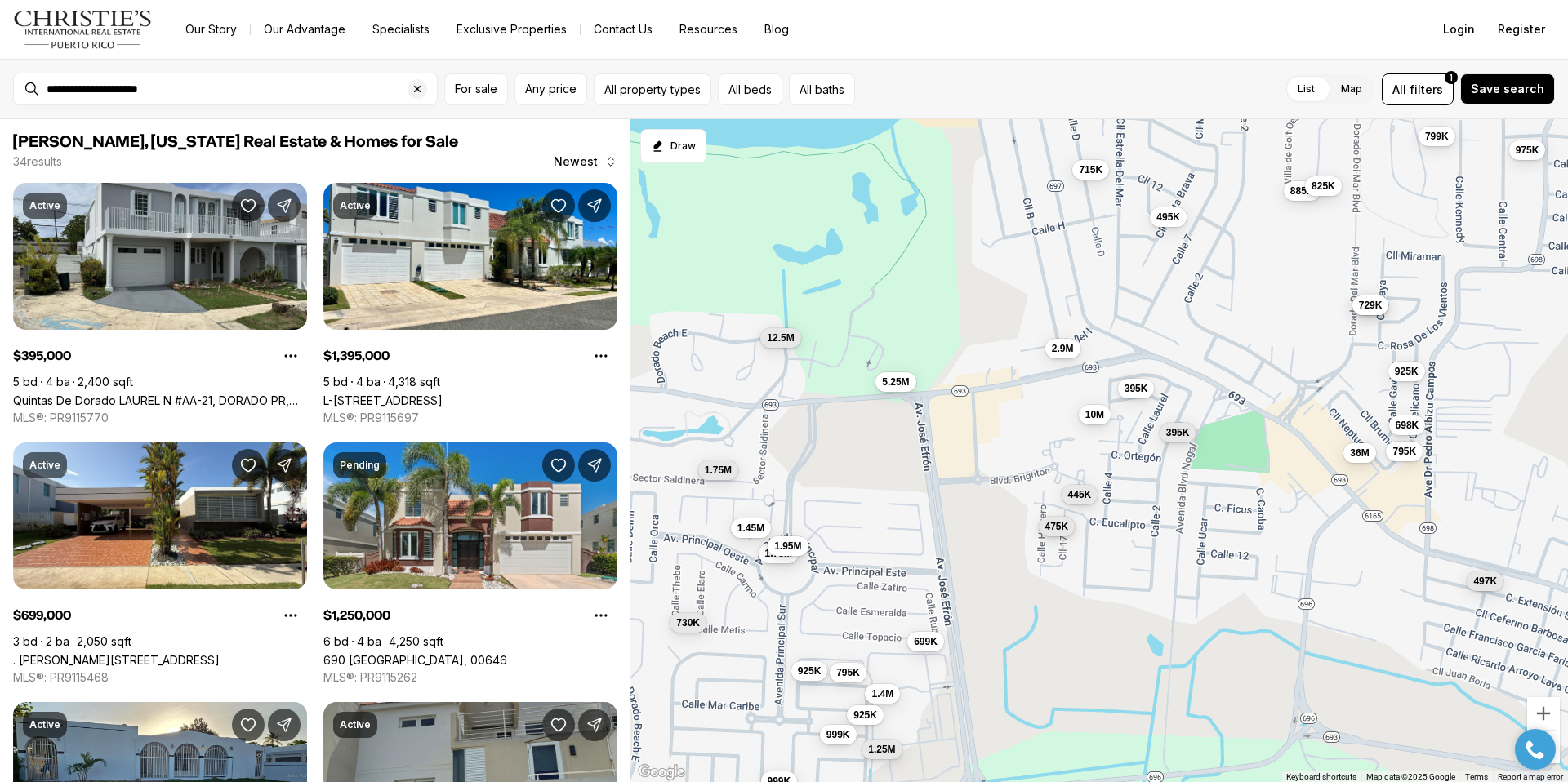
click at [1056, 525] on span "475K" at bounding box center [1057, 526] width 24 height 13
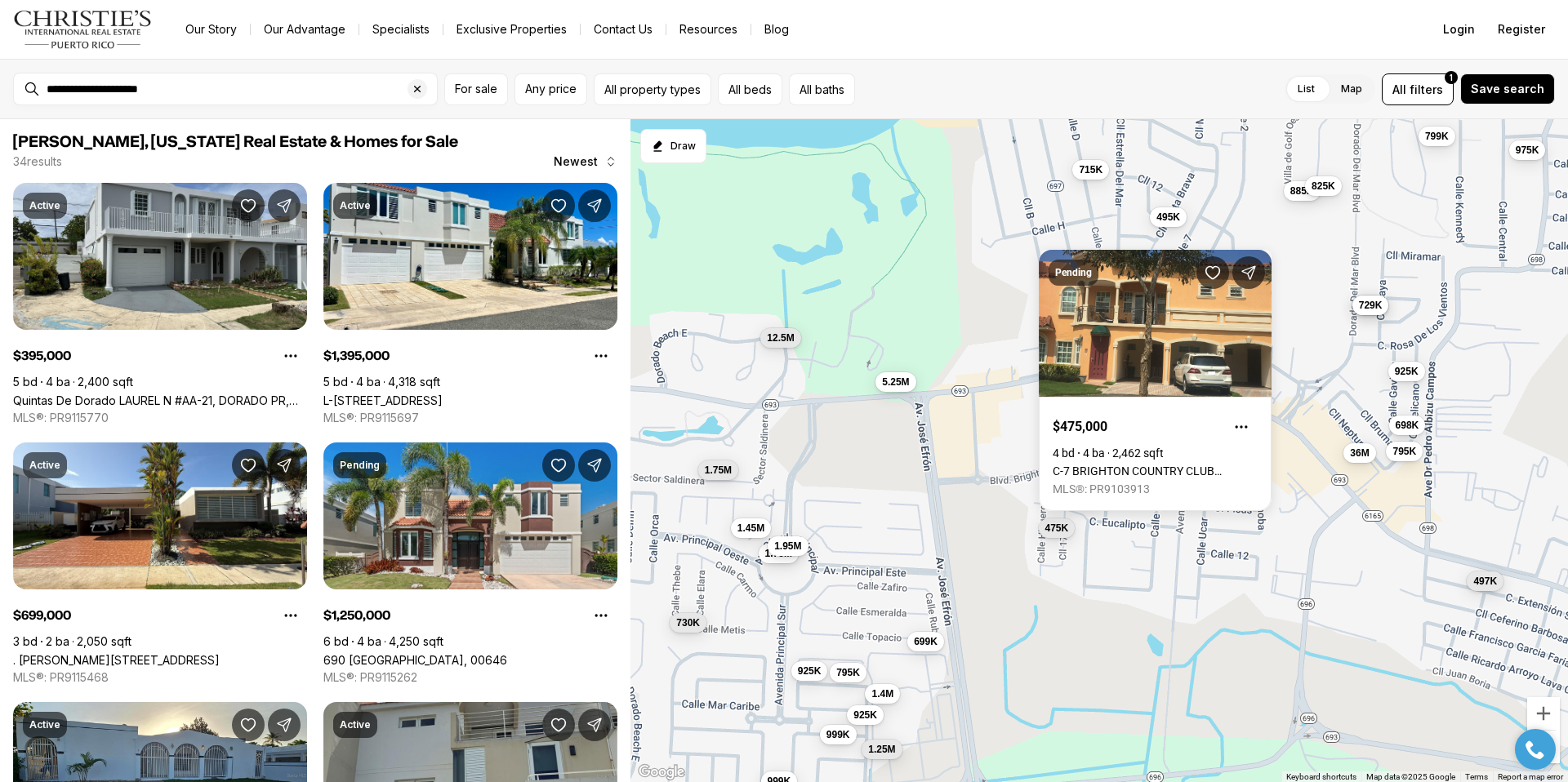
click at [1167, 556] on div "730K 1.75M 1.75M 1.45M 1.95M 1.4M 699K 925K 795K 925K 5.25M 1.25M 999K 999K 395…" at bounding box center [1099, 451] width 938 height 664
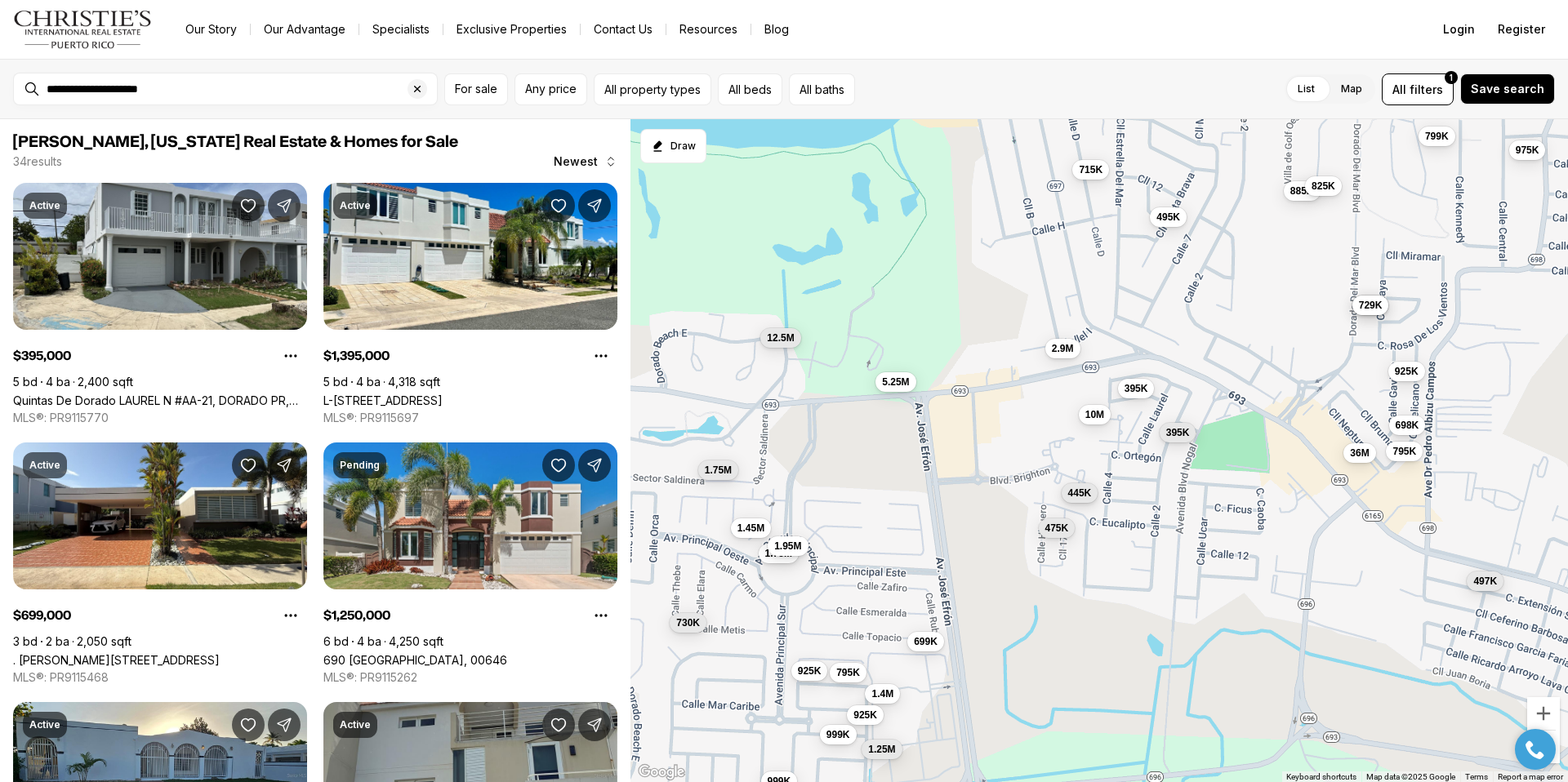
click at [1087, 490] on span "445K" at bounding box center [1080, 493] width 24 height 13
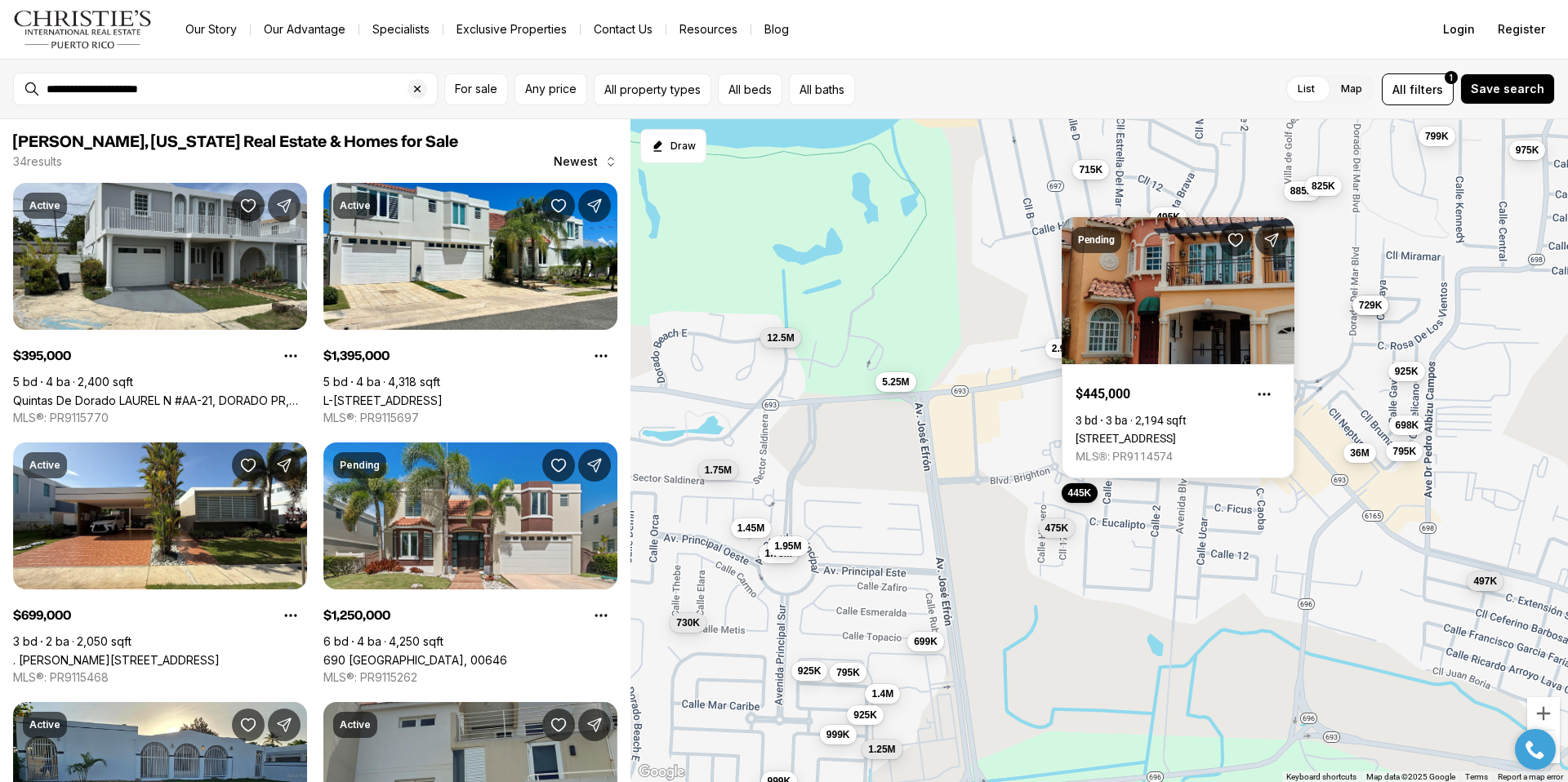
click at [1127, 506] on div "730K 1.75M 1.75M 1.45M 1.95M 1.4M 699K 925K 795K 925K 5.25M 1.25M 999K 999K 395…" at bounding box center [1099, 451] width 938 height 664
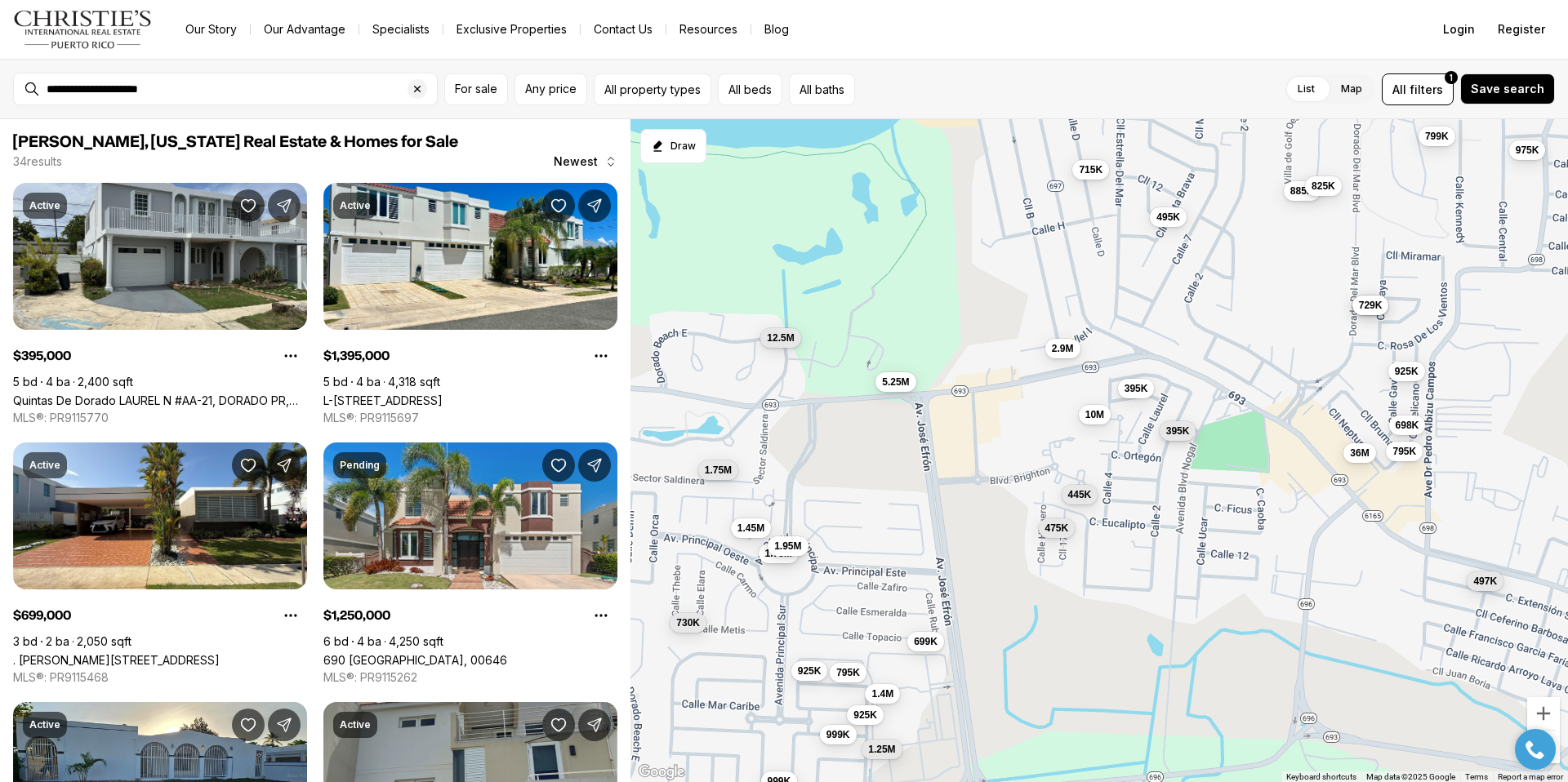
click at [1183, 436] on span "395K" at bounding box center [1177, 431] width 24 height 13
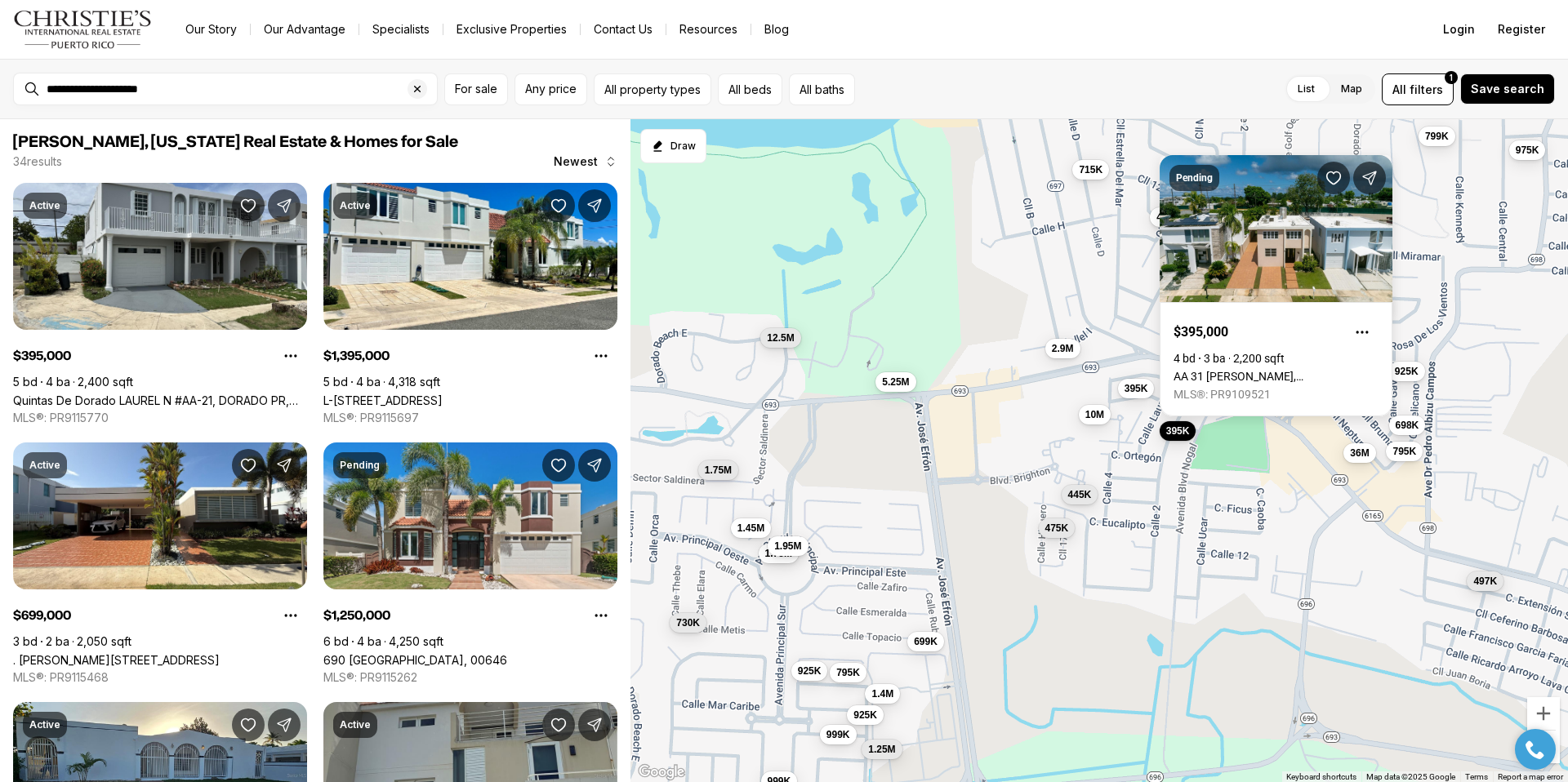
click at [1183, 501] on div "730K 1.75M 1.75M 1.45M 1.95M 1.4M 699K 925K 795K 925K 5.25M 1.25M 999K 999K 395…" at bounding box center [1099, 451] width 938 height 664
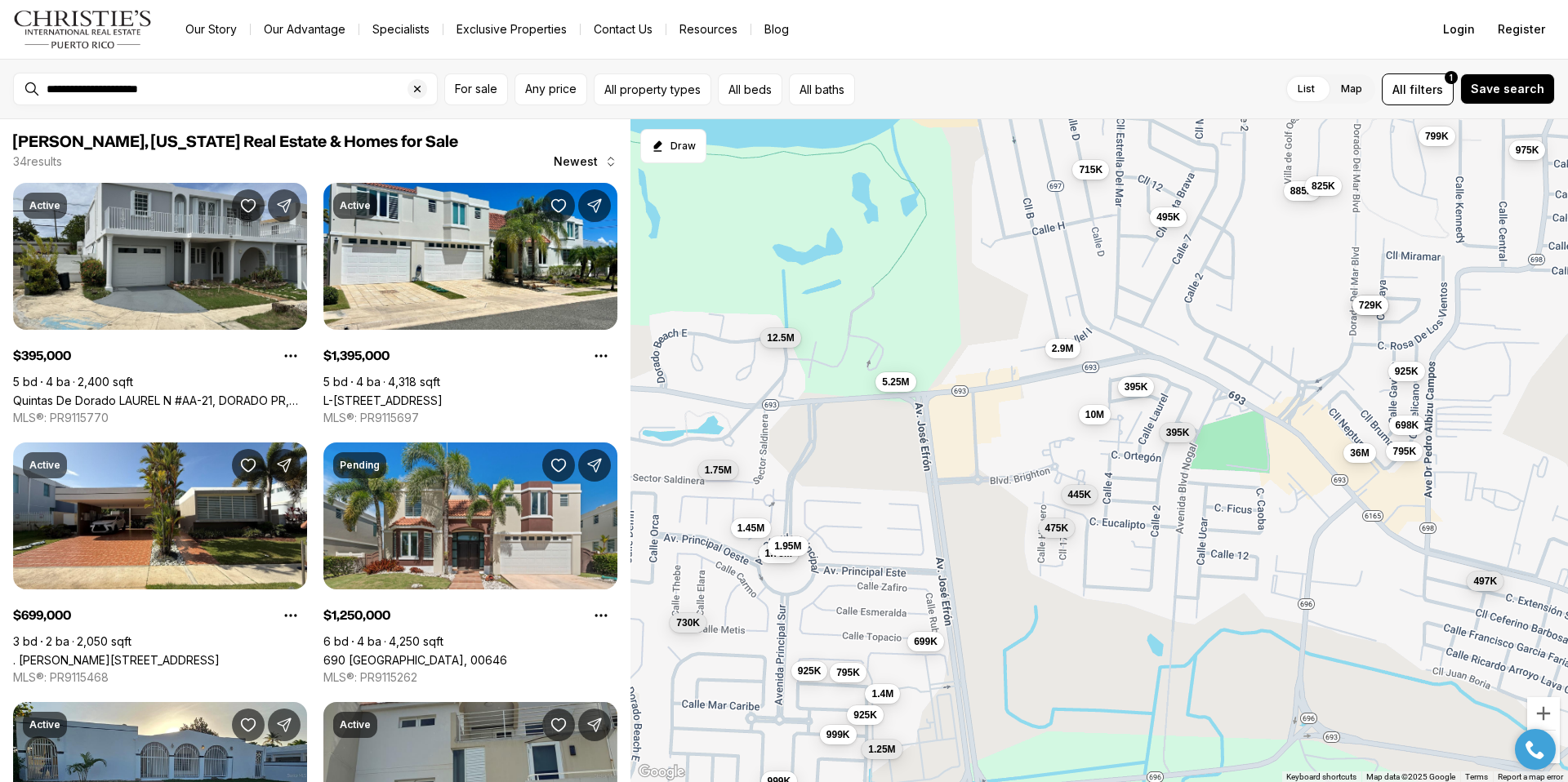
click at [1141, 395] on button "395K" at bounding box center [1136, 386] width 37 height 19
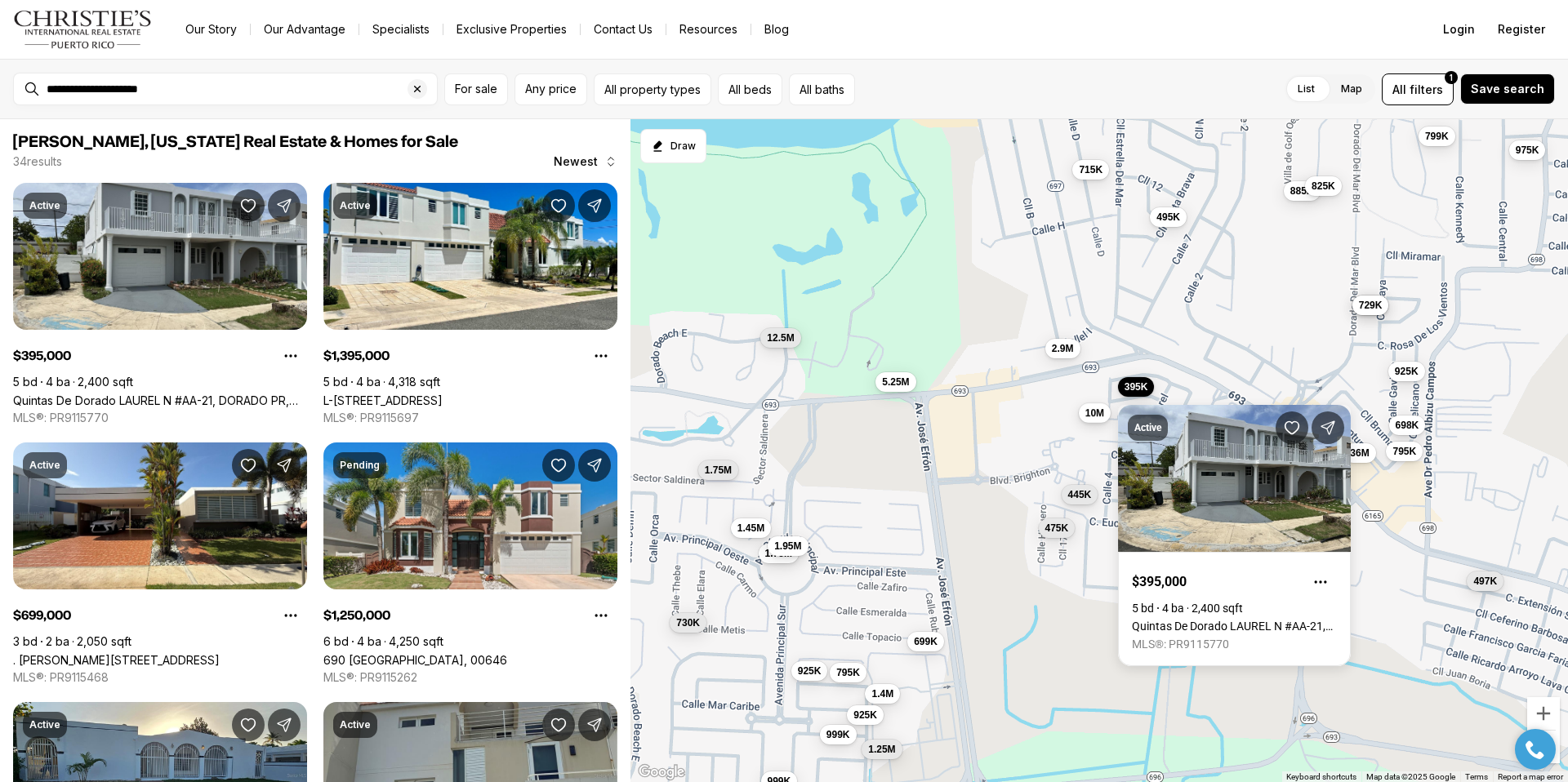
click at [1082, 417] on button "10M" at bounding box center [1095, 412] width 32 height 19
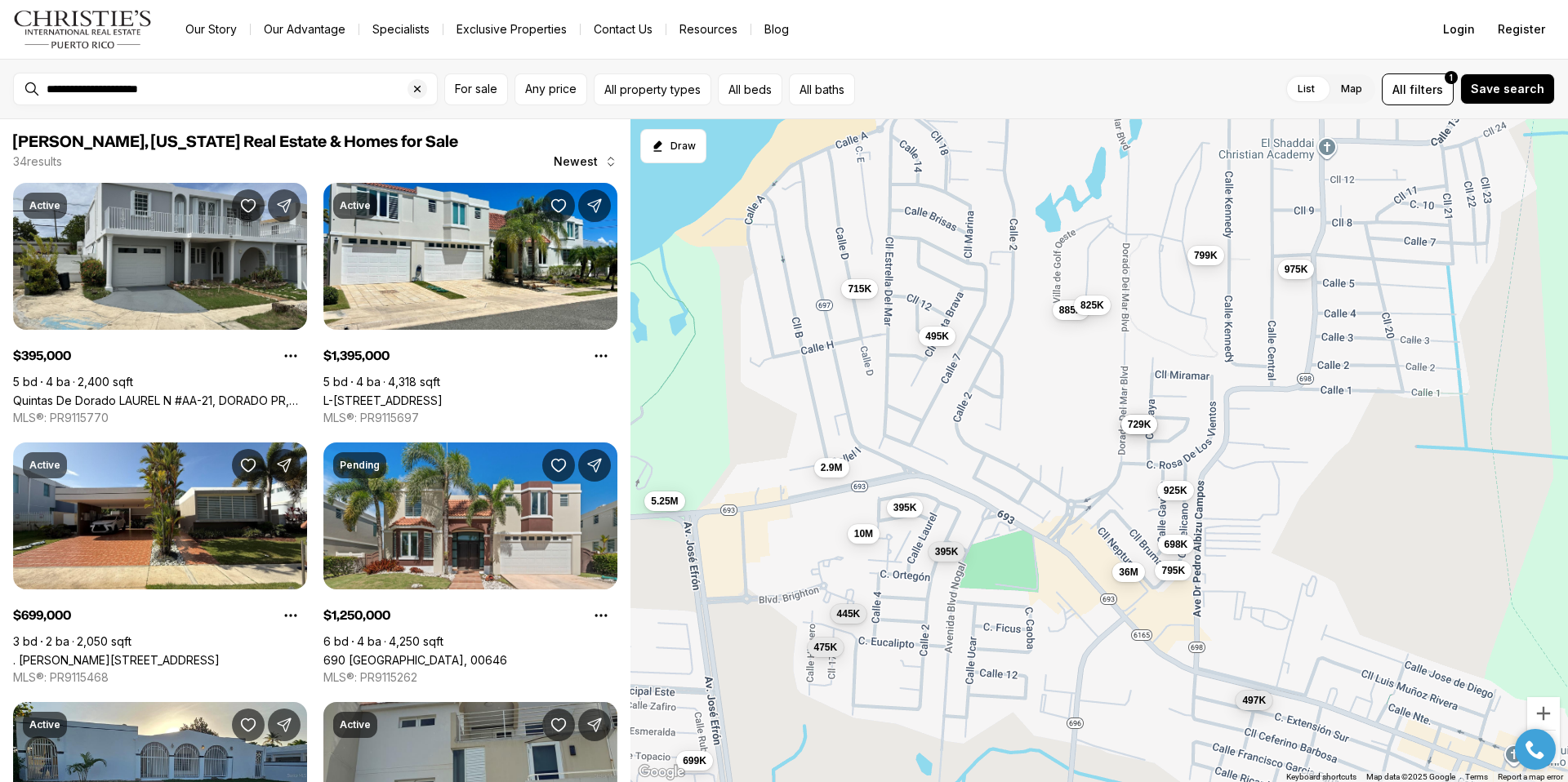
drag, startPoint x: 1270, startPoint y: 483, endPoint x: 1044, endPoint y: 598, distance: 253.6
click at [1044, 598] on div "730K 1.75M 1.75M 1.45M 1.95M 1.4M 699K 925K 795K 925K 5.25M 1.25M 999K 999K 395…" at bounding box center [1099, 451] width 938 height 664
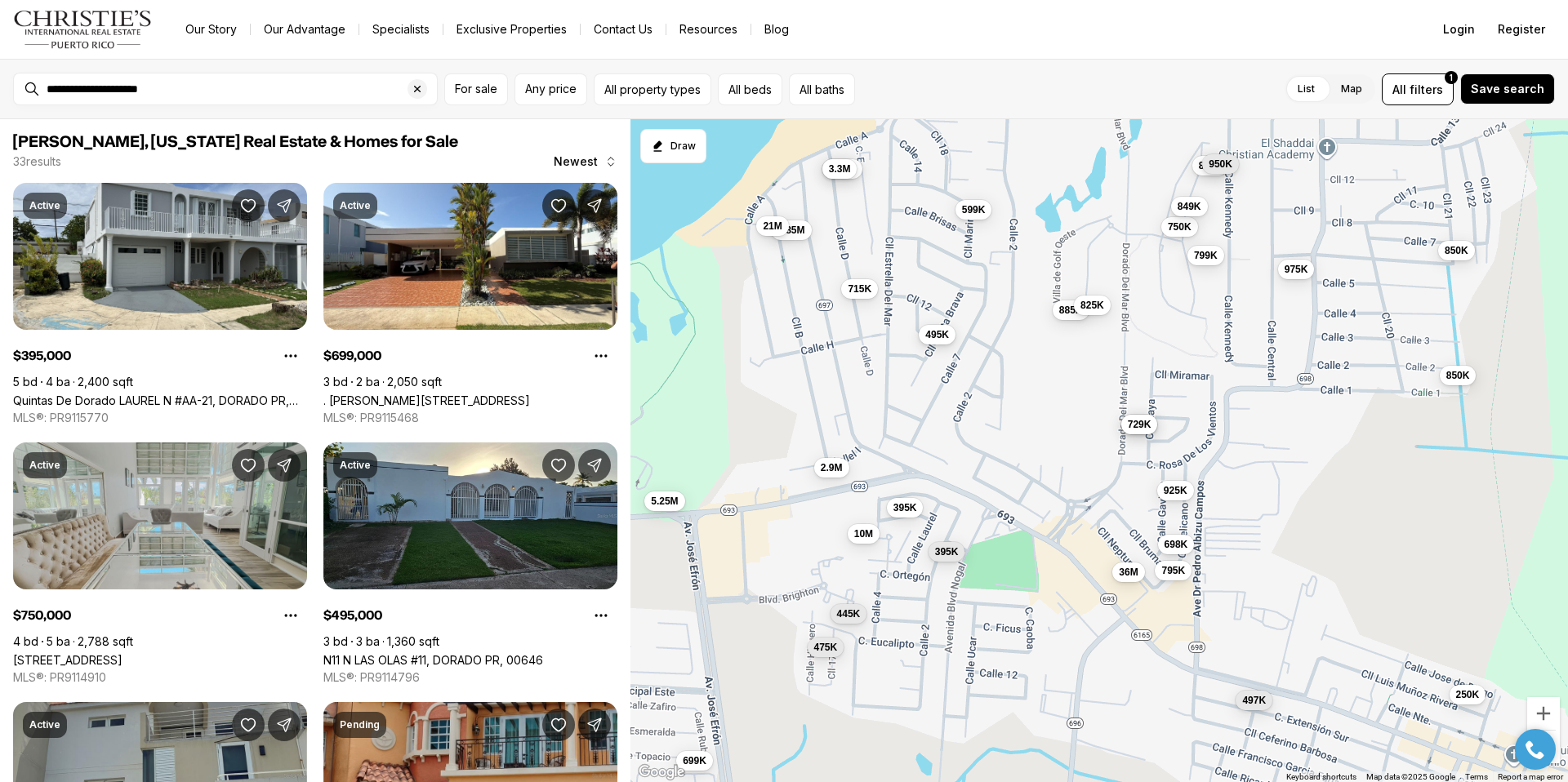
click at [935, 340] on span "495K" at bounding box center [937, 334] width 24 height 13
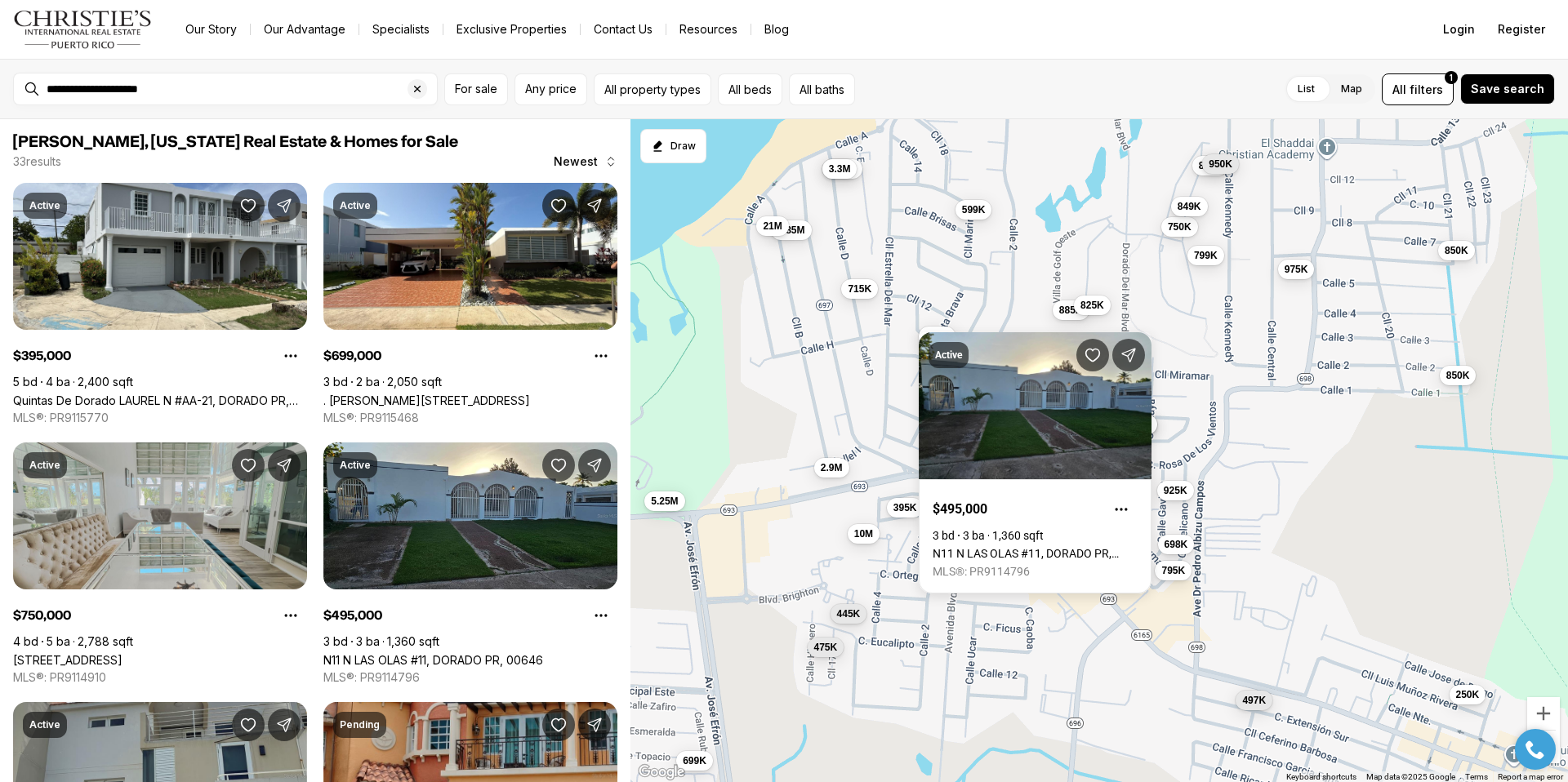
click at [1029, 290] on div "699K 5.25M 395K 445K 10M 475K 395K 698K 795K 925K 36M 2.9M 495K 885K 975K 715K …" at bounding box center [1099, 451] width 938 height 664
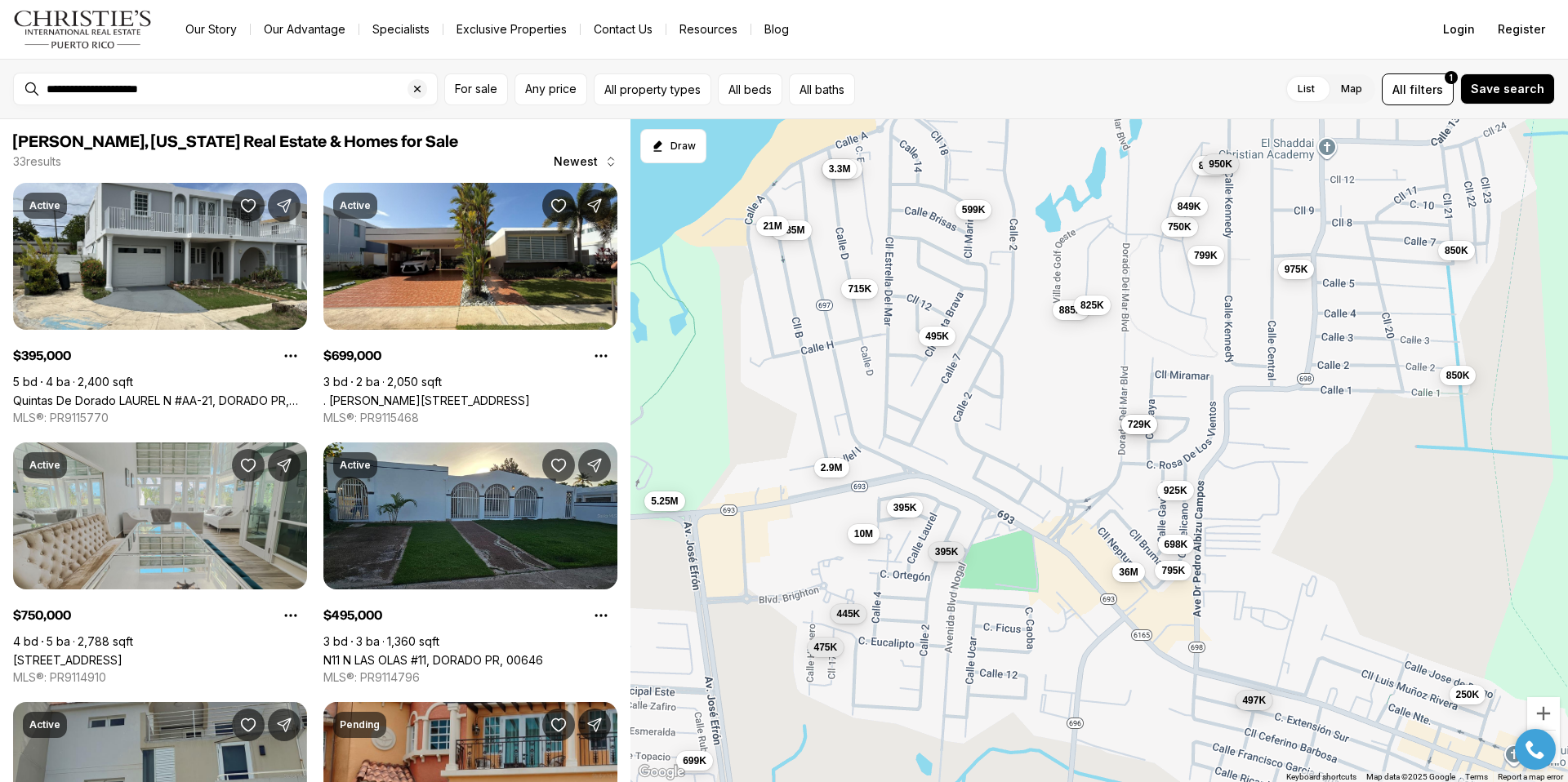
click at [1176, 288] on div "699K 5.25M 395K 445K 10M 475K 395K 698K 795K 925K 36M 2.9M 495K 885K 975K 715K …" at bounding box center [1099, 451] width 938 height 664
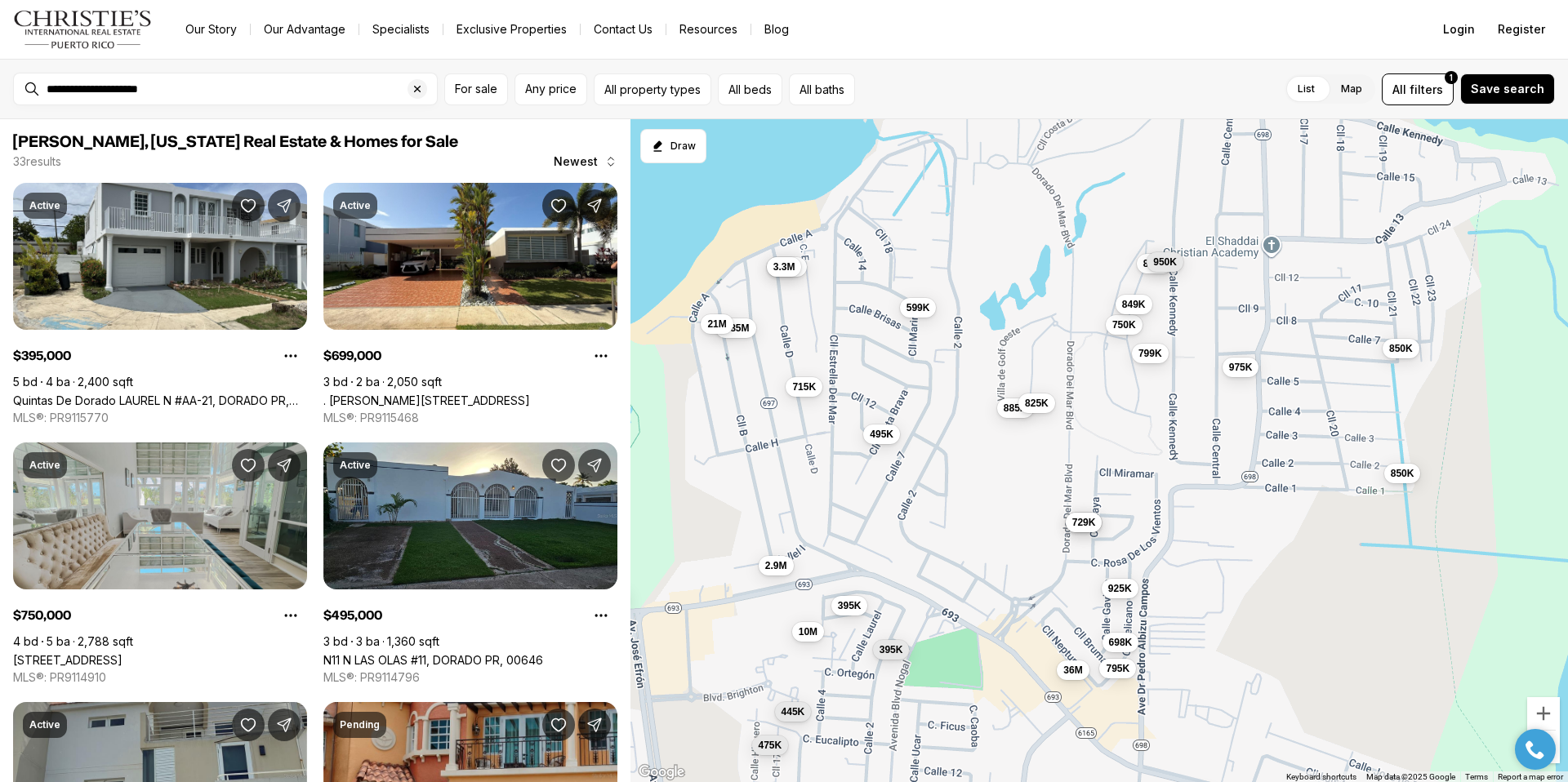
drag, startPoint x: 1176, startPoint y: 288, endPoint x: 1119, endPoint y: 388, distance: 115.1
click at [1119, 388] on div "699K 5.25M 395K 445K 10M 475K 395K 698K 795K 925K 36M 2.9M 495K 885K 975K 715K …" at bounding box center [1099, 451] width 938 height 664
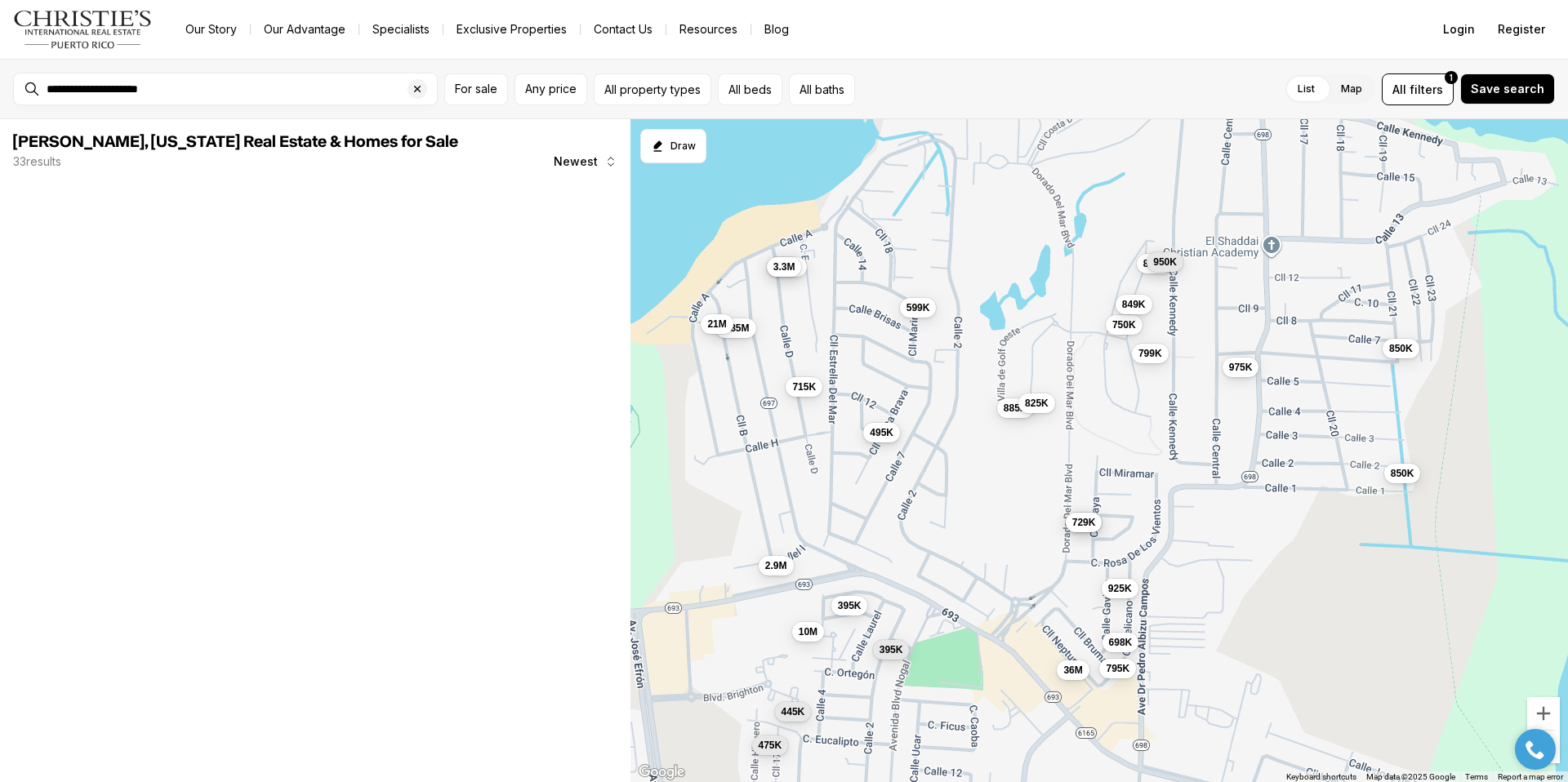
click at [881, 438] on span "495K" at bounding box center [881, 432] width 24 height 13
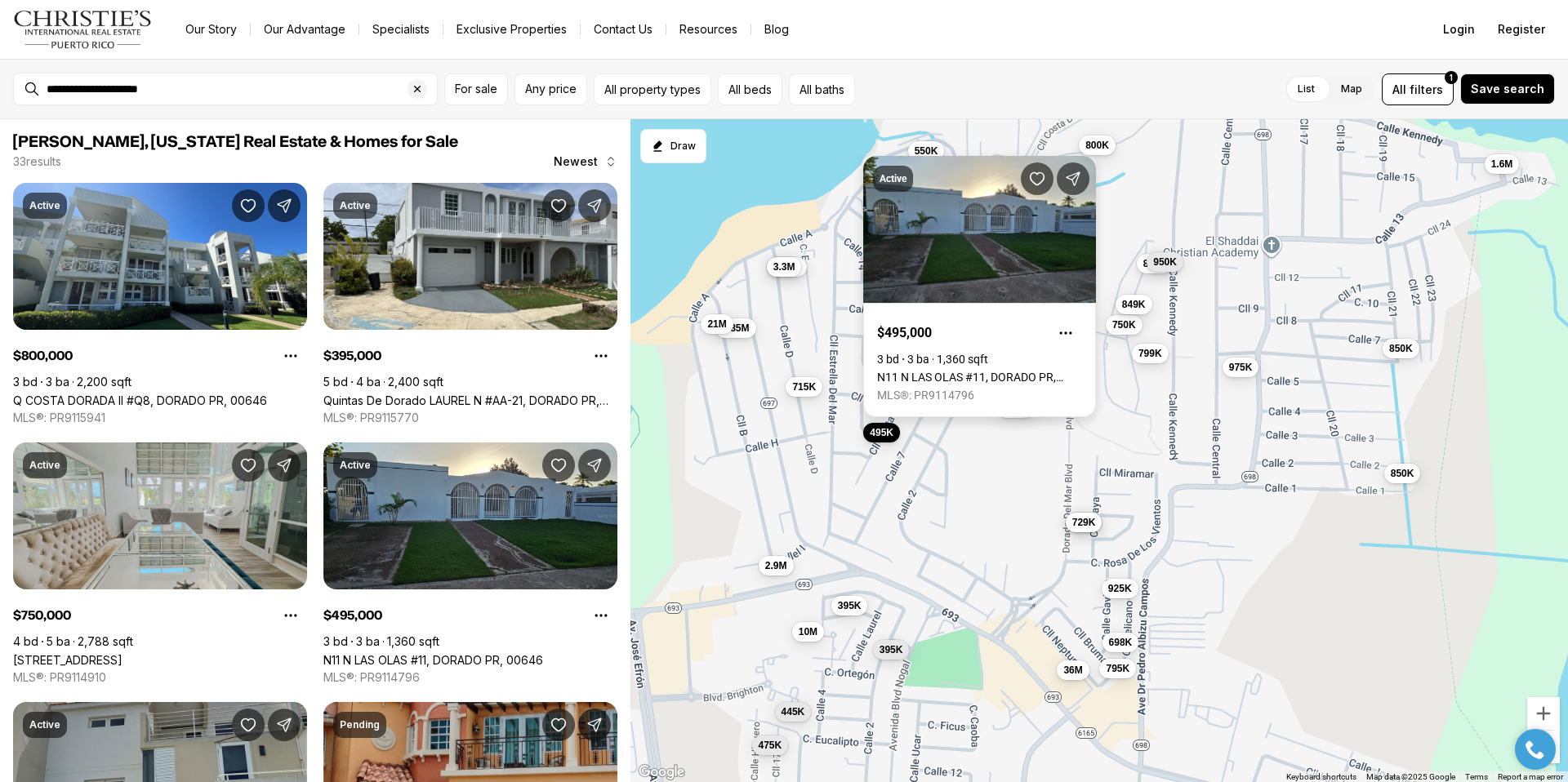
click at [912, 370] on link "N11 N LAS OLAS #11, DORADO PR, 00646" at bounding box center [980, 377] width 205 height 13
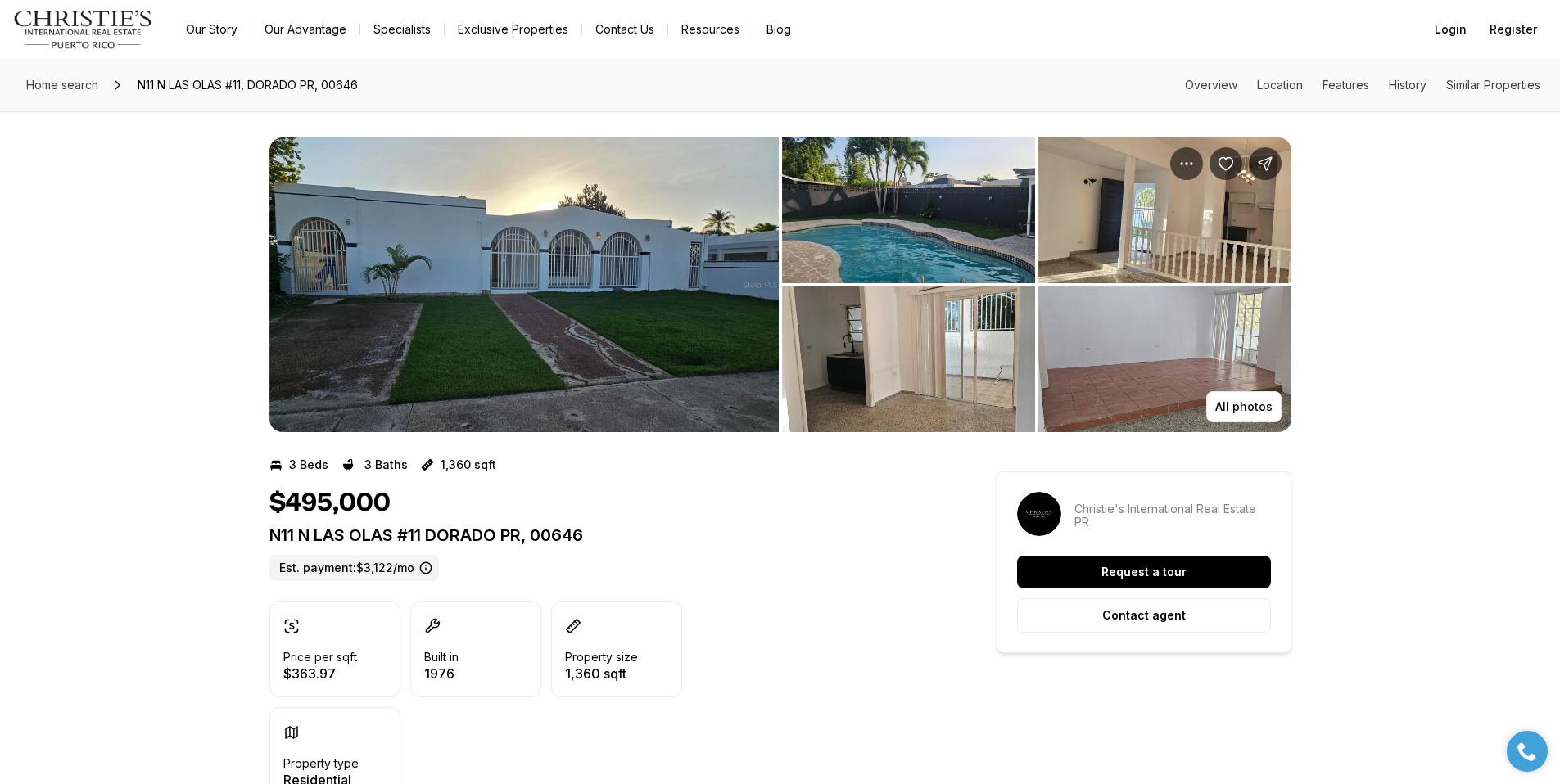
click at [912, 251] on img "View image gallery" at bounding box center [908, 210] width 253 height 146
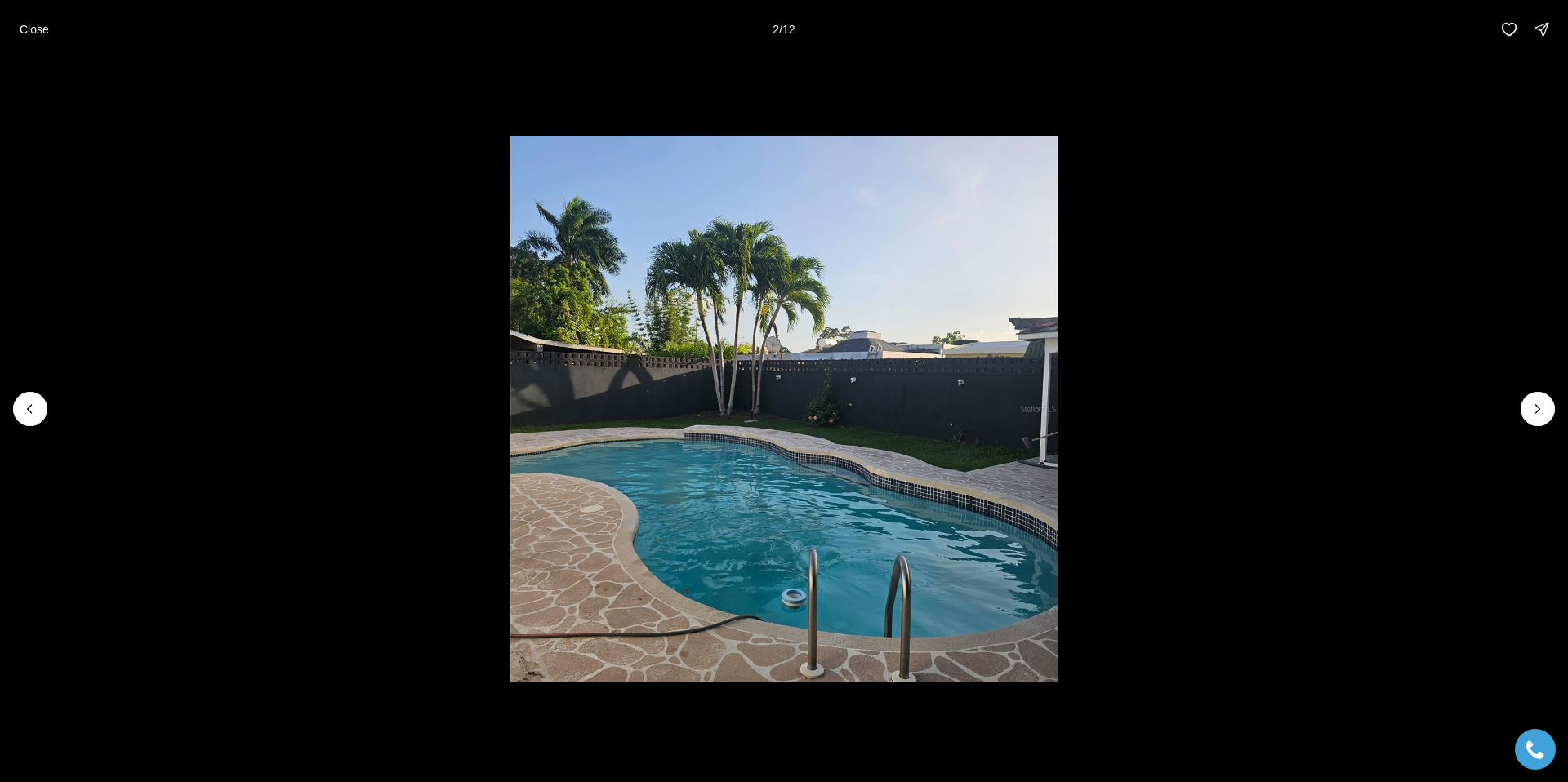
click at [995, 428] on img "2 of 12" at bounding box center [784, 409] width 548 height 548
click at [1534, 404] on icon "Next slide" at bounding box center [1537, 408] width 16 height 16
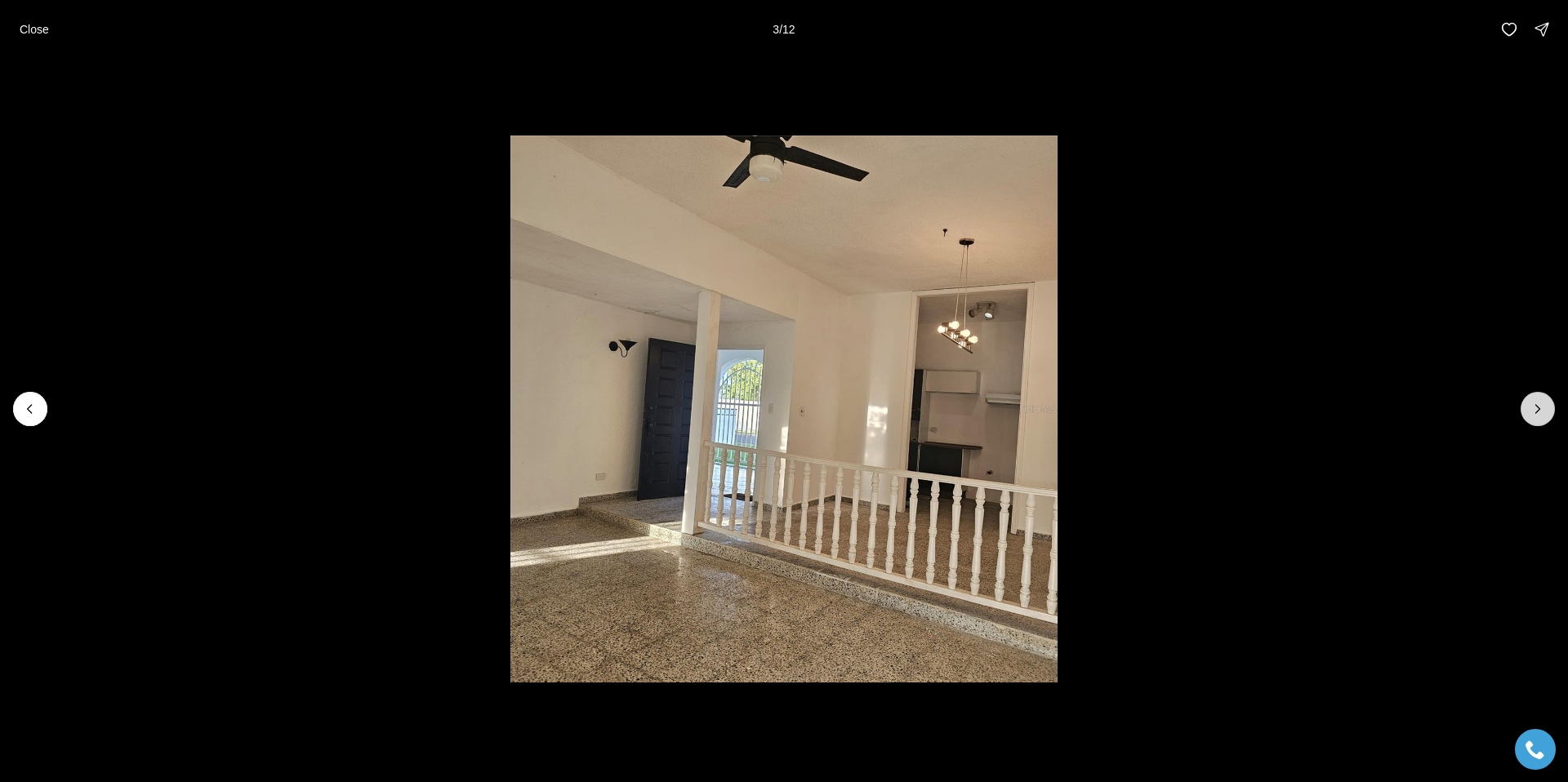
click at [1534, 404] on icon "Next slide" at bounding box center [1537, 408] width 16 height 16
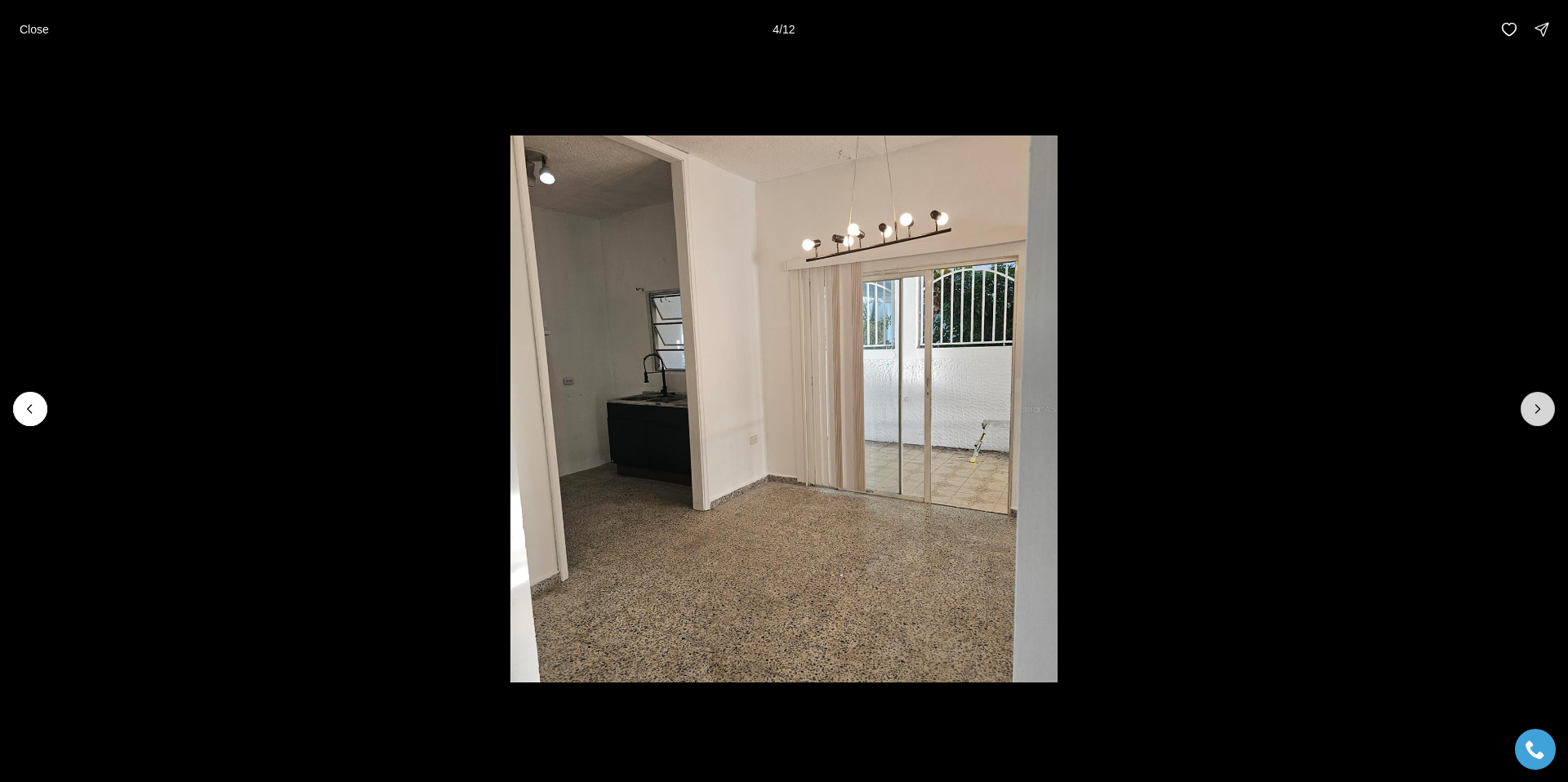
click at [1534, 404] on icon "Next slide" at bounding box center [1537, 408] width 16 height 16
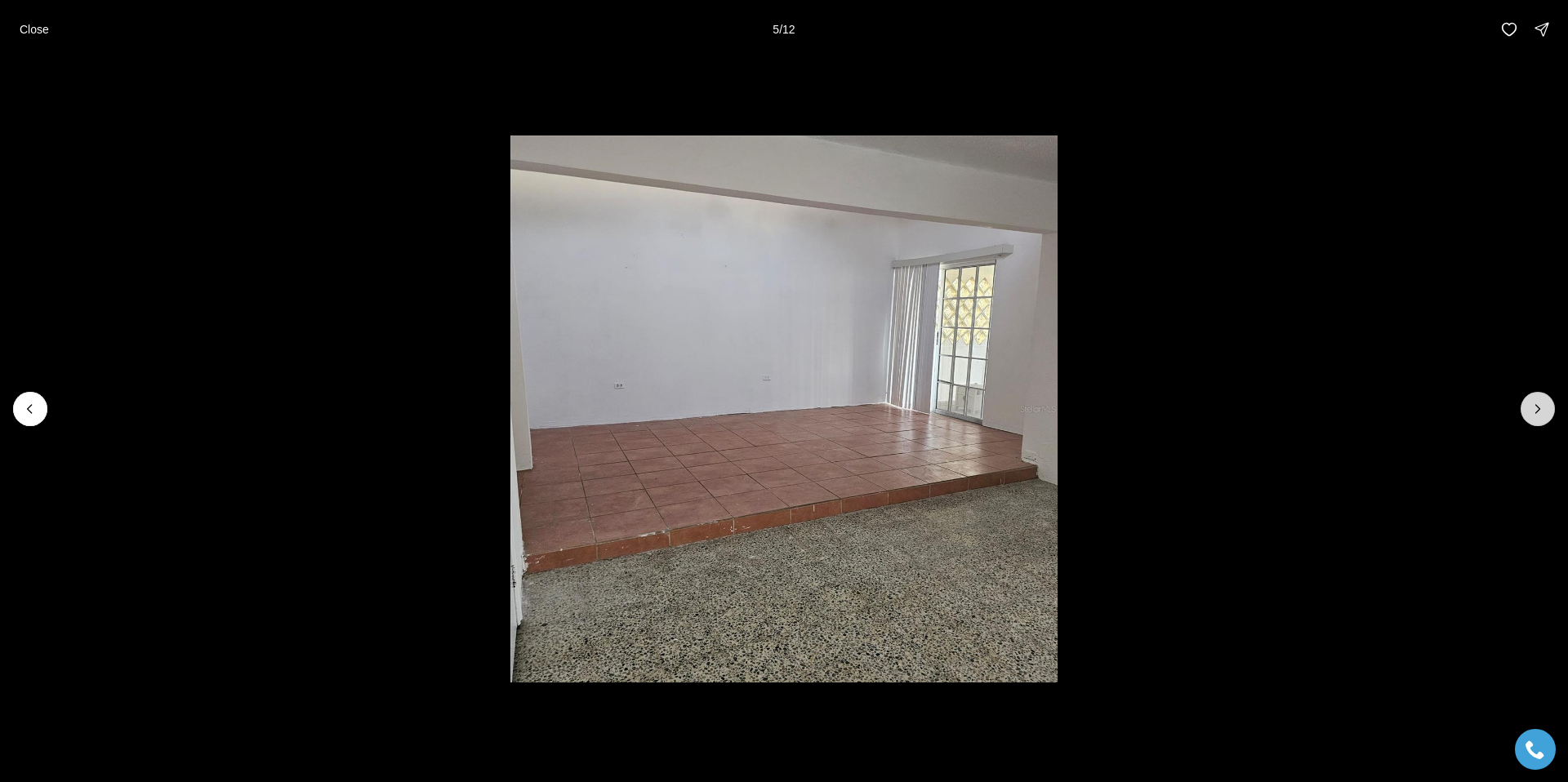
click at [1534, 404] on icon "Next slide" at bounding box center [1537, 408] width 16 height 16
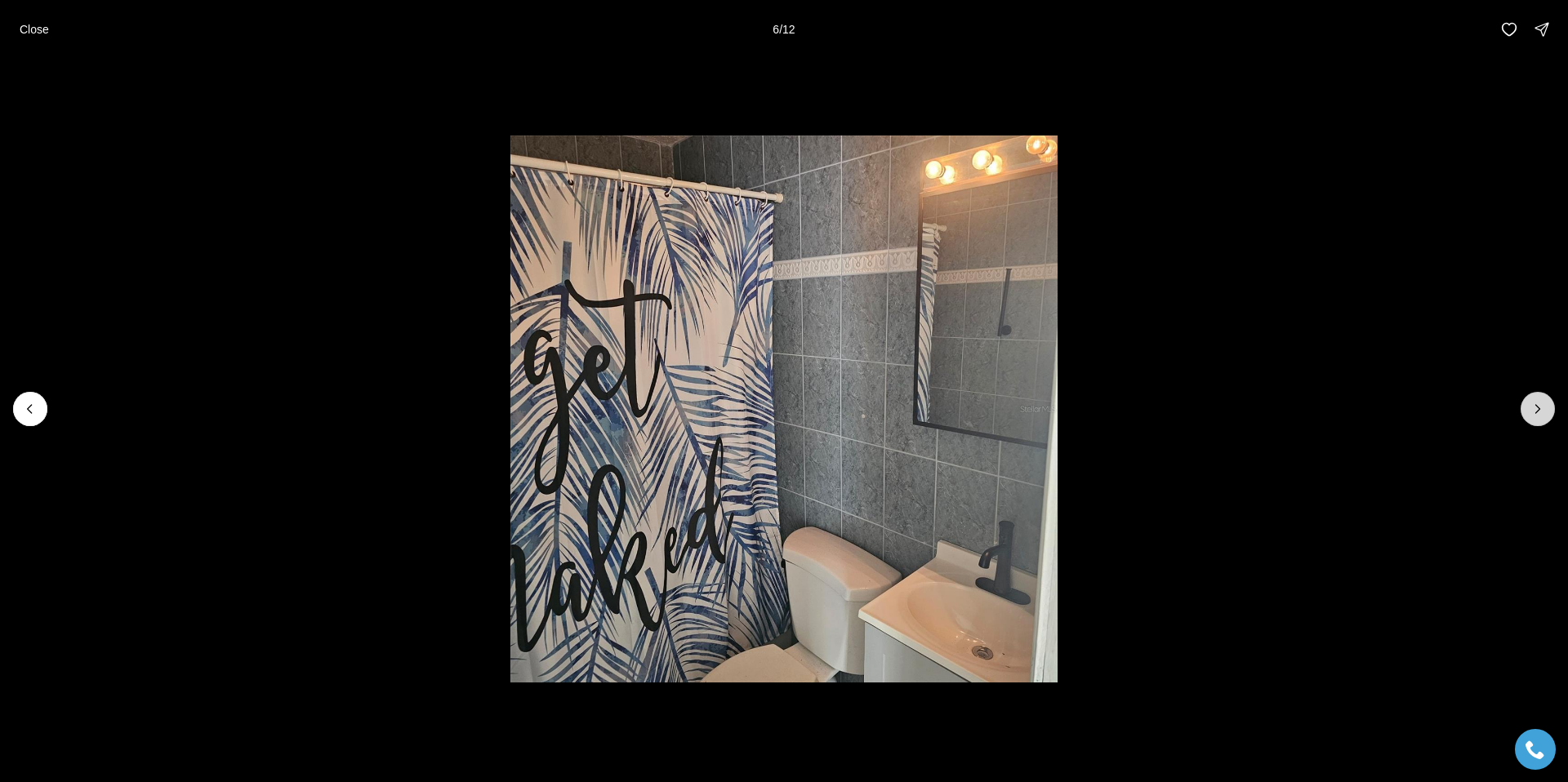
click at [1534, 404] on icon "Next slide" at bounding box center [1537, 408] width 16 height 16
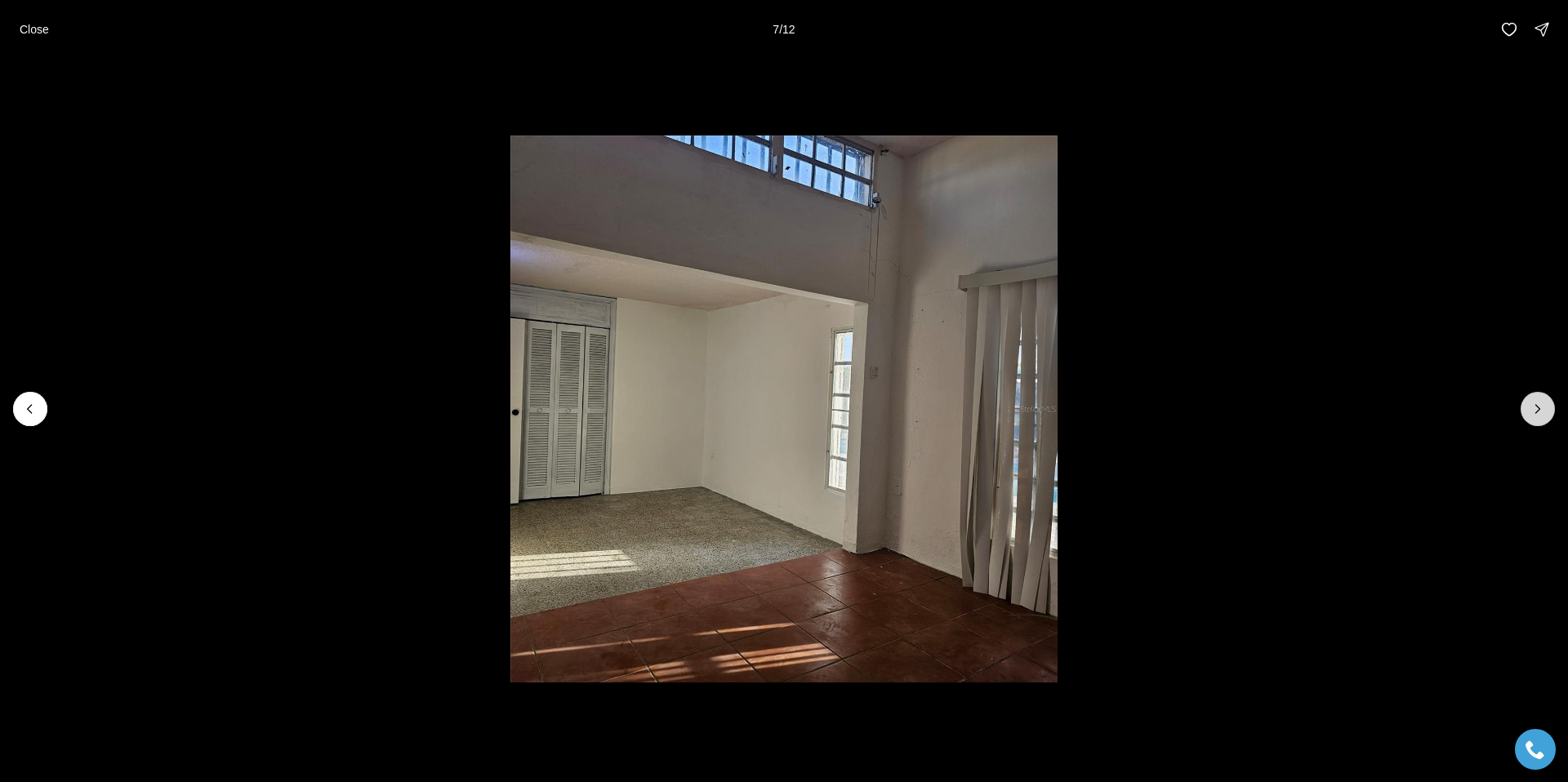
click at [1534, 404] on icon "Next slide" at bounding box center [1537, 408] width 16 height 16
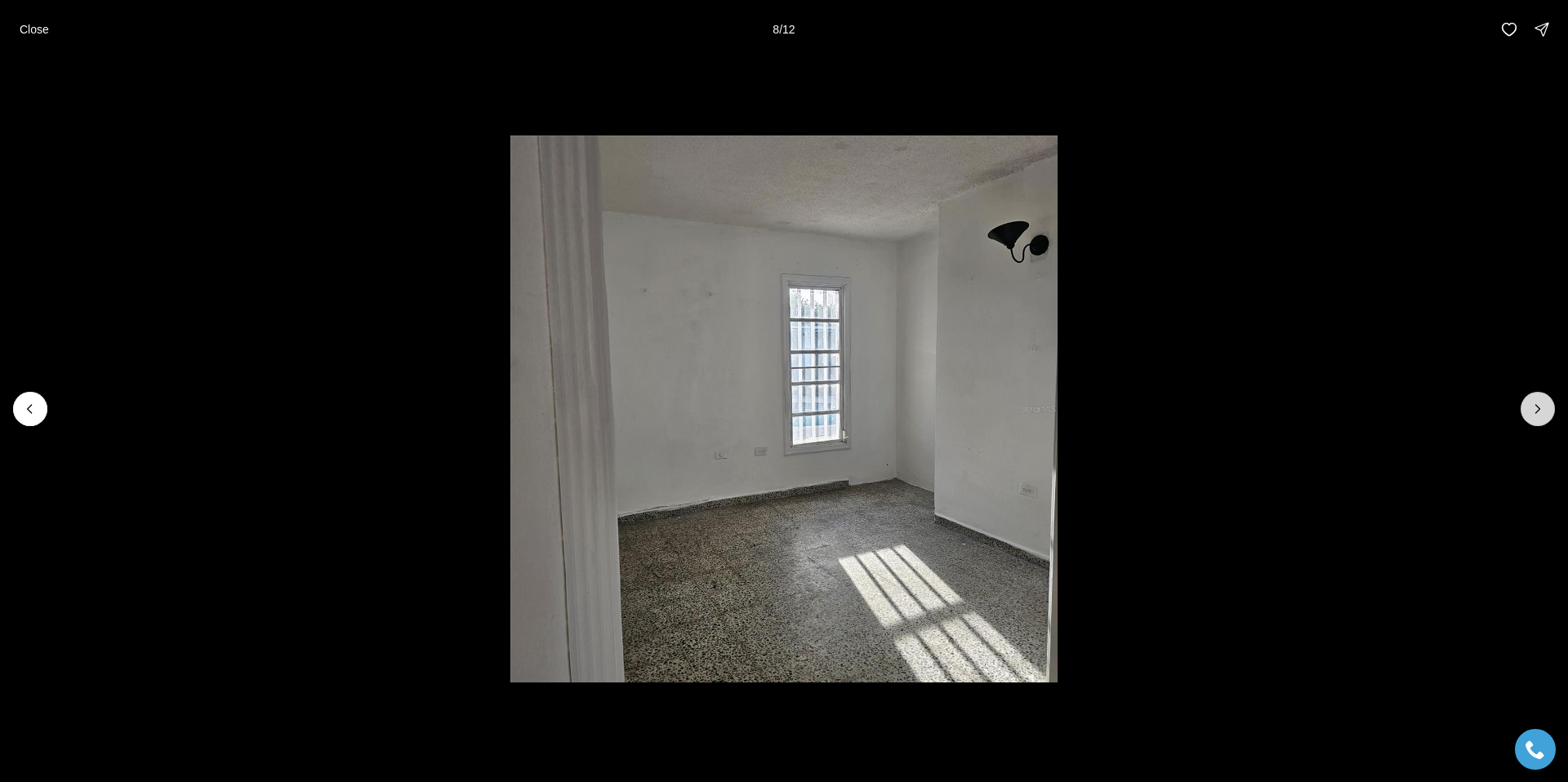
click at [1534, 404] on icon "Next slide" at bounding box center [1537, 408] width 16 height 16
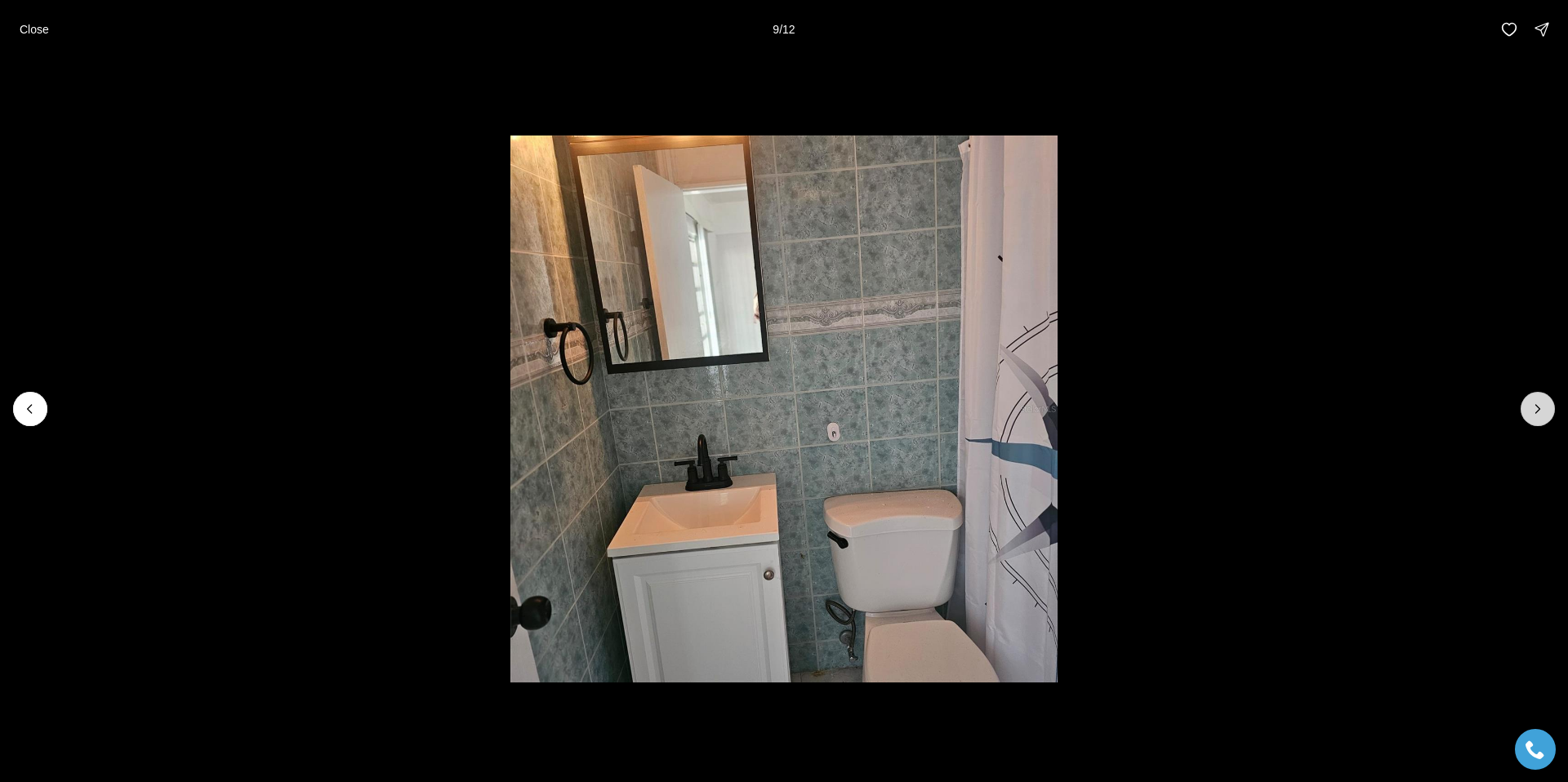
click at [1534, 404] on icon "Next slide" at bounding box center [1537, 408] width 16 height 16
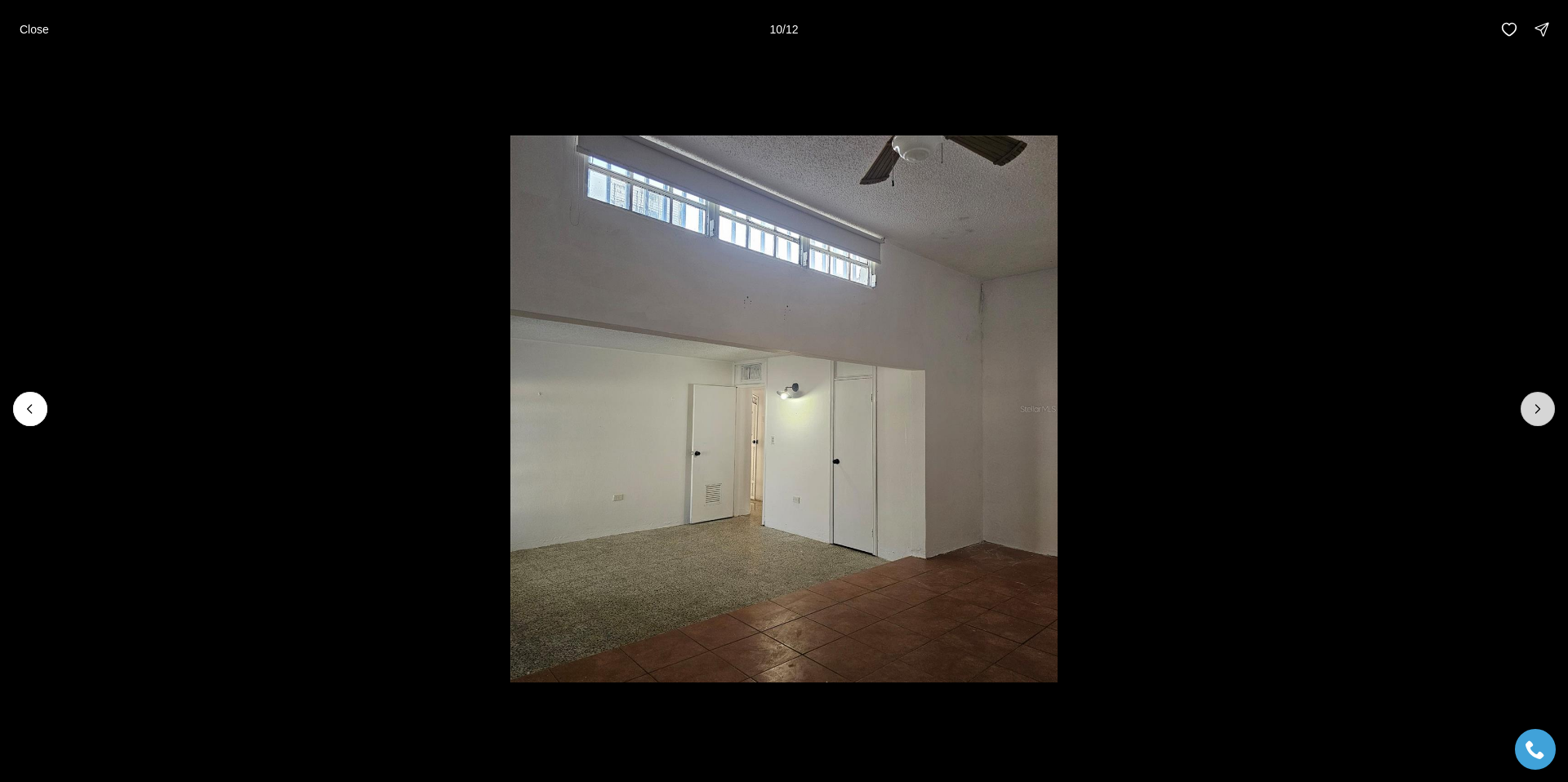
click at [1534, 404] on icon "Next slide" at bounding box center [1537, 408] width 16 height 16
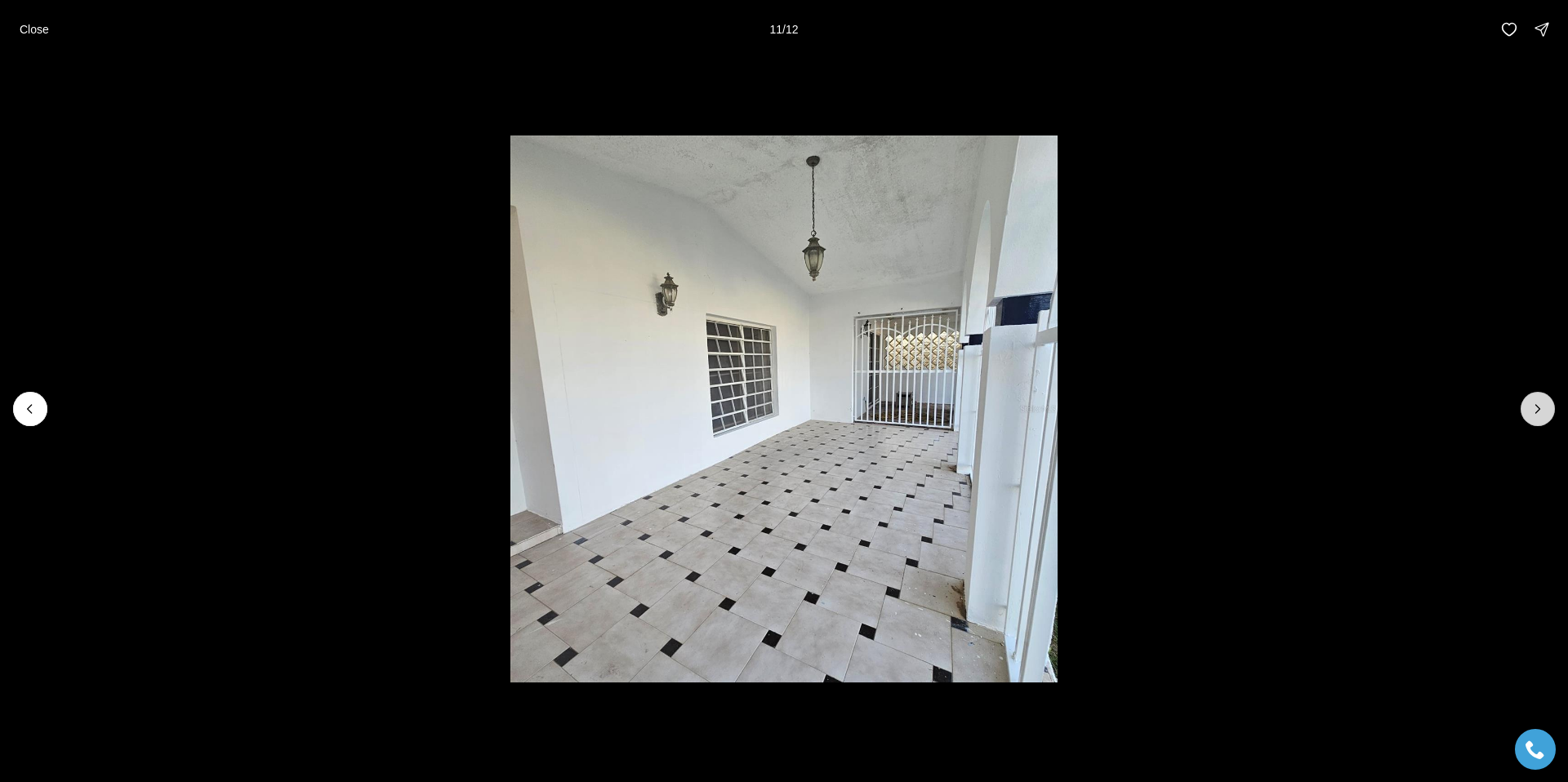
click at [1534, 404] on icon "Next slide" at bounding box center [1537, 408] width 16 height 16
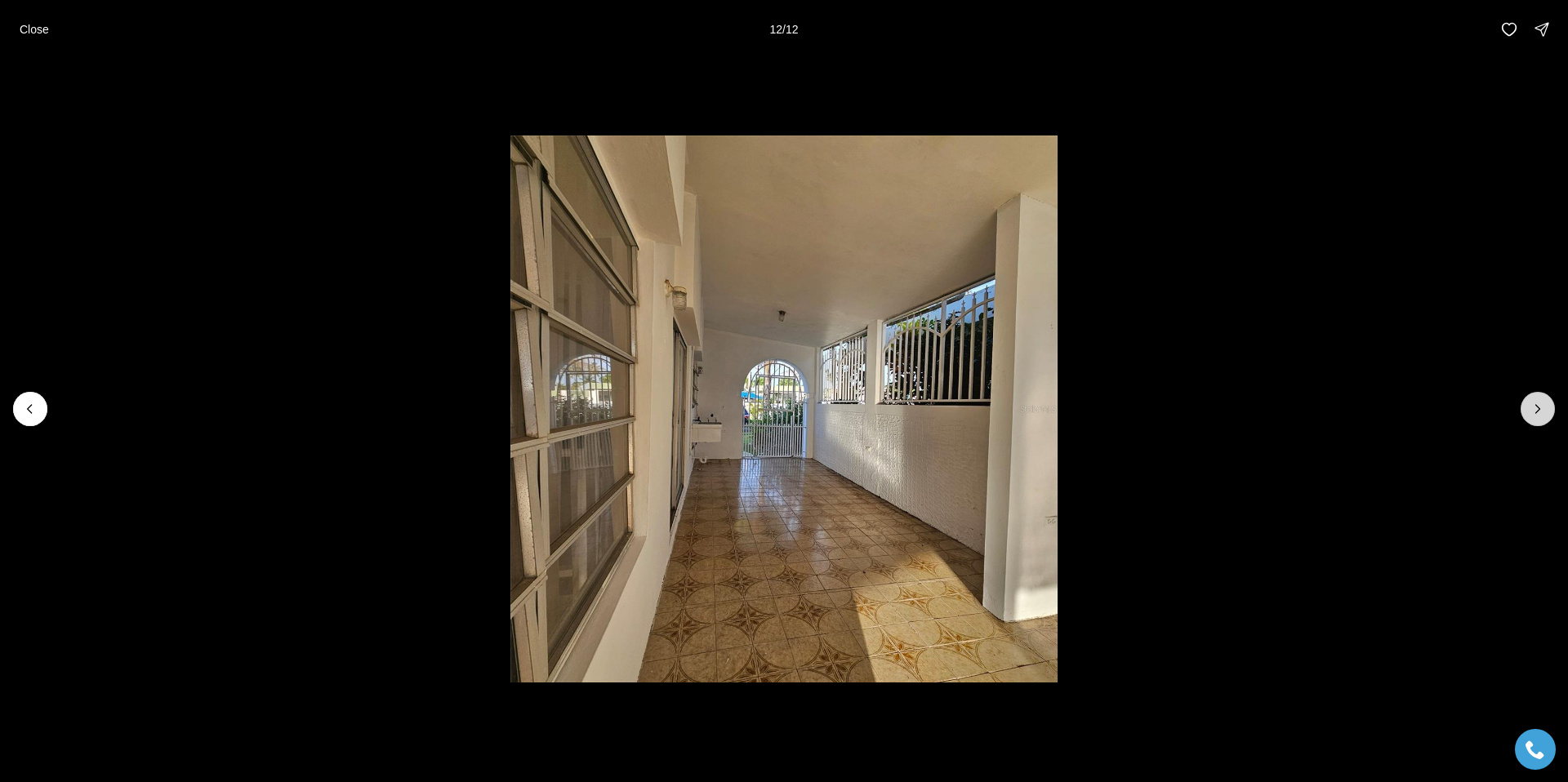
click at [1534, 404] on div at bounding box center [1537, 409] width 35 height 35
click at [40, 25] on p "Close" at bounding box center [34, 29] width 29 height 13
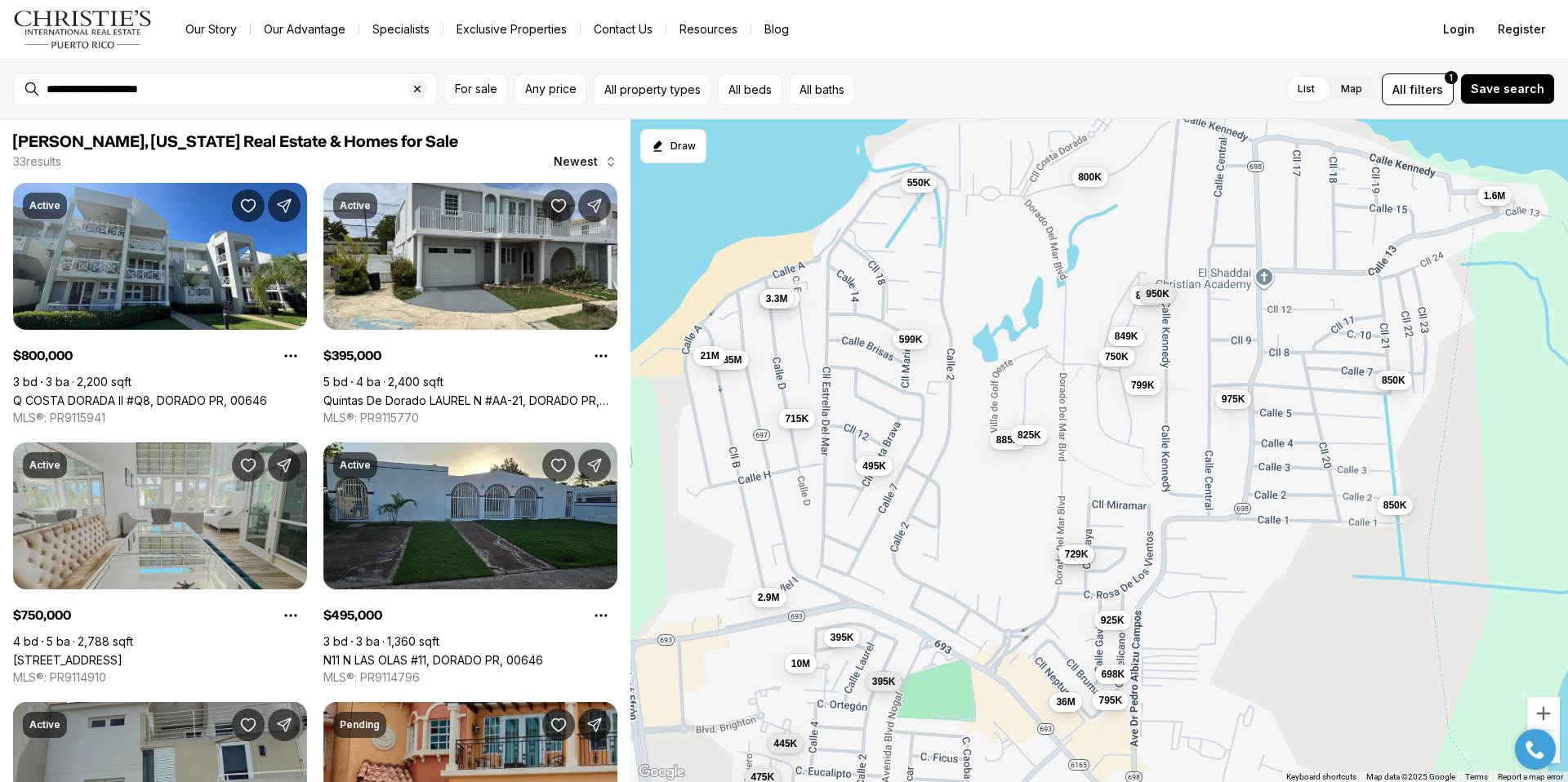
drag, startPoint x: 1042, startPoint y: 275, endPoint x: 1034, endPoint y: 310, distance: 35.9
click at [1034, 310] on div "800K 395K 750K 495K 885K 445K 10M 975K 698K 795K 925K 715K 675K 850K 850K 36M 2…" at bounding box center [1099, 451] width 938 height 664
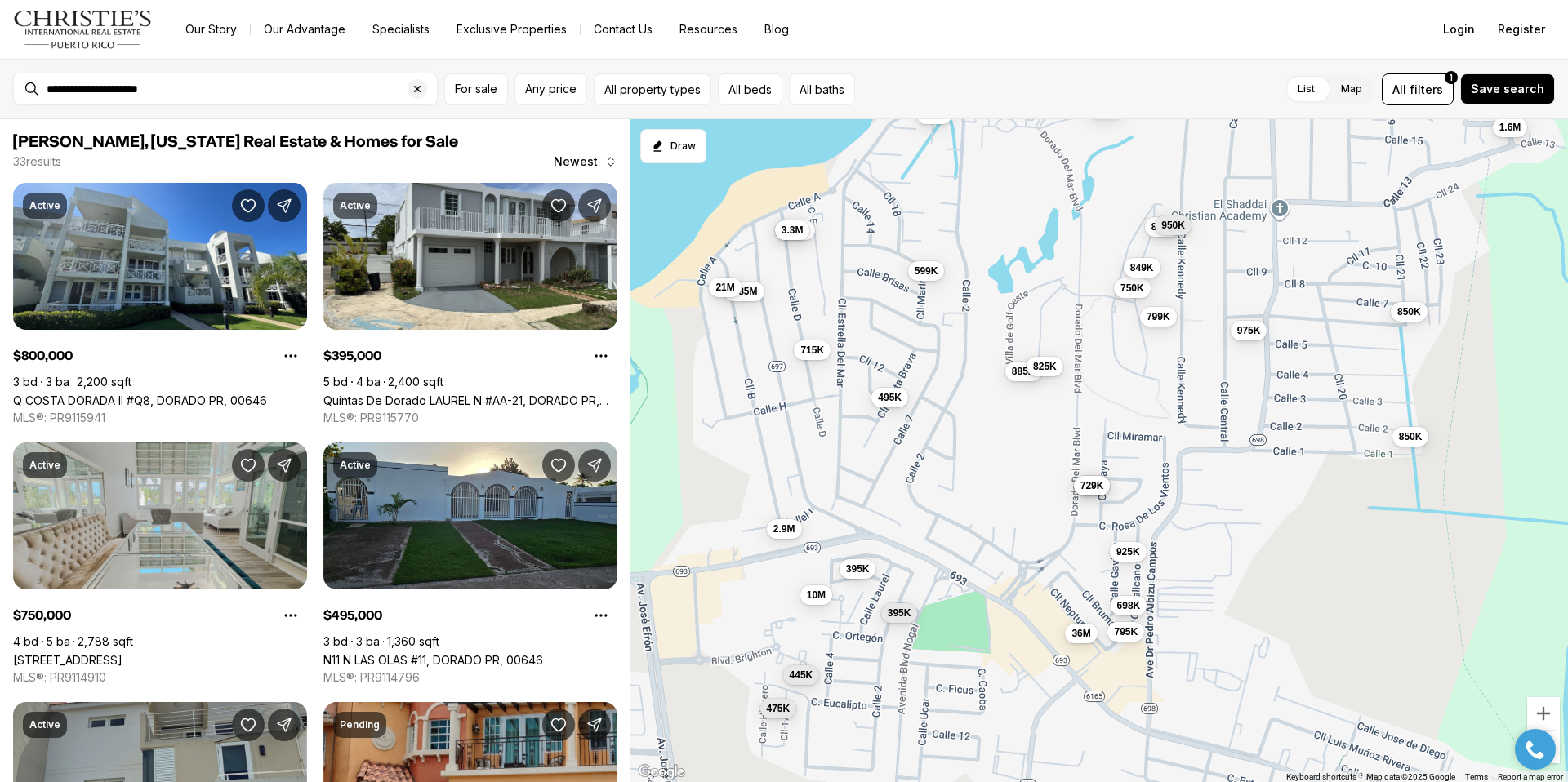
drag, startPoint x: 959, startPoint y: 557, endPoint x: 975, endPoint y: 485, distance: 73.8
click at [975, 485] on div "800K 395K 750K 495K 885K 445K 10M 975K 698K 795K 925K 715K 675K 850K 850K 36M 1…" at bounding box center [1099, 451] width 938 height 664
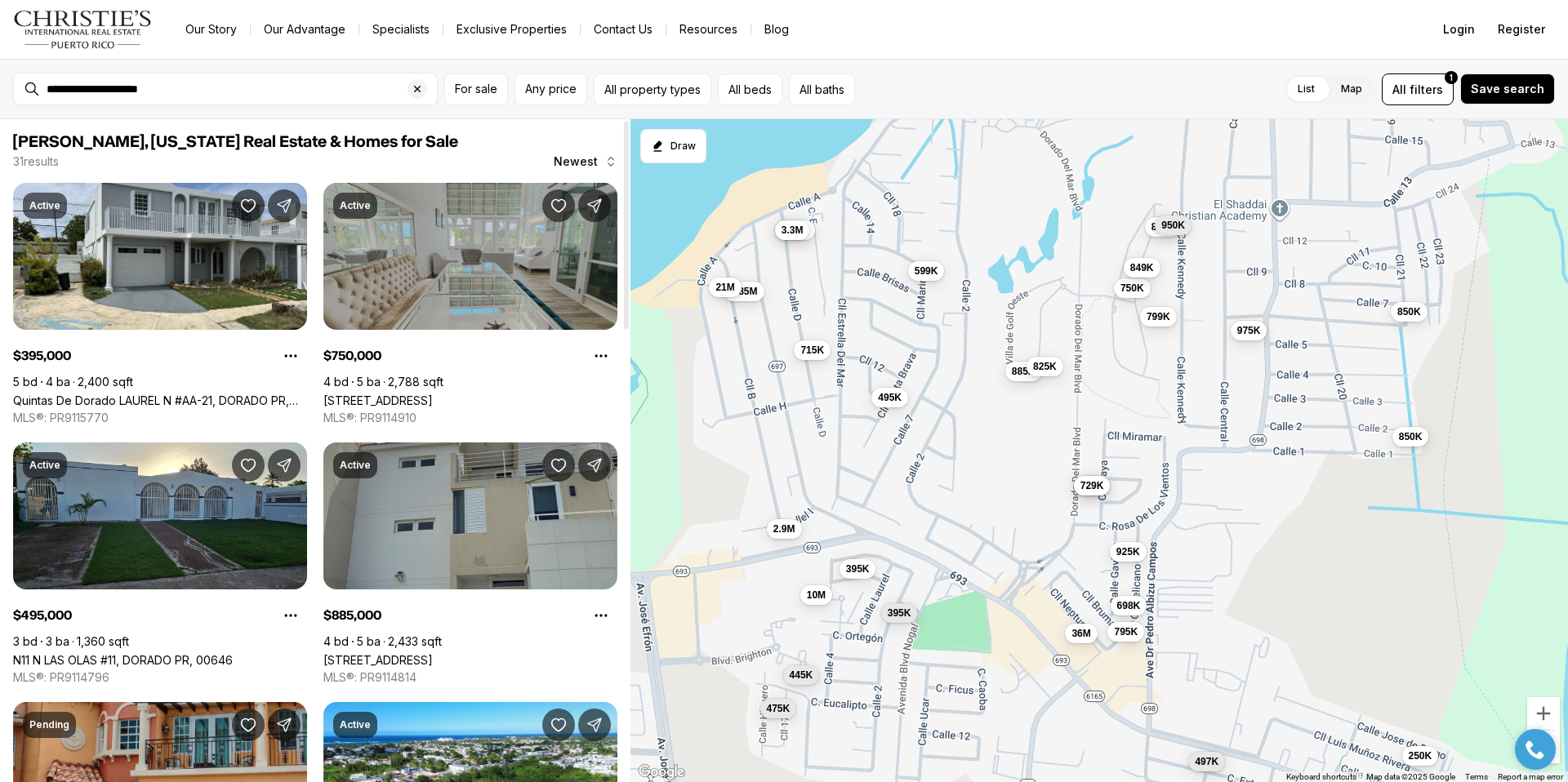
click at [433, 394] on link "[STREET_ADDRESS]" at bounding box center [378, 401] width 109 height 13
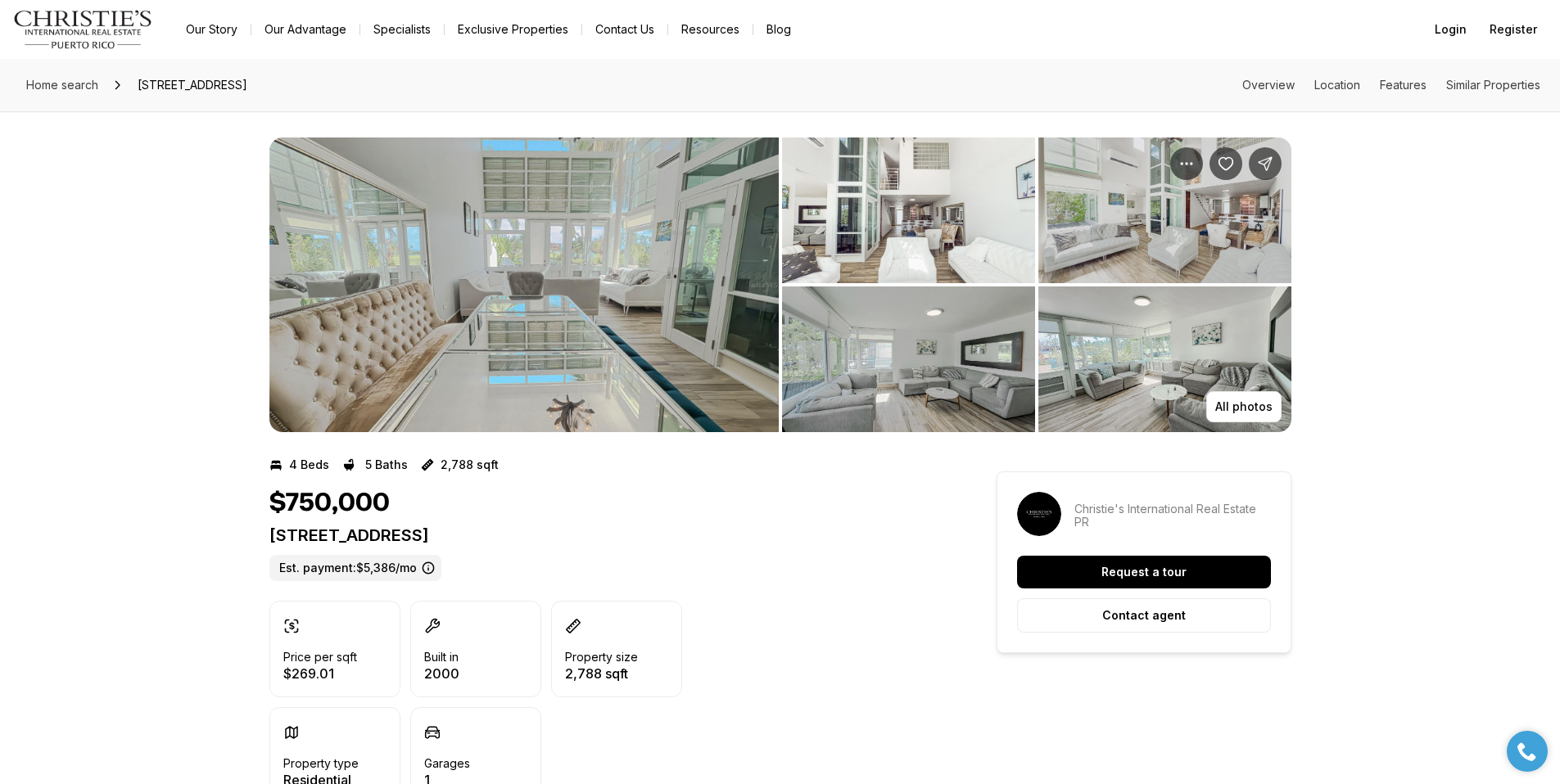
click at [517, 389] on img "View image gallery" at bounding box center [523, 284] width 509 height 295
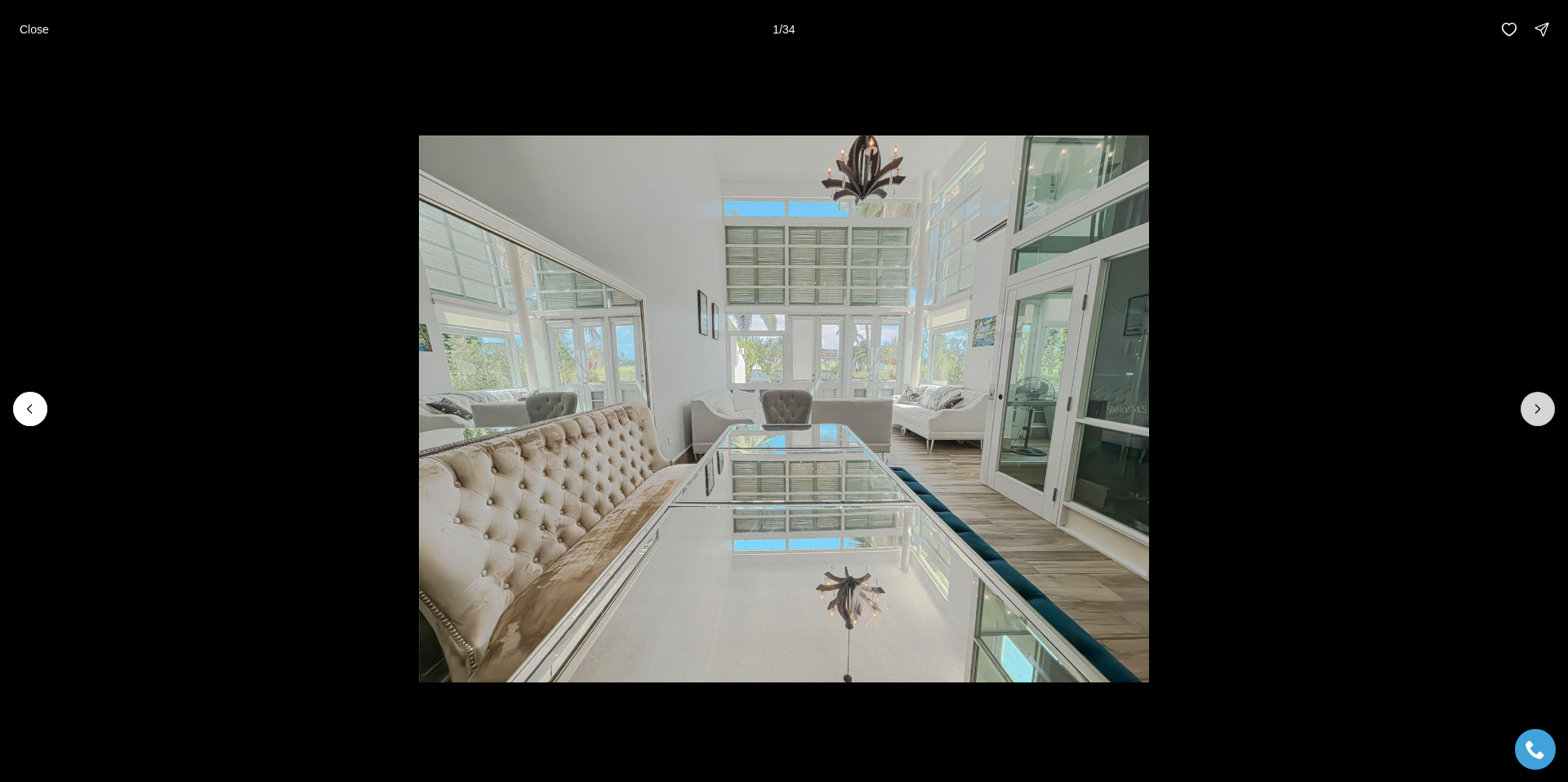
click at [1538, 401] on icon "Next slide" at bounding box center [1537, 408] width 16 height 16
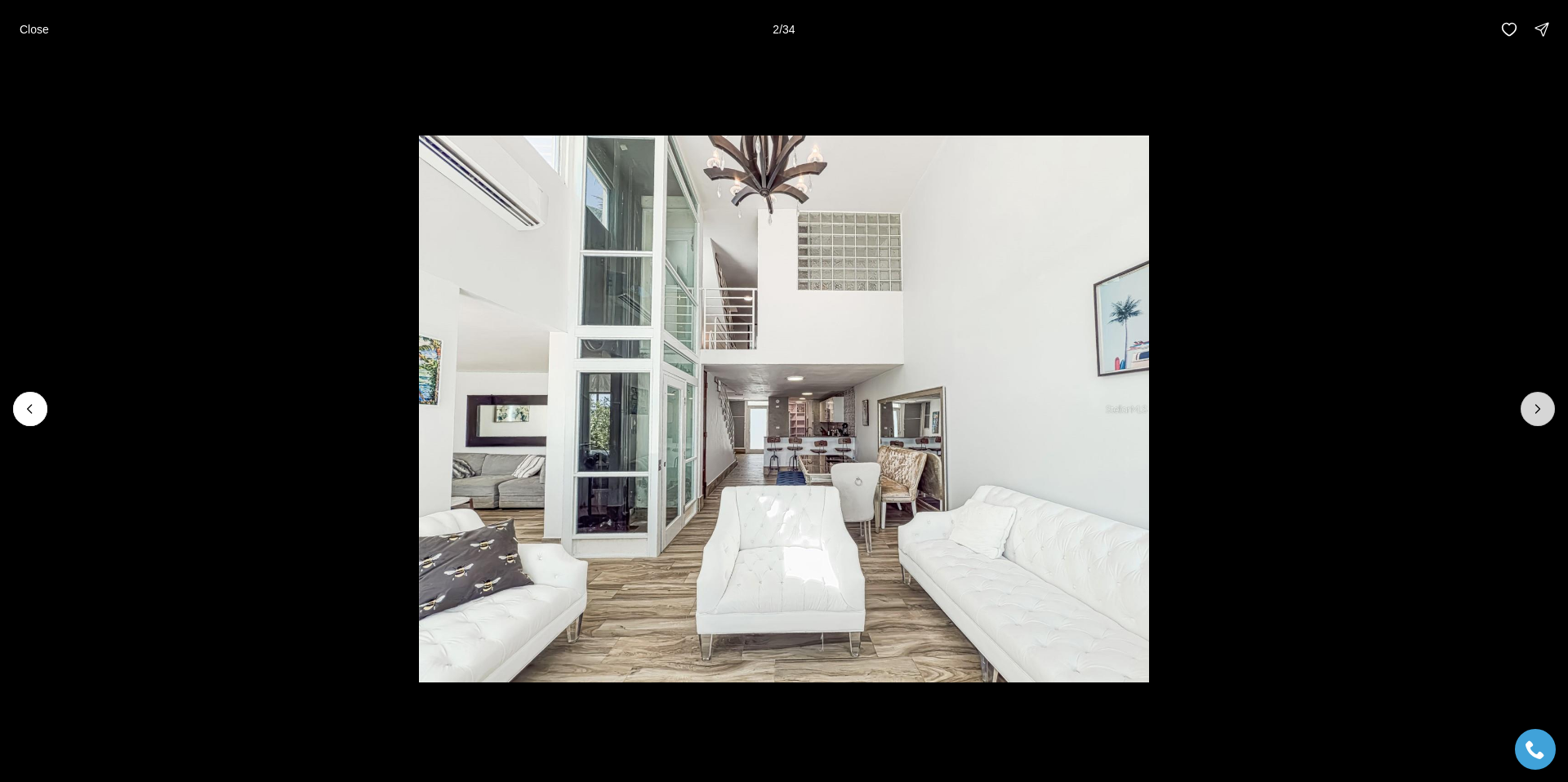
click at [1538, 401] on icon "Next slide" at bounding box center [1537, 408] width 16 height 16
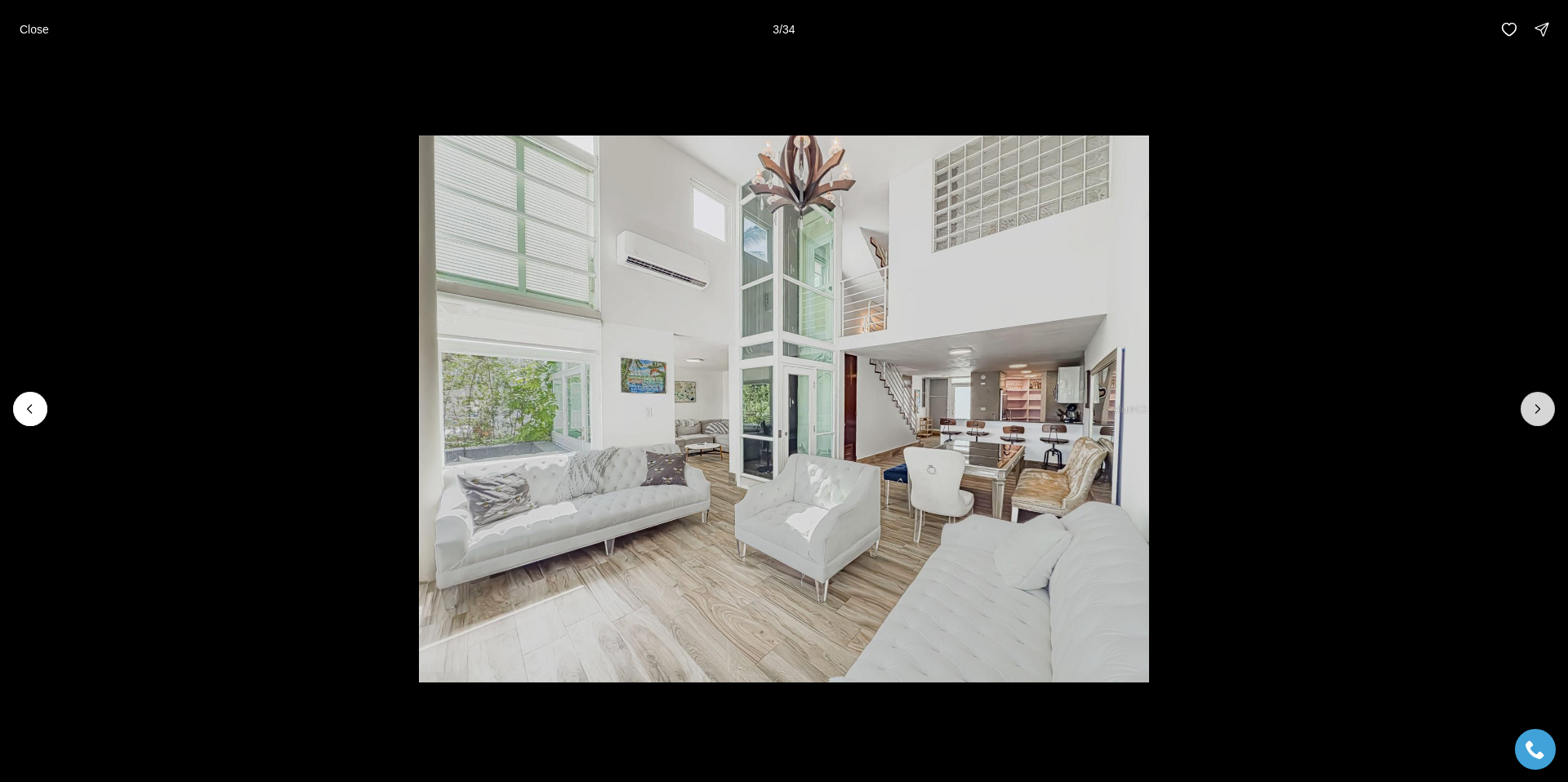
click at [1538, 401] on icon "Next slide" at bounding box center [1537, 408] width 16 height 16
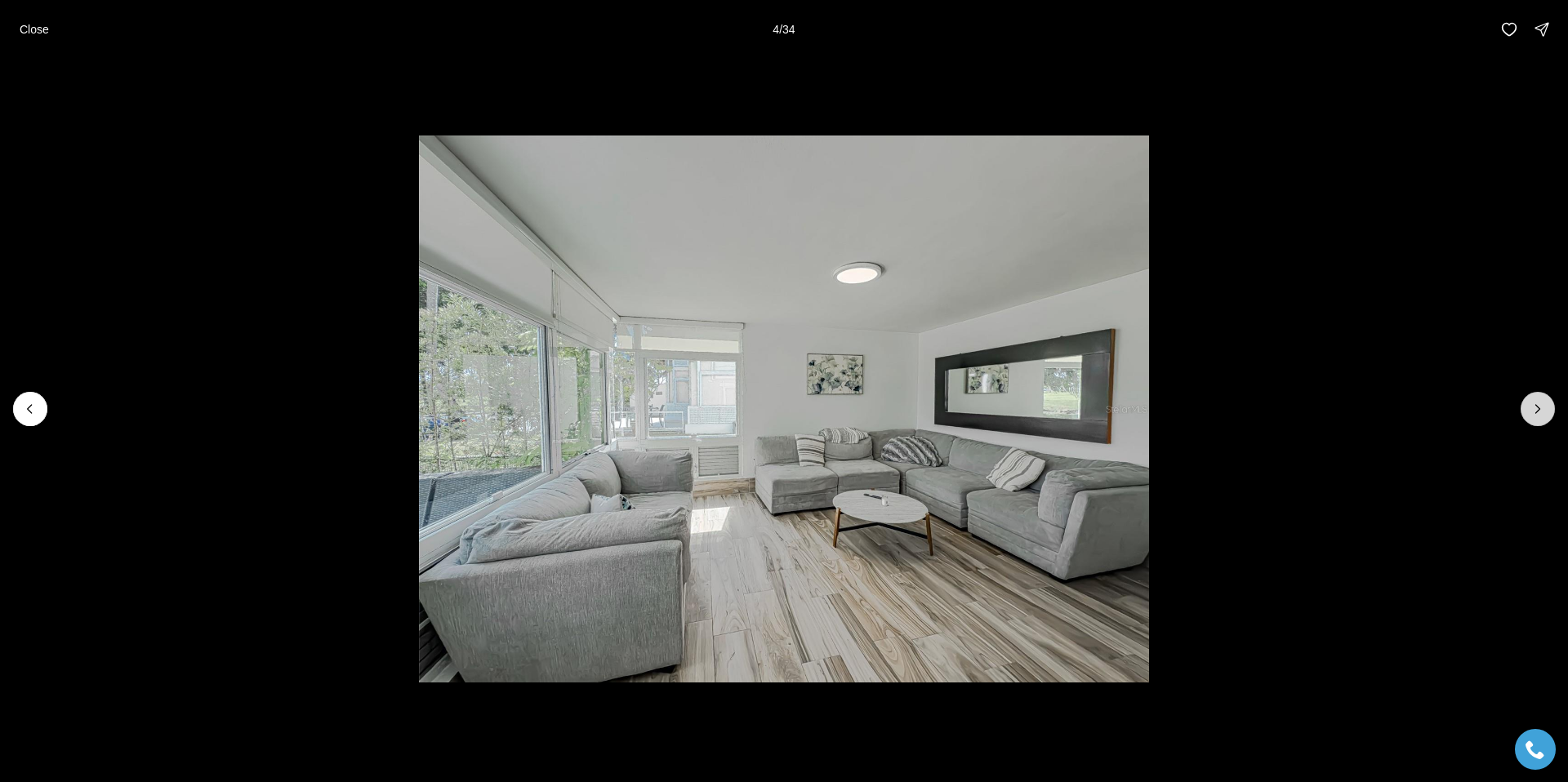
click at [1538, 401] on icon "Next slide" at bounding box center [1537, 408] width 16 height 16
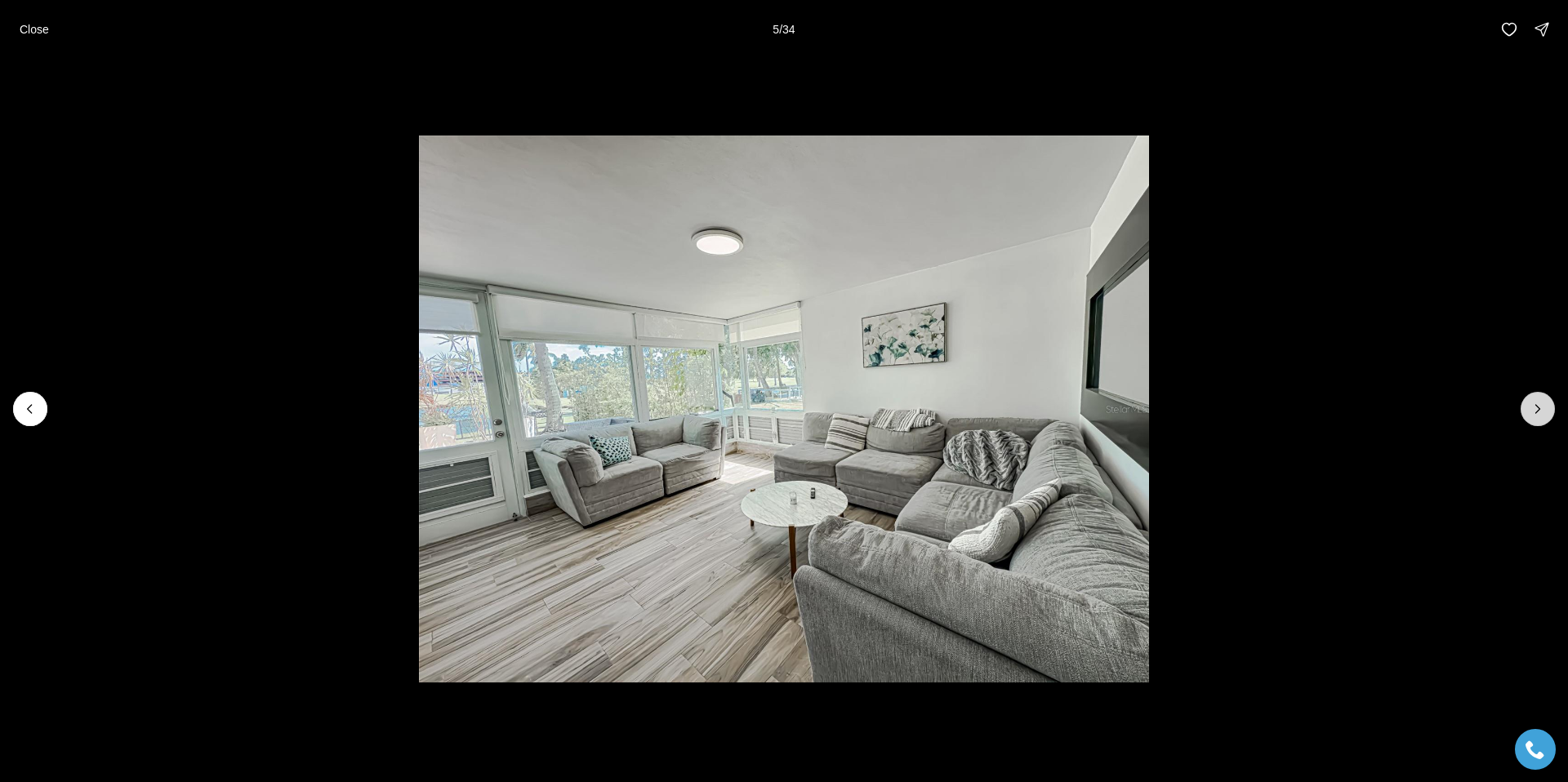
click at [1538, 401] on icon "Next slide" at bounding box center [1537, 408] width 16 height 16
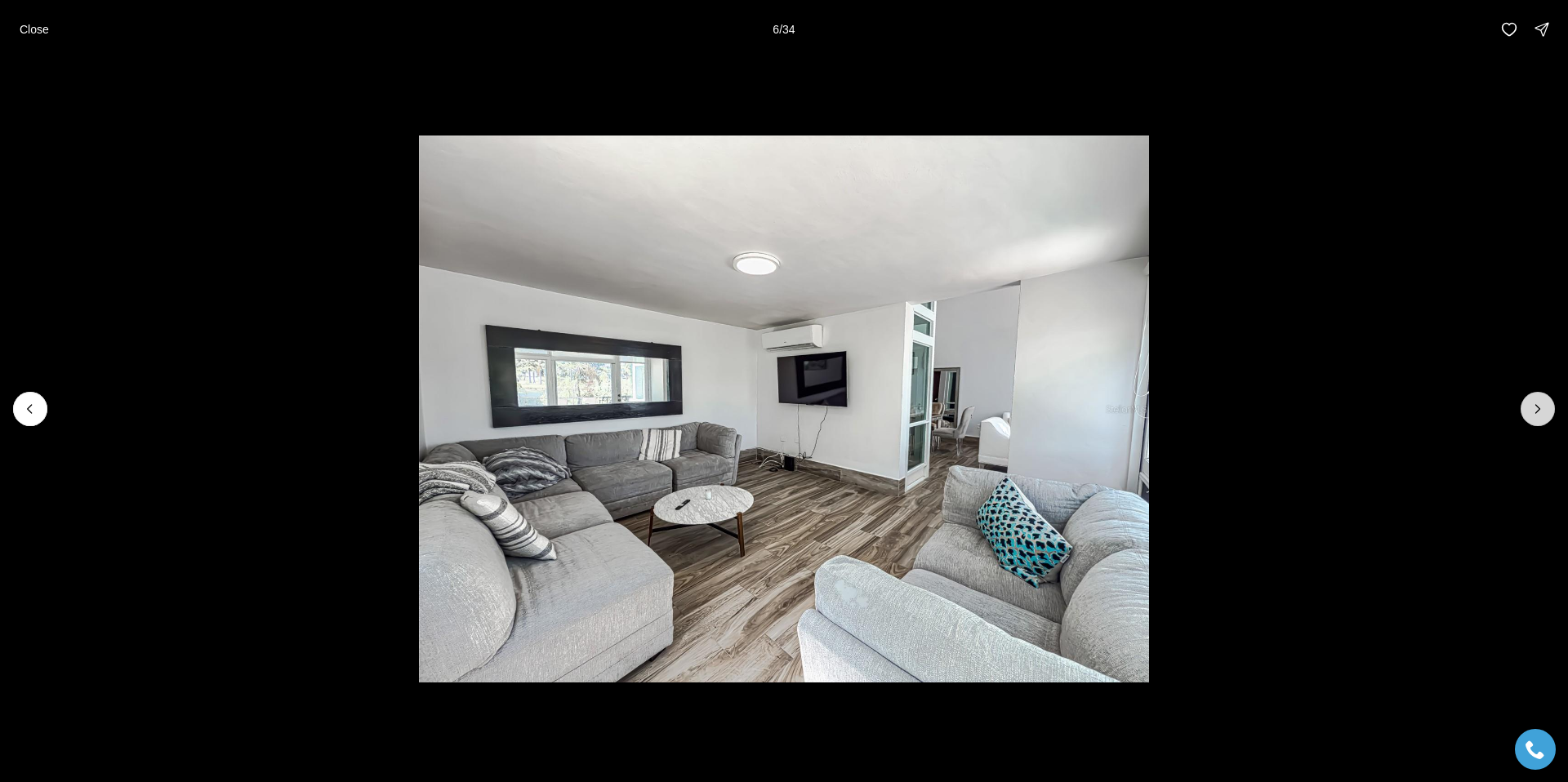
click at [1538, 401] on icon "Next slide" at bounding box center [1537, 408] width 16 height 16
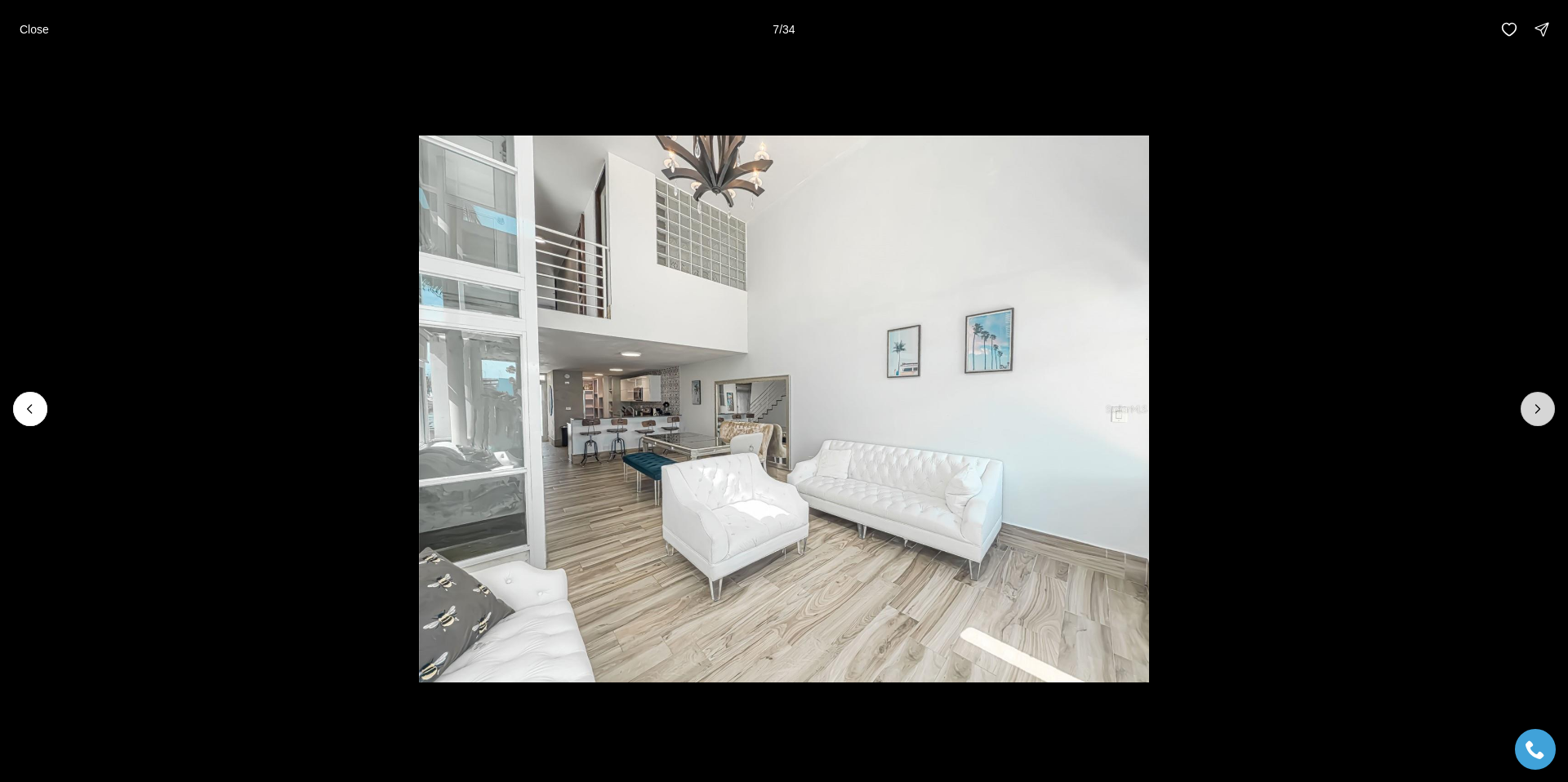
click at [1538, 401] on icon "Next slide" at bounding box center [1537, 408] width 16 height 16
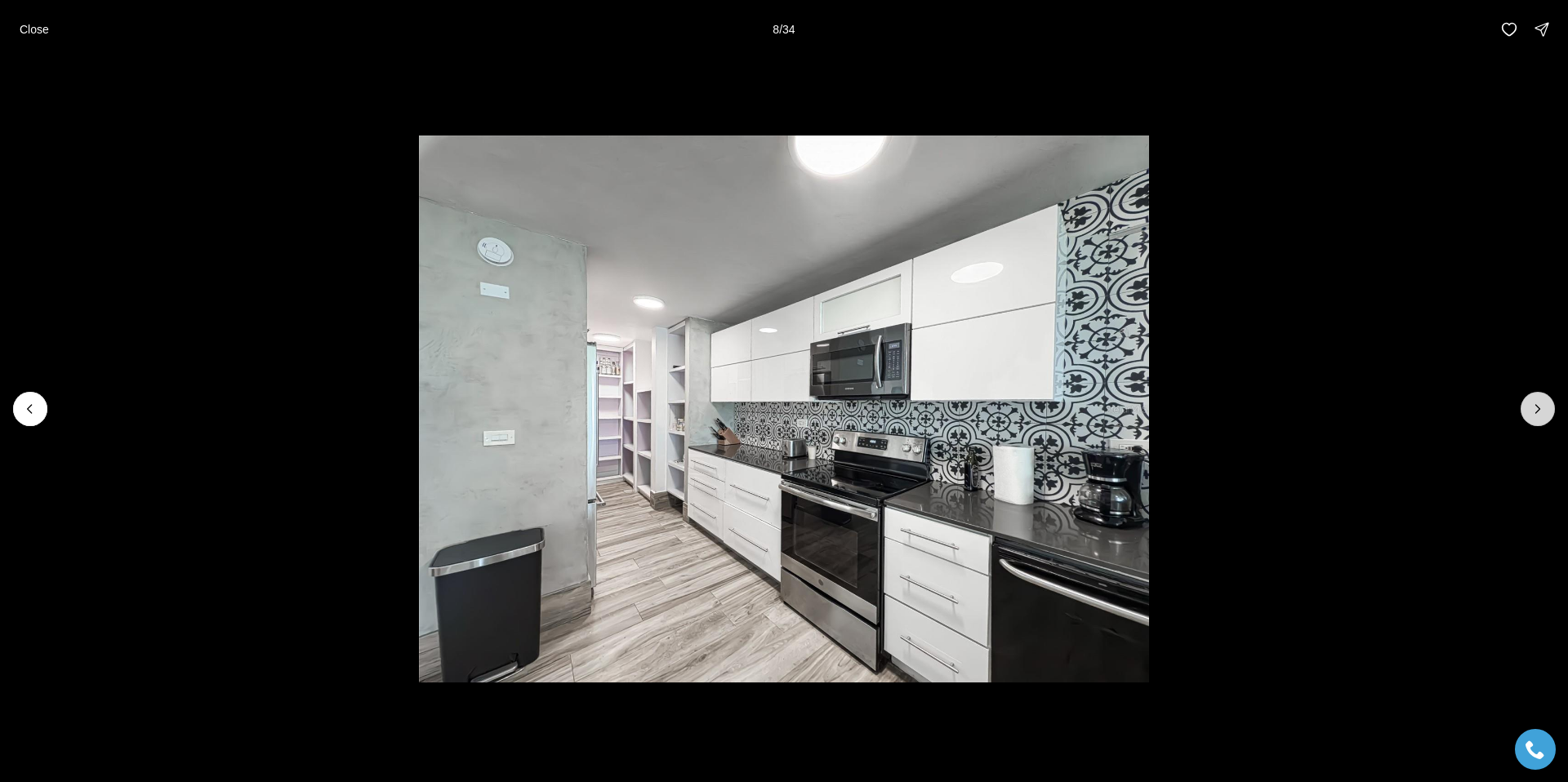
click at [1538, 401] on icon "Next slide" at bounding box center [1537, 408] width 16 height 16
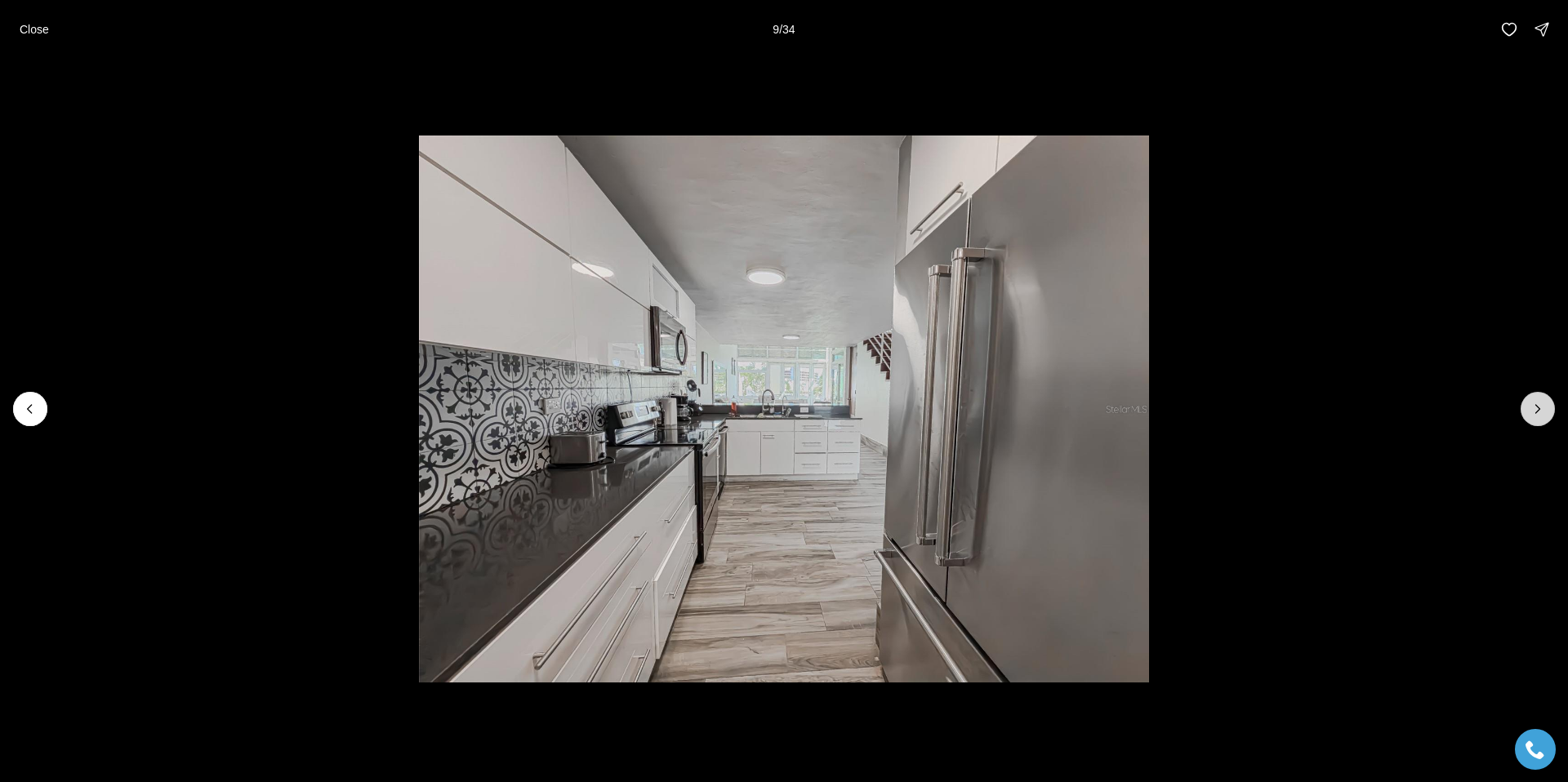
click at [1538, 401] on icon "Next slide" at bounding box center [1537, 408] width 16 height 16
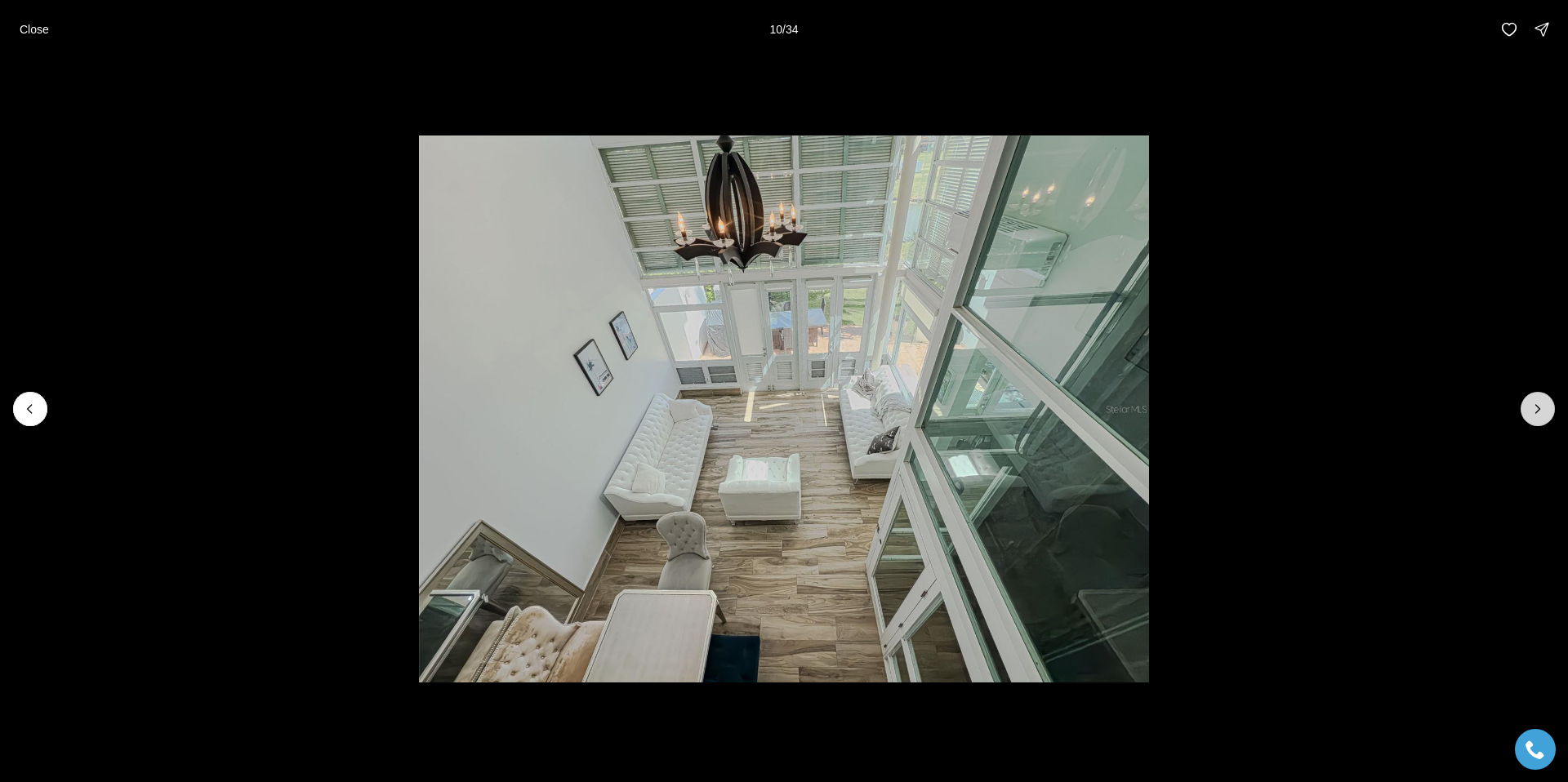
click at [1538, 401] on icon "Next slide" at bounding box center [1537, 408] width 16 height 16
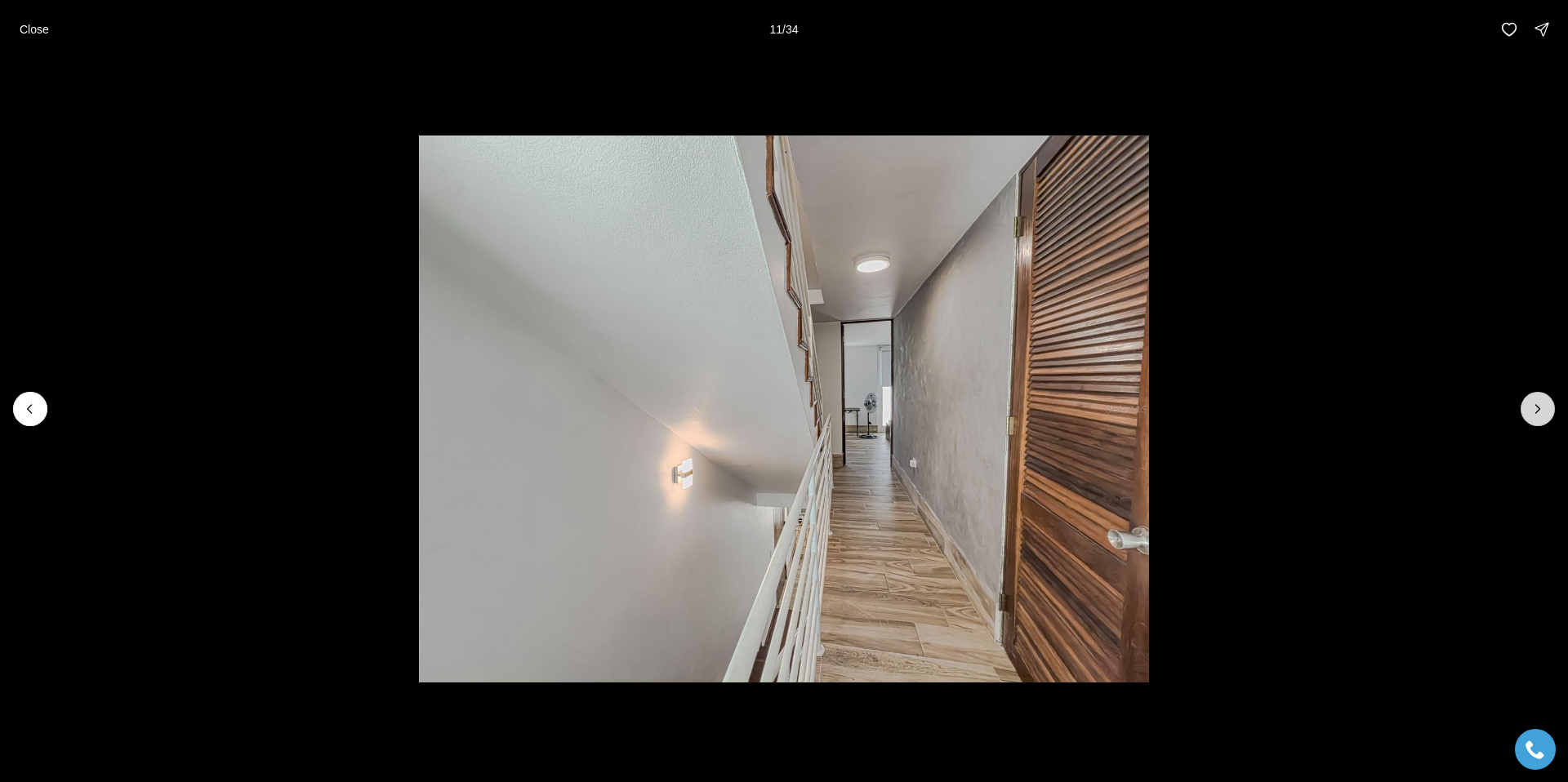
click at [1538, 401] on icon "Next slide" at bounding box center [1537, 408] width 16 height 16
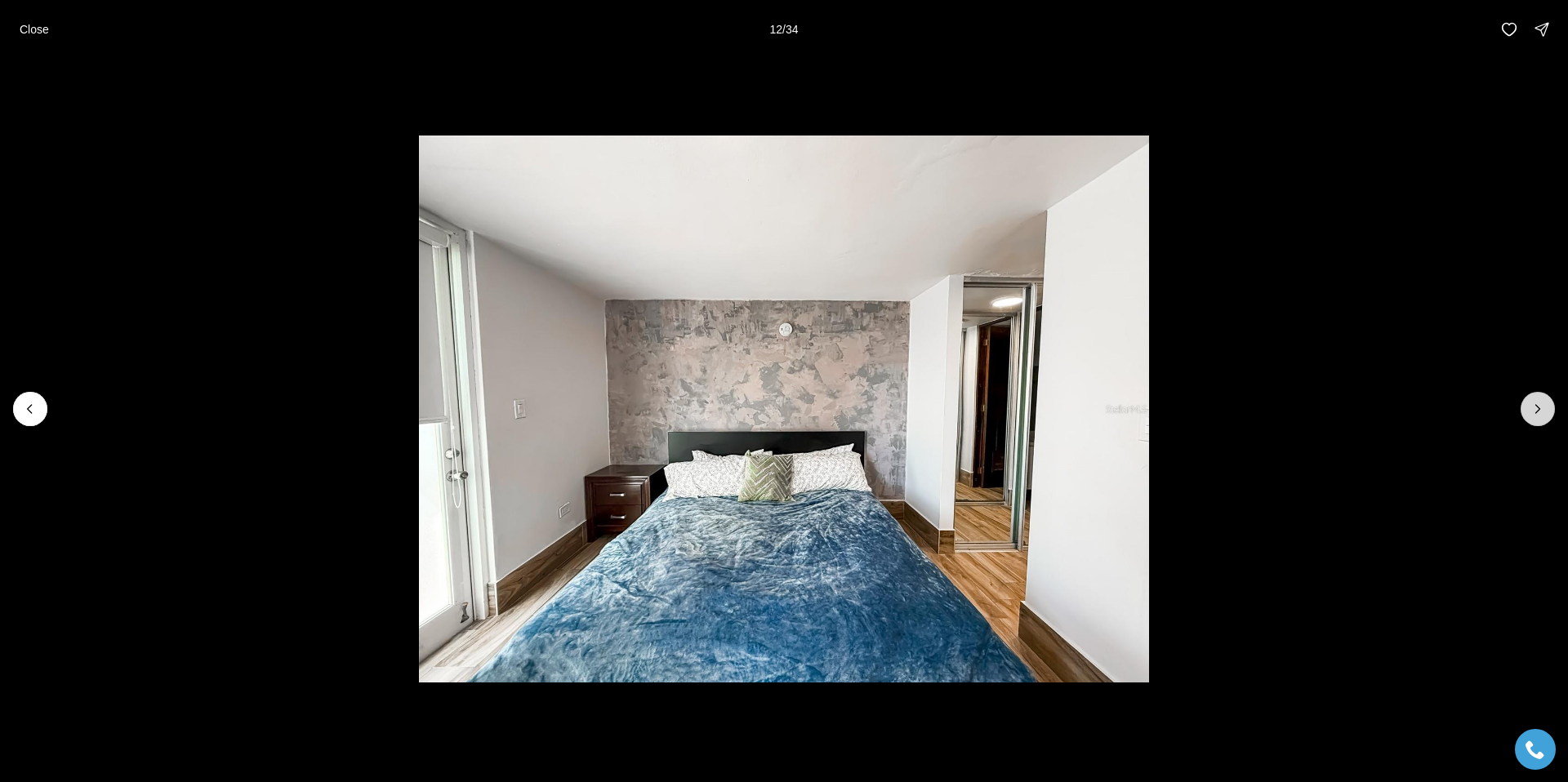
click at [1538, 401] on icon "Next slide" at bounding box center [1537, 408] width 16 height 16
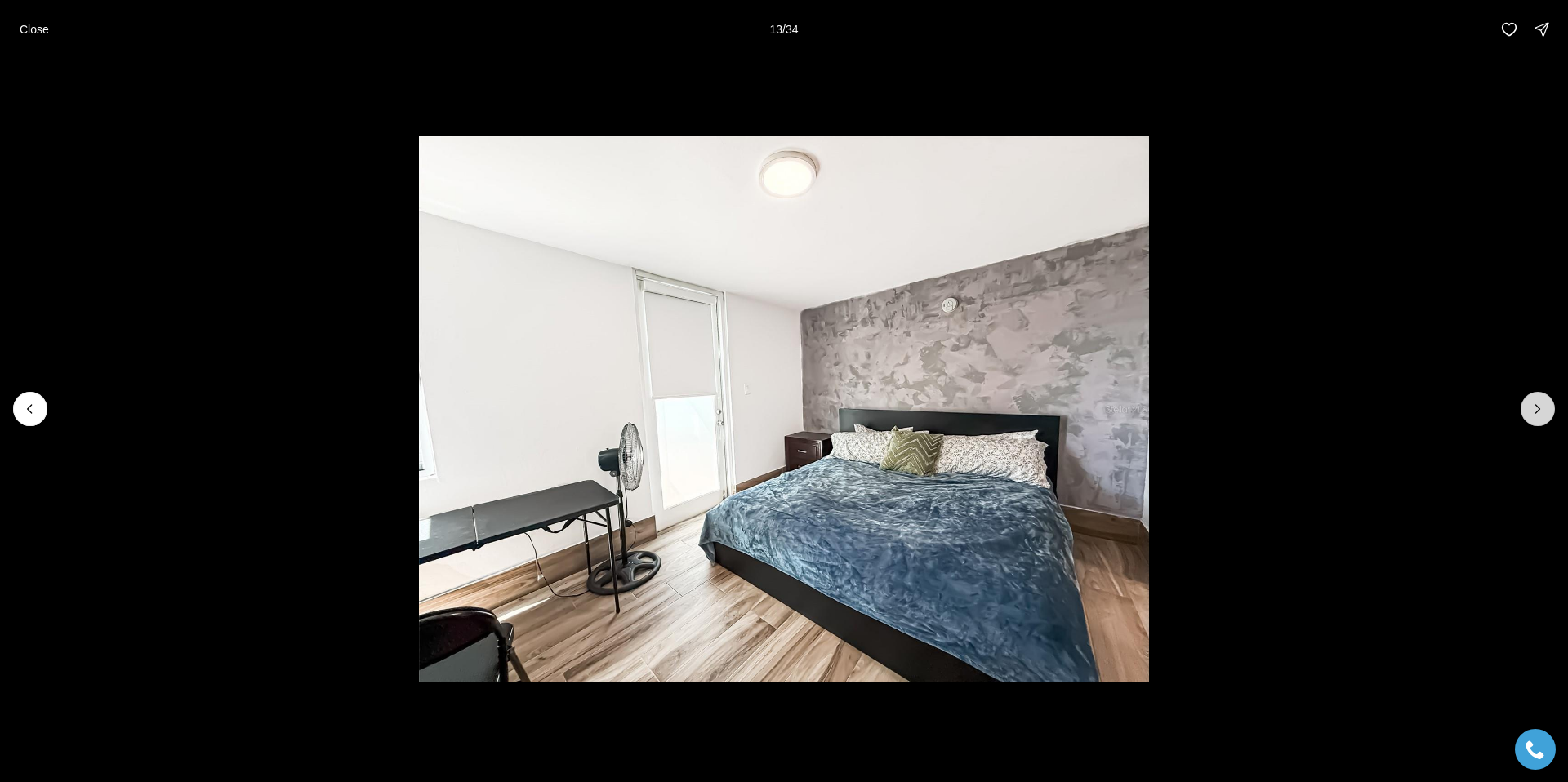
click at [1538, 401] on icon "Next slide" at bounding box center [1537, 408] width 16 height 16
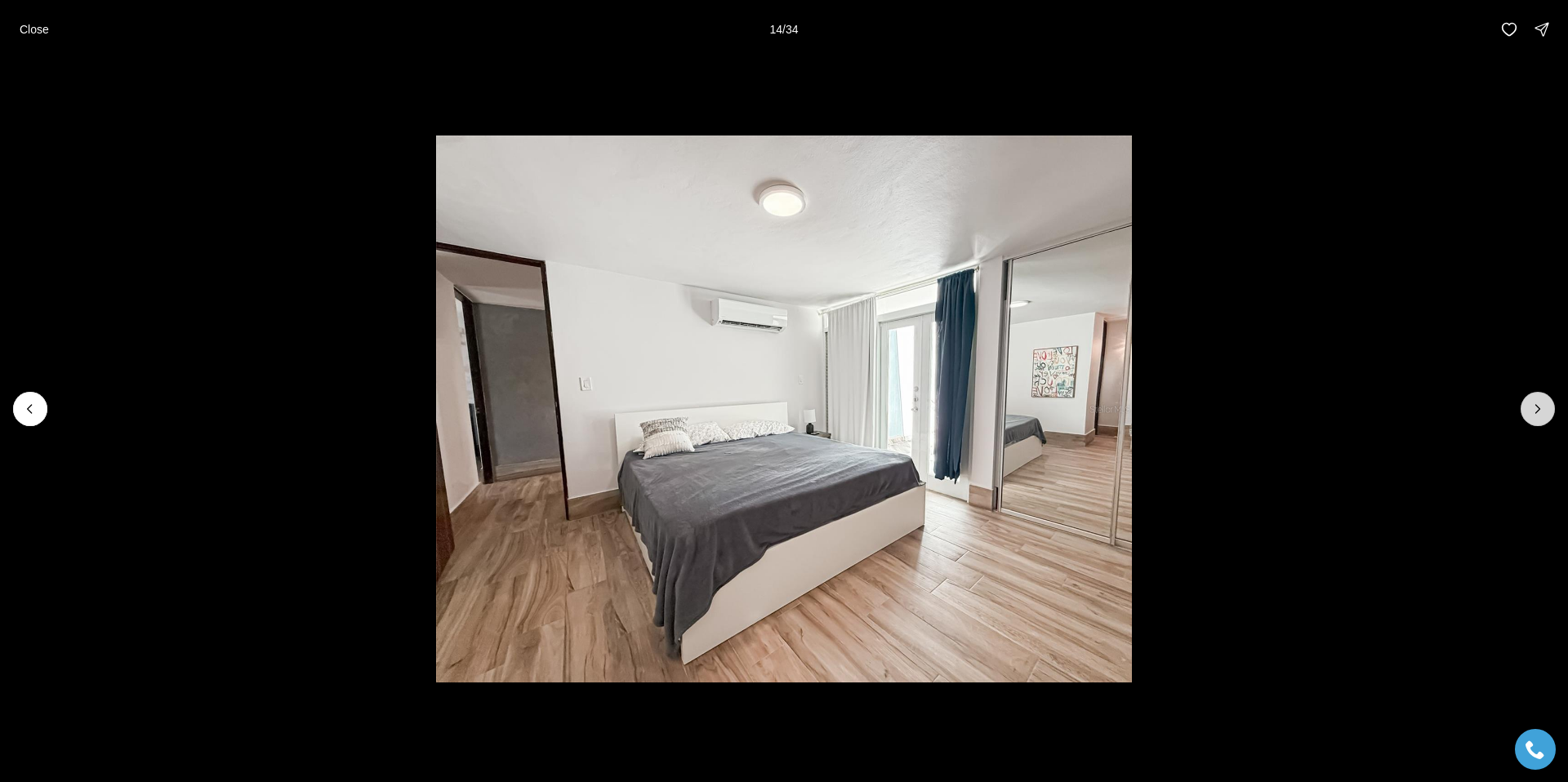
click at [1538, 401] on icon "Next slide" at bounding box center [1537, 408] width 16 height 16
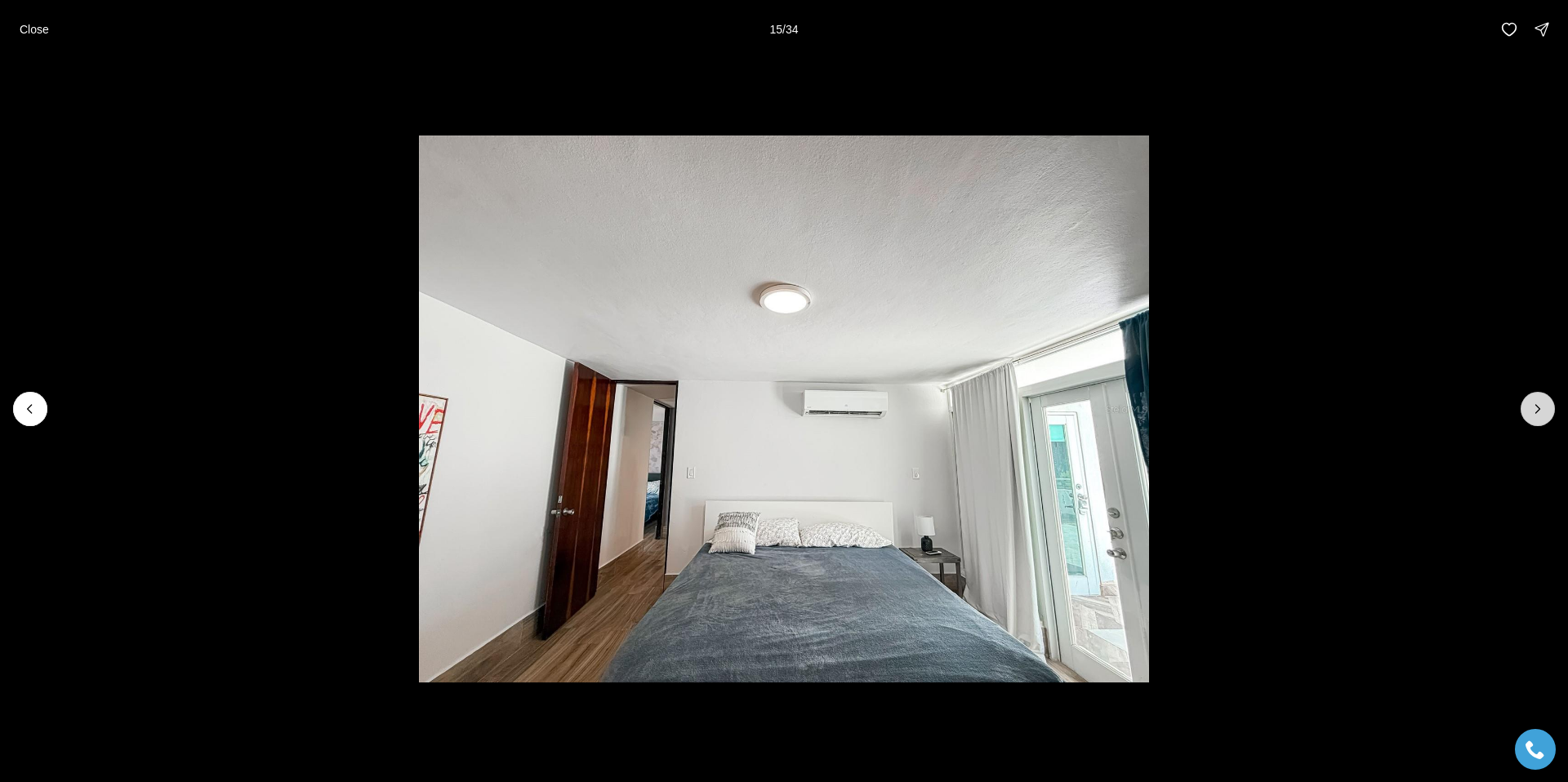
click at [1538, 401] on icon "Next slide" at bounding box center [1537, 408] width 16 height 16
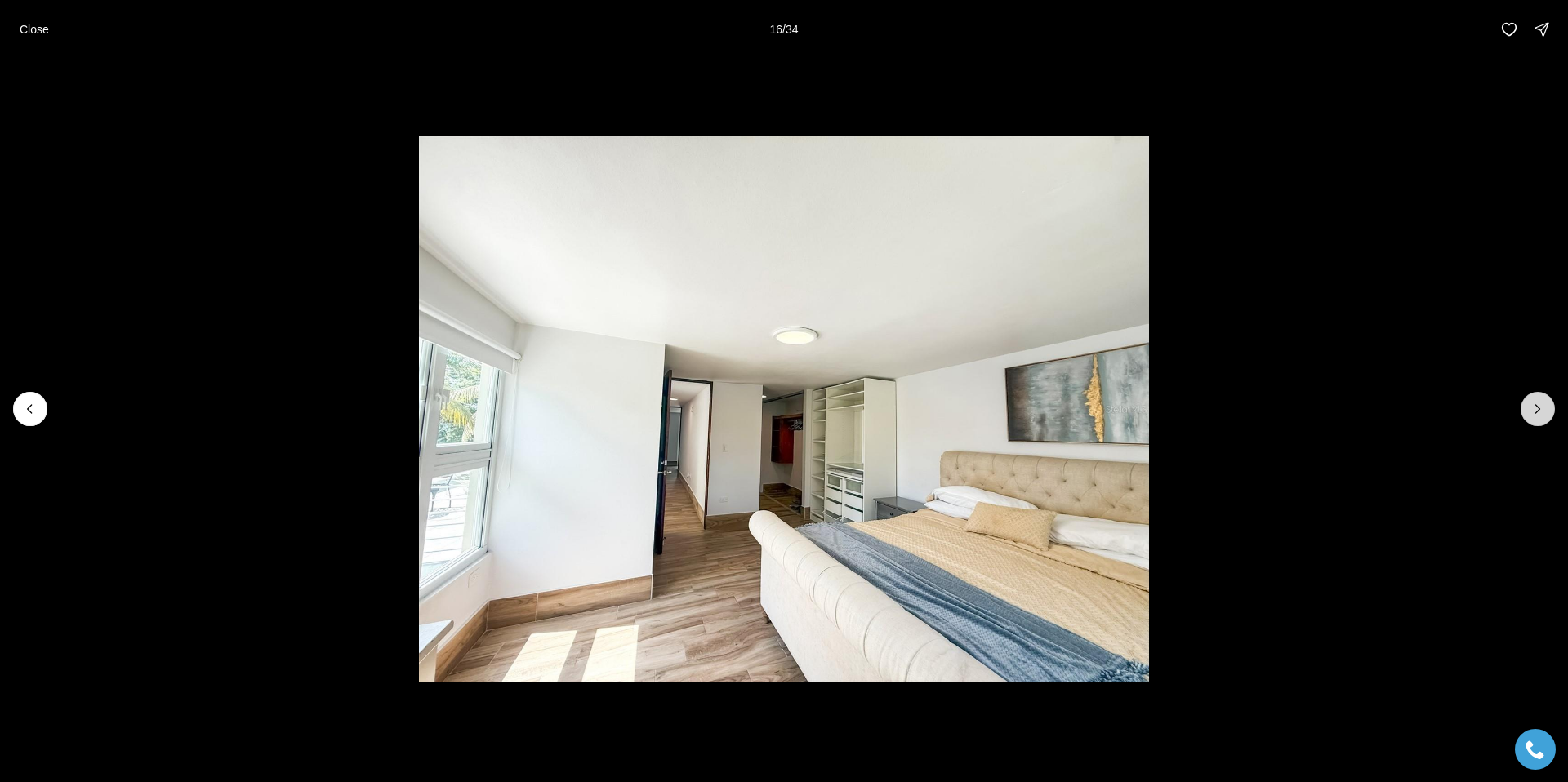
click at [1538, 401] on icon "Next slide" at bounding box center [1537, 408] width 16 height 16
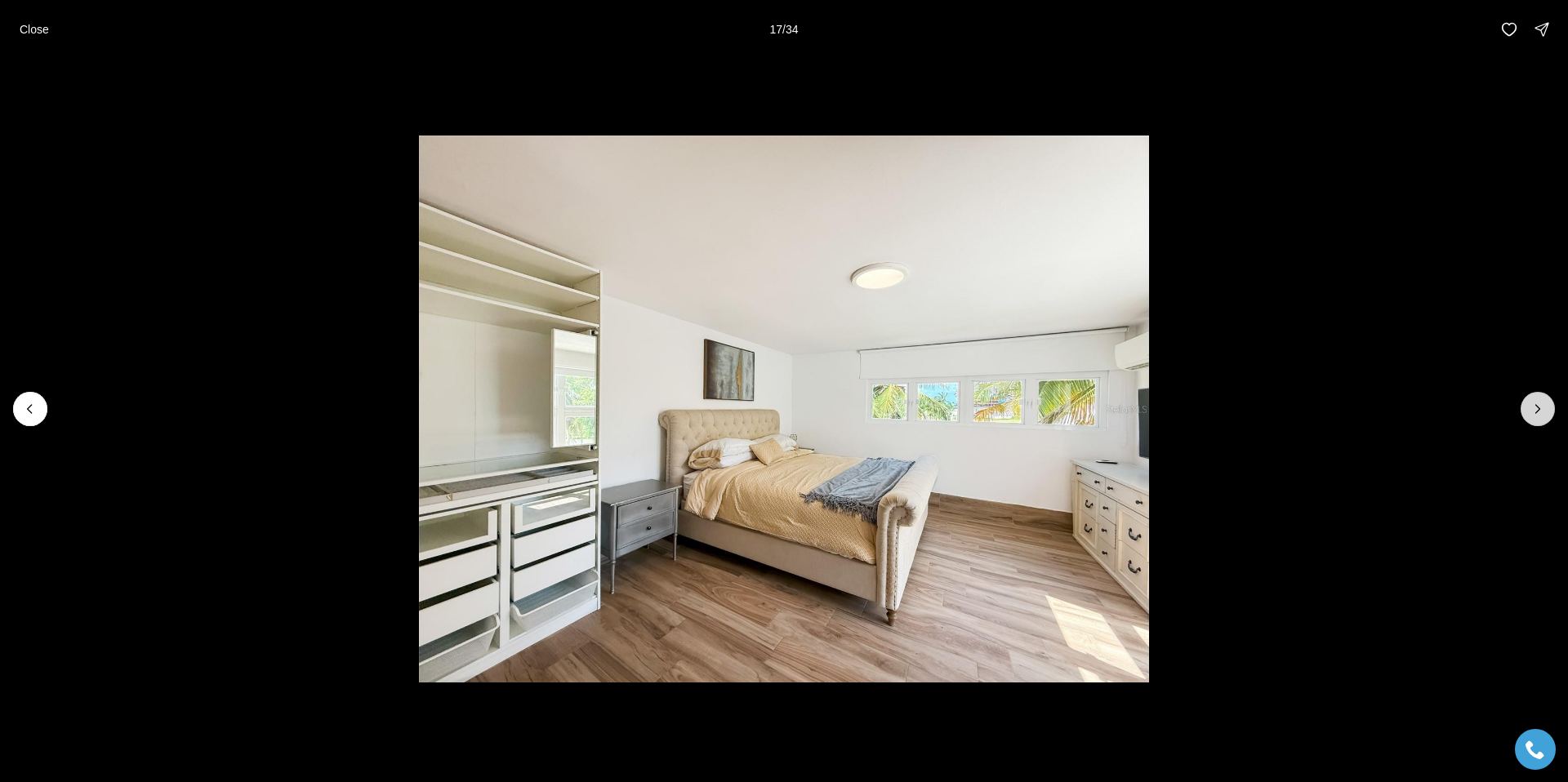
click at [1538, 401] on icon "Next slide" at bounding box center [1537, 408] width 16 height 16
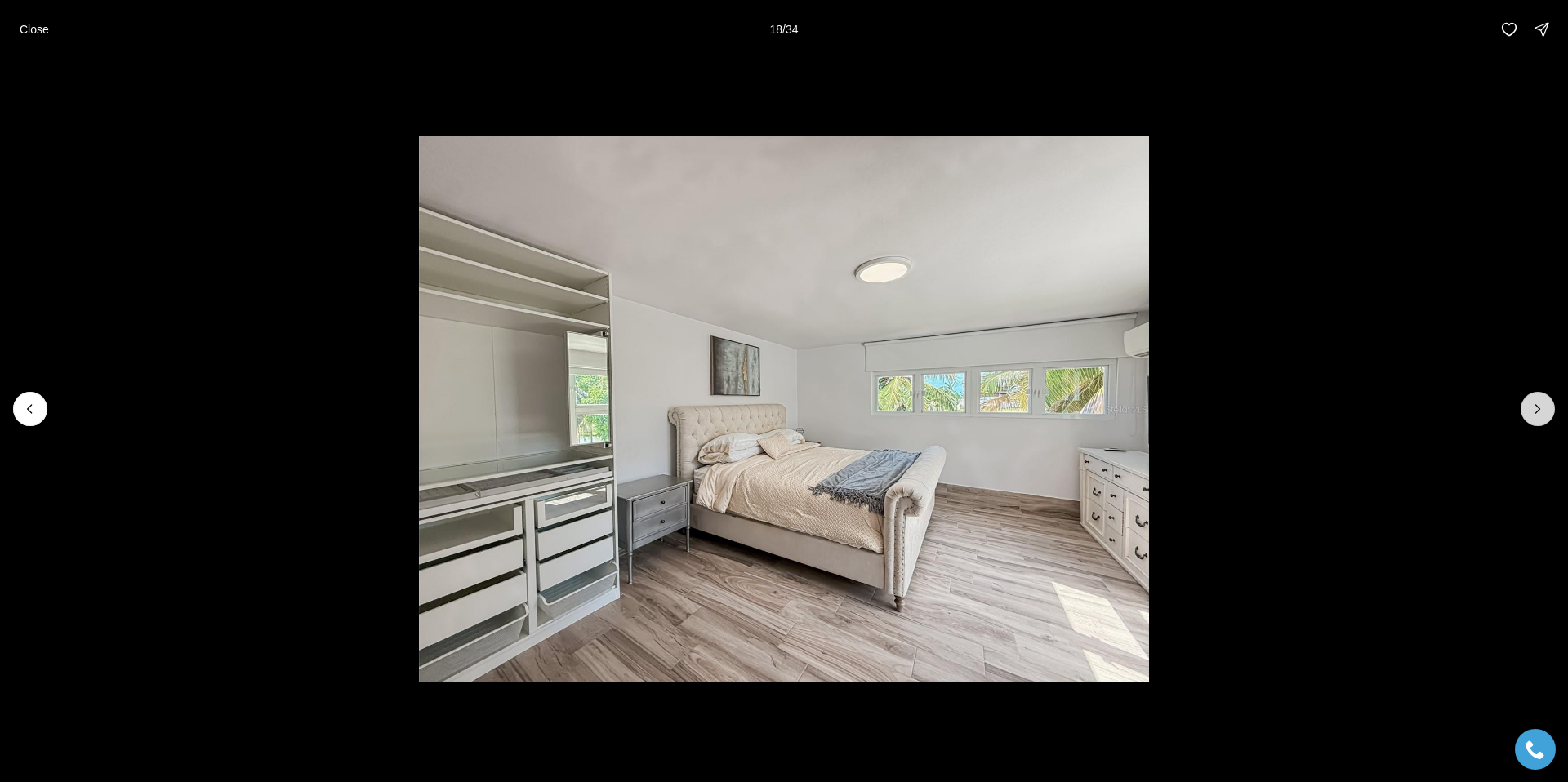
click at [1538, 401] on icon "Next slide" at bounding box center [1537, 408] width 16 height 16
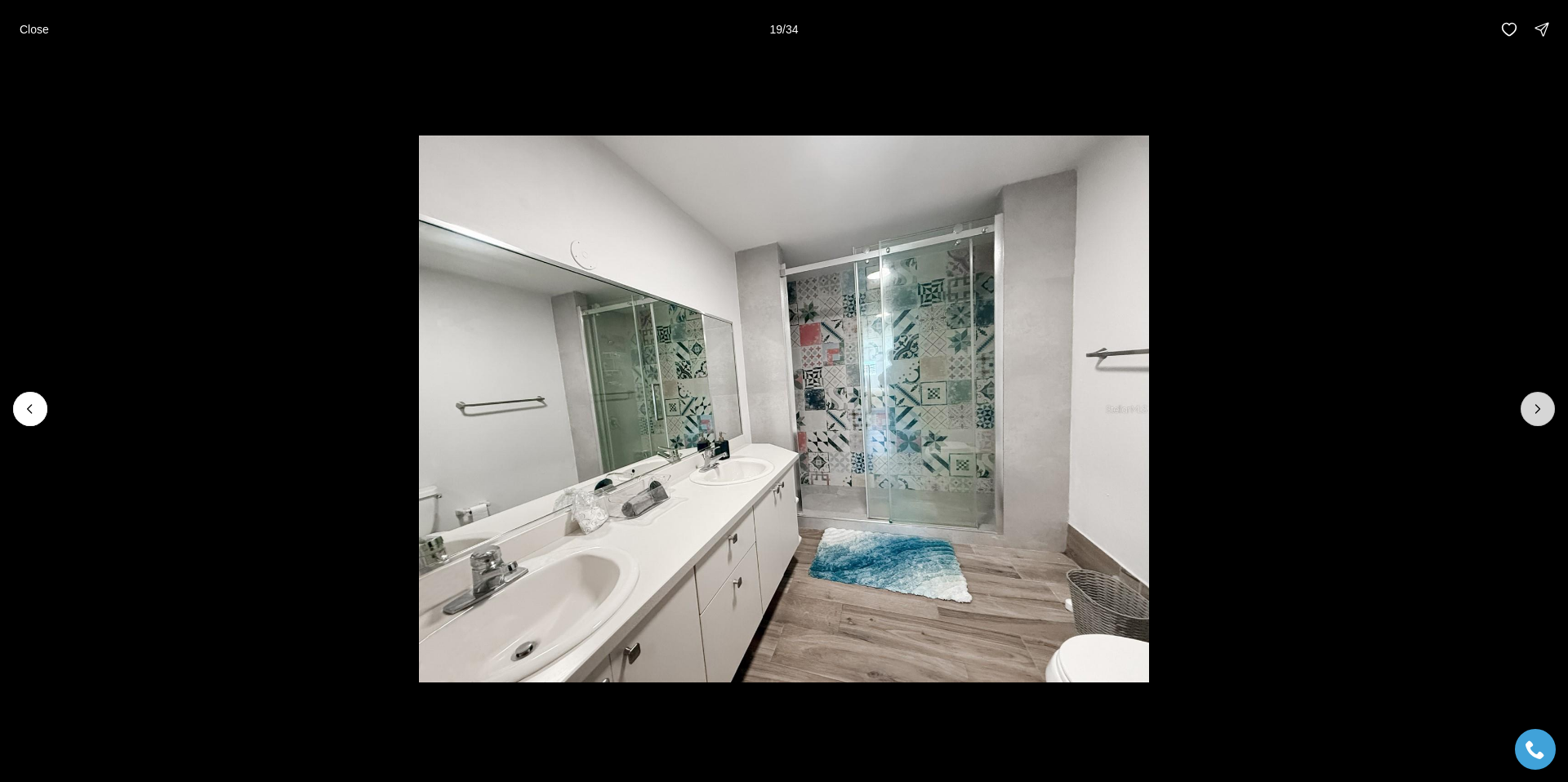
click at [1538, 401] on icon "Next slide" at bounding box center [1537, 408] width 16 height 16
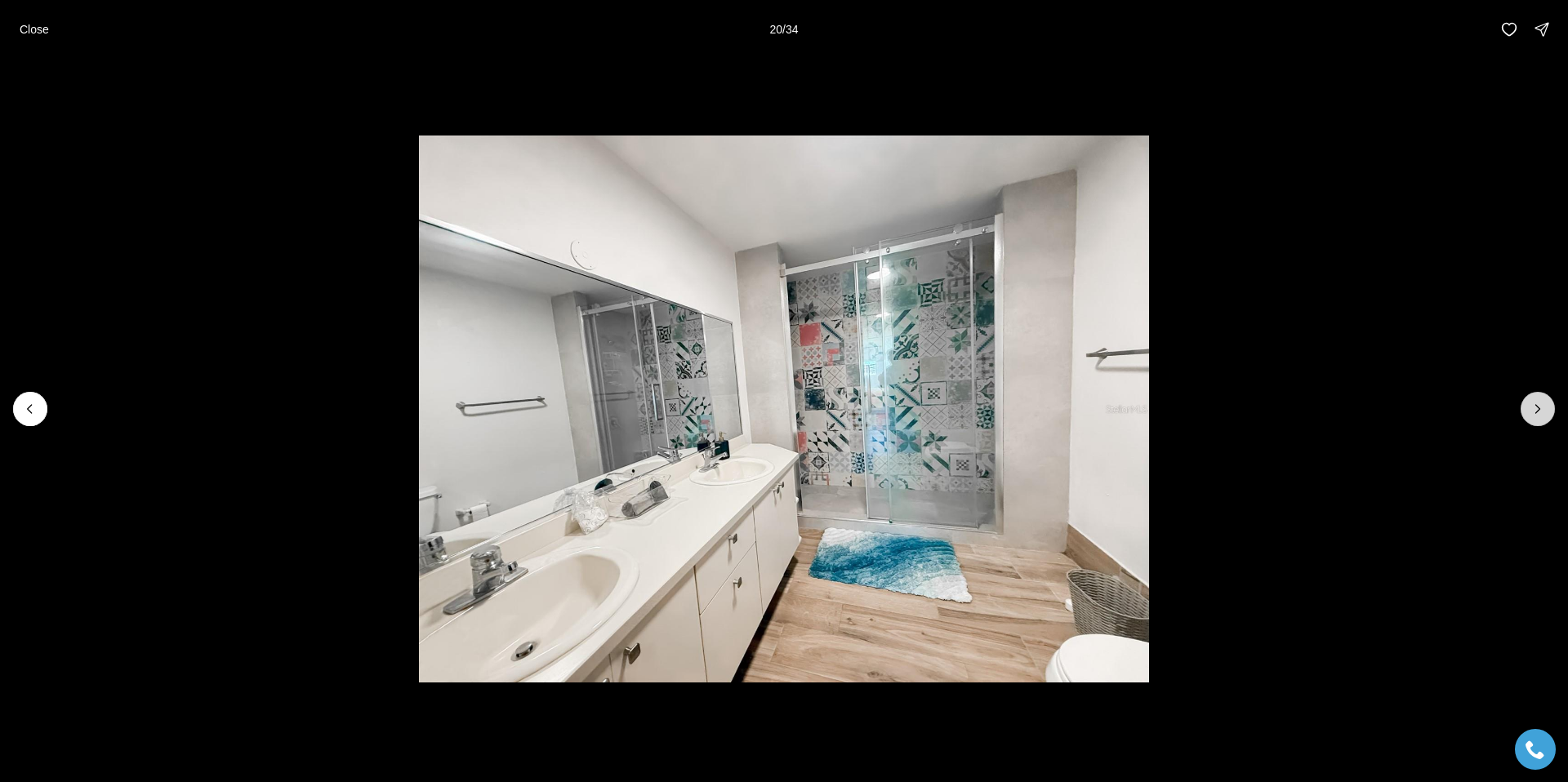
click at [1538, 401] on icon "Next slide" at bounding box center [1537, 408] width 16 height 16
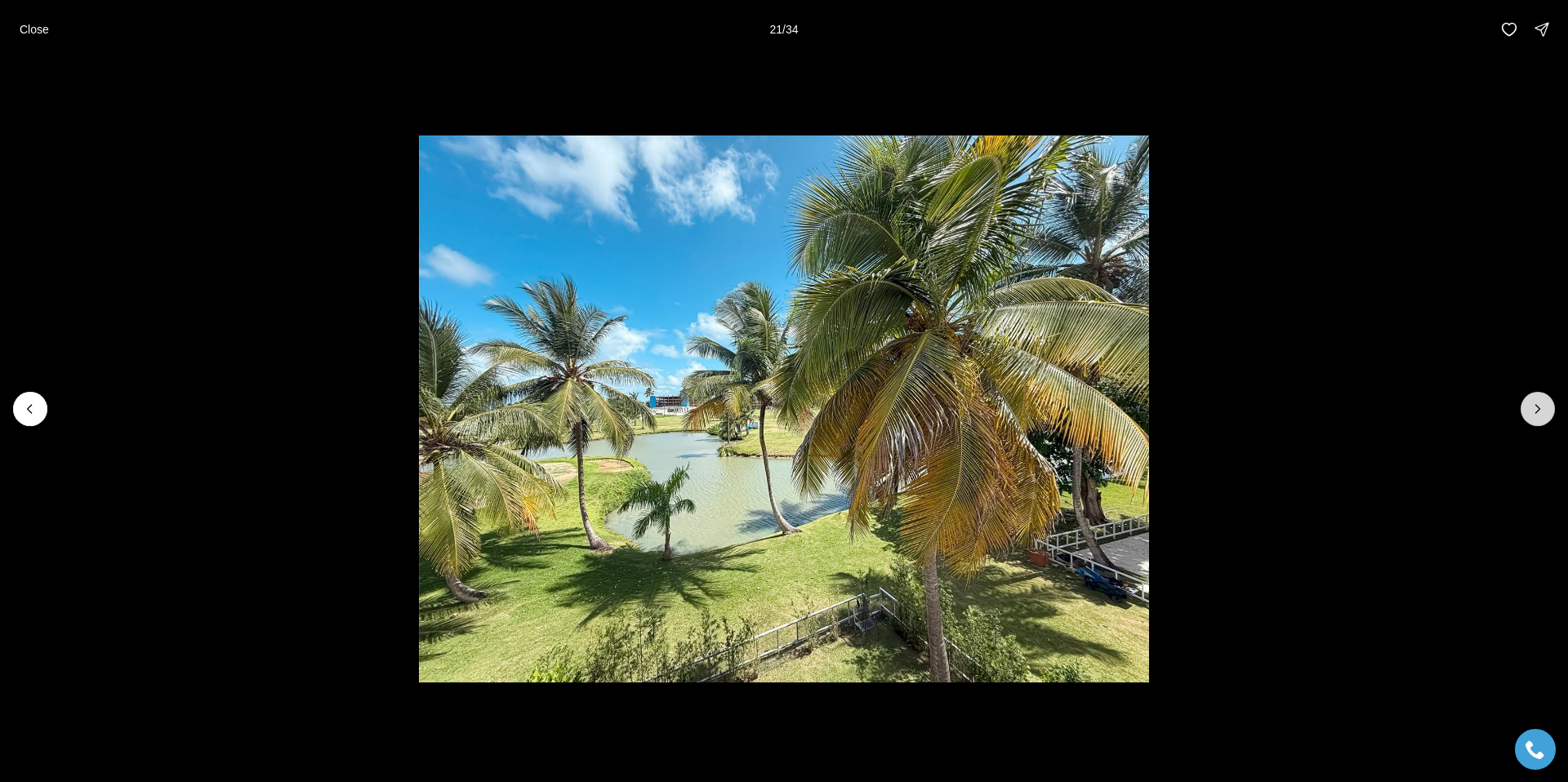
click at [1538, 401] on icon "Next slide" at bounding box center [1537, 408] width 16 height 16
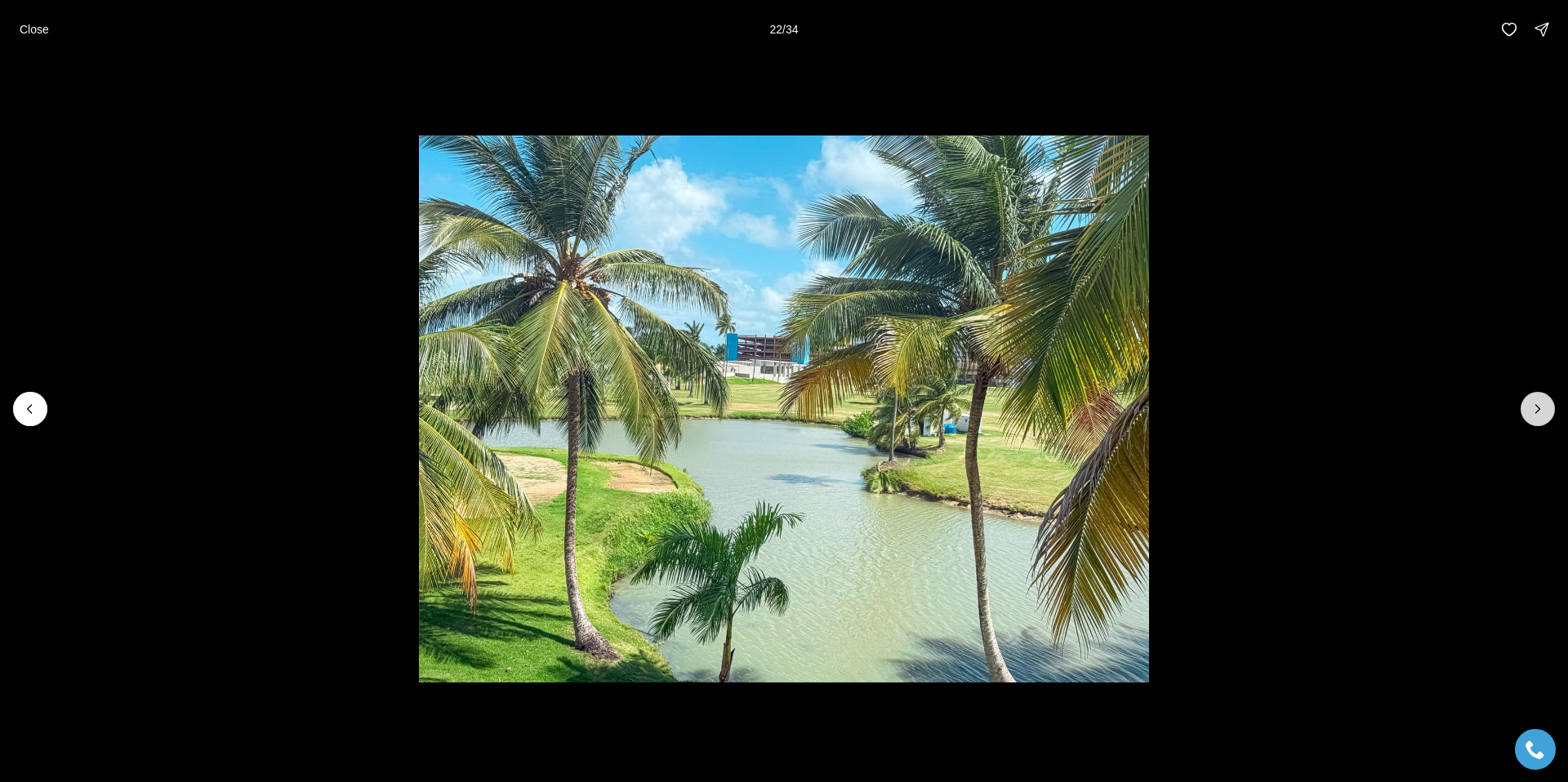
click at [1538, 401] on icon "Next slide" at bounding box center [1537, 408] width 16 height 16
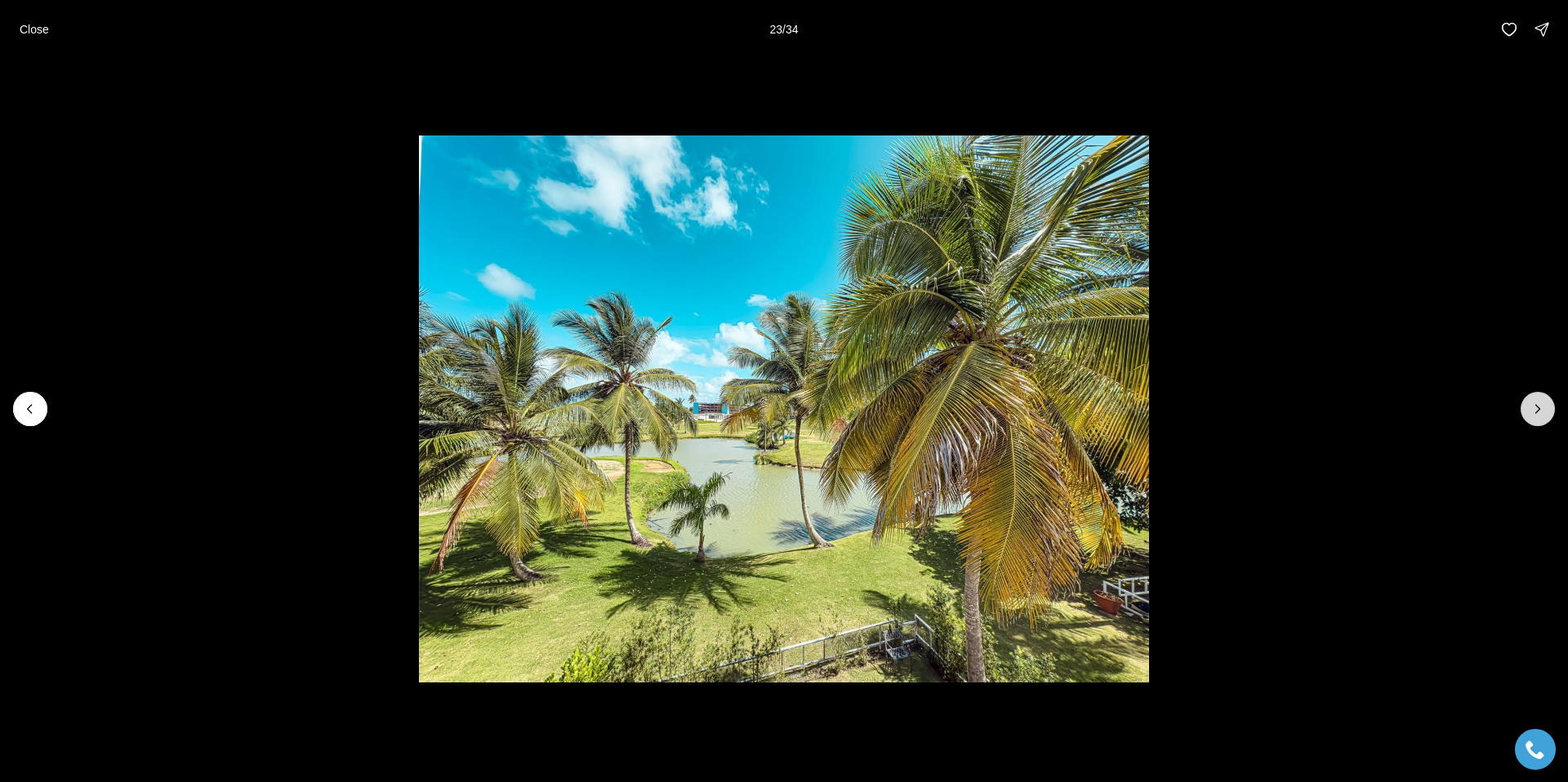
click at [1538, 401] on icon "Next slide" at bounding box center [1537, 408] width 16 height 16
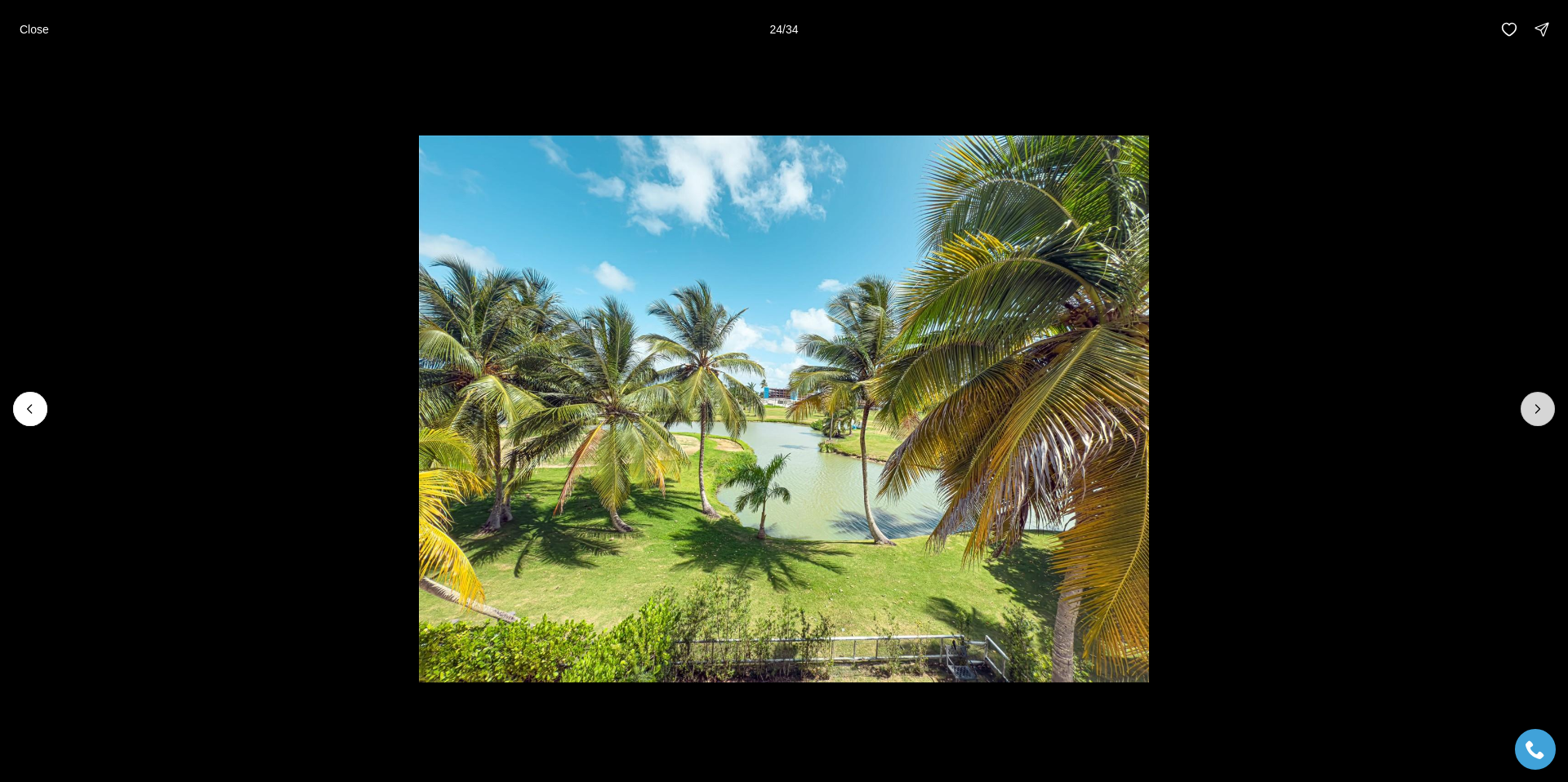
click at [1538, 401] on icon "Next slide" at bounding box center [1537, 408] width 16 height 16
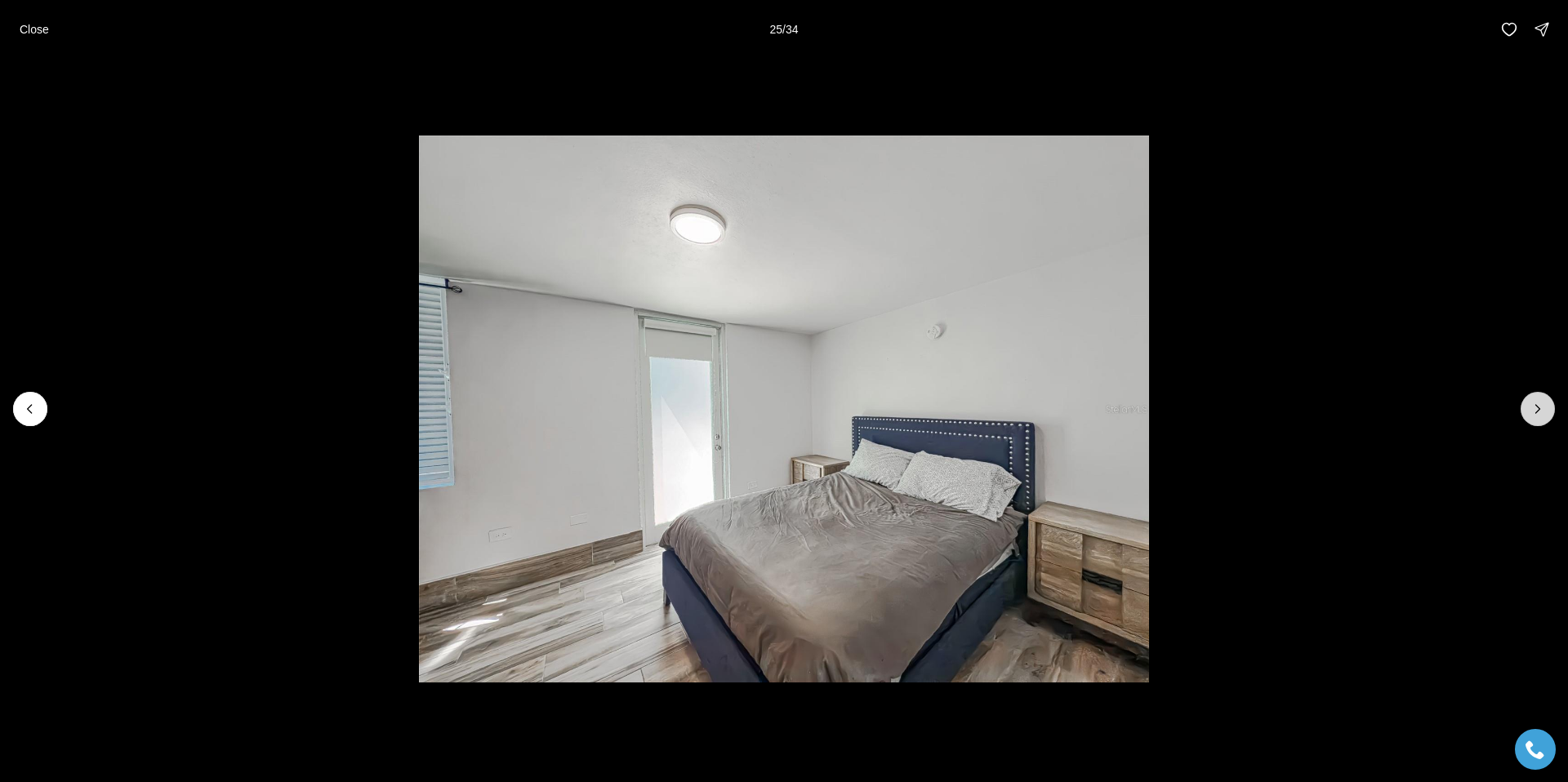
click at [1538, 401] on icon "Next slide" at bounding box center [1537, 408] width 16 height 16
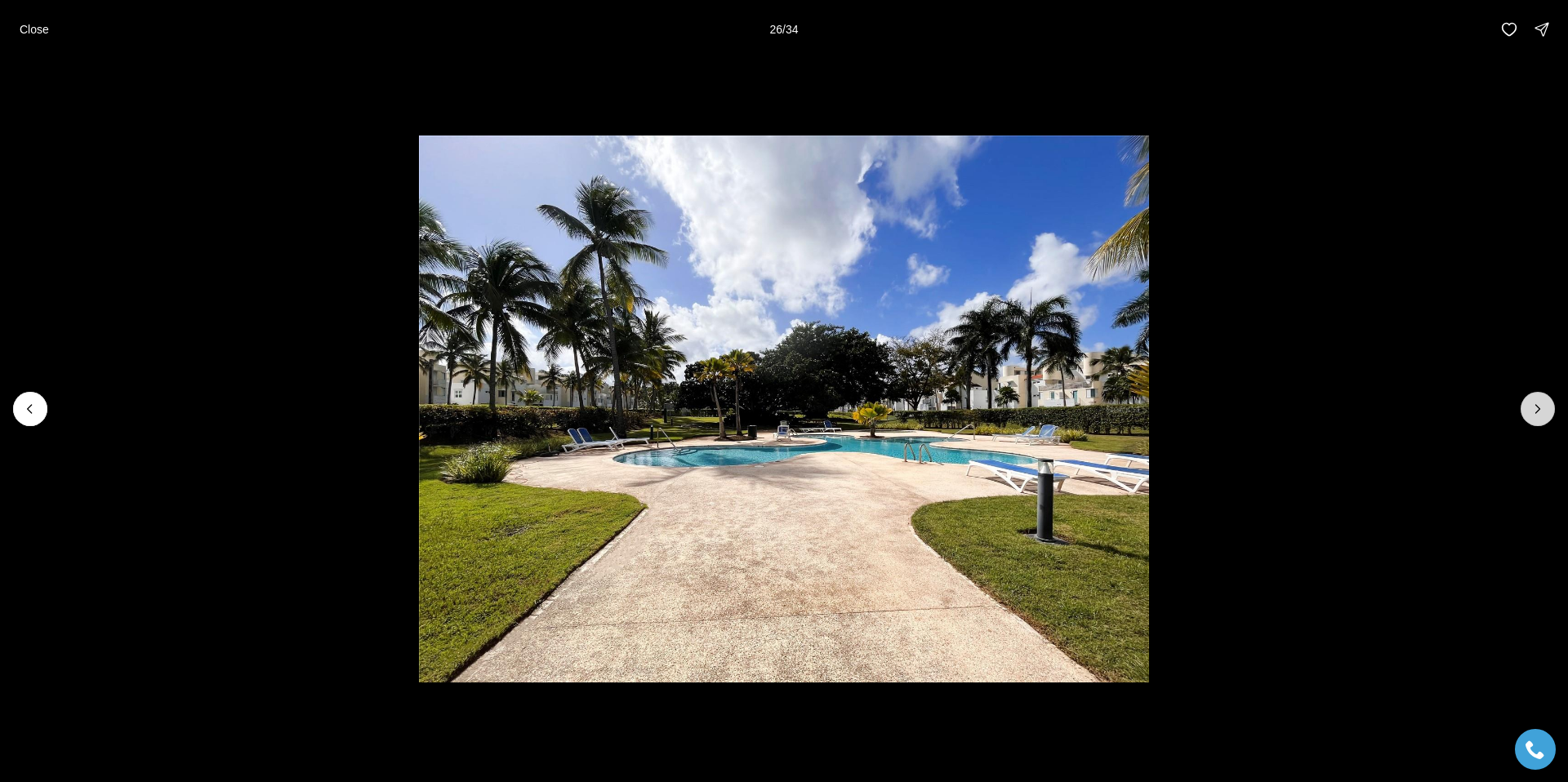
click at [1538, 401] on icon "Next slide" at bounding box center [1537, 408] width 16 height 16
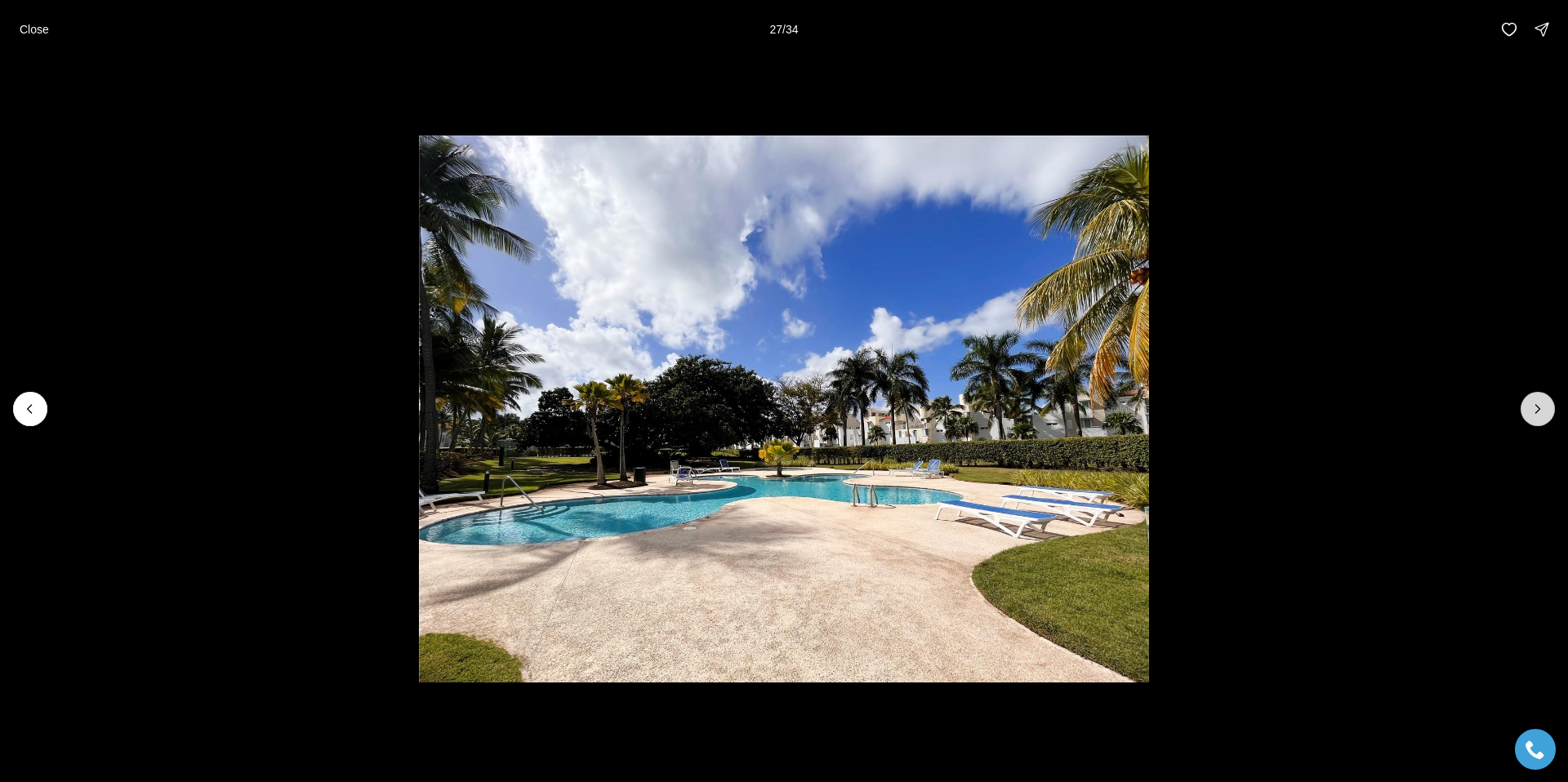
click at [1538, 401] on icon "Next slide" at bounding box center [1537, 408] width 16 height 16
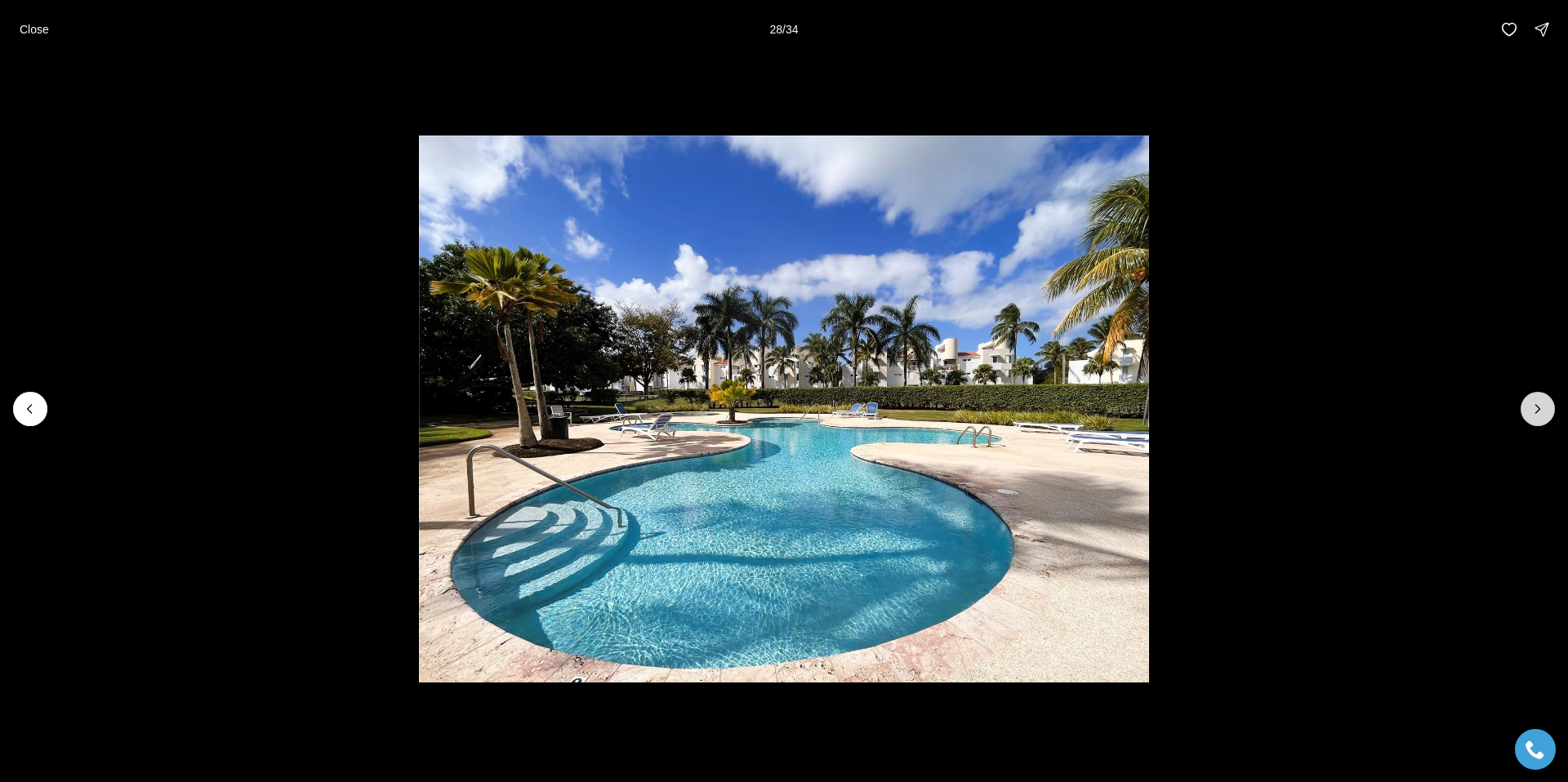
click at [1538, 401] on icon "Next slide" at bounding box center [1537, 408] width 16 height 16
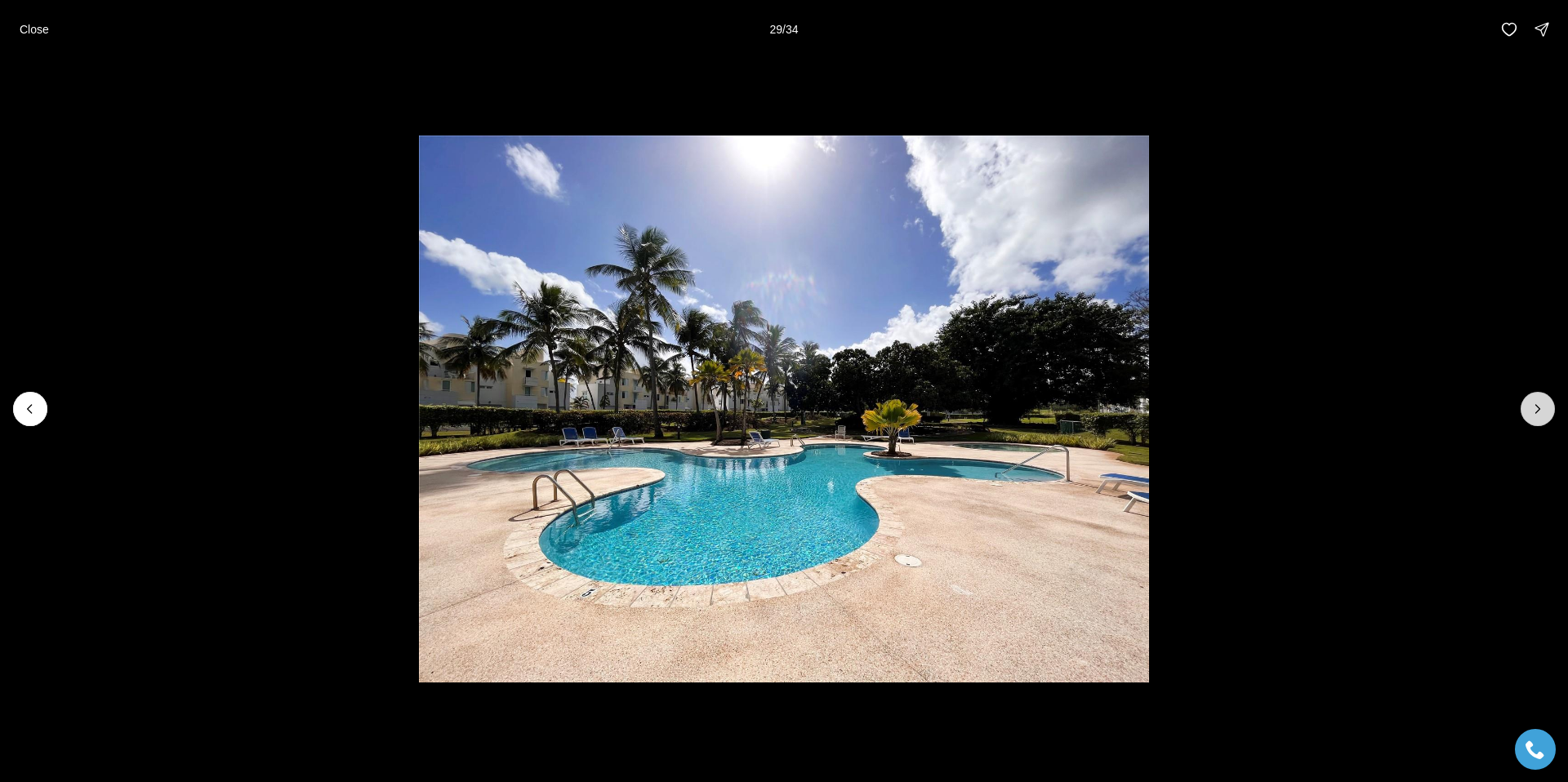
click at [1538, 401] on icon "Next slide" at bounding box center [1537, 408] width 16 height 16
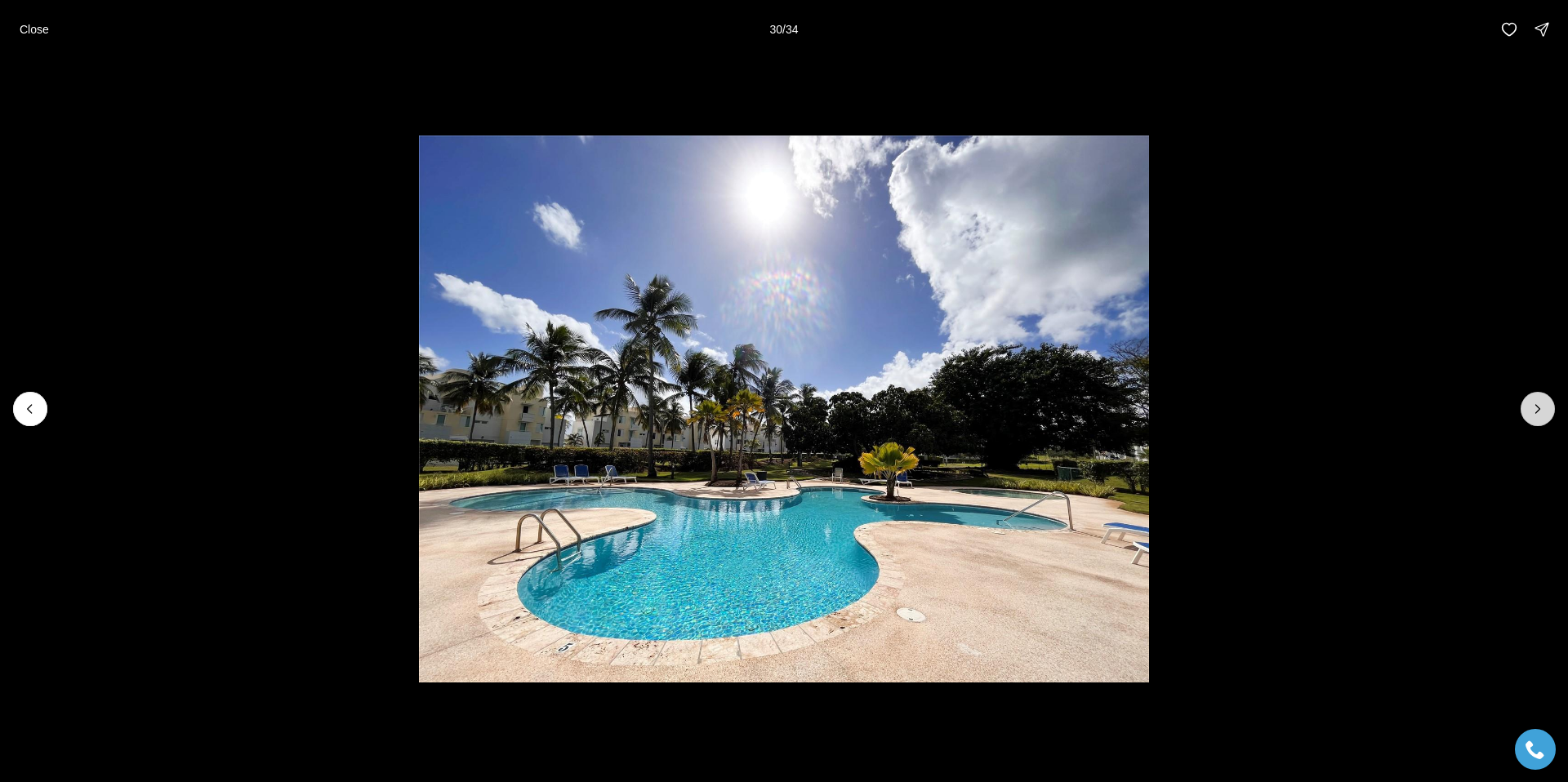
click at [1538, 401] on icon "Next slide" at bounding box center [1537, 408] width 16 height 16
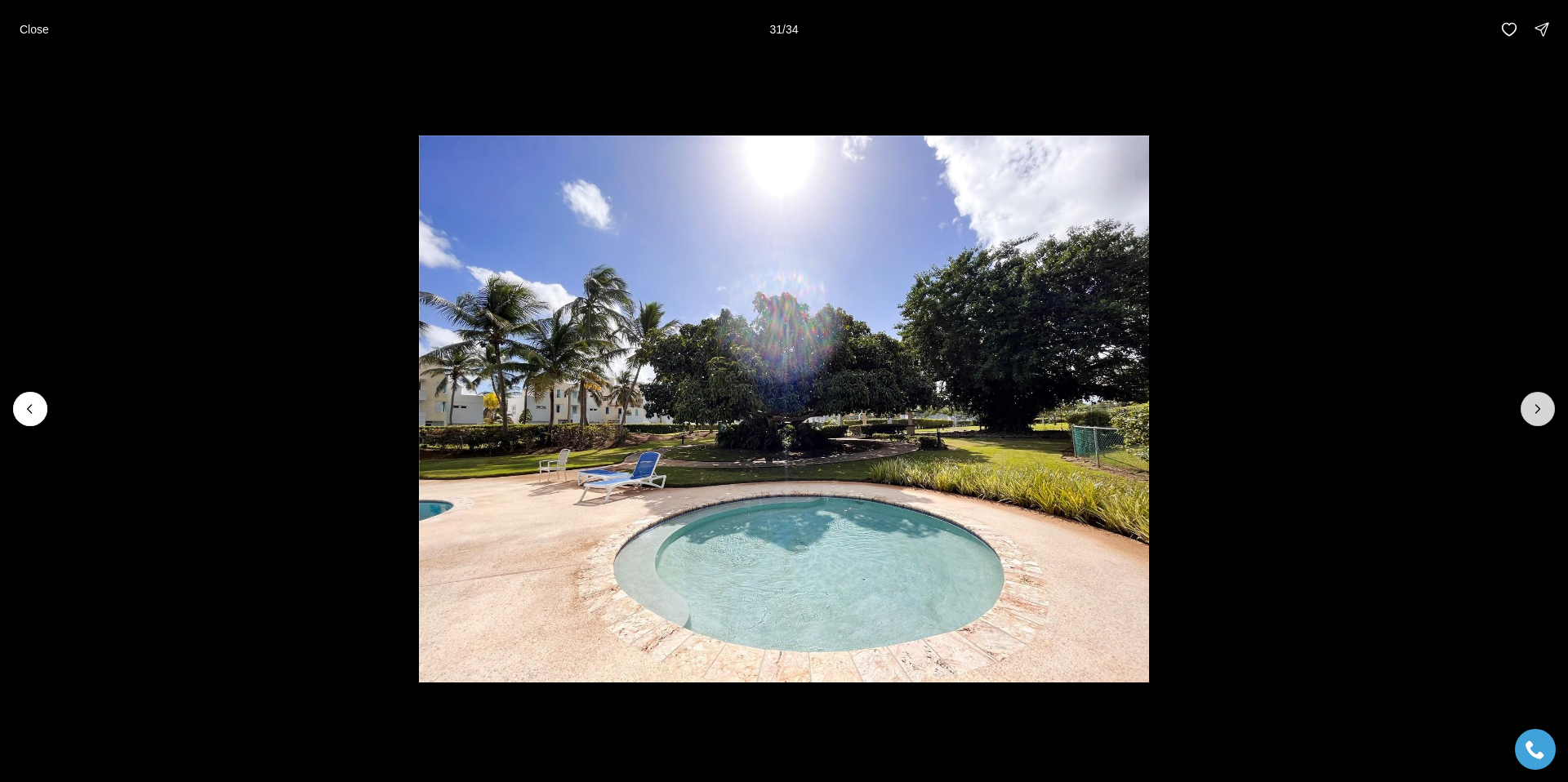
click at [1538, 401] on icon "Next slide" at bounding box center [1537, 408] width 16 height 16
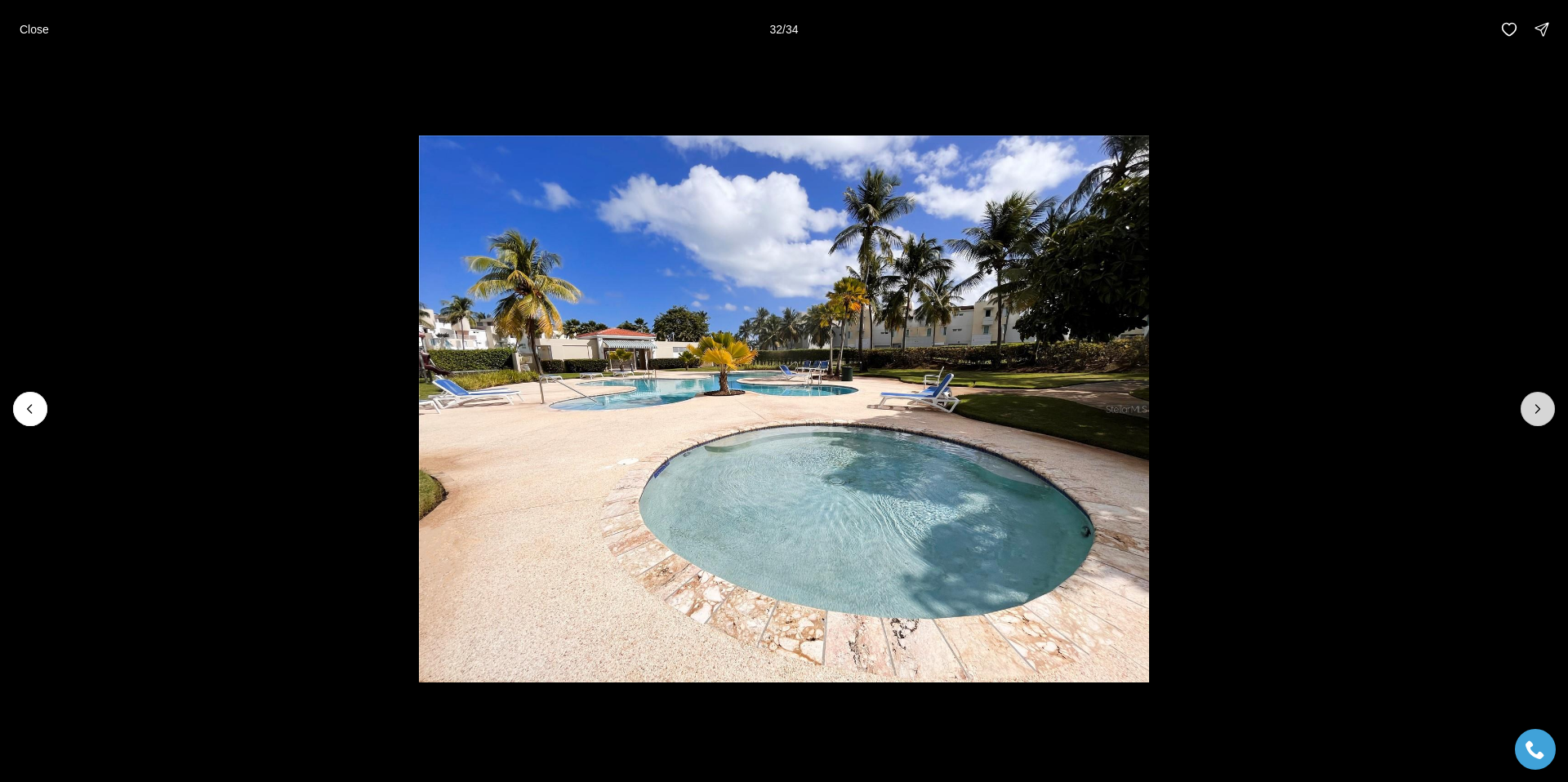
click at [1538, 401] on icon "Next slide" at bounding box center [1537, 408] width 16 height 16
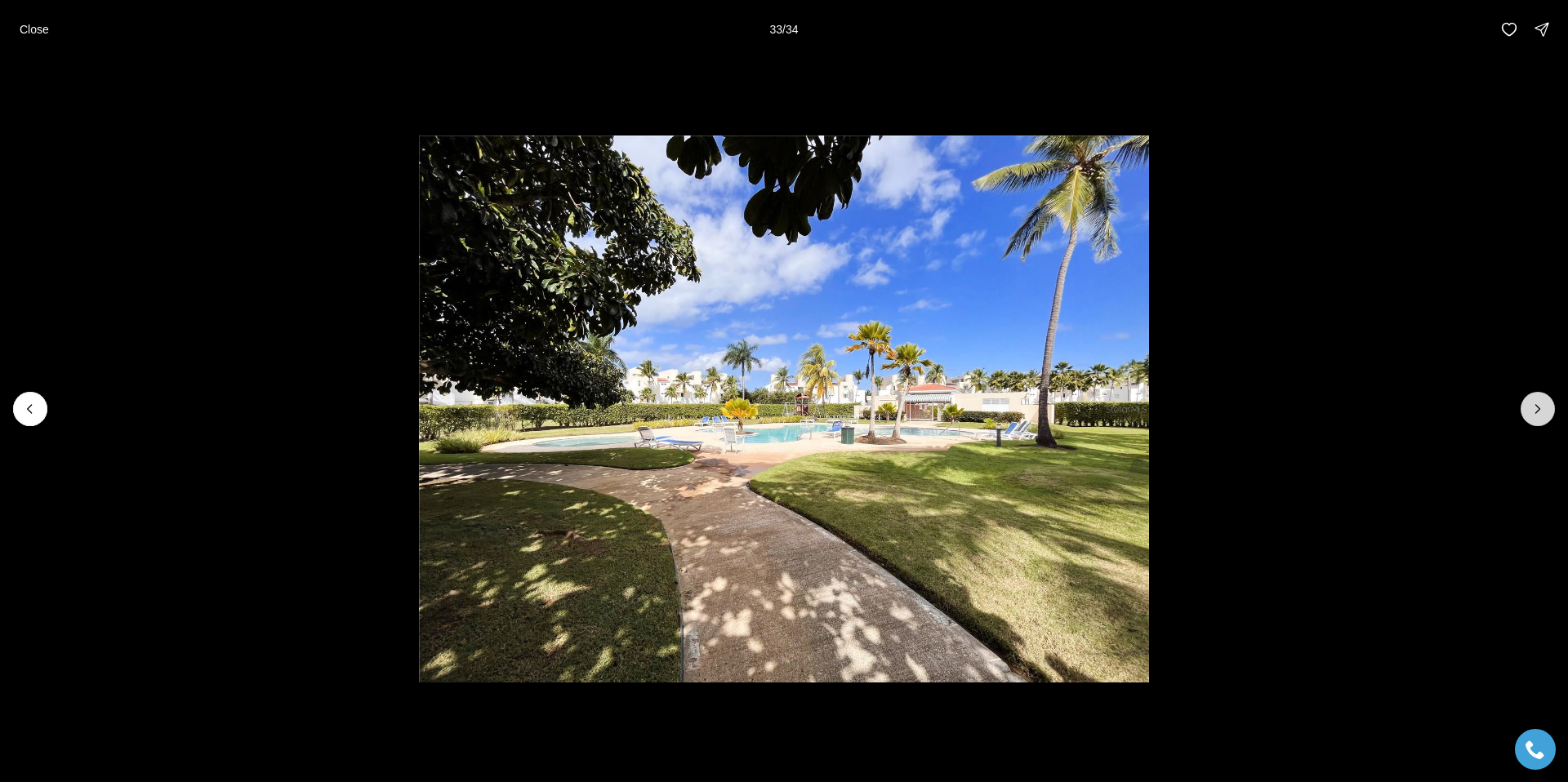
click at [1538, 401] on icon "Next slide" at bounding box center [1537, 408] width 16 height 16
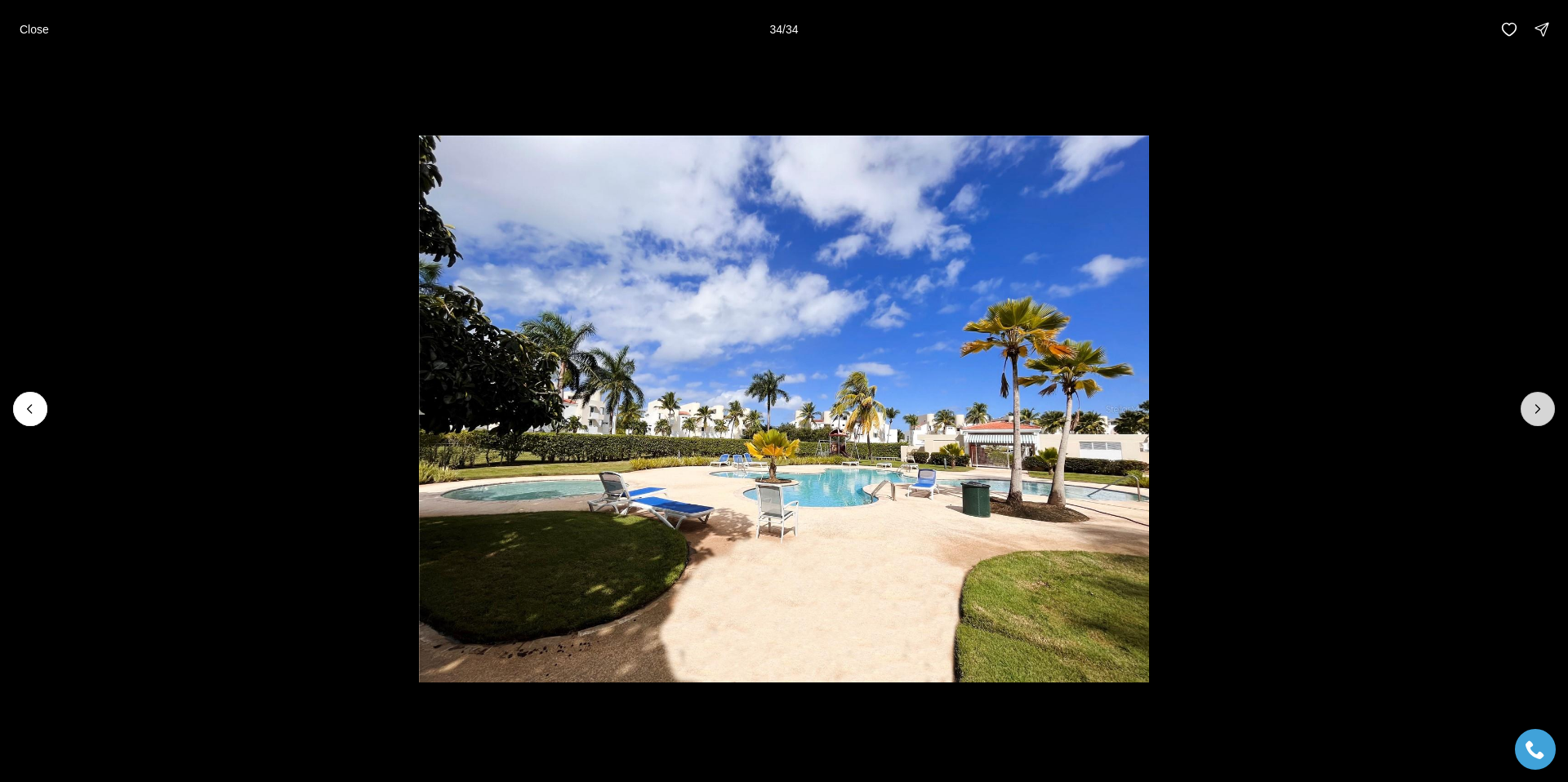
click at [1538, 400] on div at bounding box center [1537, 409] width 35 height 35
click at [1538, 401] on div at bounding box center [1537, 409] width 35 height 35
click at [32, 30] on p "Close" at bounding box center [34, 29] width 29 height 13
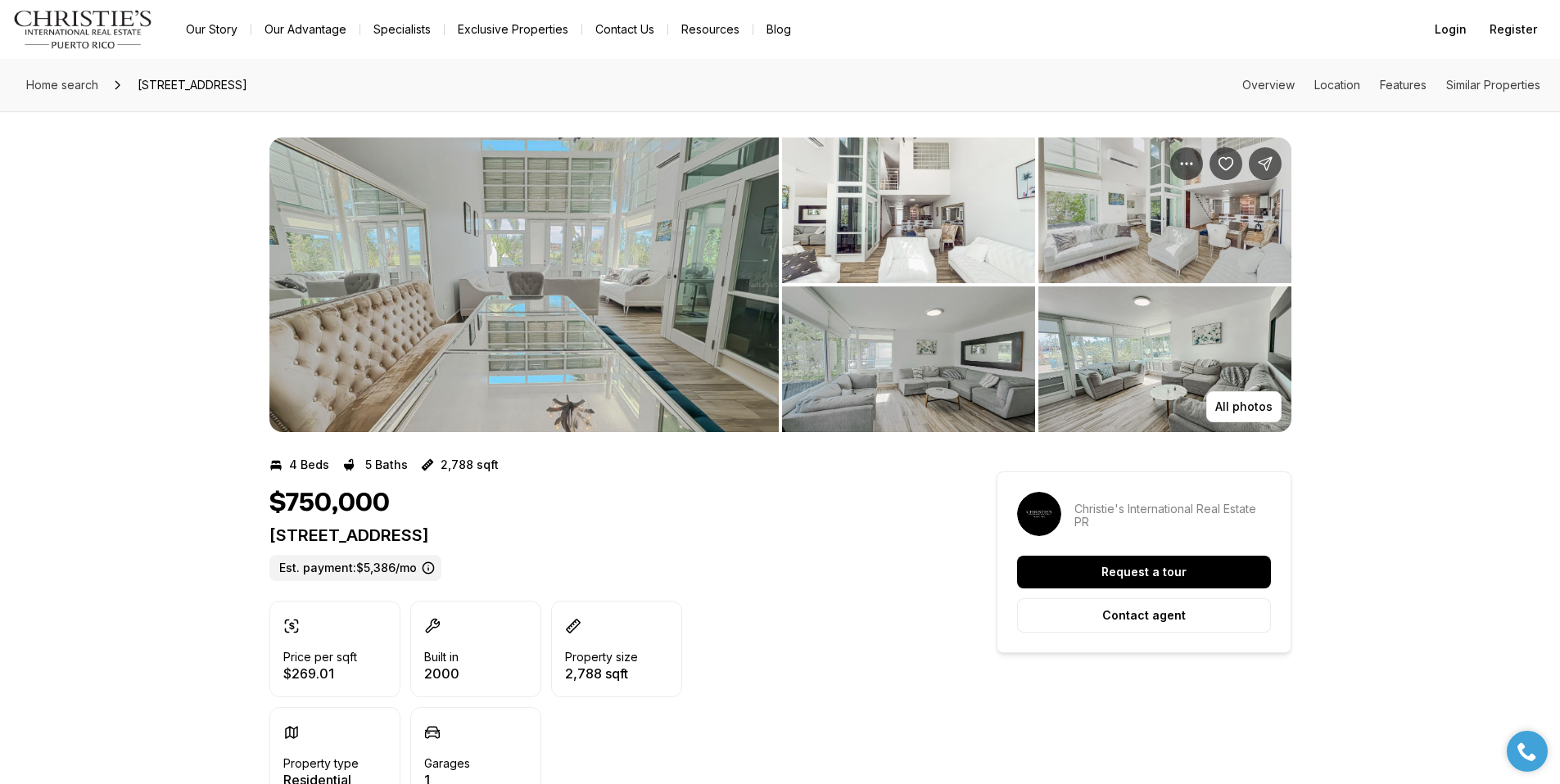
drag, startPoint x: 273, startPoint y: 532, endPoint x: 501, endPoint y: 543, distance: 228.3
click at [501, 543] on p "119 CALLE BOULEVARD DORADO PR, 00646" at bounding box center [604, 535] width 669 height 19
click at [503, 543] on p "119 CALLE BOULEVARD DORADO PR, 00646" at bounding box center [604, 535] width 669 height 19
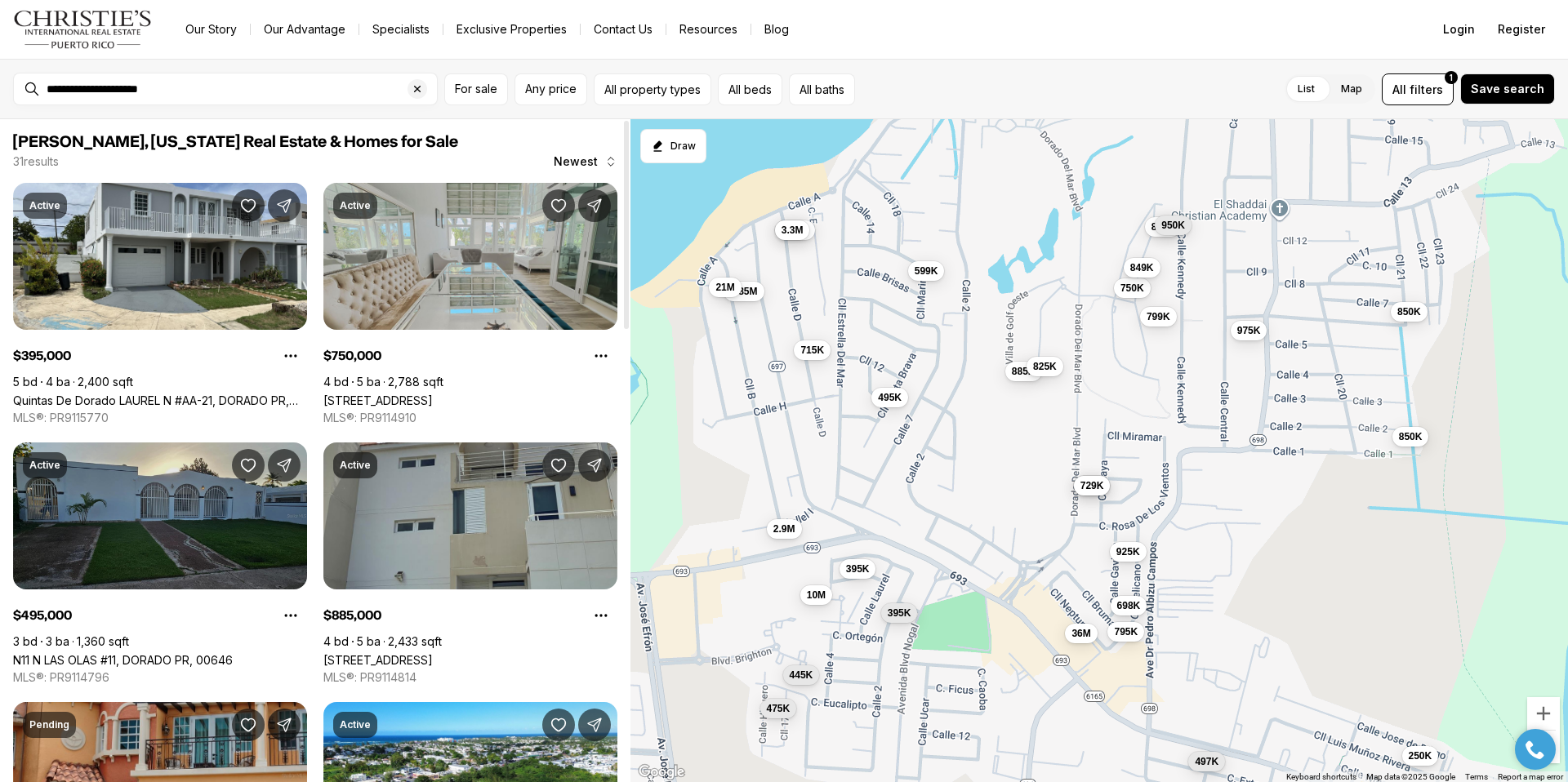
click at [144, 653] on link "N11 N LAS OLAS #11, DORADO PR, 00646" at bounding box center [123, 660] width 220 height 13
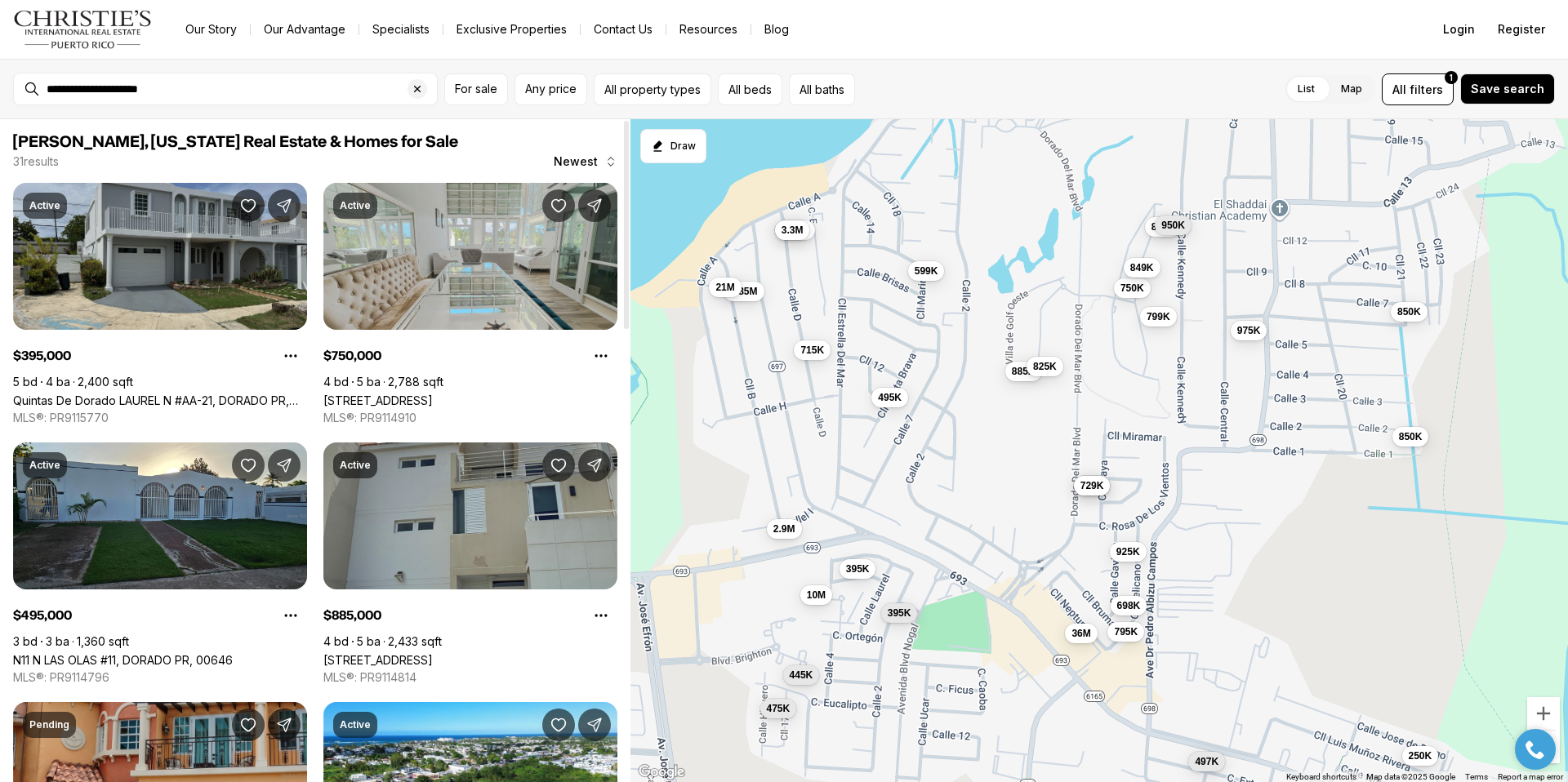
click at [96, 394] on link "Quintas De Dorado LAUREL N #AA-21, DORADO PR, 00646" at bounding box center [160, 401] width 294 height 13
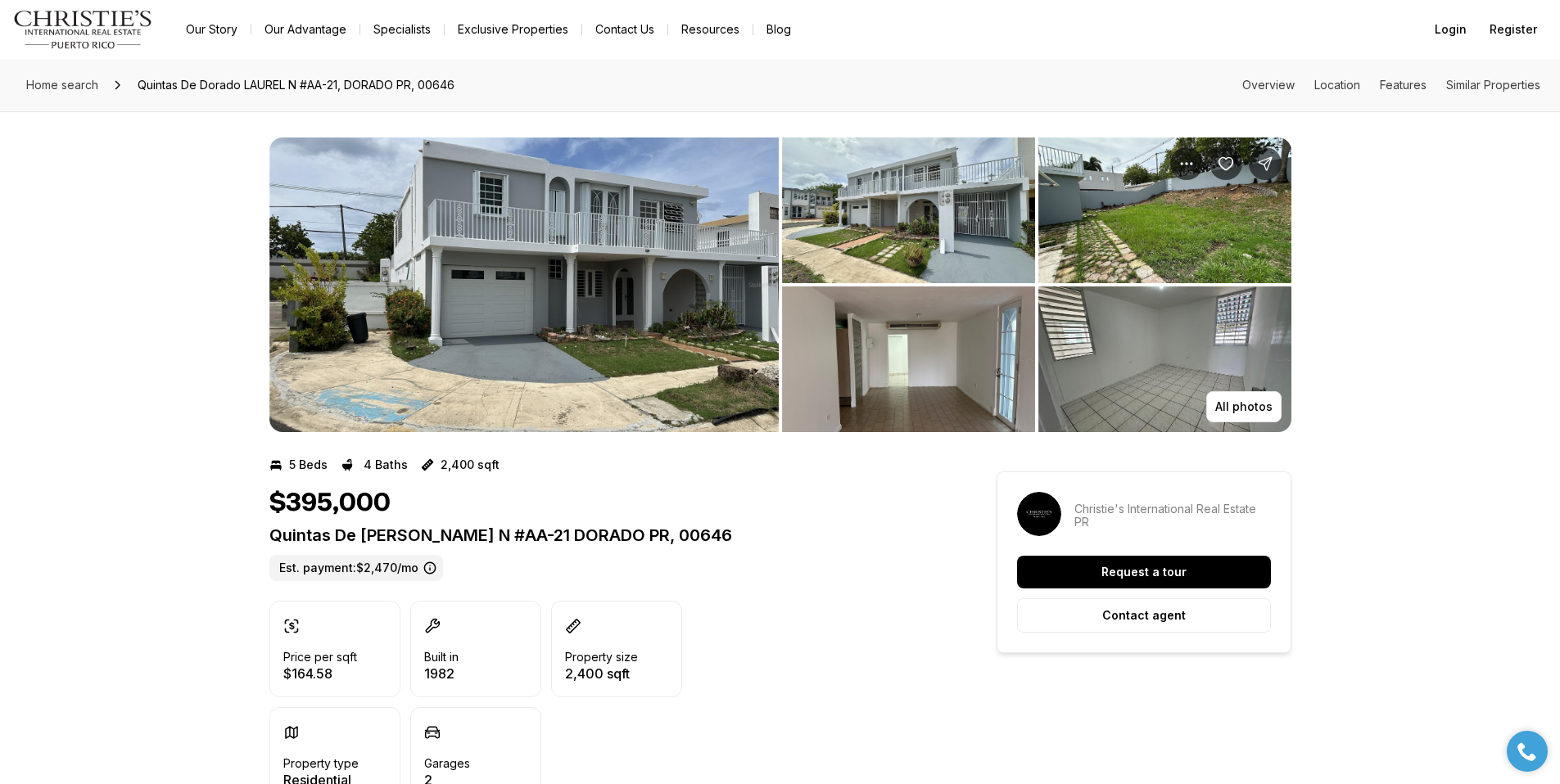
click at [876, 214] on img "View image gallery" at bounding box center [908, 210] width 253 height 146
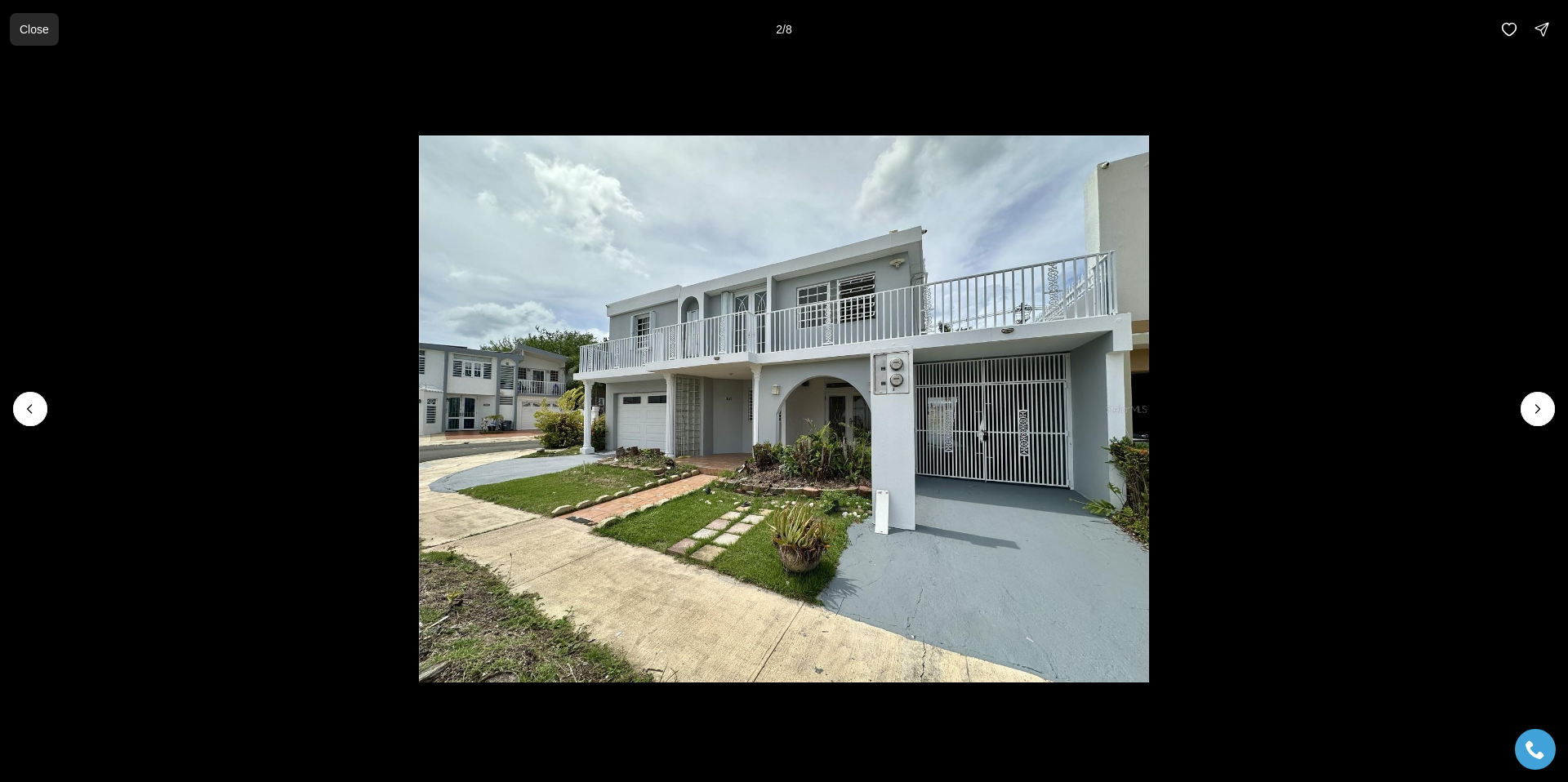
click at [35, 34] on p "Close" at bounding box center [34, 29] width 29 height 13
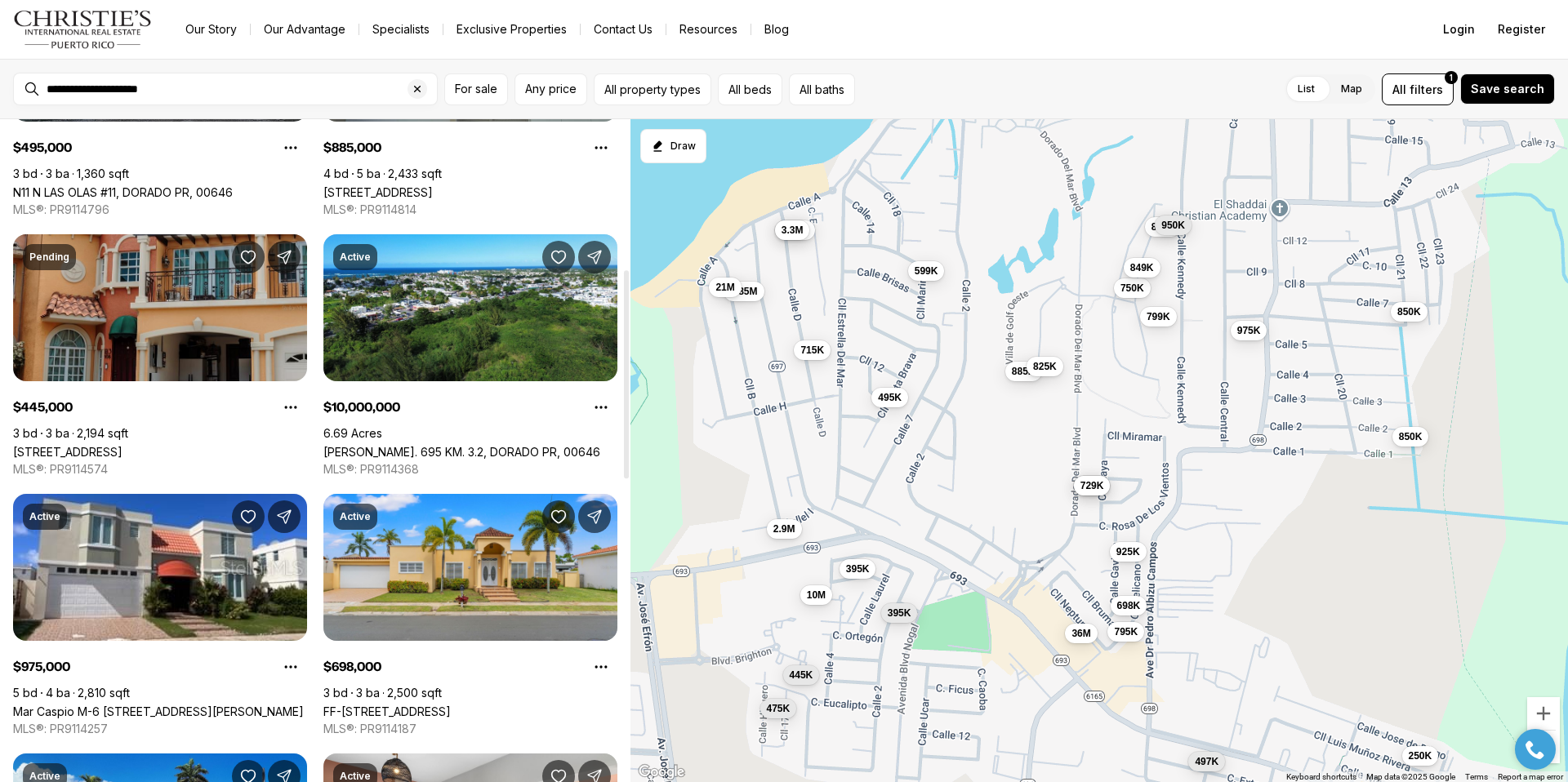
scroll to position [459, 0]
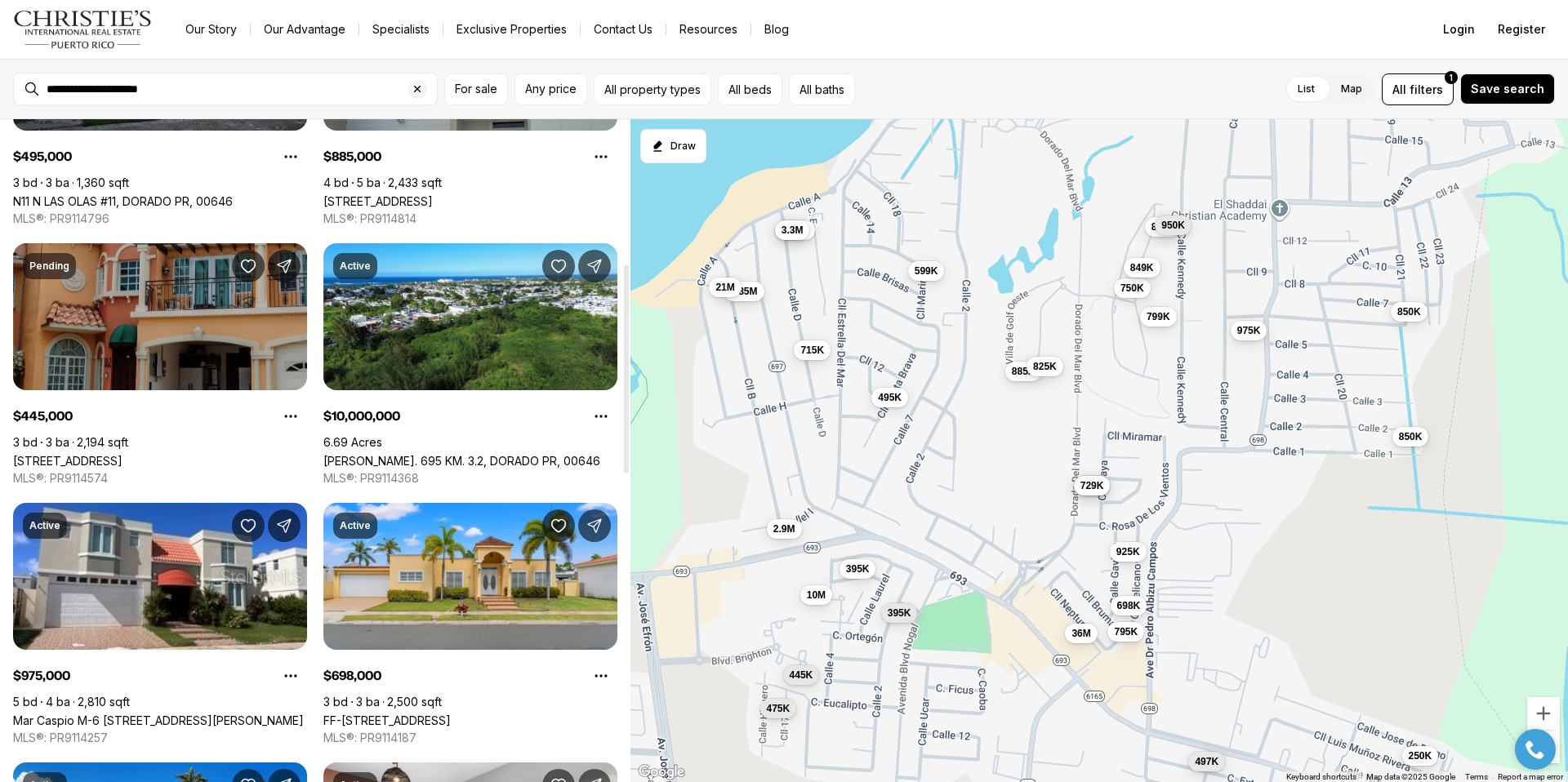
click at [123, 454] on link "[STREET_ADDRESS]" at bounding box center [68, 460] width 109 height 13
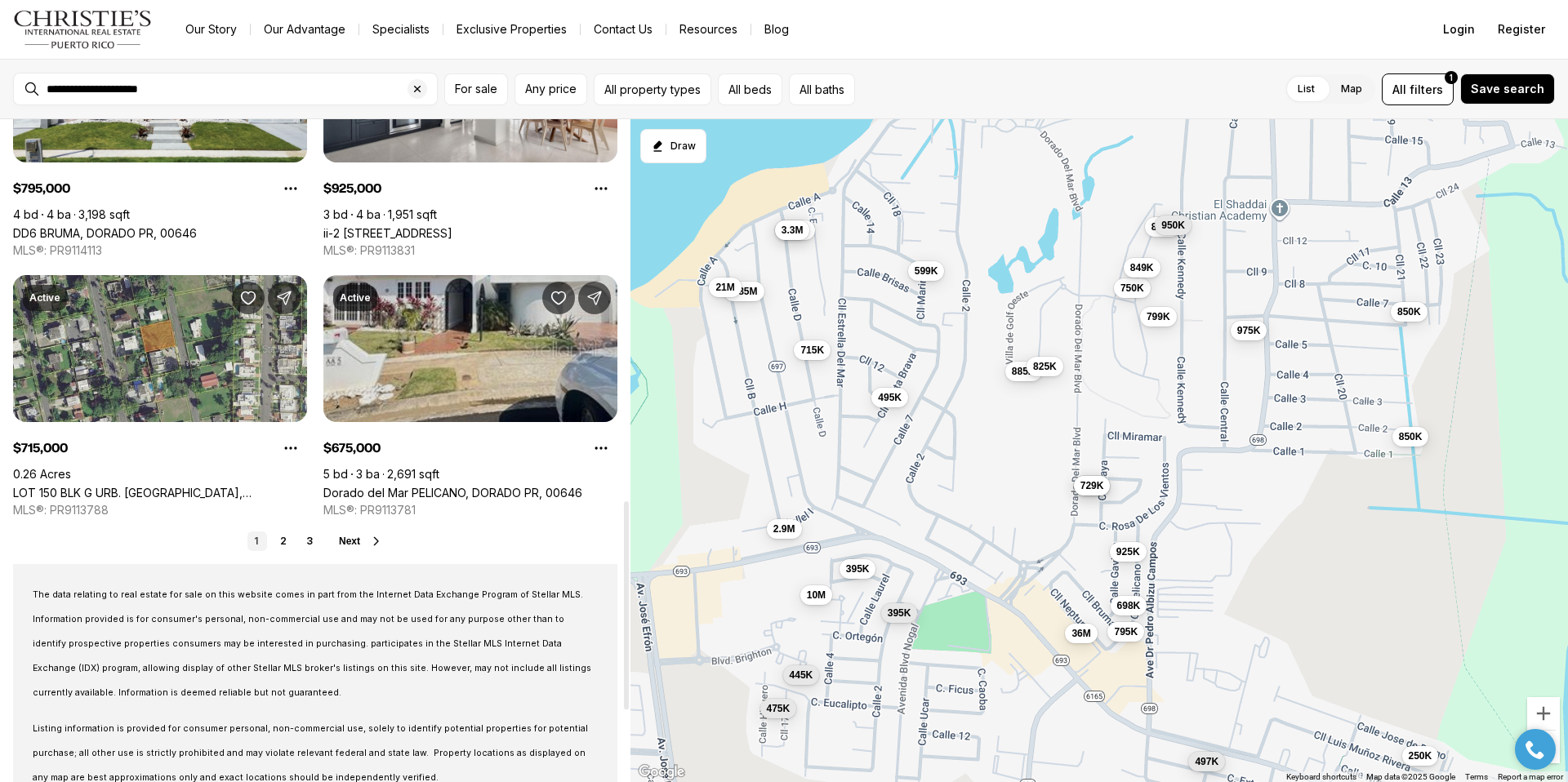
scroll to position [1220, 0]
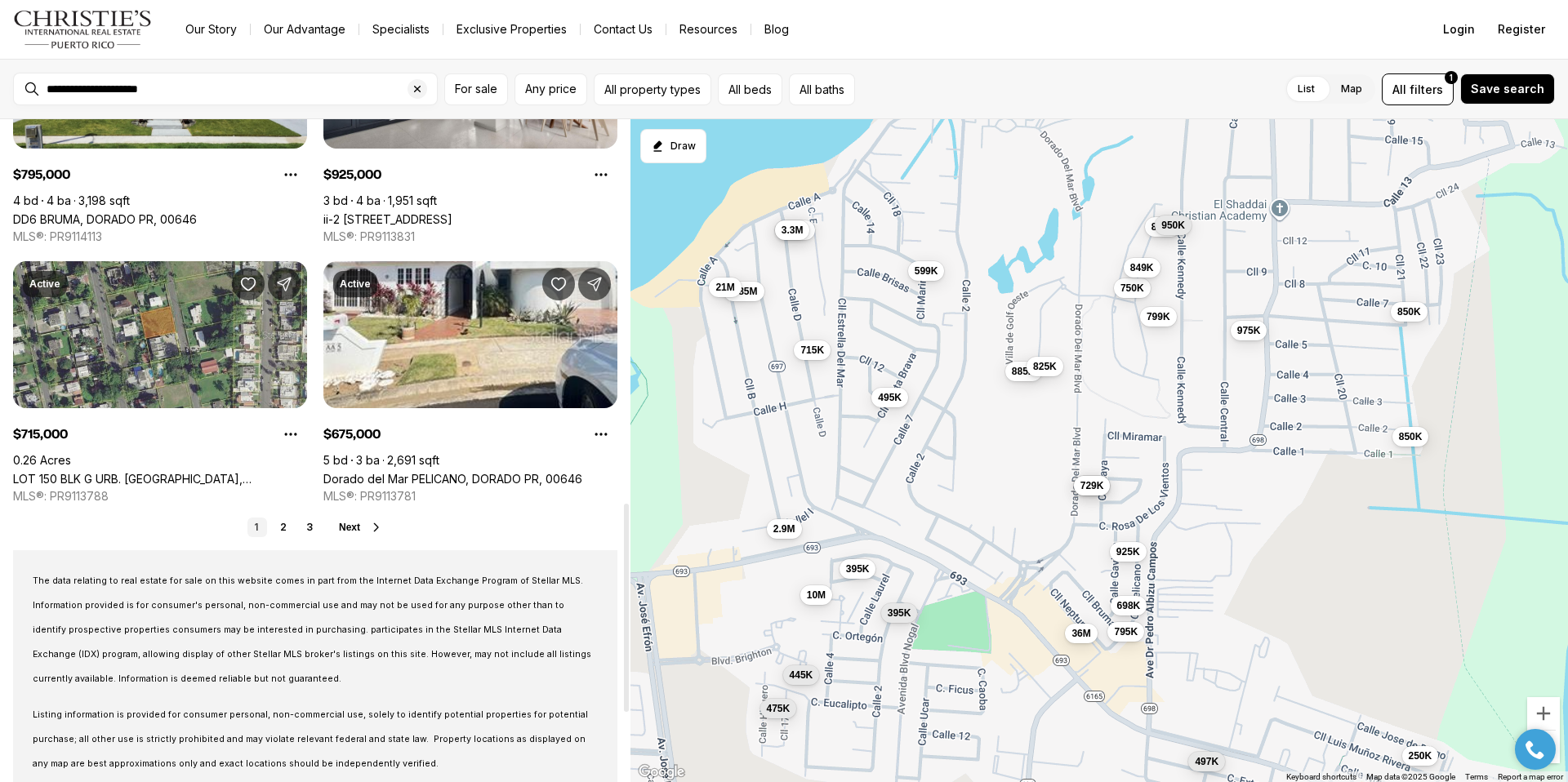
click at [348, 528] on span "Next" at bounding box center [349, 528] width 21 height 12
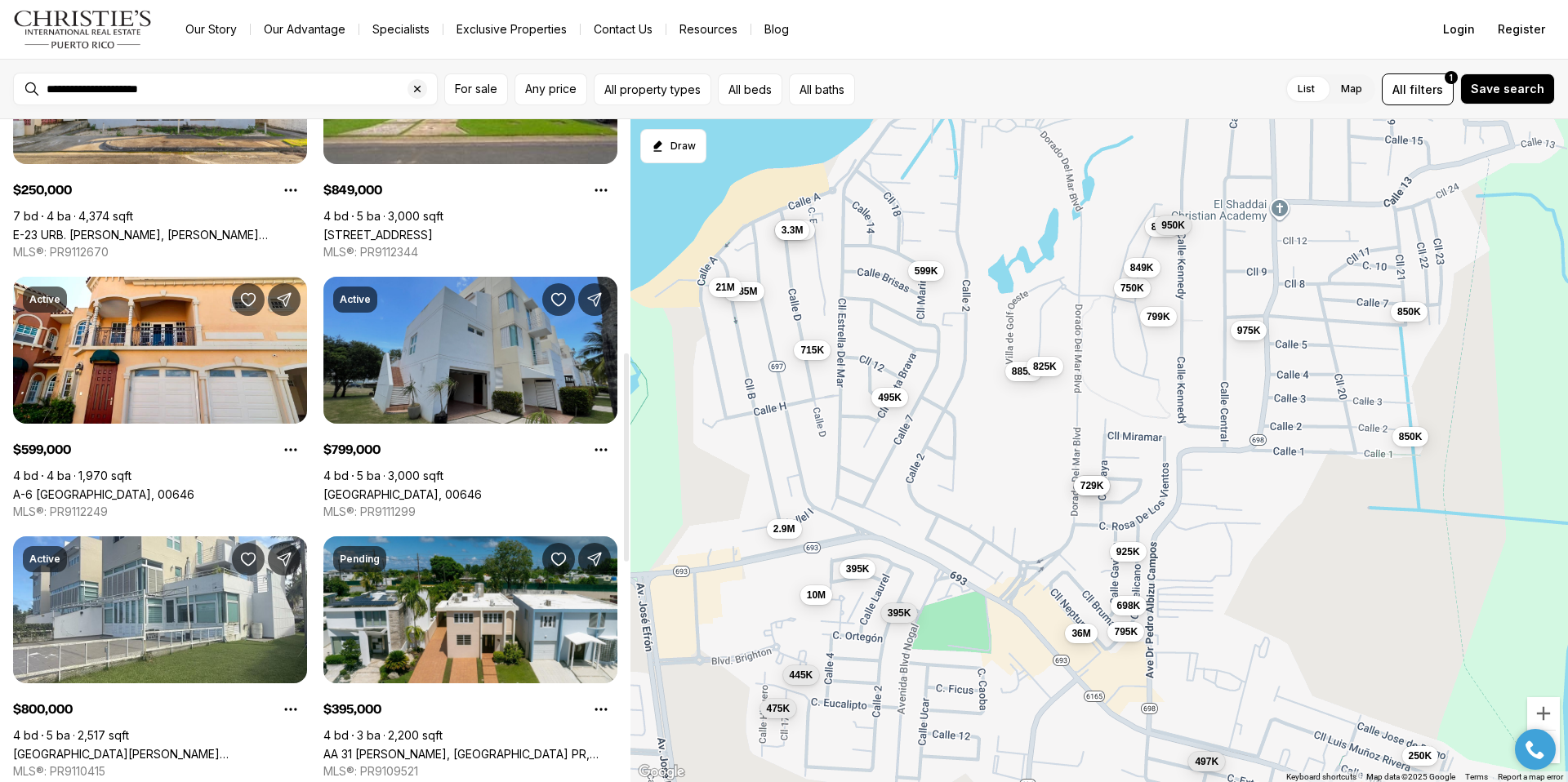
scroll to position [750, 0]
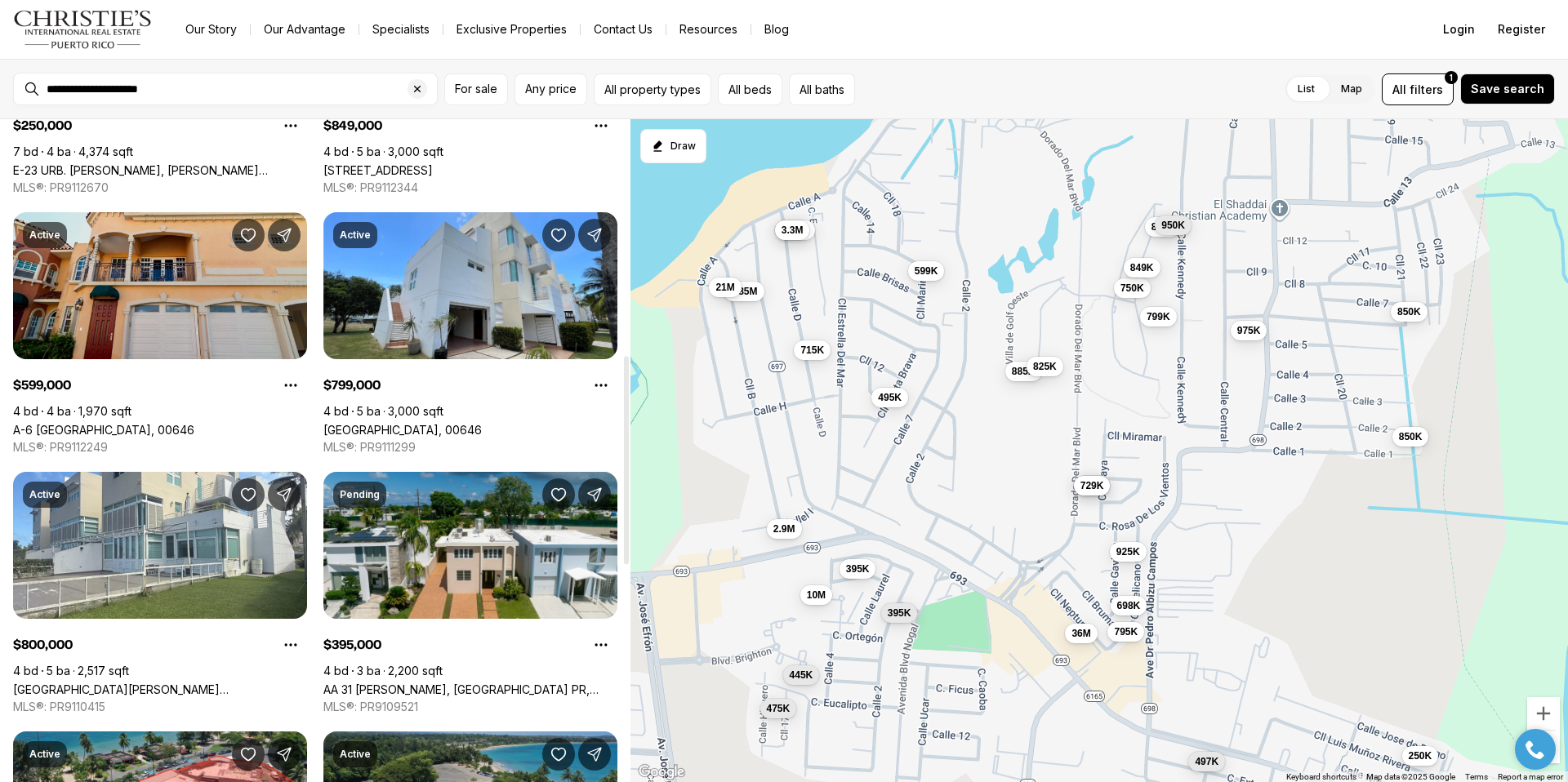
click at [146, 423] on link "A-6 Brighton BRIGHTON COUNTRY CLUB, DORADO PR, 00646" at bounding box center [104, 430] width 181 height 13
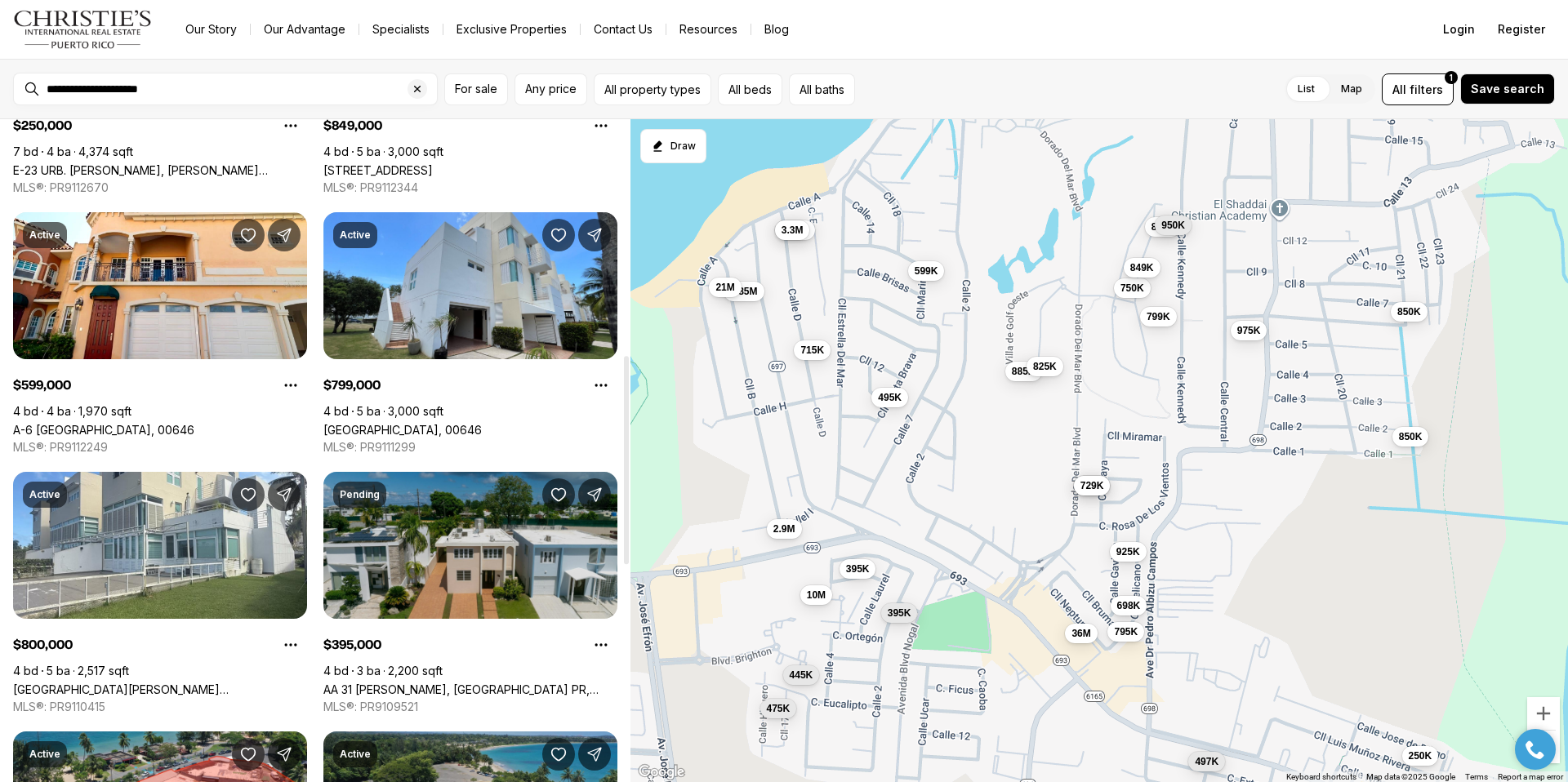
scroll to position [753, 0]
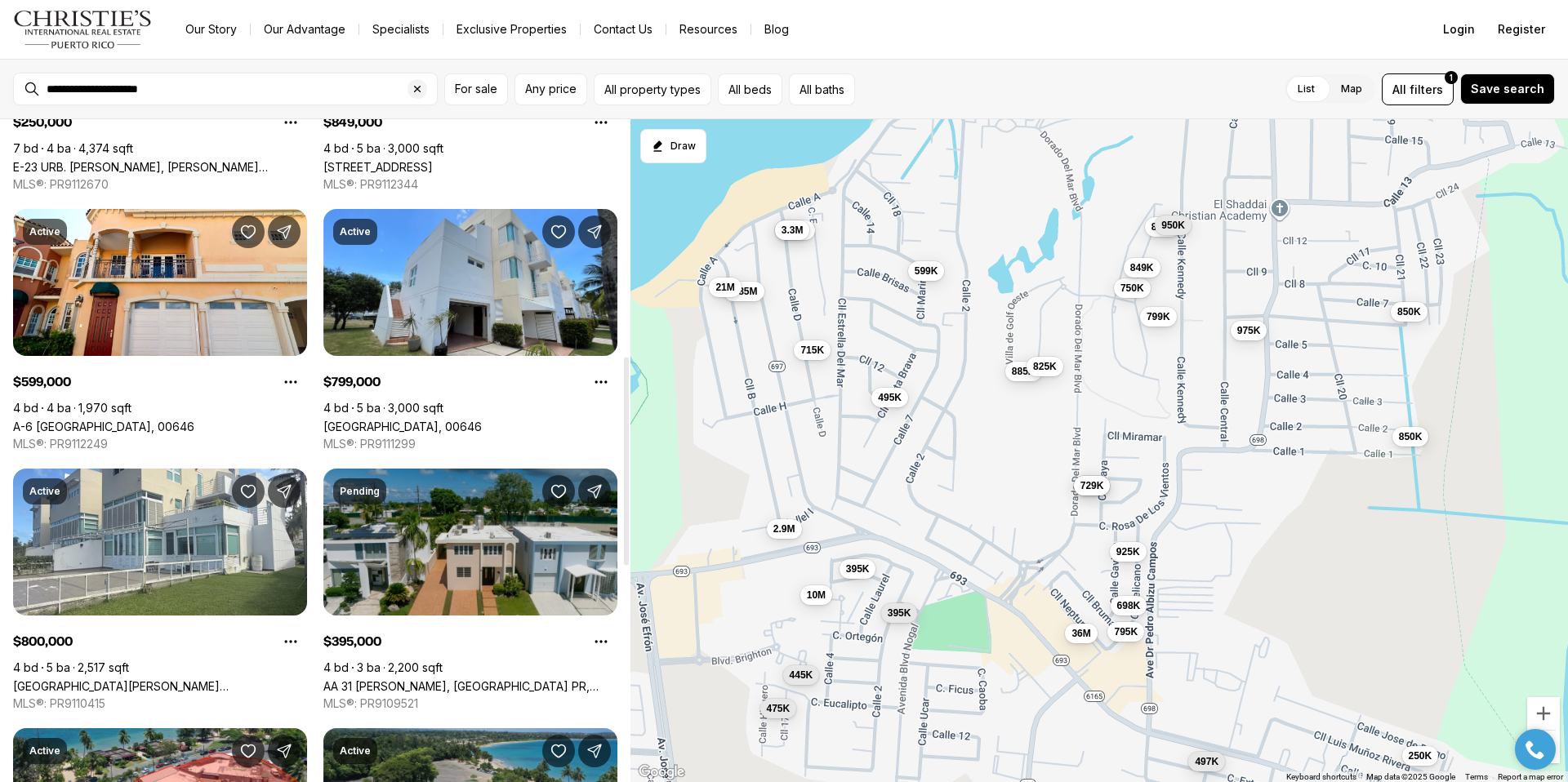
click at [390, 679] on link "AA 31 QUINTAS DE DORADO, DORADO PR, 00646" at bounding box center [470, 686] width 294 height 13
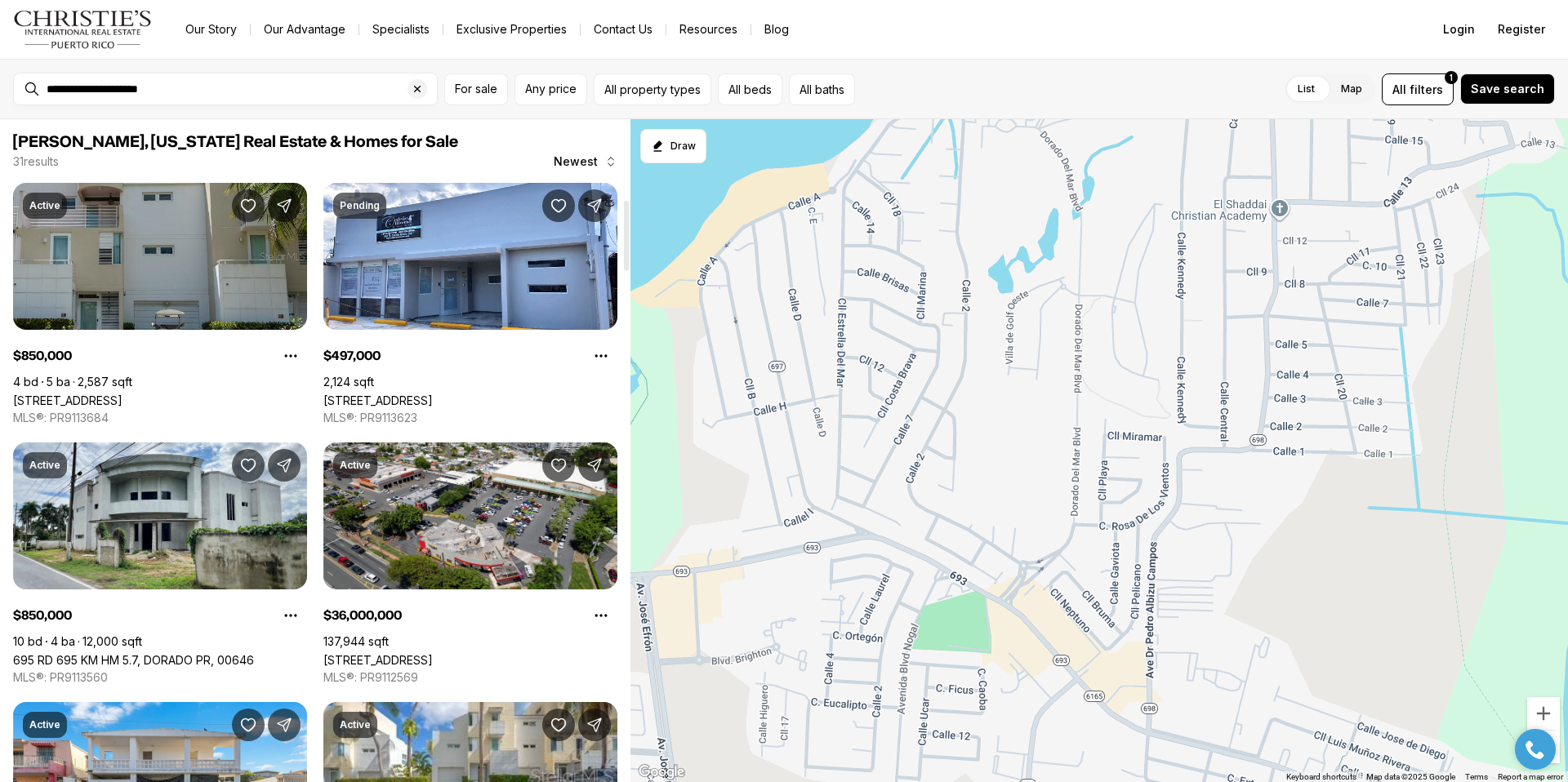
scroll to position [753, 0]
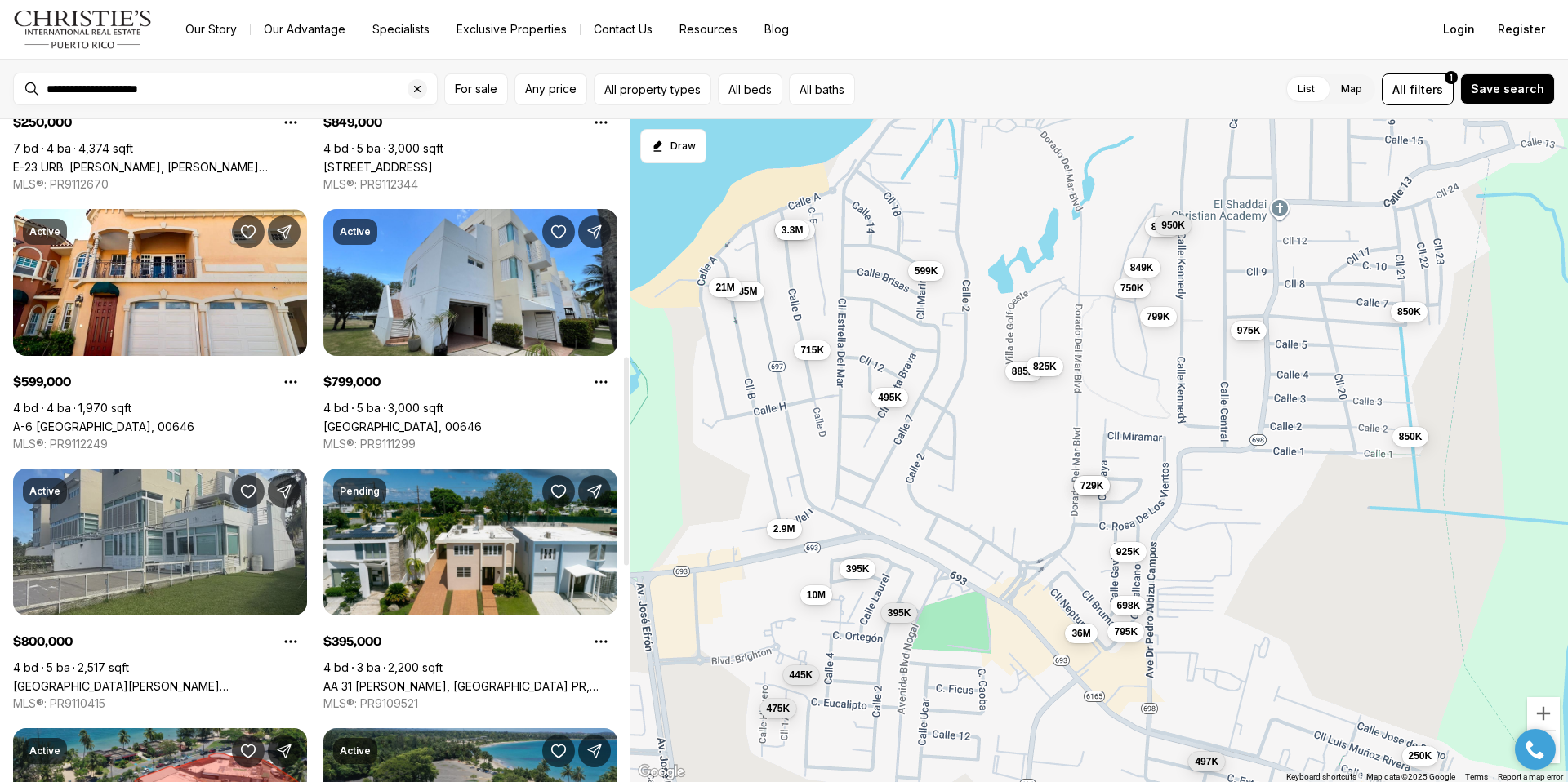
click at [174, 679] on link "[GEOGRAPHIC_DATA][PERSON_NAME][PERSON_NAME], 00646" at bounding box center [160, 686] width 294 height 13
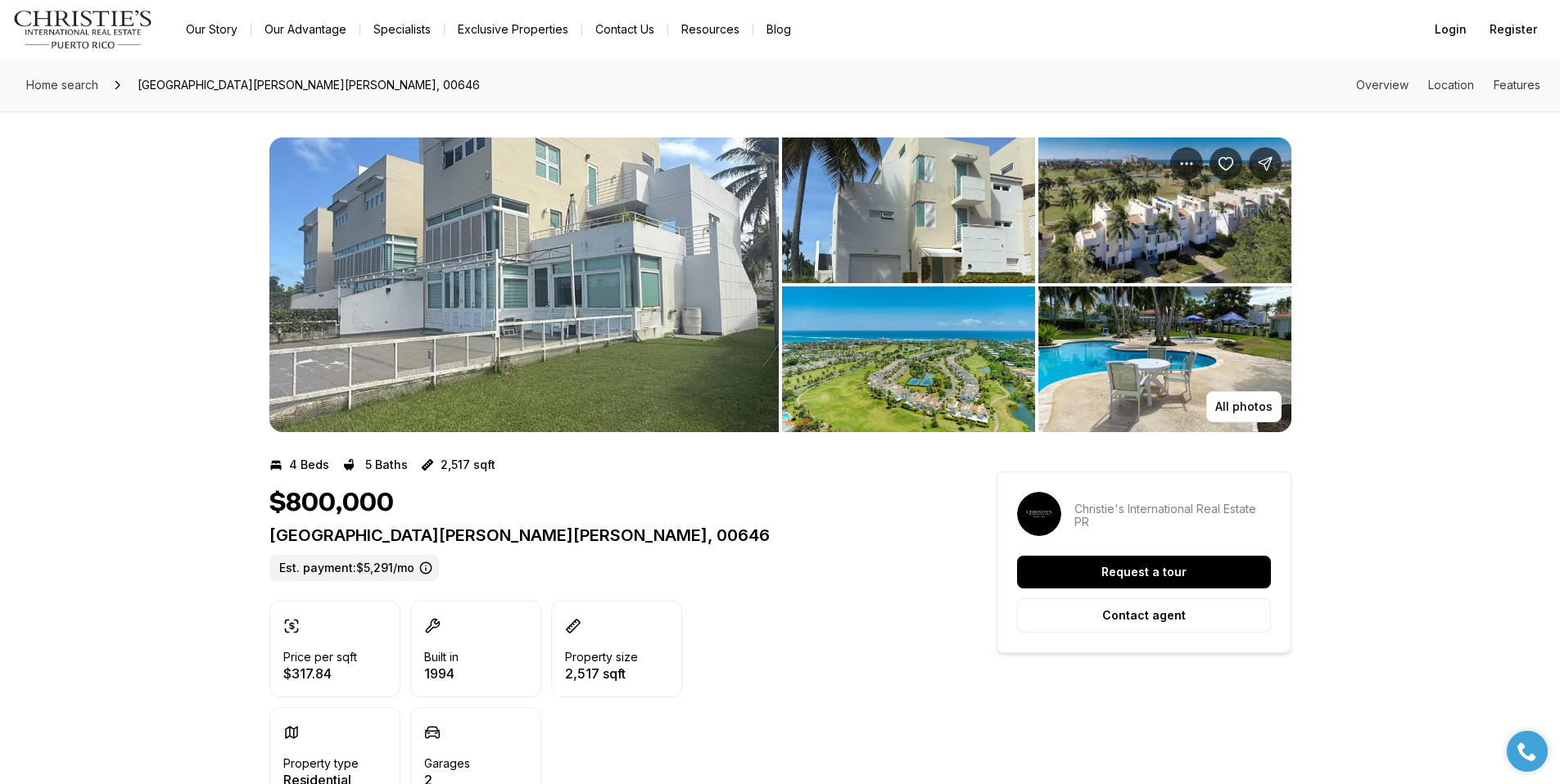
click at [549, 284] on img "View image gallery" at bounding box center [523, 284] width 509 height 295
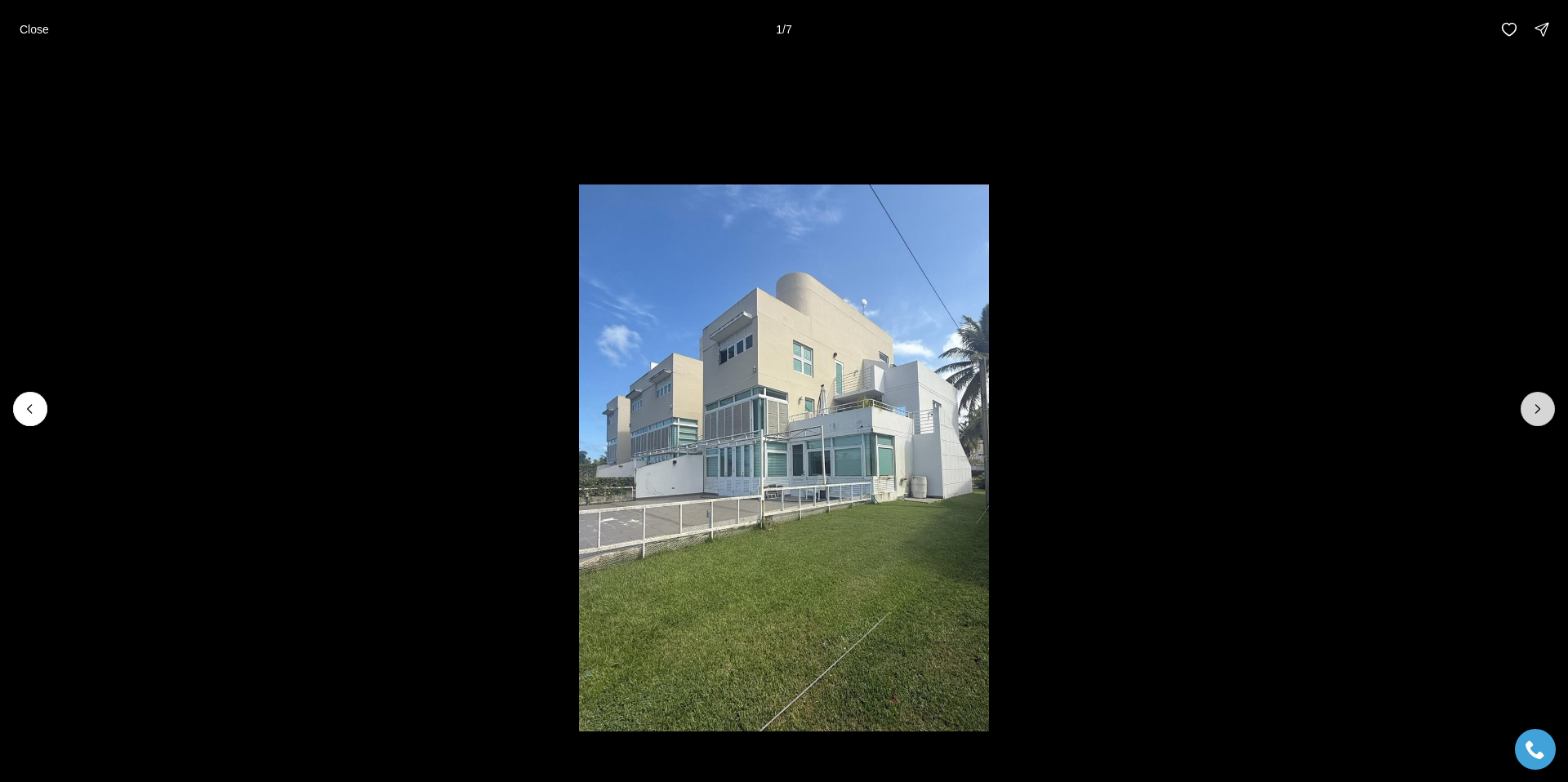
click at [1530, 408] on icon "Next slide" at bounding box center [1537, 408] width 16 height 16
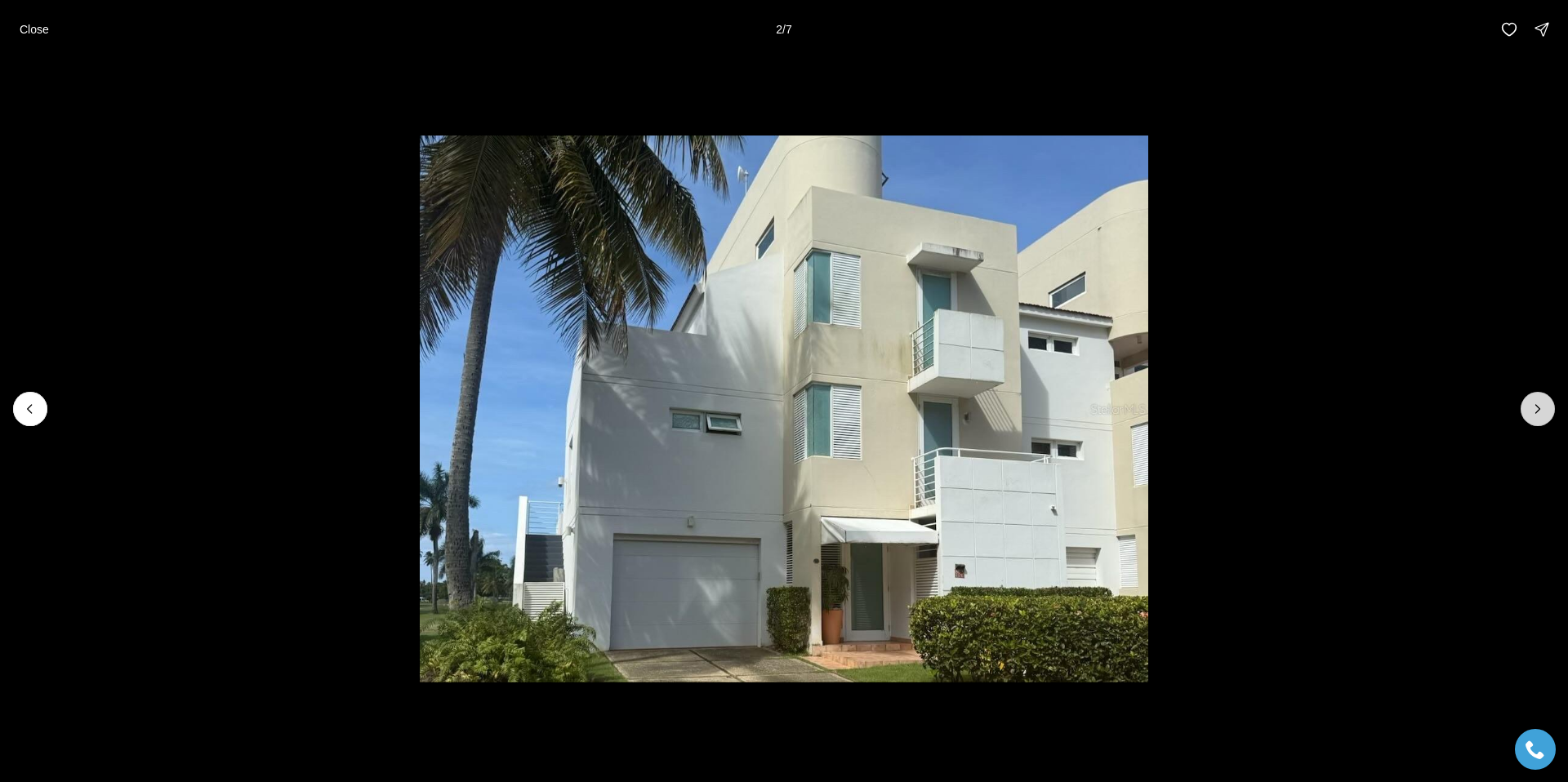
click at [1530, 408] on icon "Next slide" at bounding box center [1537, 408] width 16 height 16
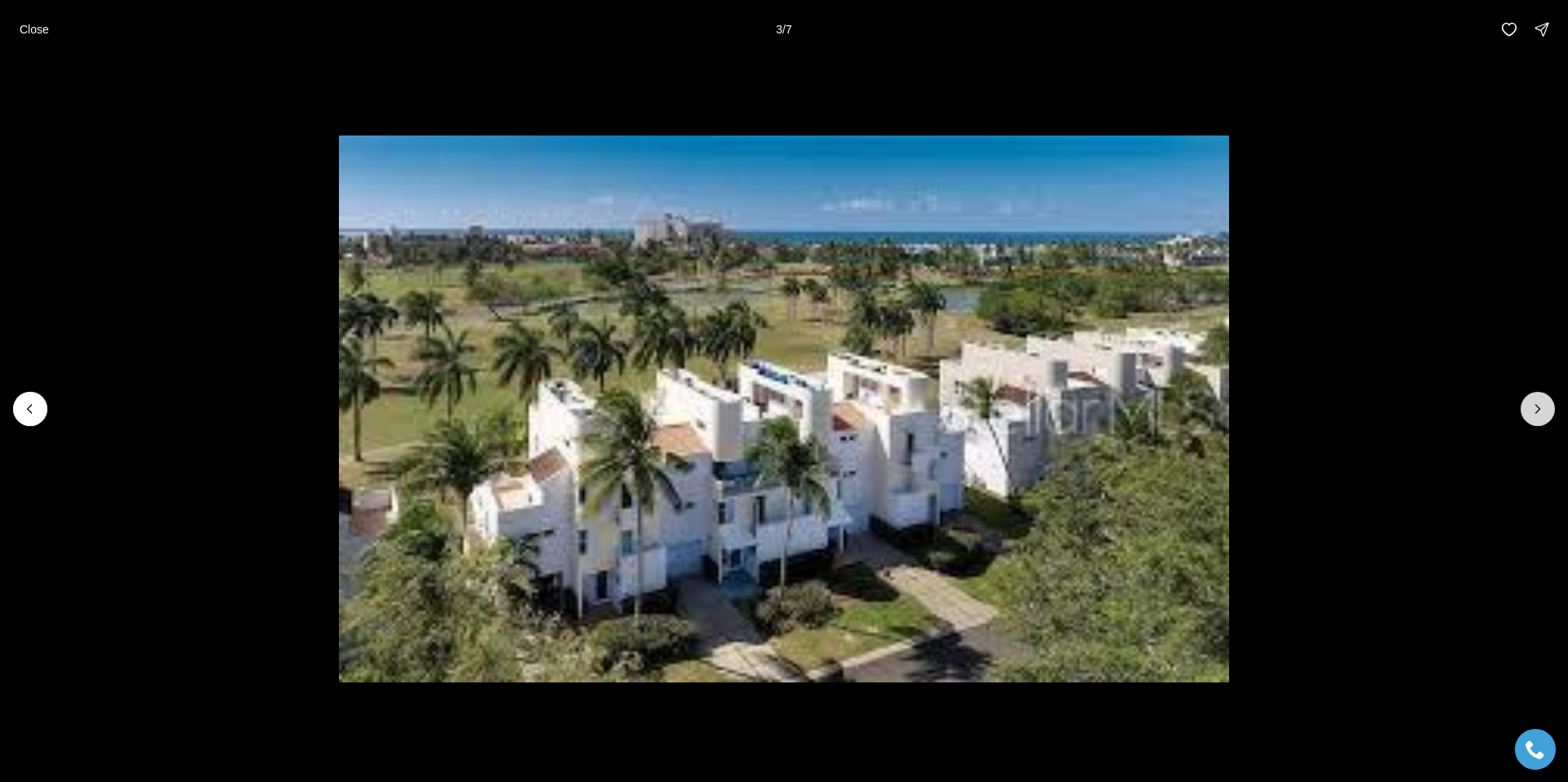
click at [1530, 408] on icon "Next slide" at bounding box center [1537, 408] width 16 height 16
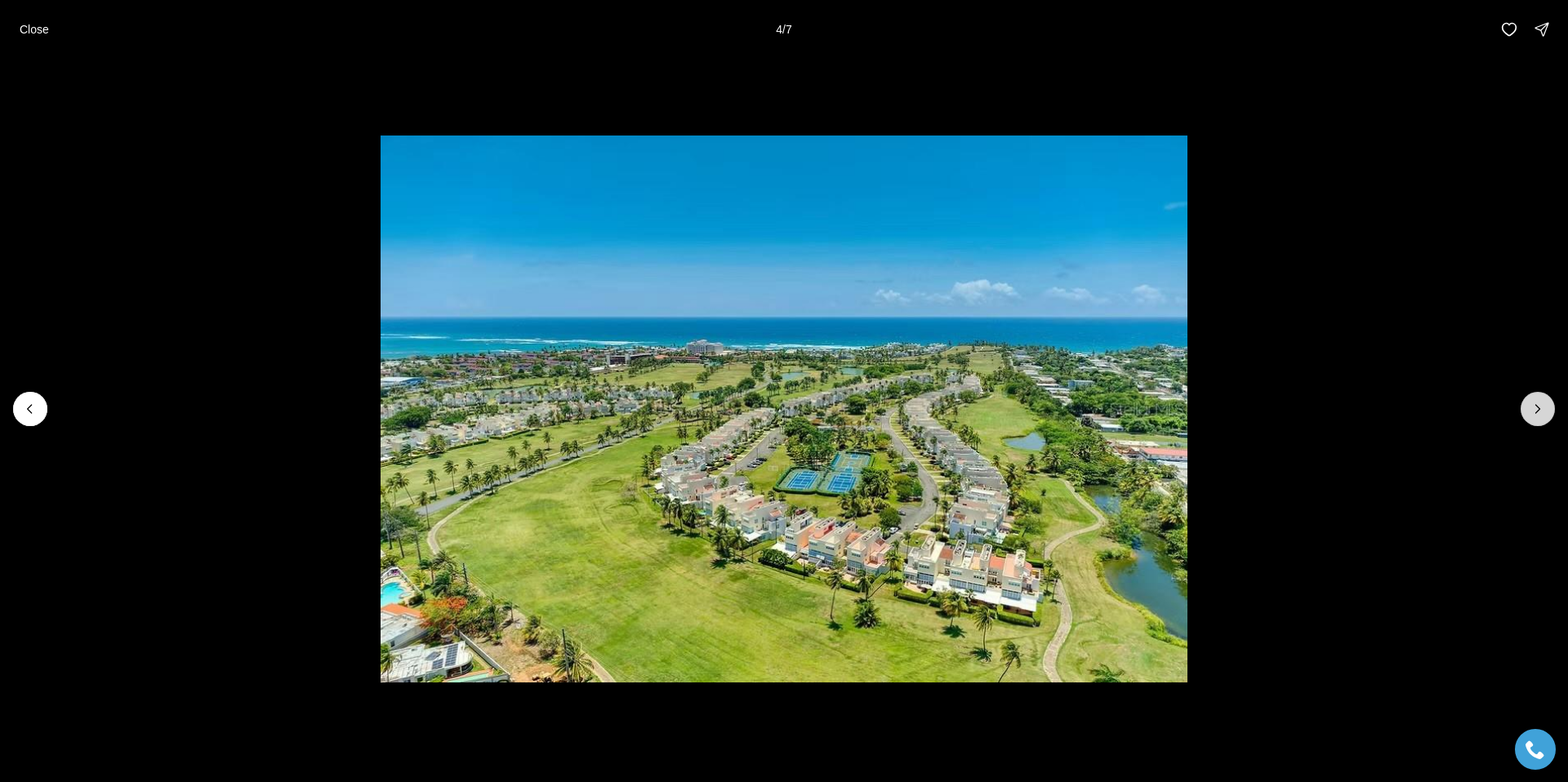
click at [1530, 408] on icon "Next slide" at bounding box center [1537, 408] width 16 height 16
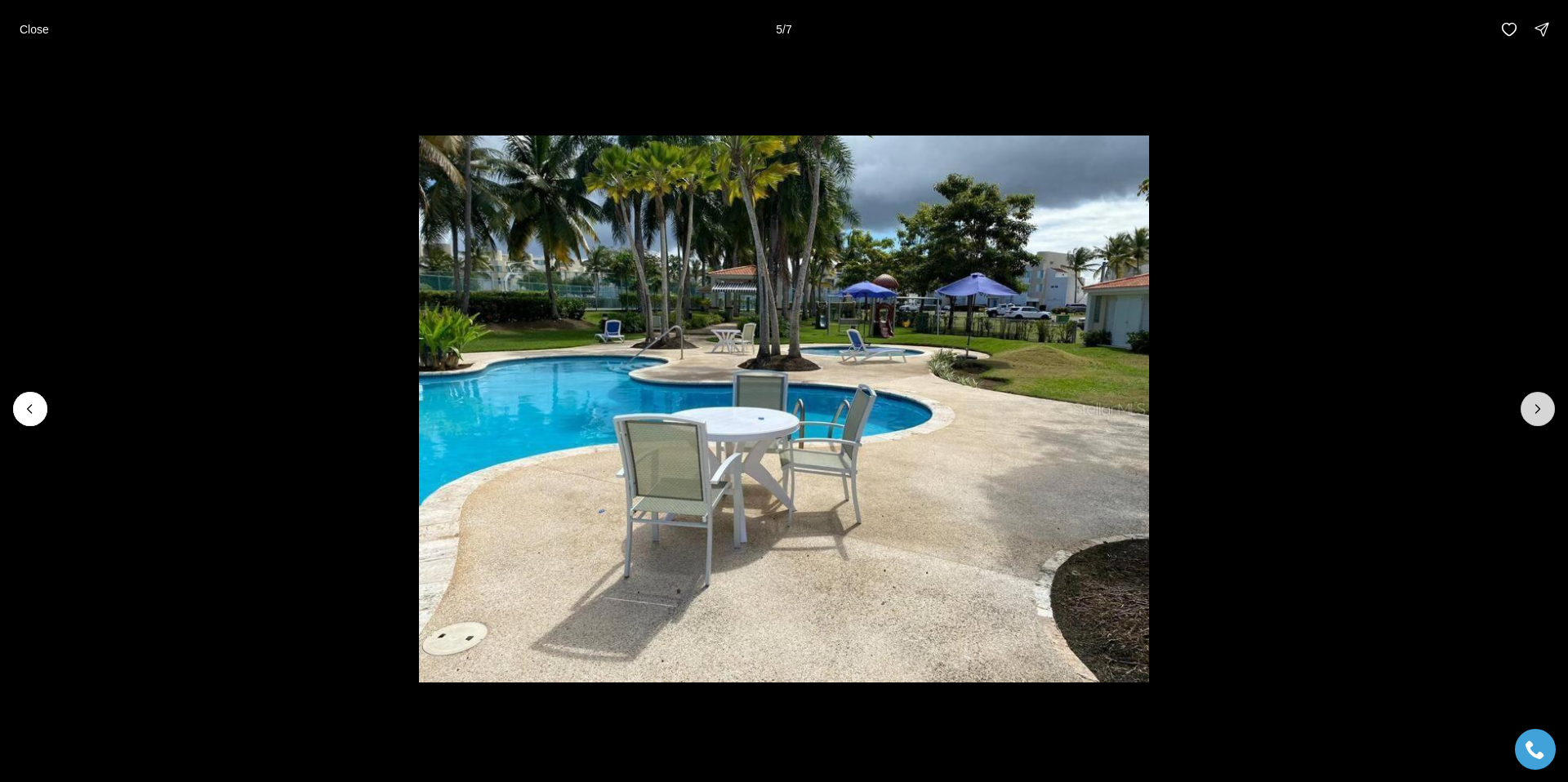
click at [1530, 408] on icon "Next slide" at bounding box center [1537, 408] width 16 height 16
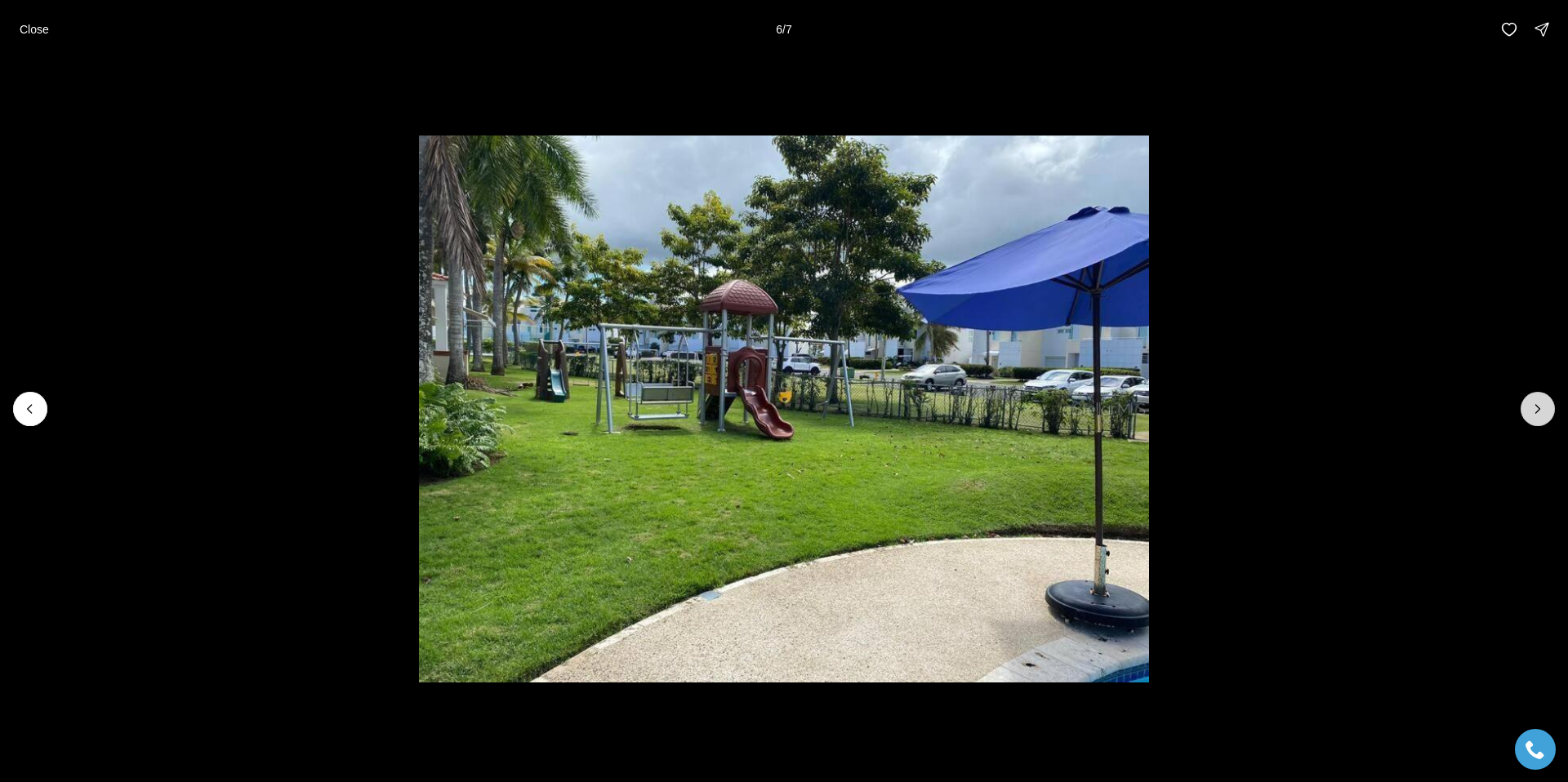
click at [1530, 408] on icon "Next slide" at bounding box center [1537, 408] width 16 height 16
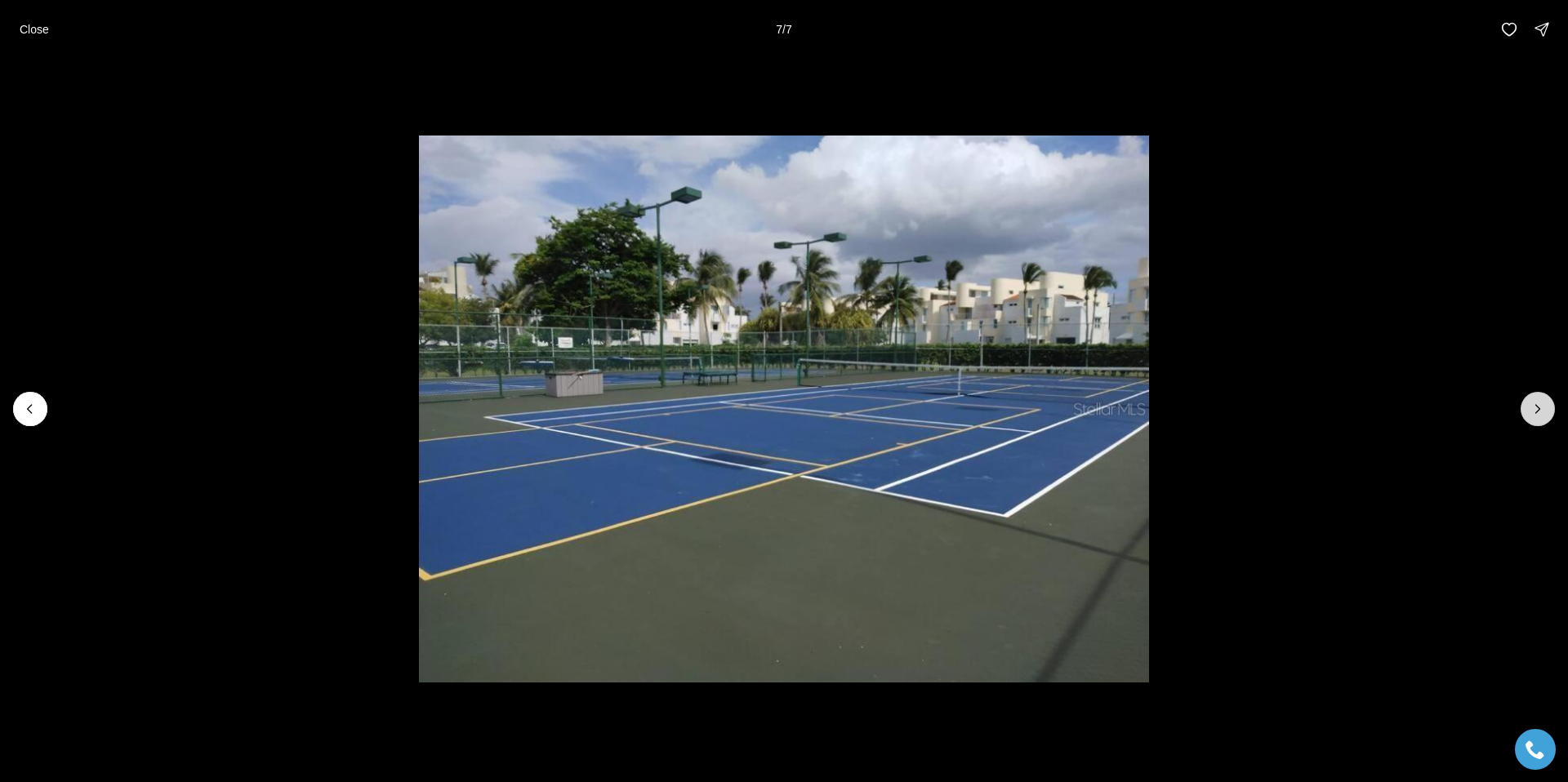
click at [1530, 408] on div at bounding box center [1537, 409] width 35 height 35
click at [45, 18] on button "Close" at bounding box center [35, 29] width 49 height 33
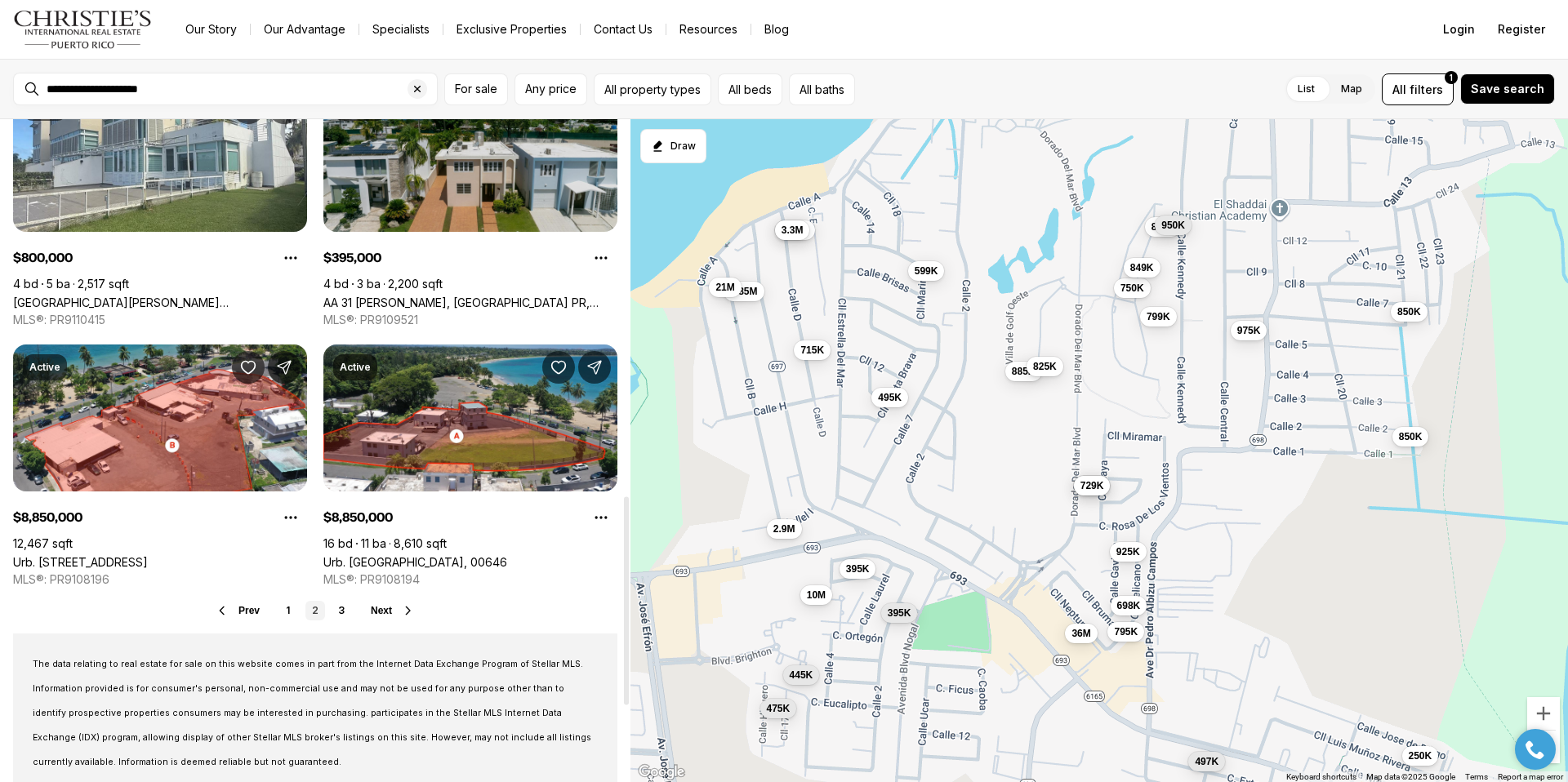
scroll to position [1204, 0]
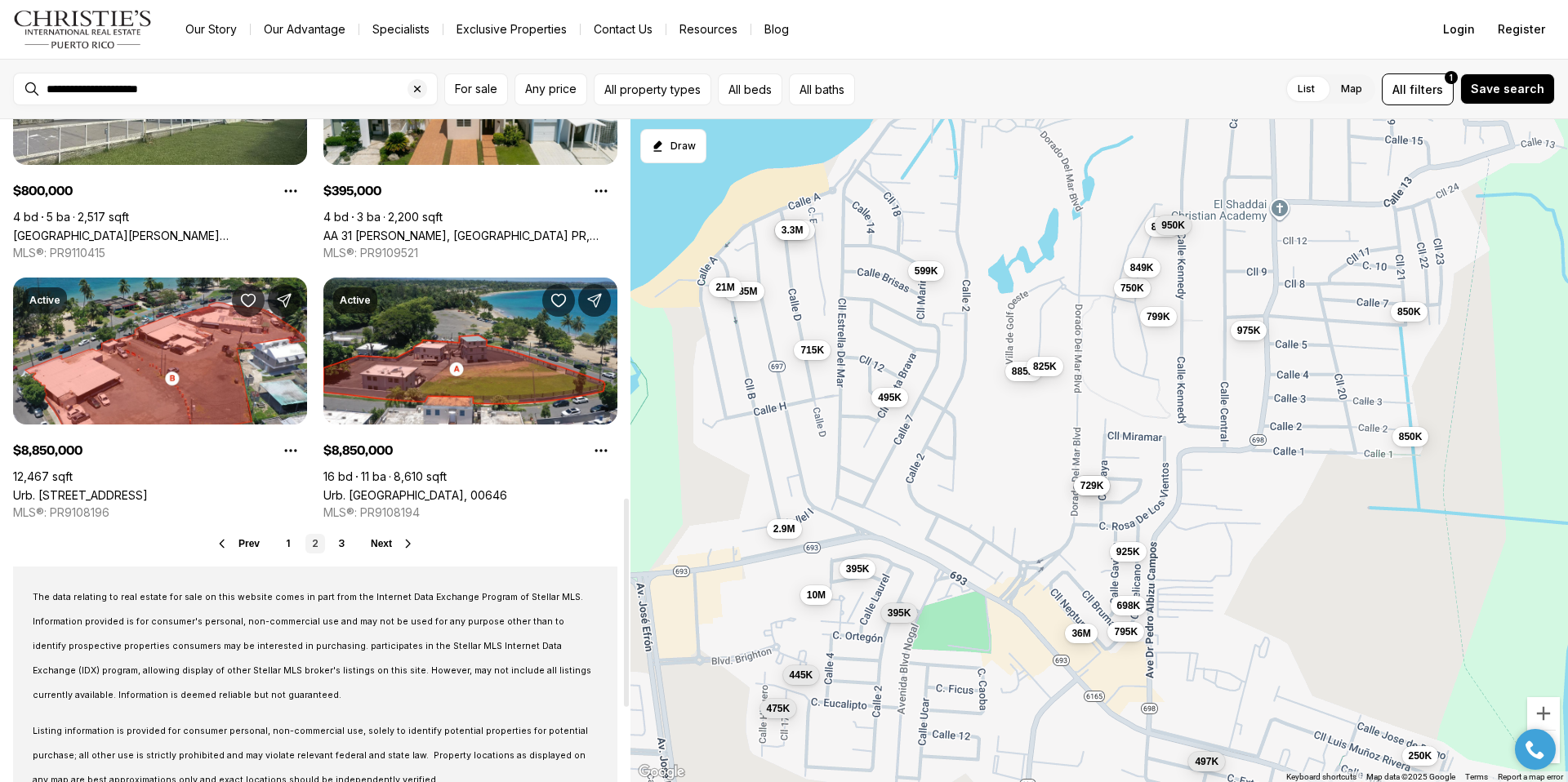
click at [382, 543] on span "Next" at bounding box center [380, 544] width 21 height 12
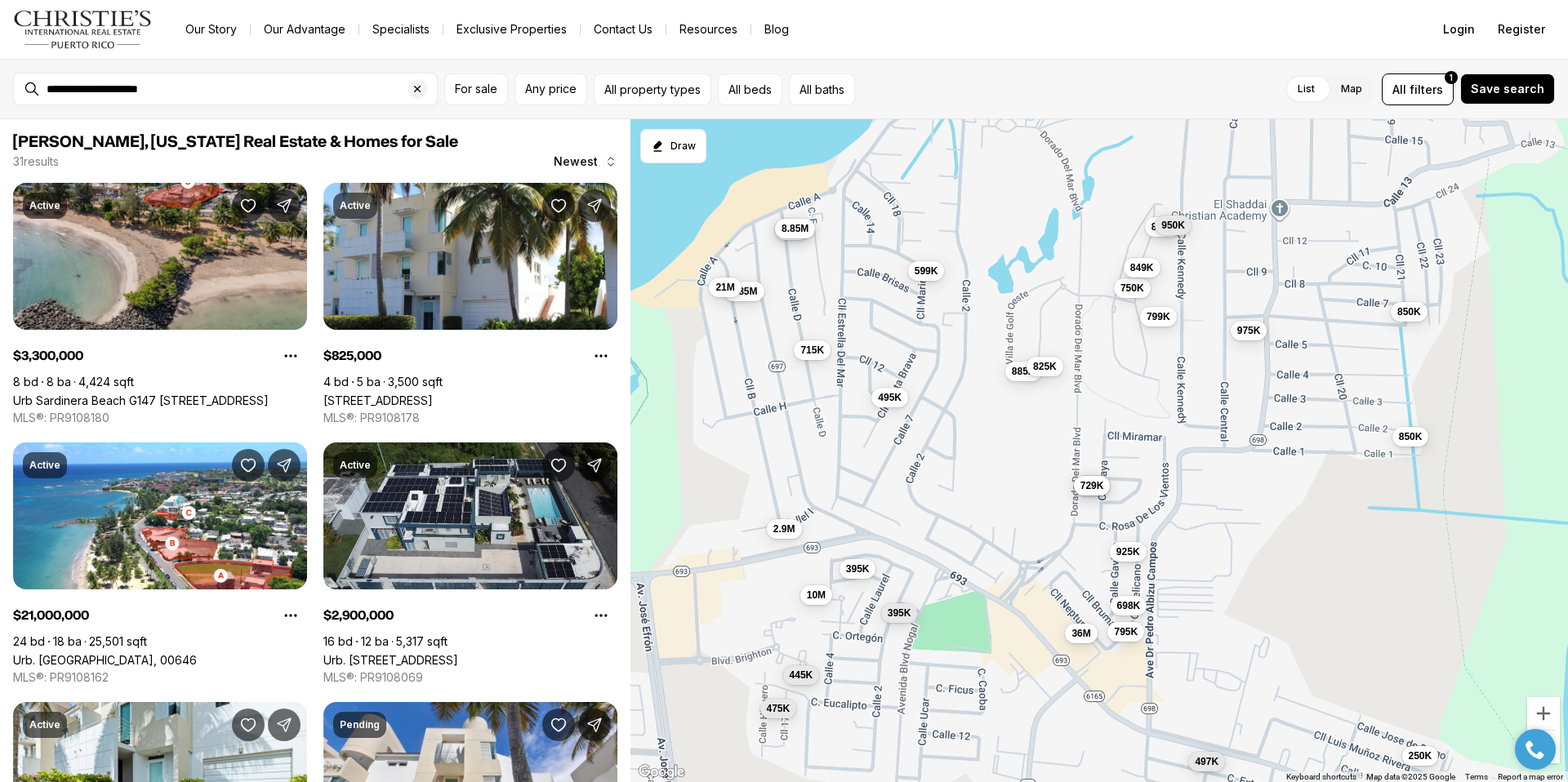
click at [785, 232] on span "8.85M" at bounding box center [795, 229] width 27 height 13
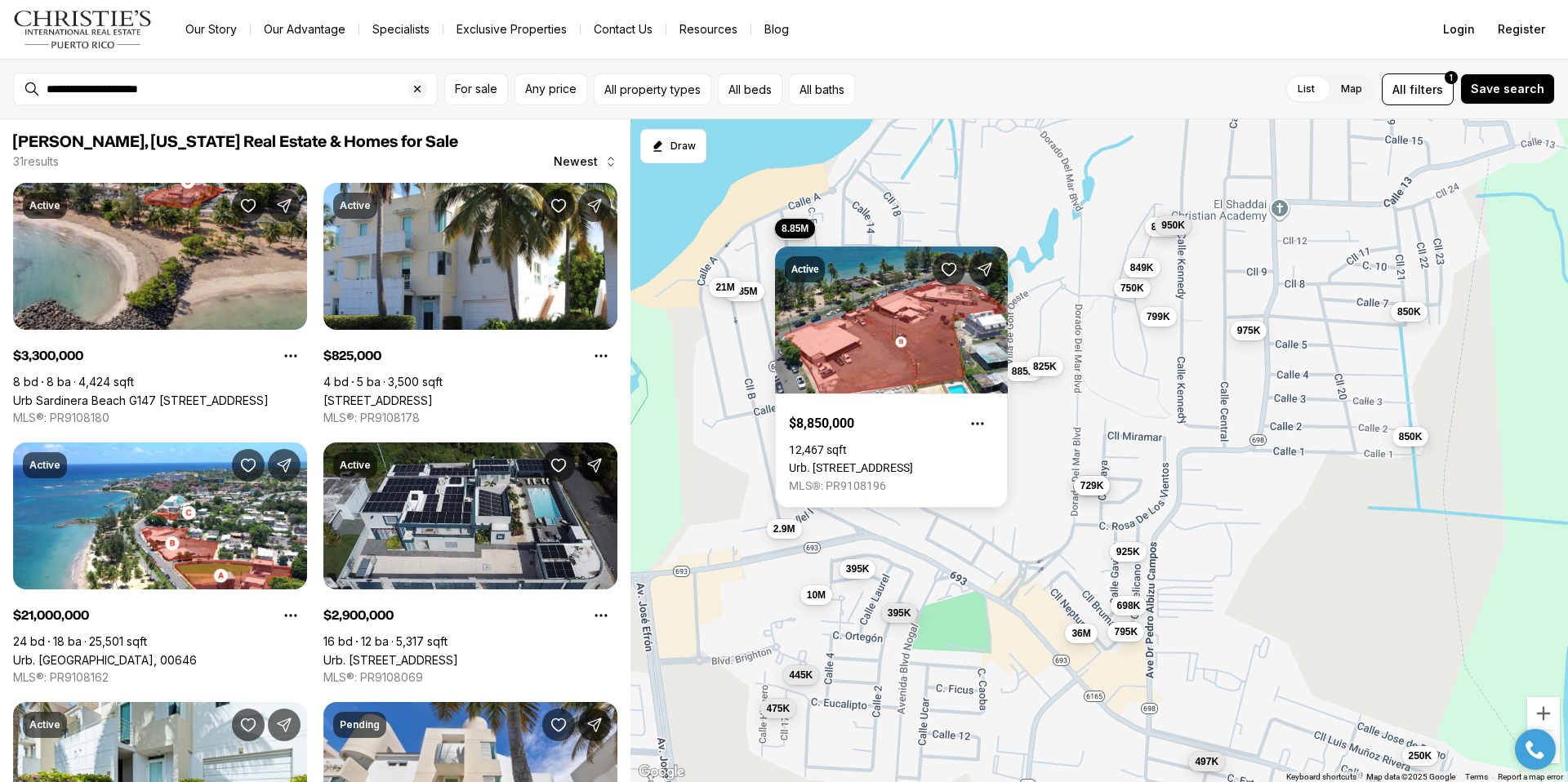
click at [797, 239] on div "Active $8,850,000 12,467 sqft Urb. Sardinera Beach E99 CALLE E, DORADO PR, 0064…" at bounding box center [891, 368] width 232 height 281
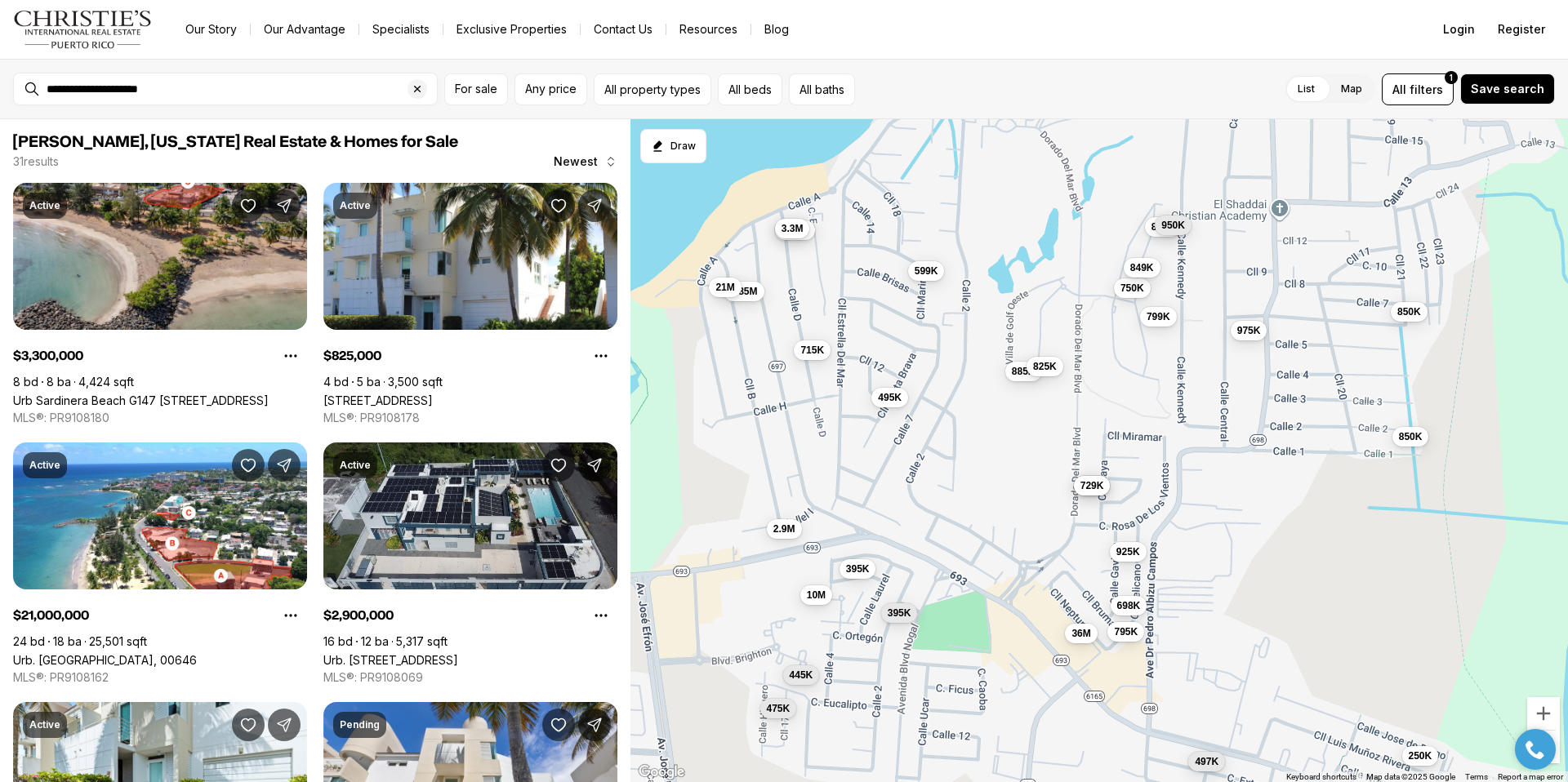
click at [795, 234] on button "3.3M" at bounding box center [793, 227] width 35 height 19
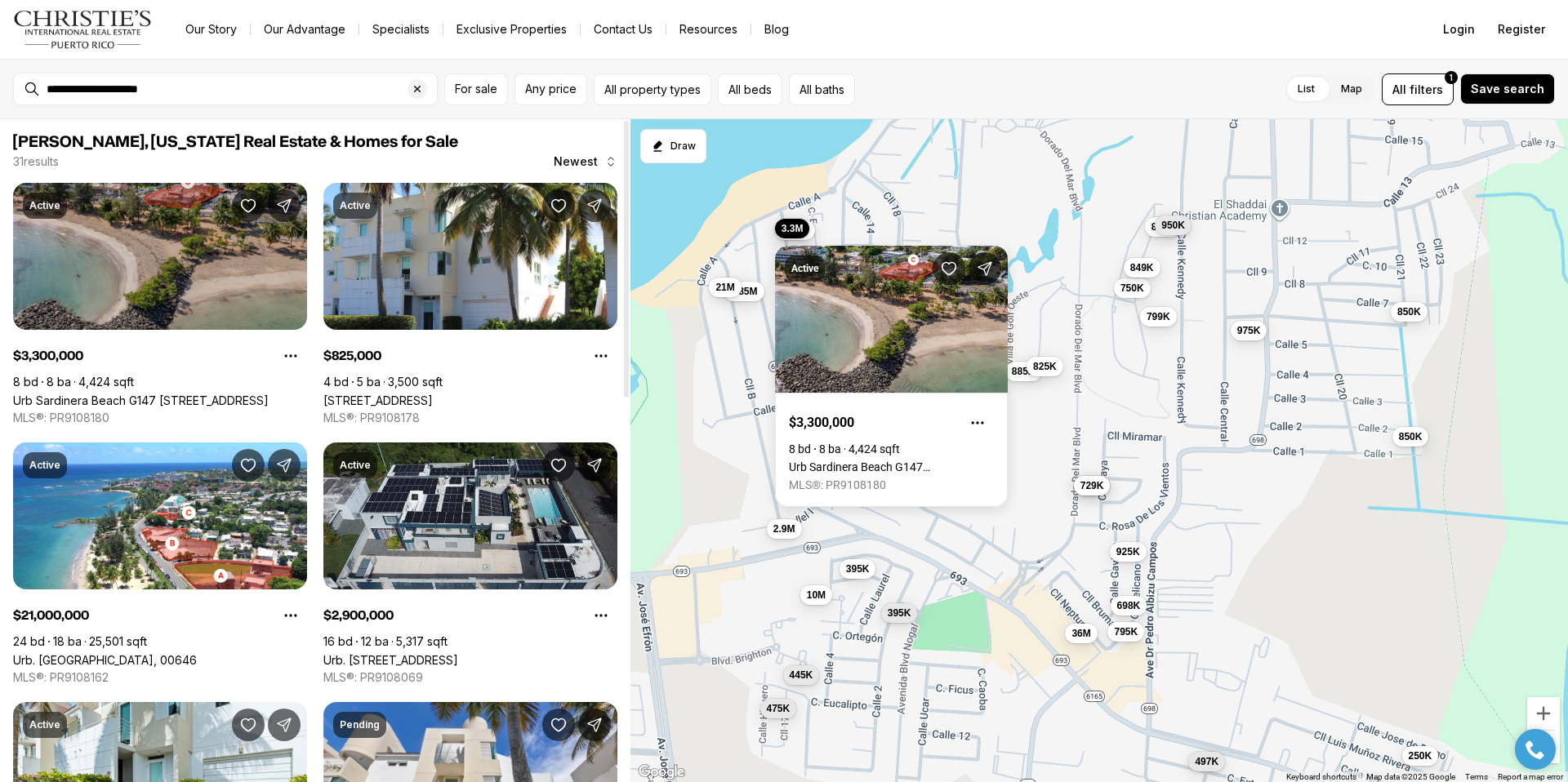
click at [221, 394] on link "Urb Sardinera Beach G147 [STREET_ADDRESS]" at bounding box center [141, 401] width 256 height 13
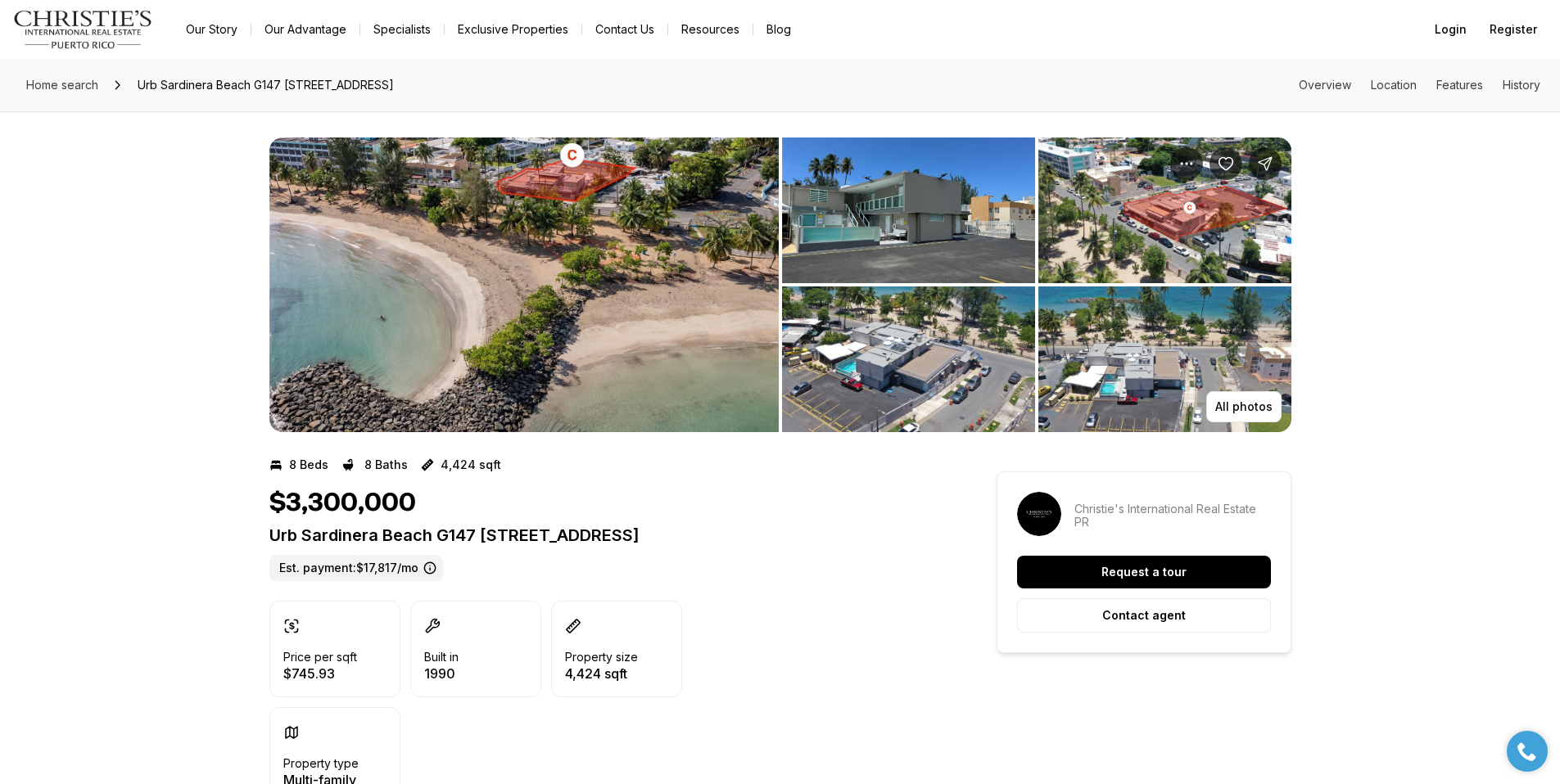
click at [888, 323] on img "View image gallery" at bounding box center [908, 360] width 253 height 146
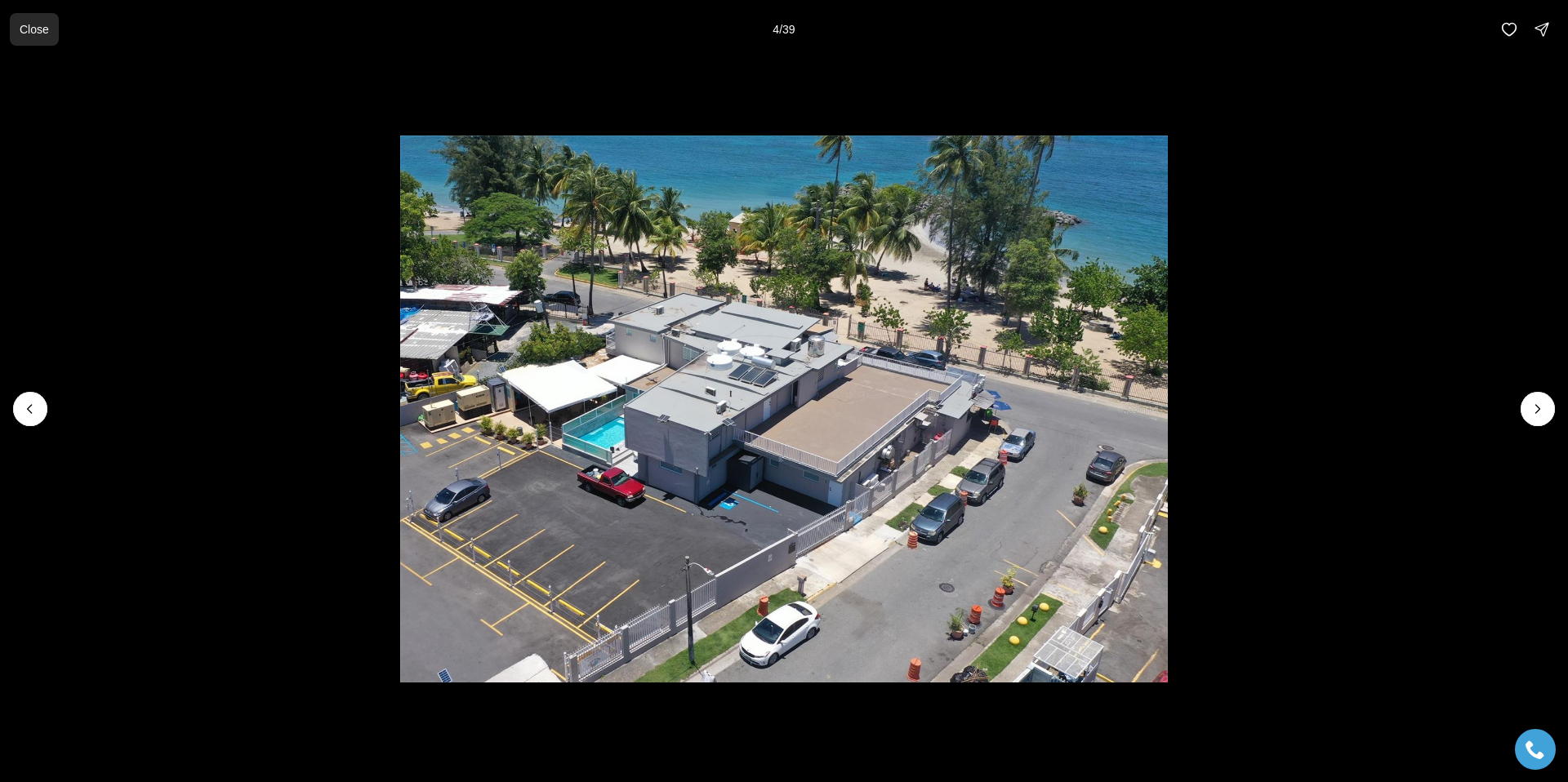
click at [25, 28] on p "Close" at bounding box center [34, 29] width 29 height 13
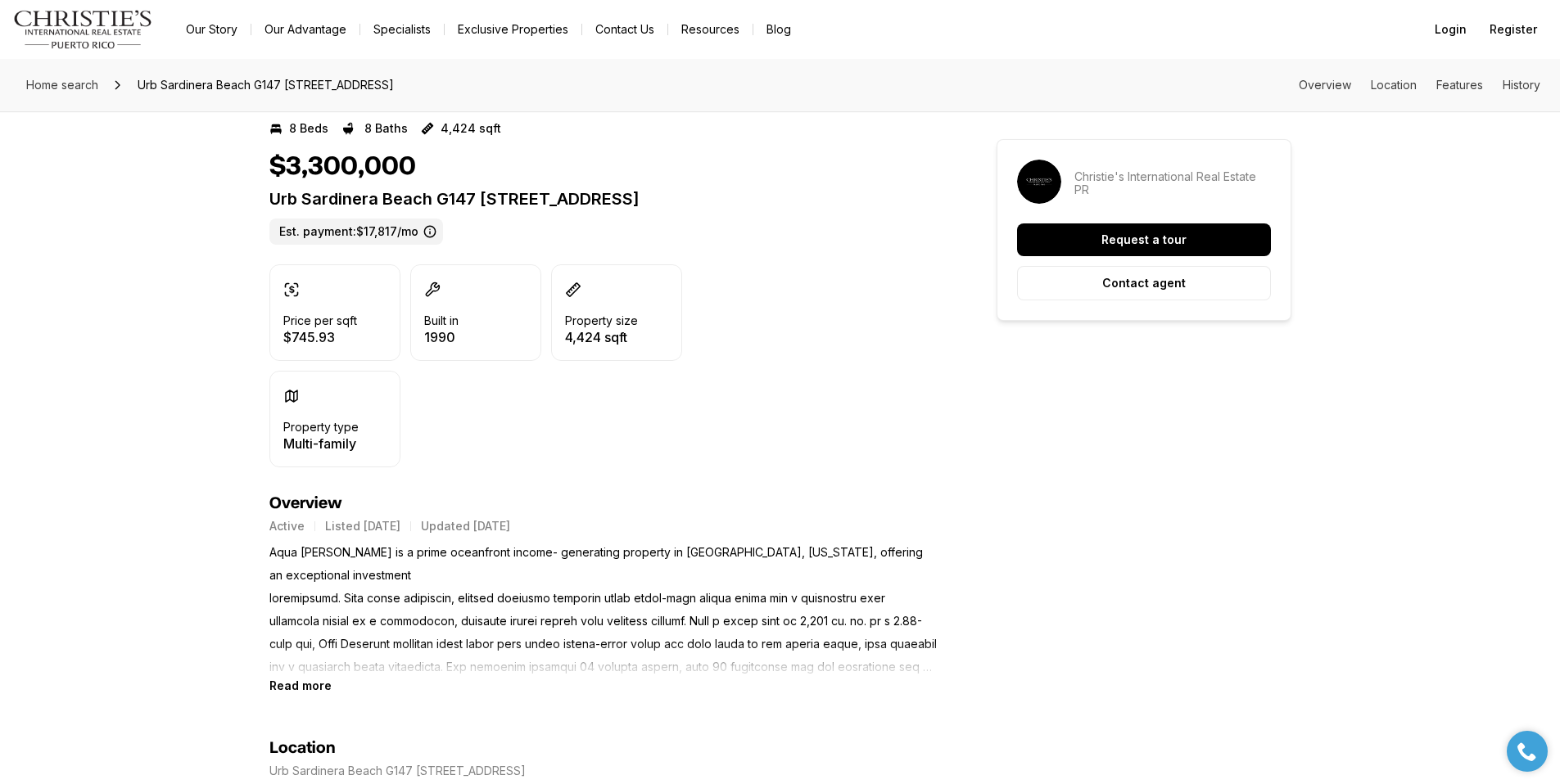
scroll to position [338, 0]
click at [311, 686] on b "Read more" at bounding box center [301, 684] width 62 height 14
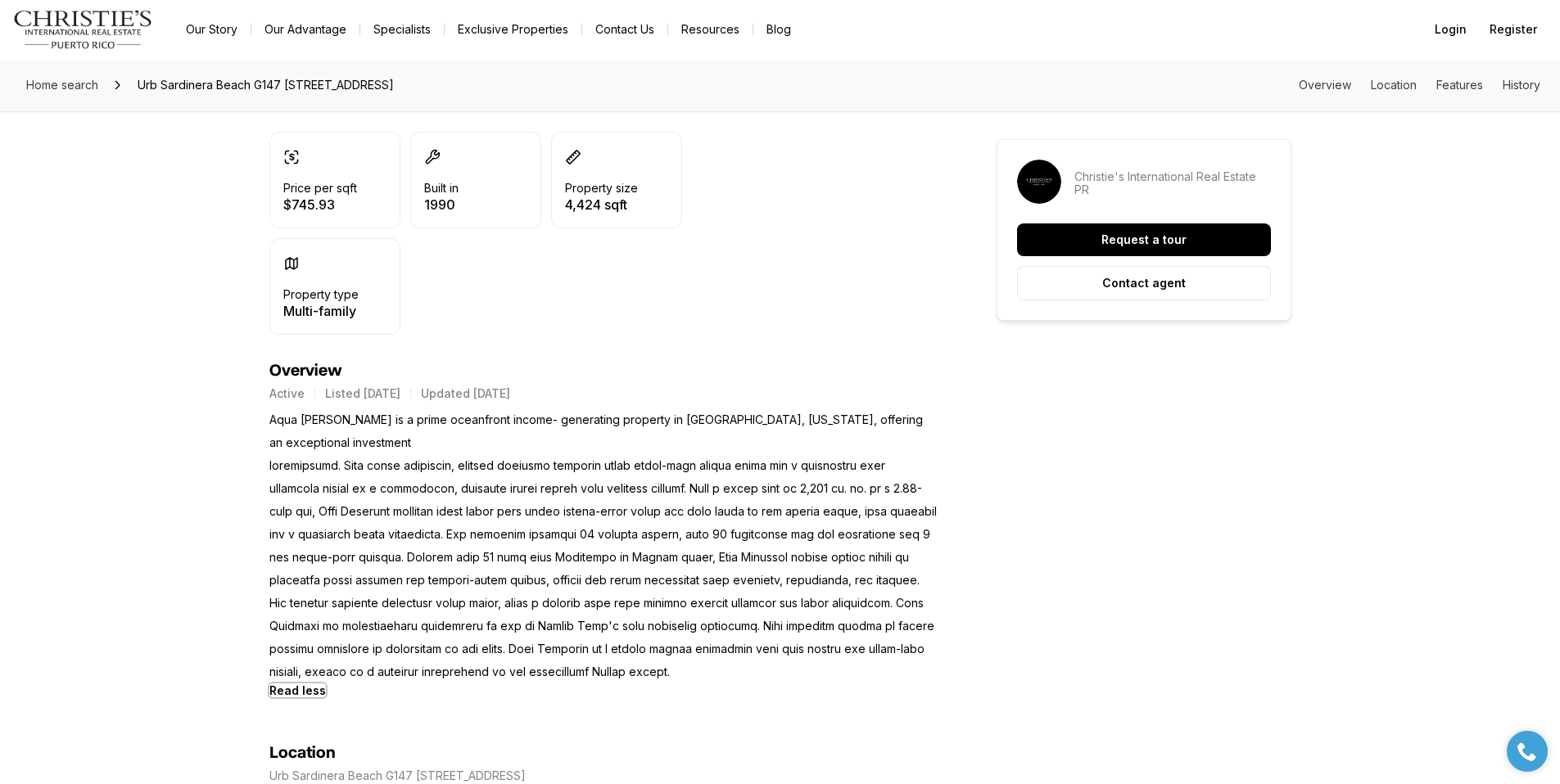
scroll to position [541, 0]
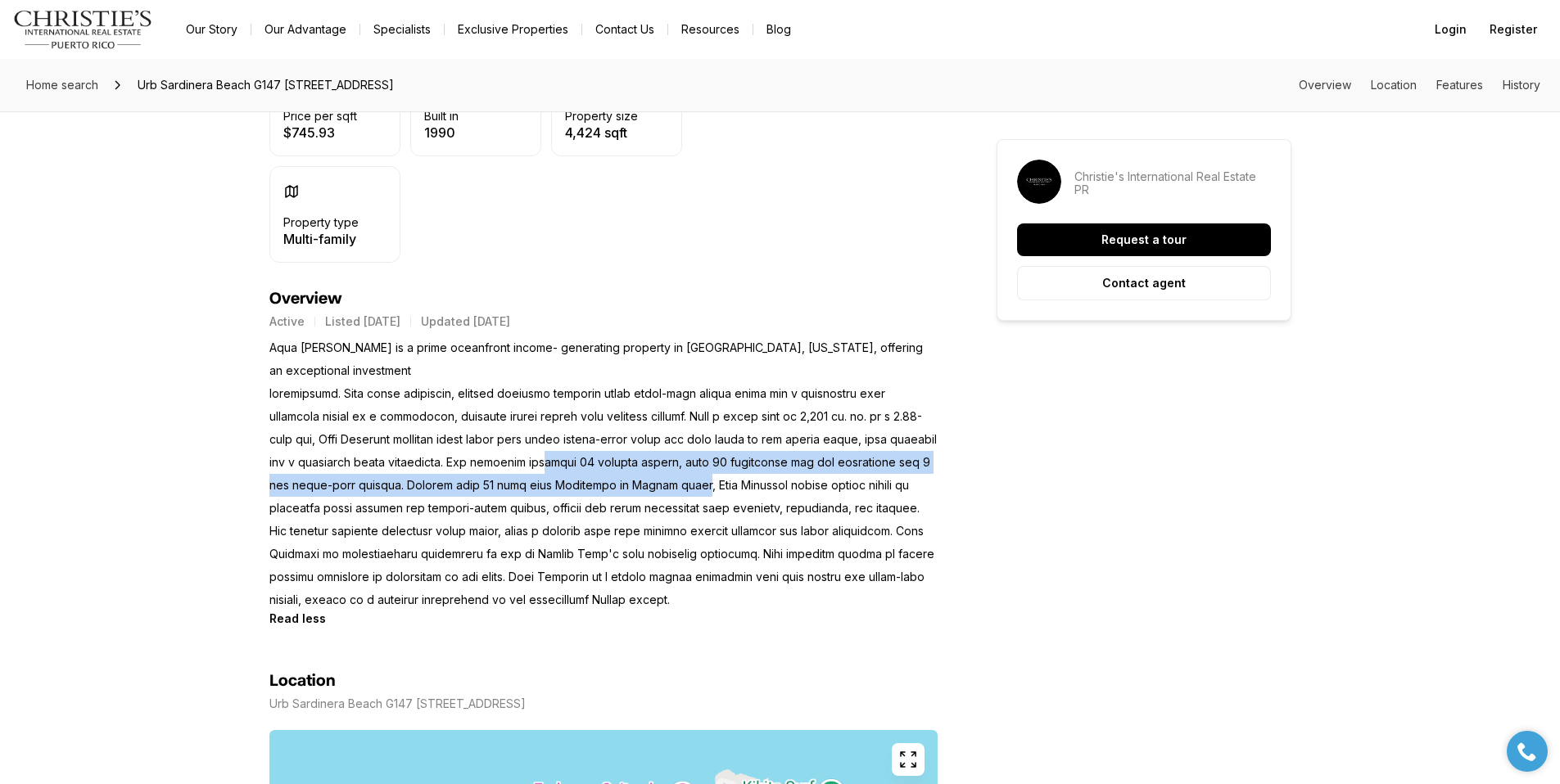
drag, startPoint x: 511, startPoint y: 464, endPoint x: 662, endPoint y: 475, distance: 151.4
click at [662, 475] on p "Aqua [PERSON_NAME] is a prime oceanfront income- generating property in [GEOGRA…" at bounding box center [604, 474] width 669 height 275
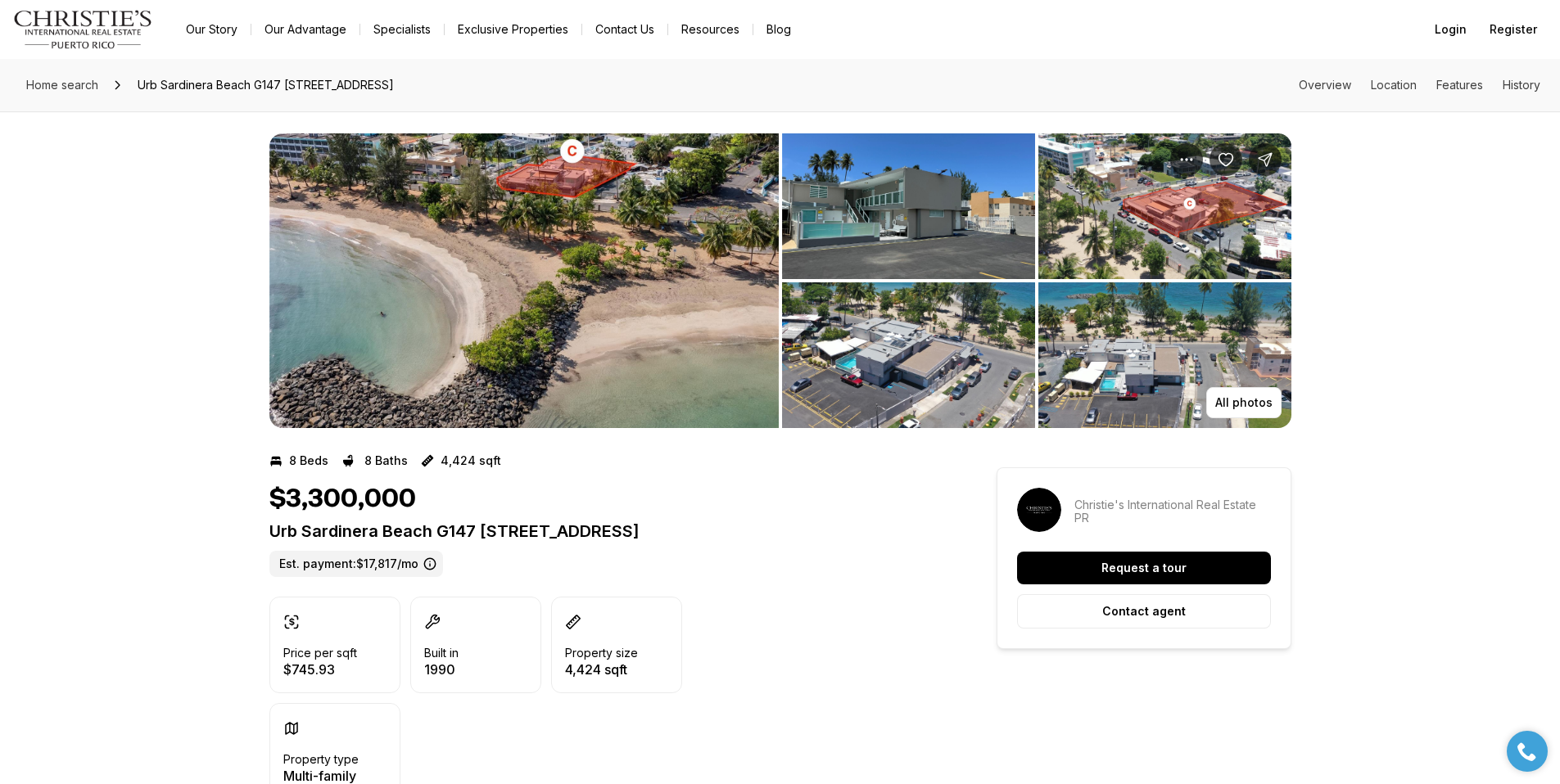
scroll to position [0, 0]
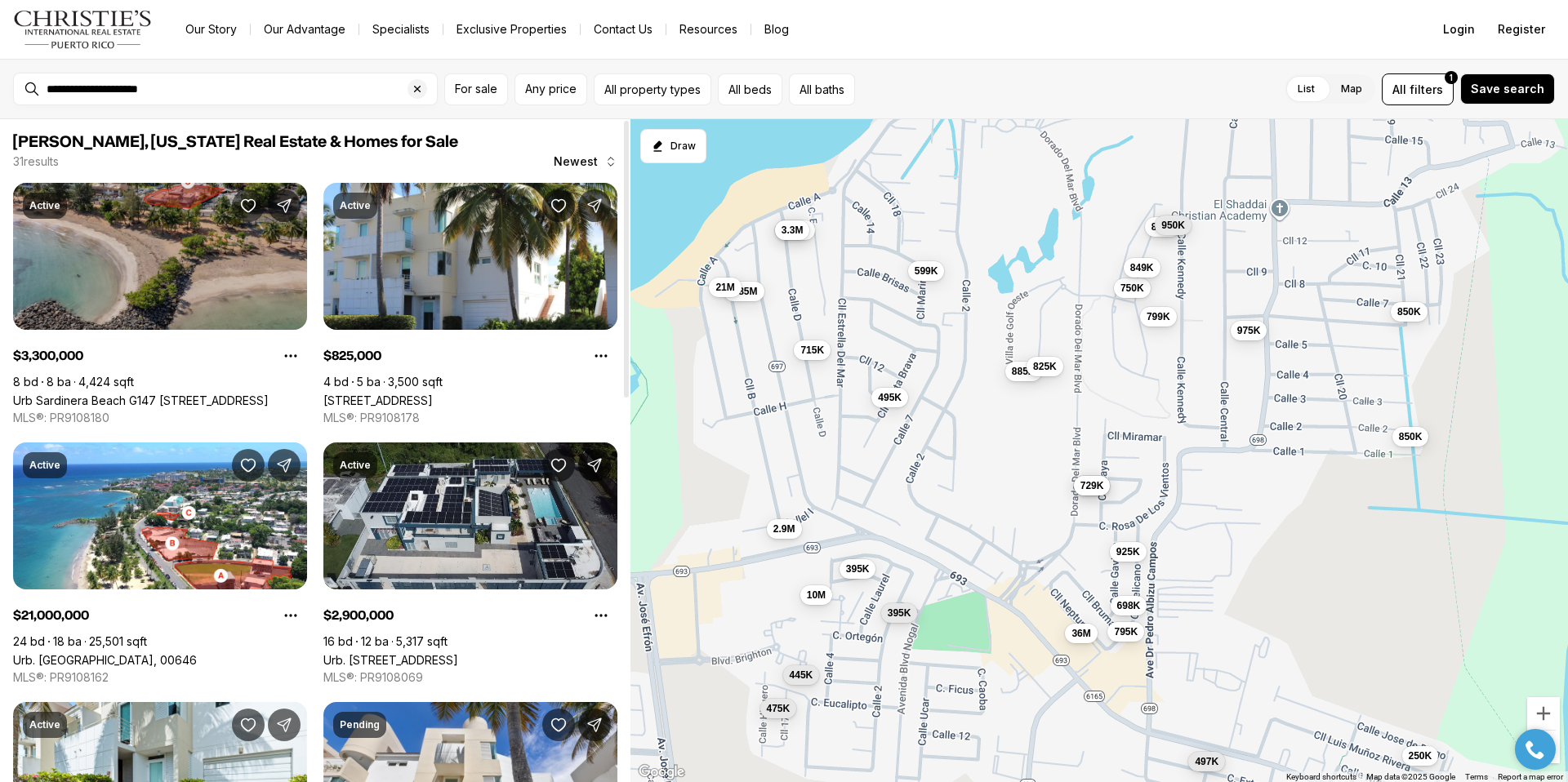
click at [249, 204] on icon "Save Property: Urb Sardinera Beach G147 CALLE D" at bounding box center [247, 205] width 16 height 16
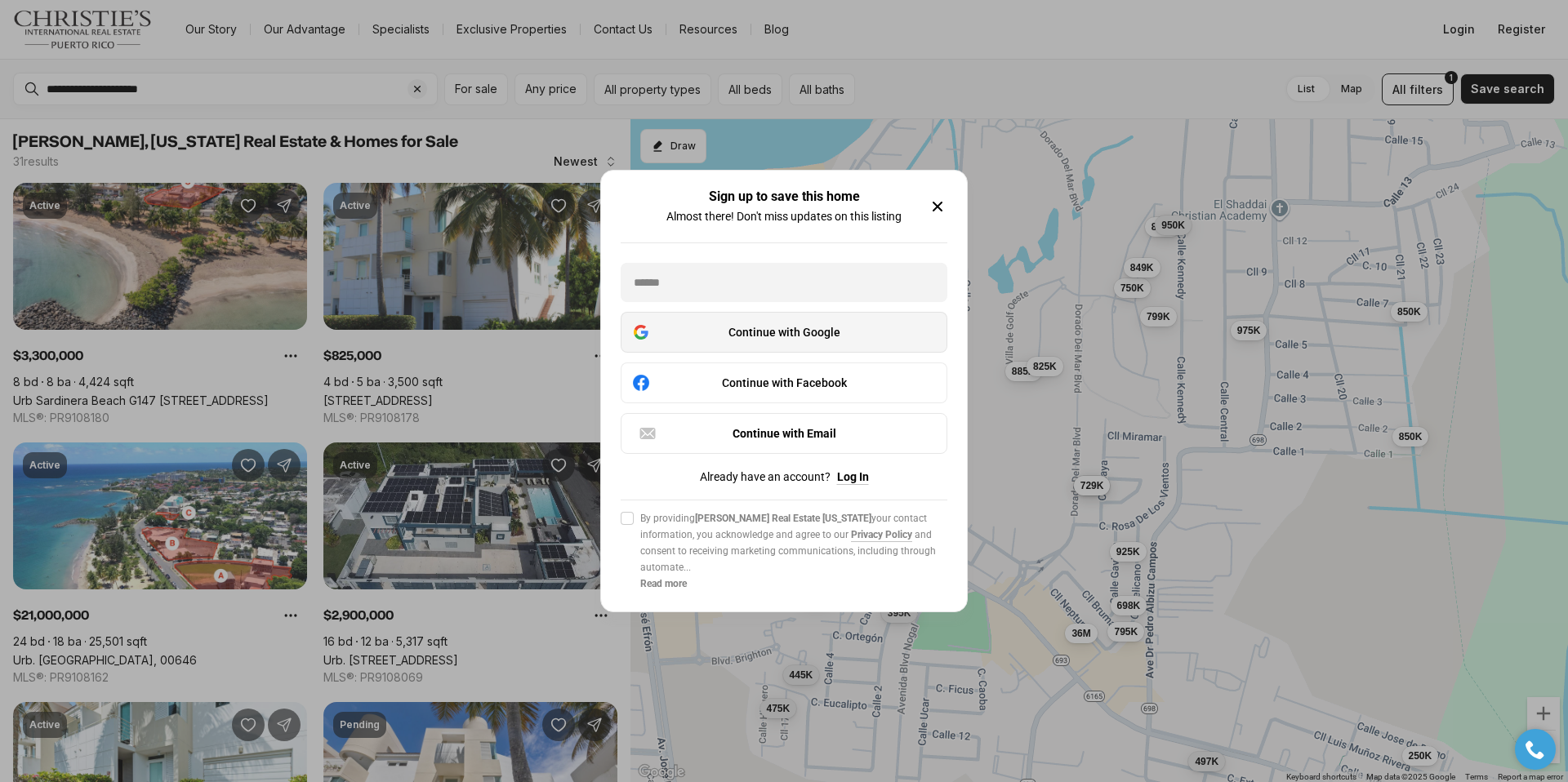
click at [775, 352] on button "Continue with Google" at bounding box center [784, 332] width 327 height 41
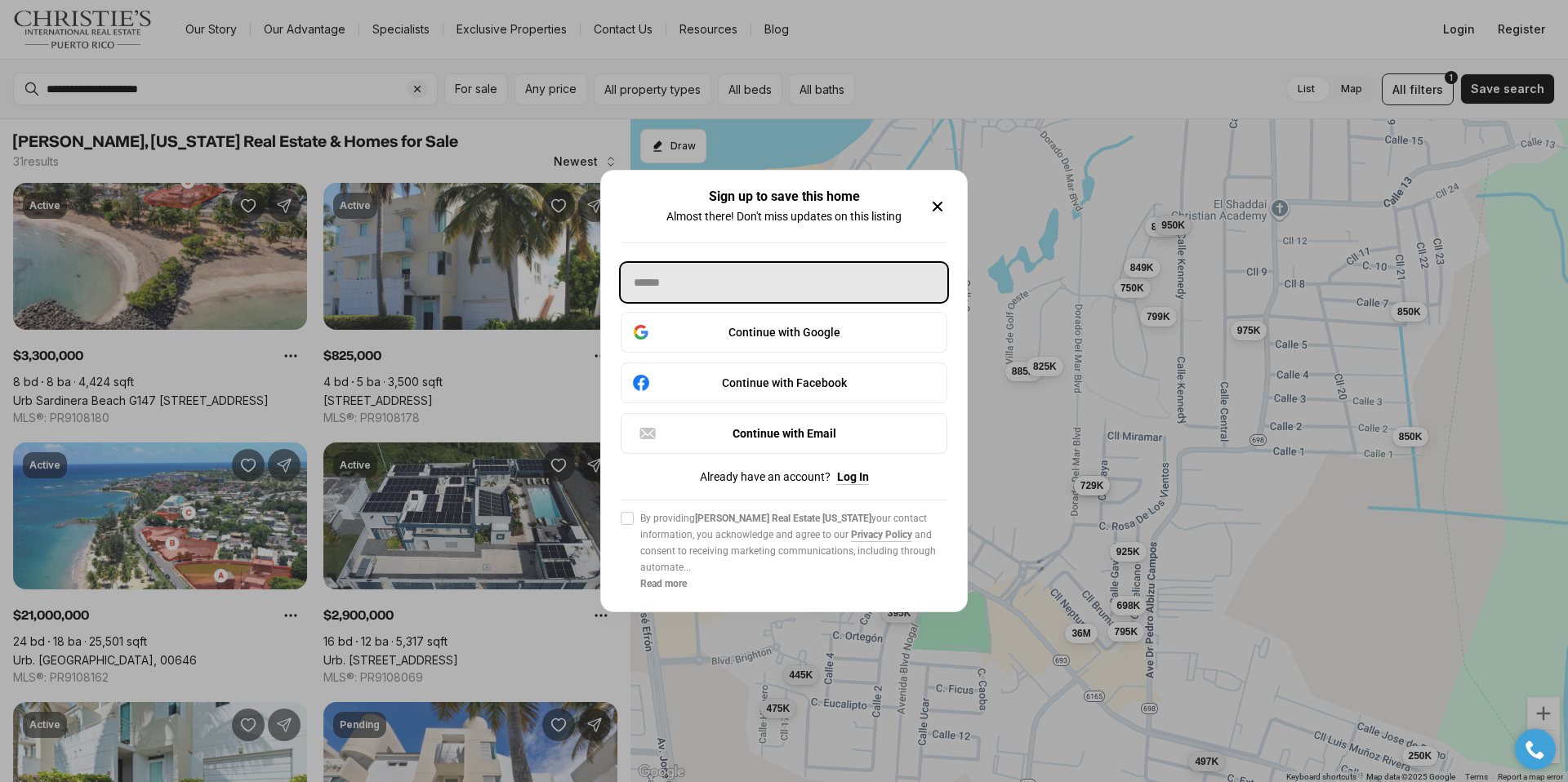
click at [705, 298] on input "text" at bounding box center [784, 282] width 327 height 40
type input "**********"
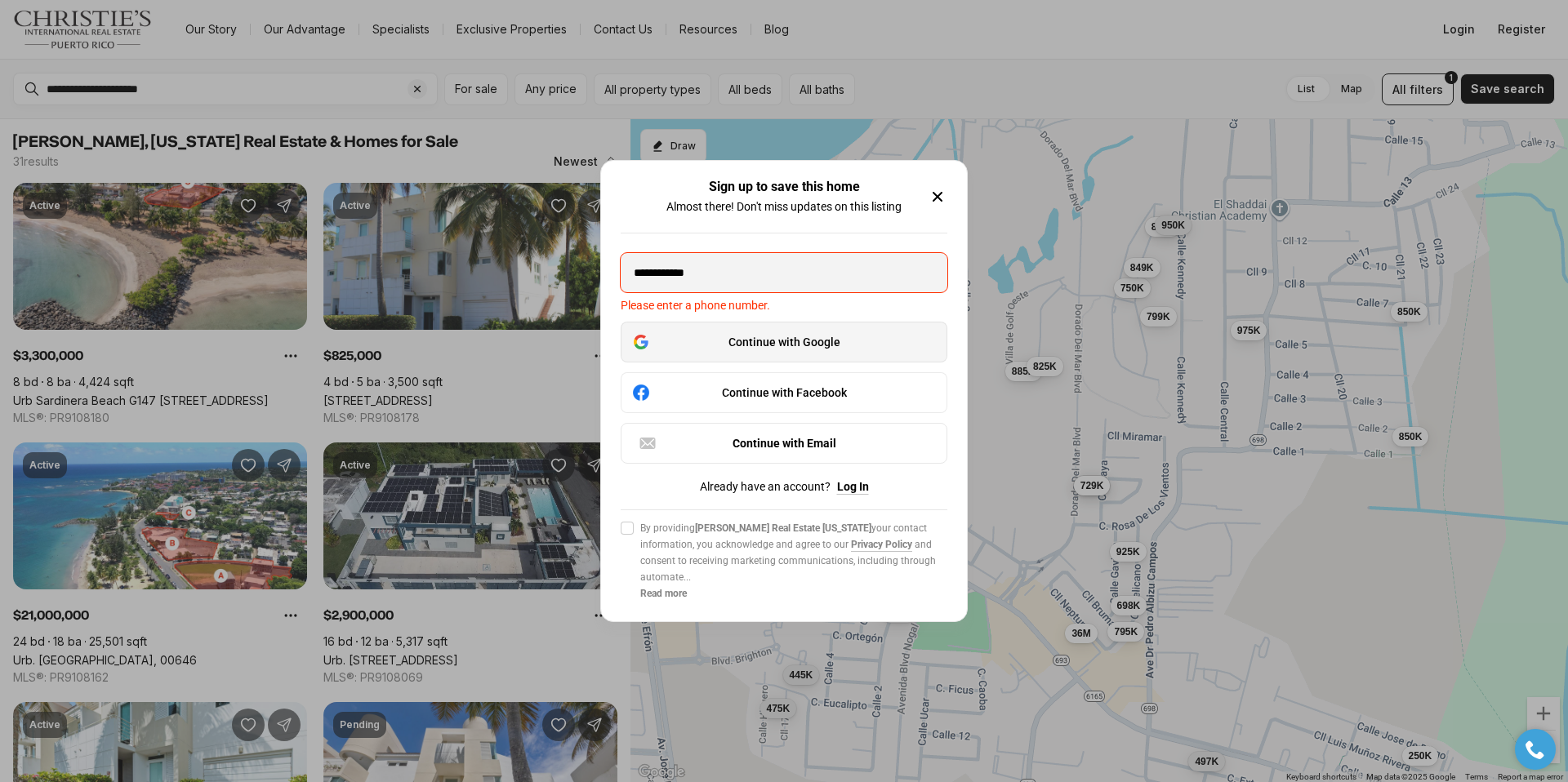
click at [741, 348] on div "Continue with Google" at bounding box center [784, 342] width 306 height 19
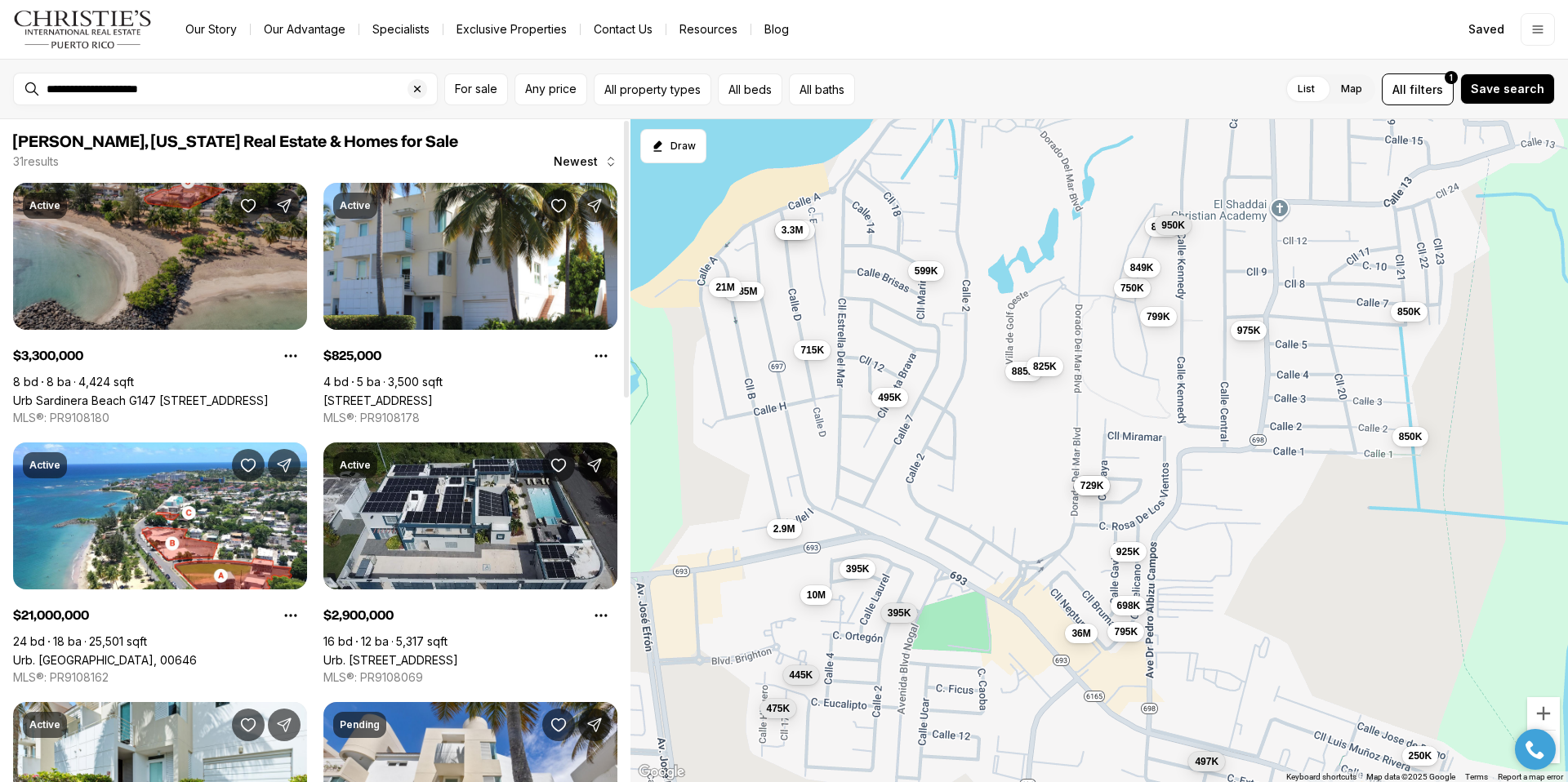
click at [242, 206] on icon "Save Property: Urb Sardinera Beach G147 CALLE D" at bounding box center [248, 206] width 13 height 13
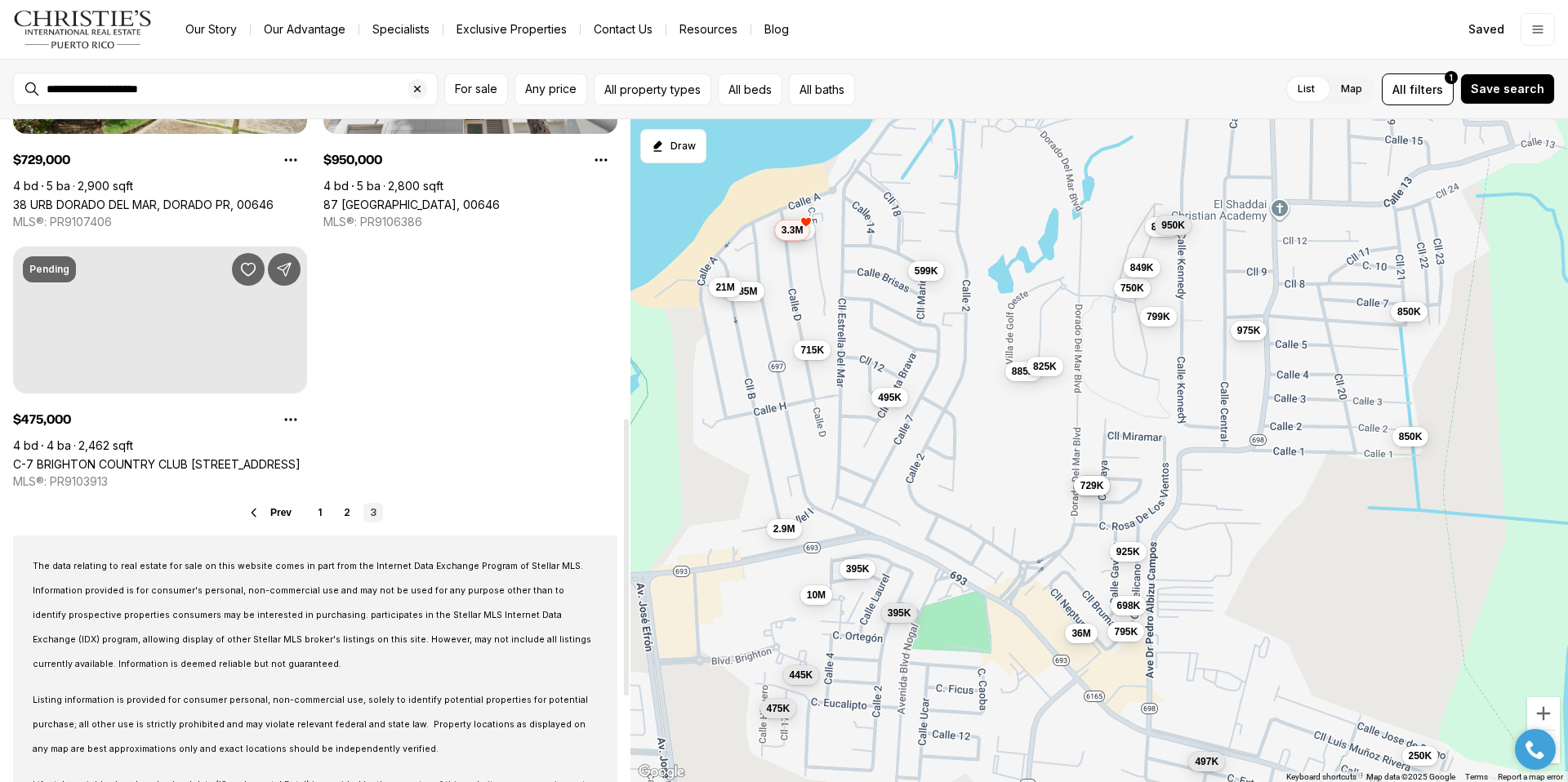
scroll to position [590, 0]
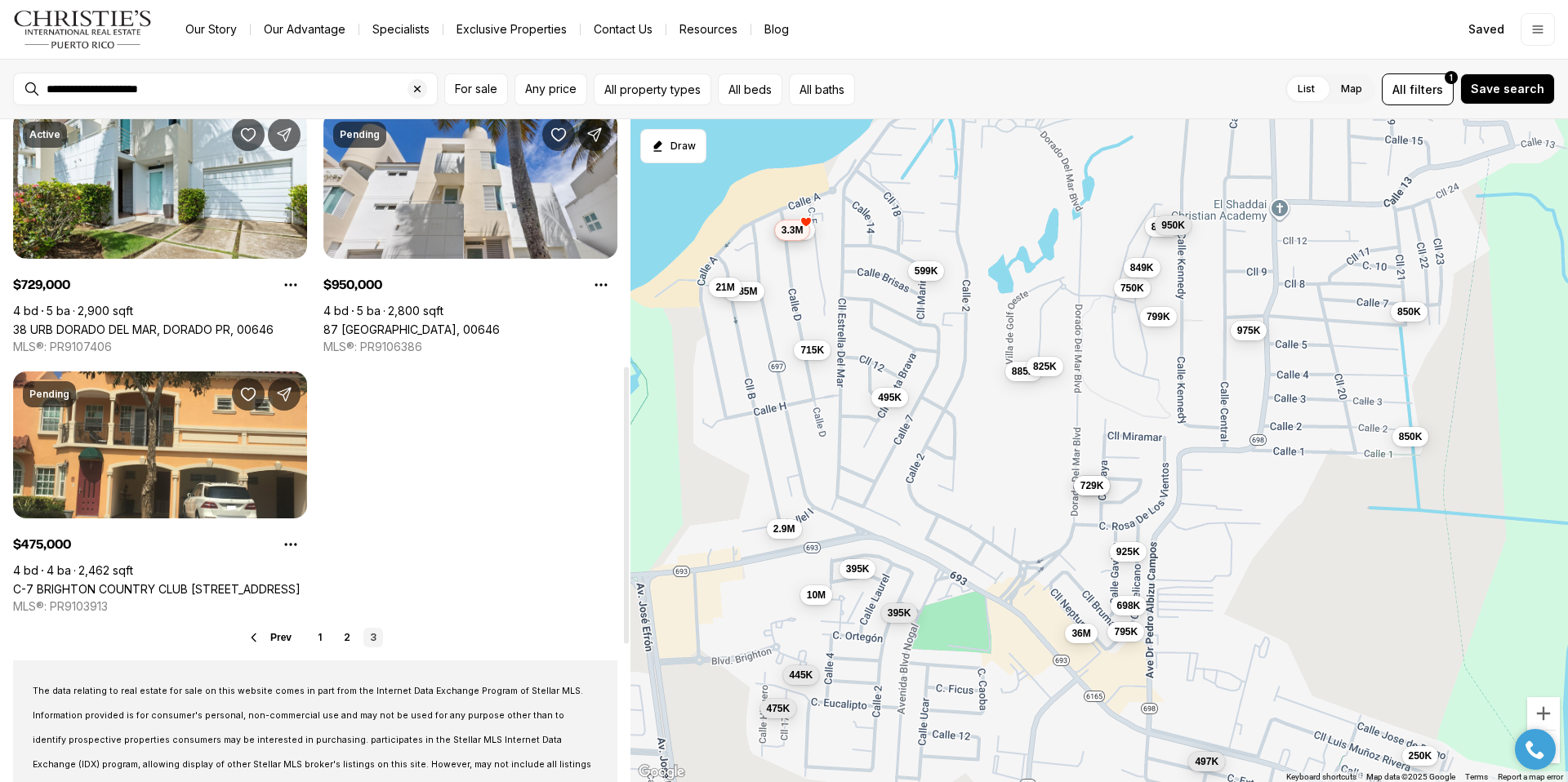
click at [275, 636] on span "Prev" at bounding box center [280, 638] width 21 height 12
